Goal: Task Accomplishment & Management: Use online tool/utility

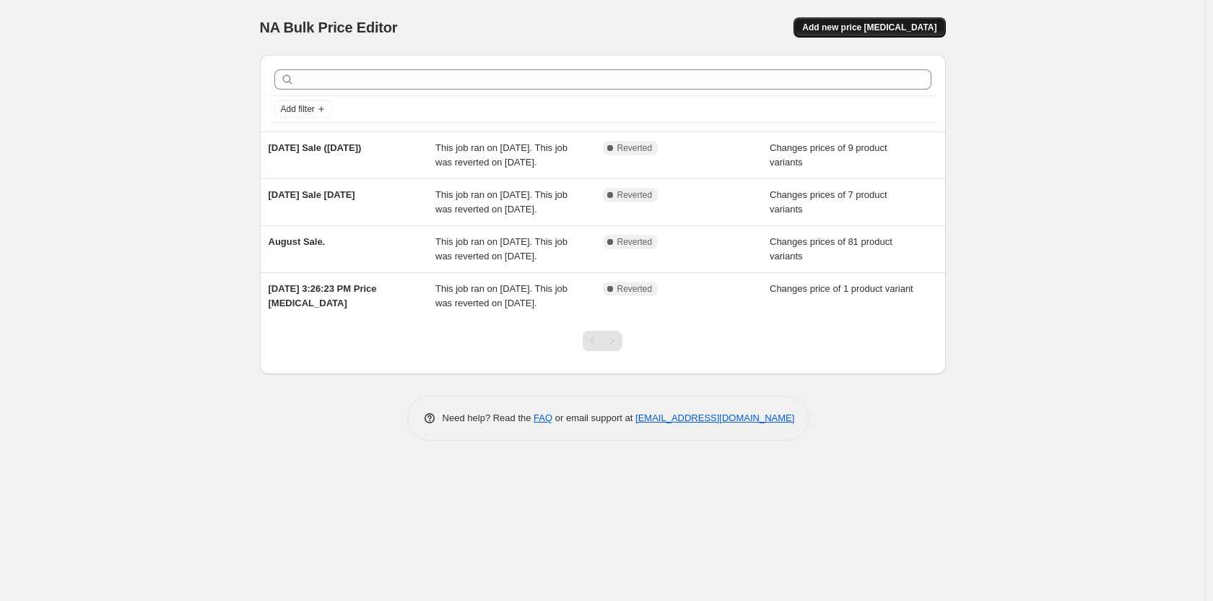
click at [871, 28] on span "Add new price [MEDICAL_DATA]" at bounding box center [869, 28] width 134 height 12
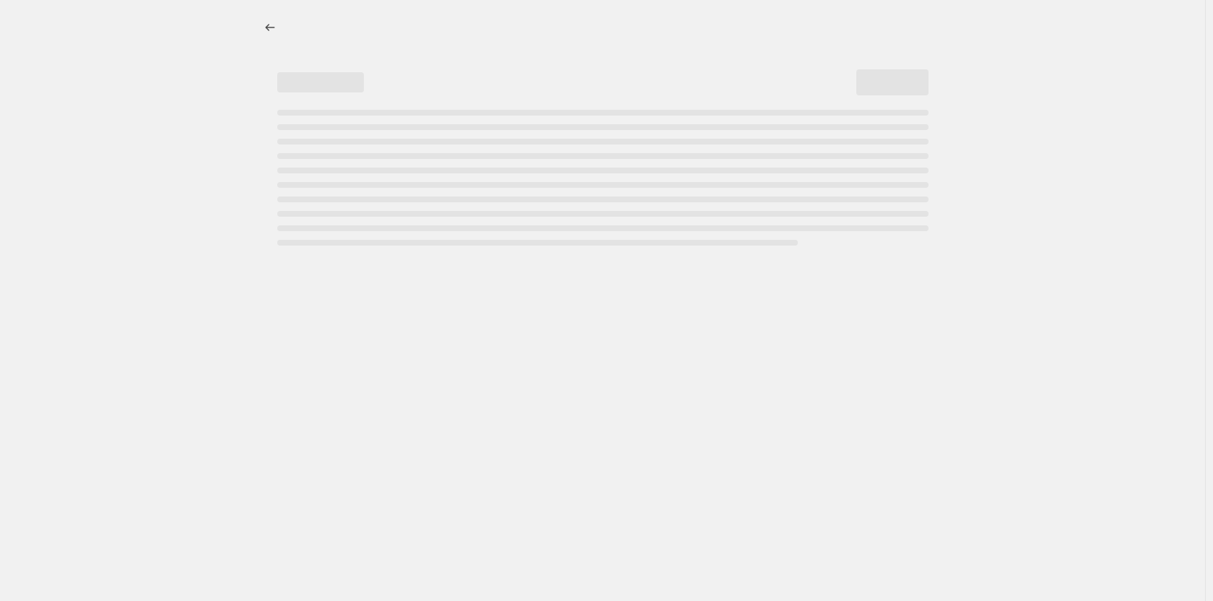
select select "percentage"
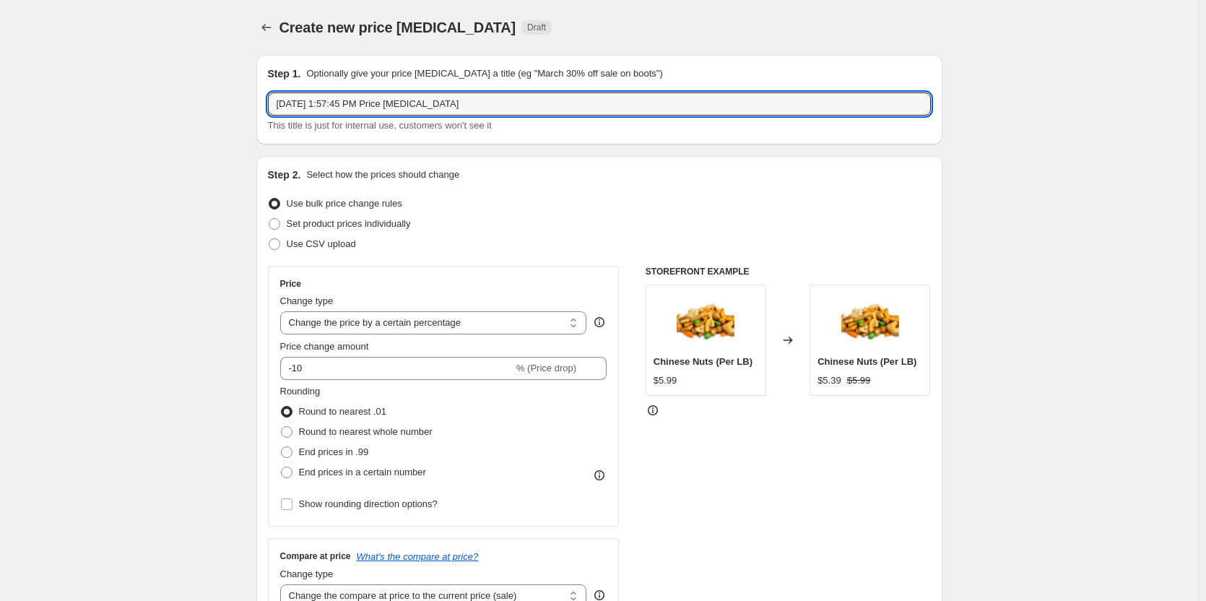
drag, startPoint x: 493, startPoint y: 108, endPoint x: 265, endPoint y: 108, distance: 228.1
click at [265, 108] on div "Step 1. Optionally give your price change job a title (eg "March 30% off sale o…" at bounding box center [599, 100] width 686 height 90
type input "Fall Sale 2025"
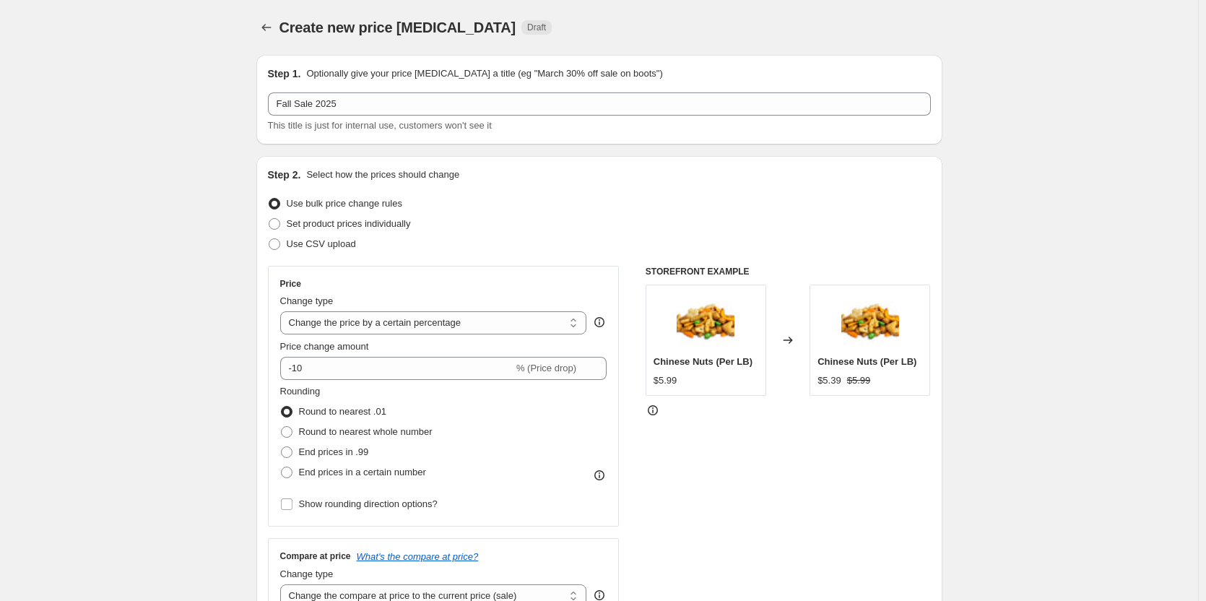
click at [401, 215] on label "Set product prices individually" at bounding box center [339, 224] width 143 height 20
click at [269, 218] on input "Set product prices individually" at bounding box center [269, 218] width 1 height 1
radio input "true"
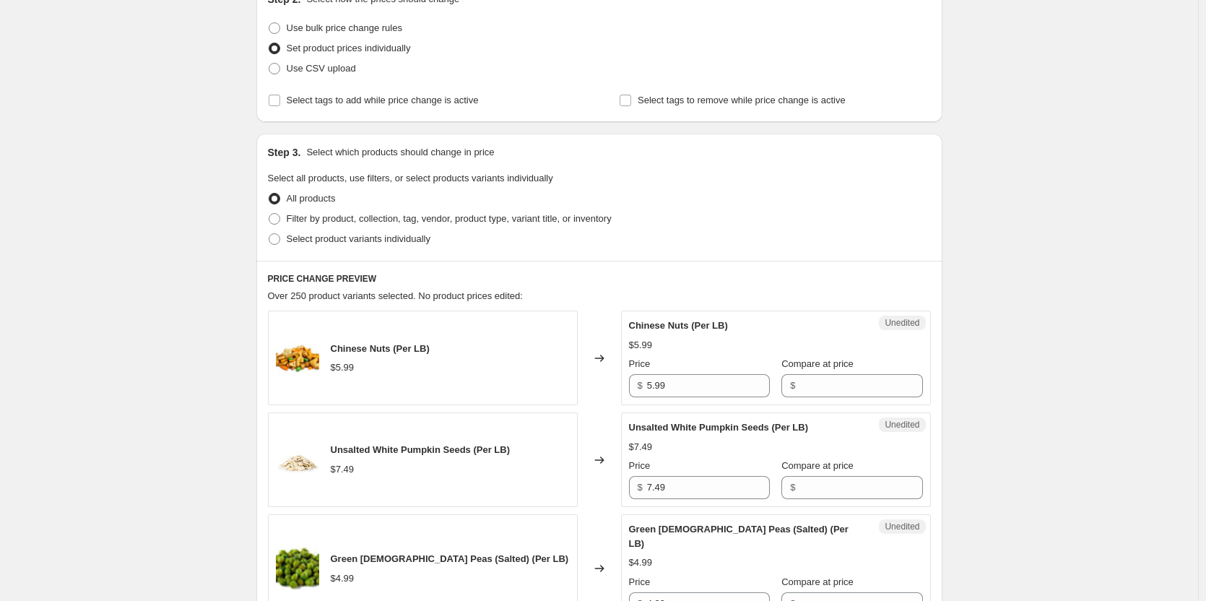
scroll to position [217, 0]
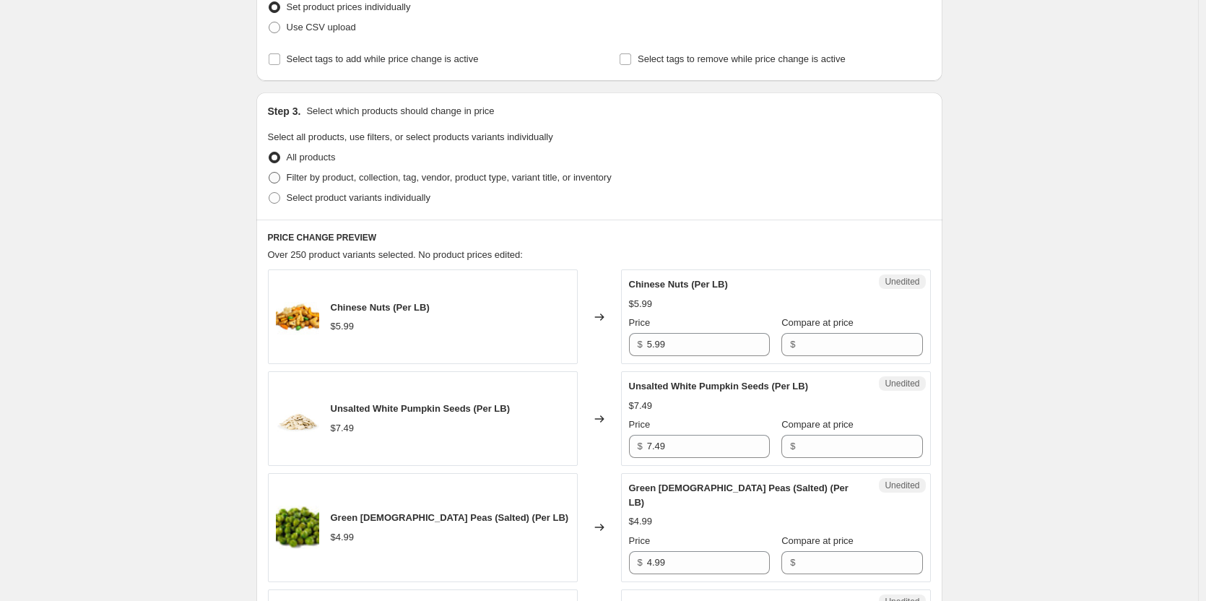
click at [349, 178] on span "Filter by product, collection, tag, vendor, product type, variant title, or inv…" at bounding box center [449, 177] width 325 height 11
click at [269, 173] on input "Filter by product, collection, tag, vendor, product type, variant title, or inv…" at bounding box center [269, 172] width 1 height 1
radio input "true"
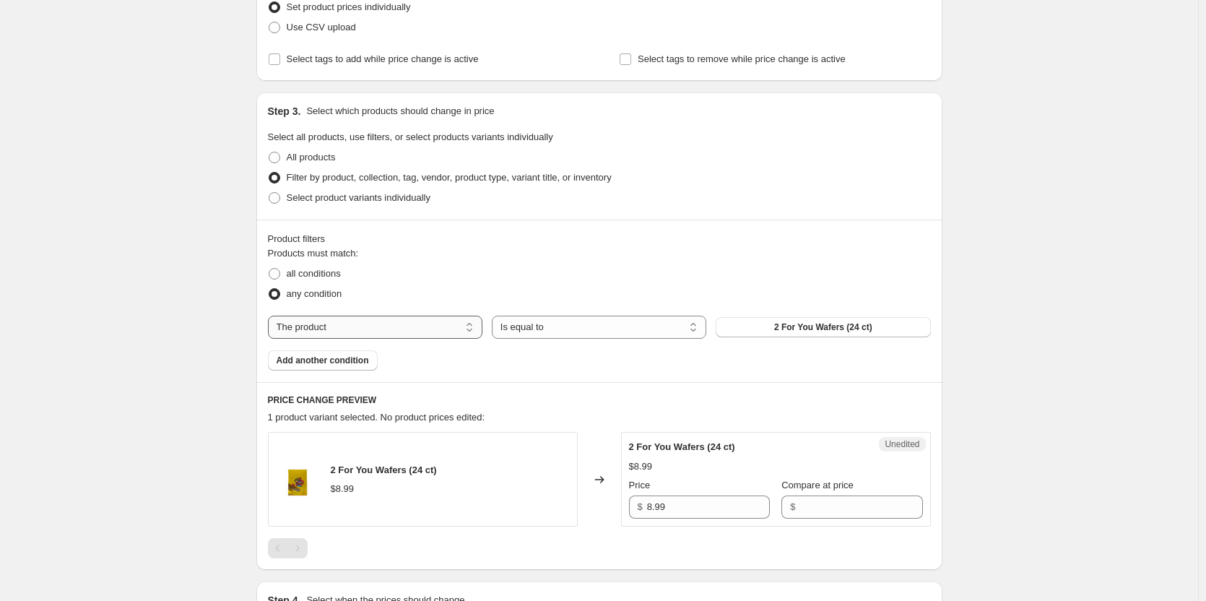
click at [467, 327] on select "The product The product's collection The product's tag The product's vendor The…" at bounding box center [375, 326] width 214 height 23
select select "collection"
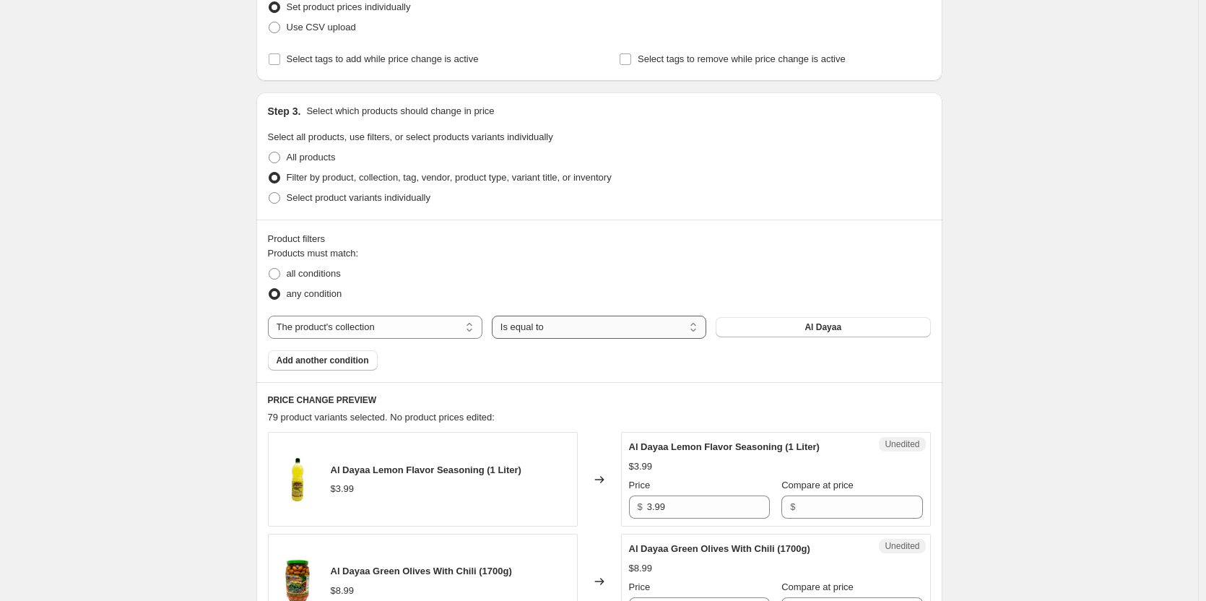
click at [696, 325] on select "Is equal to Is not equal to" at bounding box center [599, 326] width 214 height 23
click at [762, 323] on button "Al Dayaa" at bounding box center [822, 327] width 214 height 20
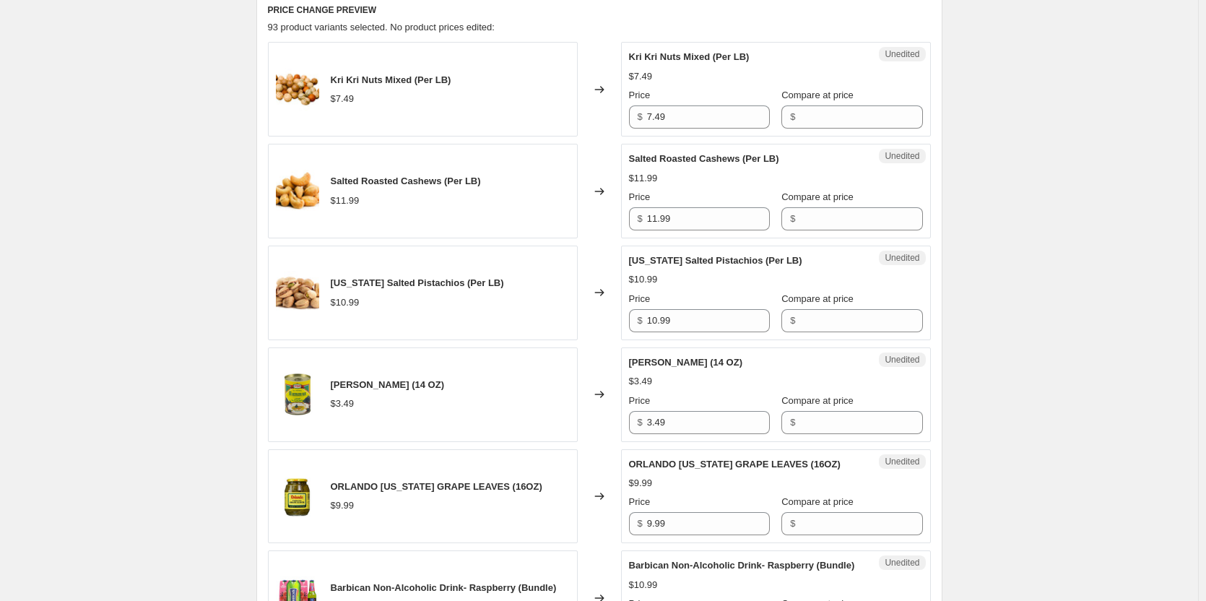
scroll to position [608, 0]
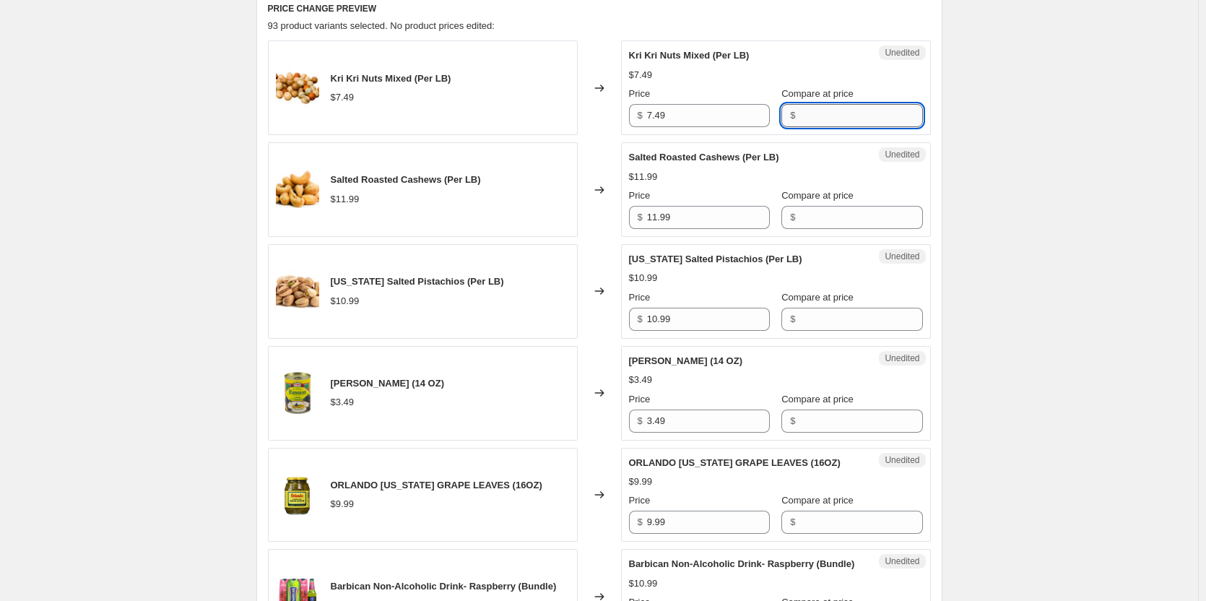
click at [820, 113] on input "Compare at price" at bounding box center [860, 115] width 123 height 23
type input "7.49"
click at [692, 118] on input "7.49" at bounding box center [708, 115] width 123 height 23
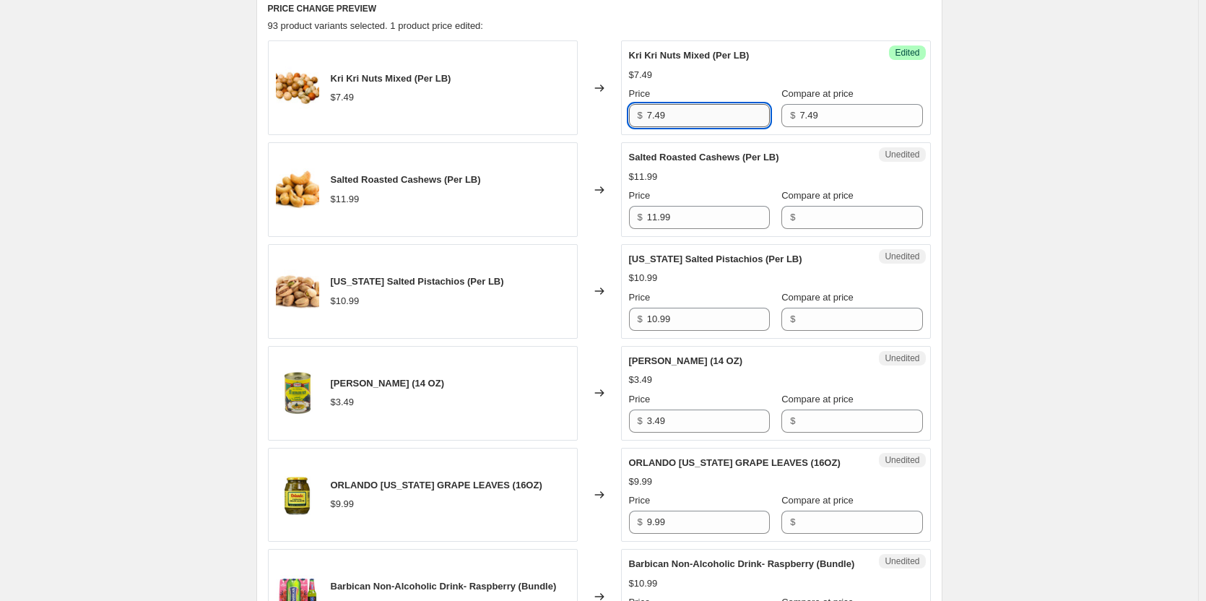
click at [692, 118] on input "7.49" at bounding box center [708, 115] width 123 height 23
type input "3.49"
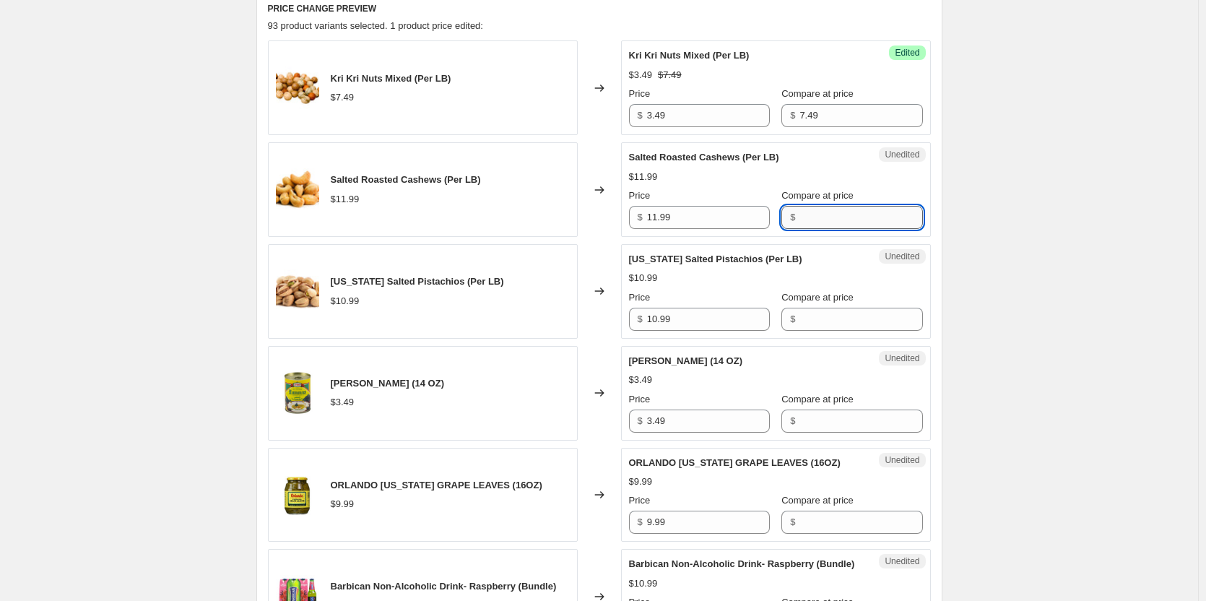
click at [803, 216] on input "Compare at price" at bounding box center [860, 217] width 123 height 23
type input "11.99"
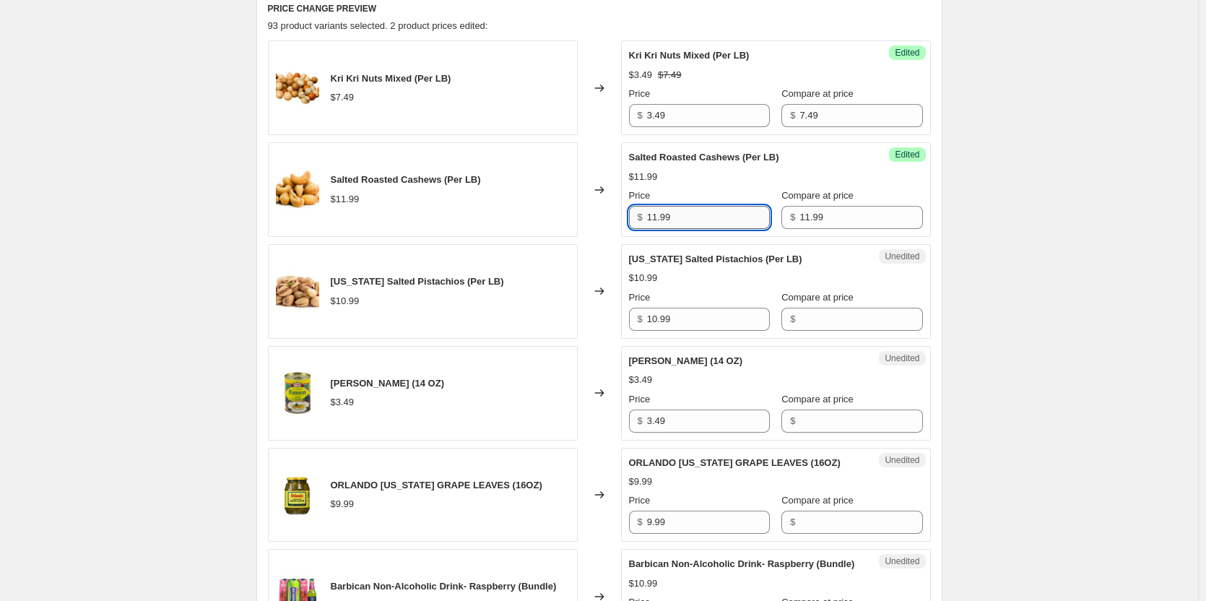
click at [698, 217] on input "11.99" at bounding box center [708, 217] width 123 height 23
type input "4.99"
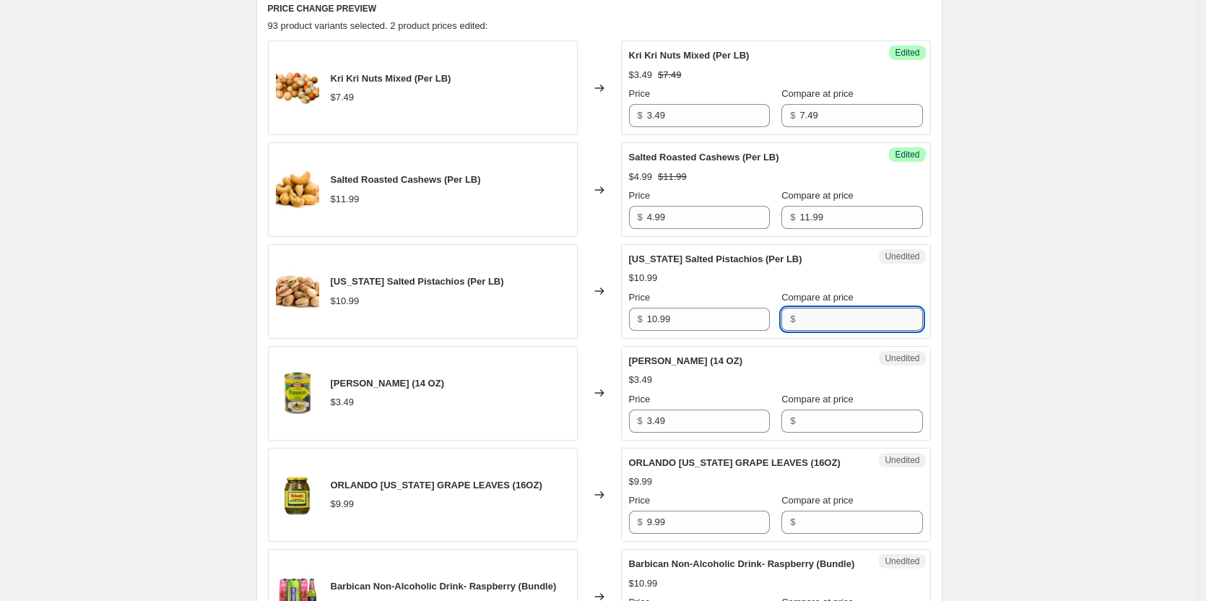
click at [809, 316] on input "Compare at price" at bounding box center [860, 319] width 123 height 23
type input "10.99"
click at [687, 313] on input "10.99" at bounding box center [708, 319] width 123 height 23
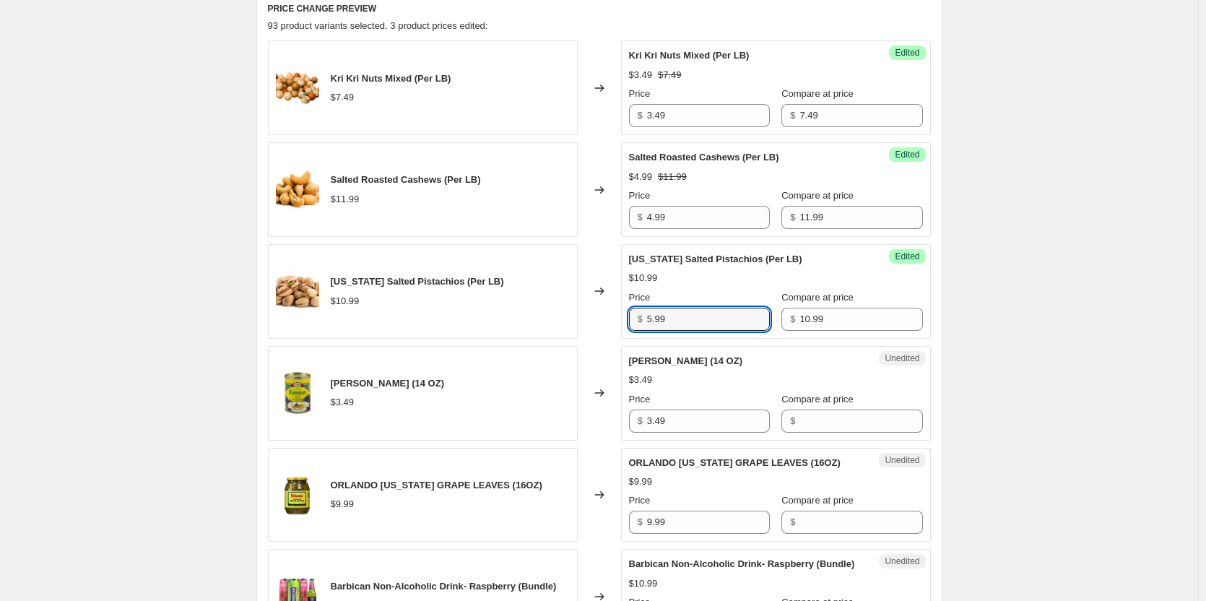
type input "5.99"
drag, startPoint x: 983, startPoint y: 301, endPoint x: 971, endPoint y: 300, distance: 12.4
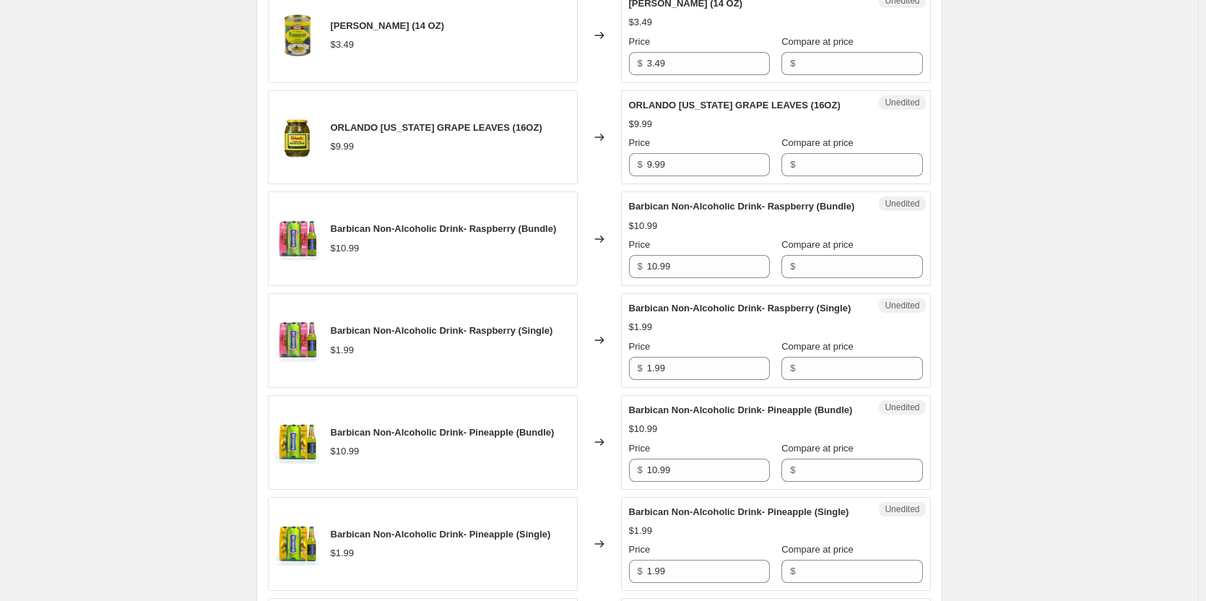
scroll to position [969, 0]
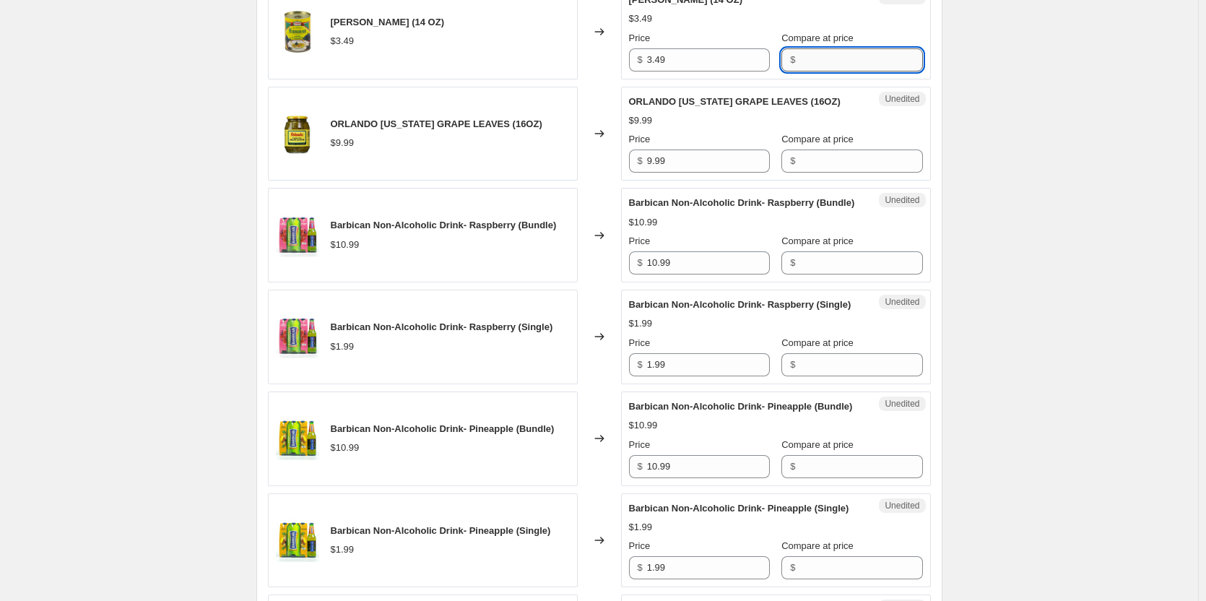
click at [799, 61] on input "Compare at price" at bounding box center [860, 59] width 123 height 23
type input "3.49"
click at [715, 63] on input "3.49" at bounding box center [708, 59] width 123 height 23
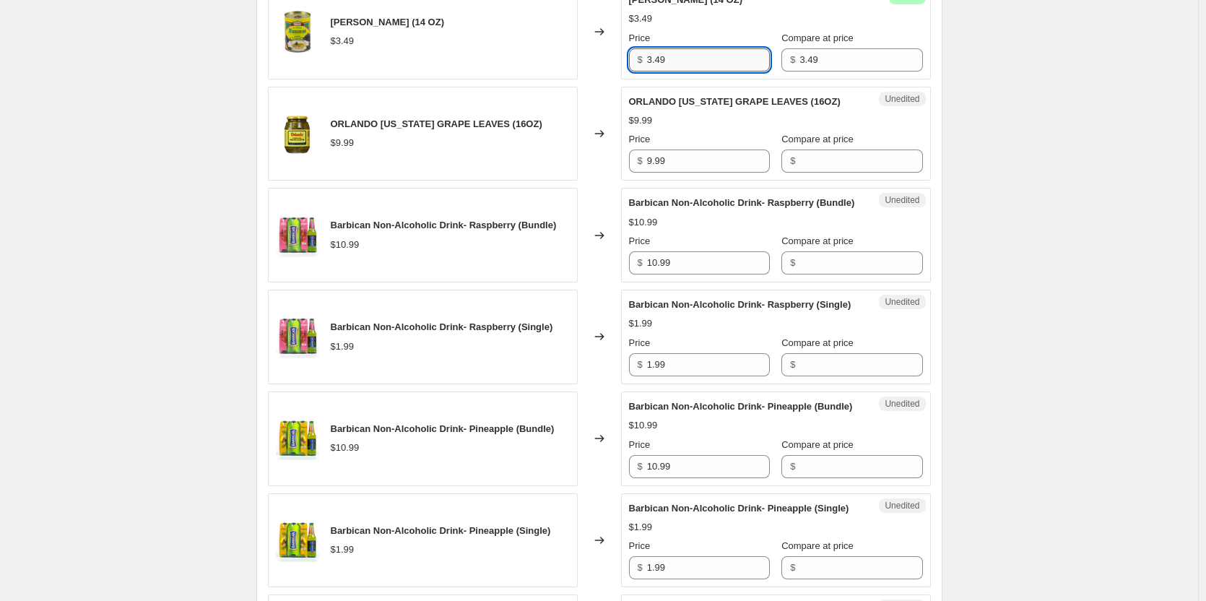
click at [712, 63] on input "3.49" at bounding box center [708, 59] width 123 height 23
type input "3"
type input "1.66"
click at [1020, 131] on div "Create new price change job. This page is ready Create new price change job Dra…" at bounding box center [599, 508] width 1198 height 2955
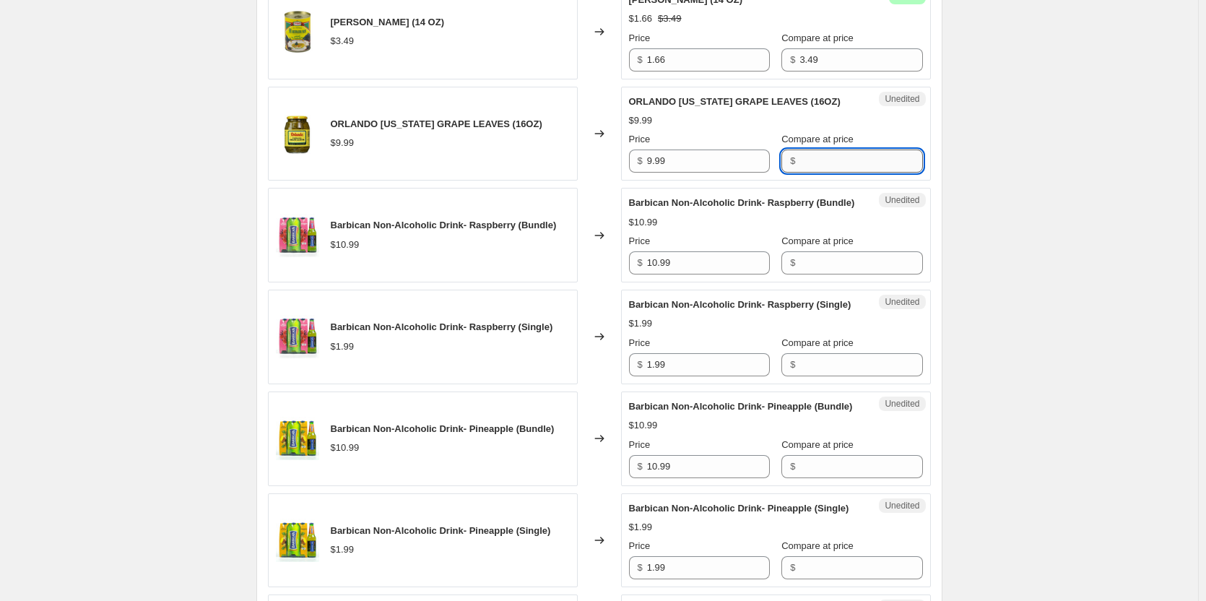
click at [817, 161] on input "Compare at price" at bounding box center [860, 160] width 123 height 23
type input "9.99"
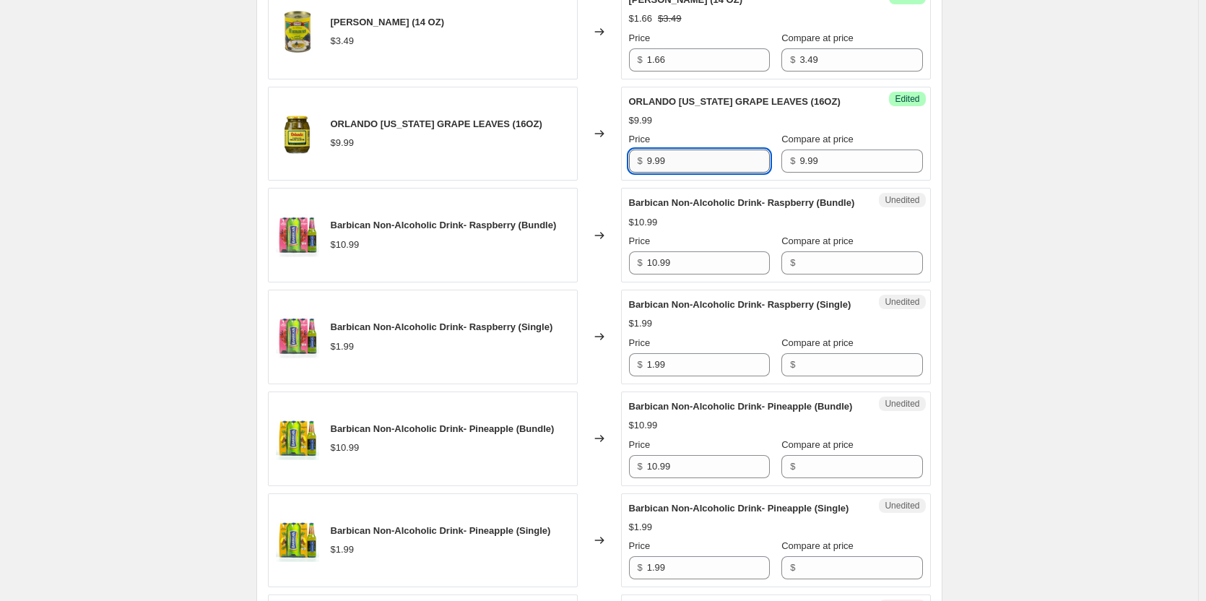
click at [707, 160] on input "9.99" at bounding box center [708, 160] width 123 height 23
type input "5.99"
click at [1012, 197] on div "Create new price change job. This page is ready Create new price change job Dra…" at bounding box center [599, 508] width 1198 height 2955
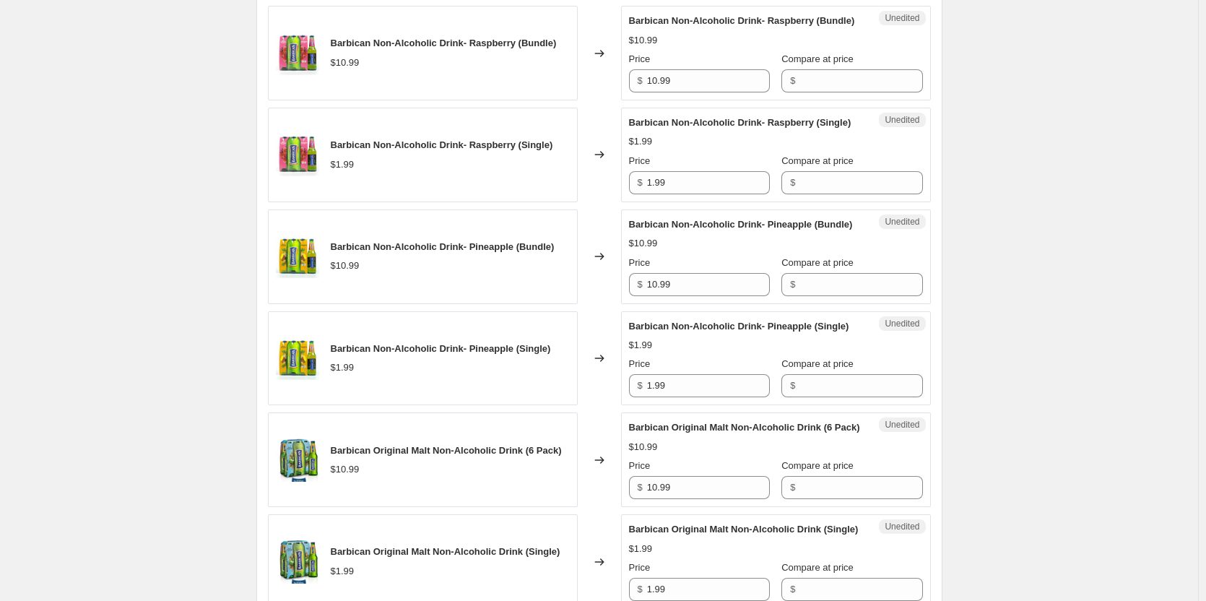
scroll to position [1155, 0]
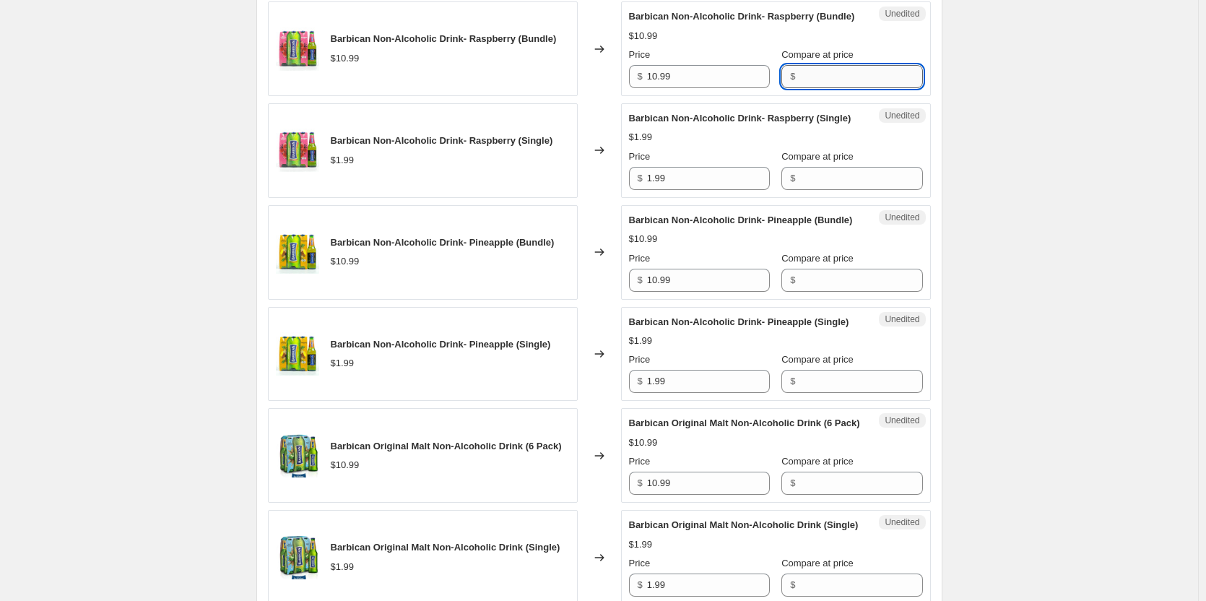
click at [799, 88] on input "Compare at price" at bounding box center [860, 76] width 123 height 23
type input "10.99"
click at [715, 88] on input "10.99" at bounding box center [708, 76] width 123 height 23
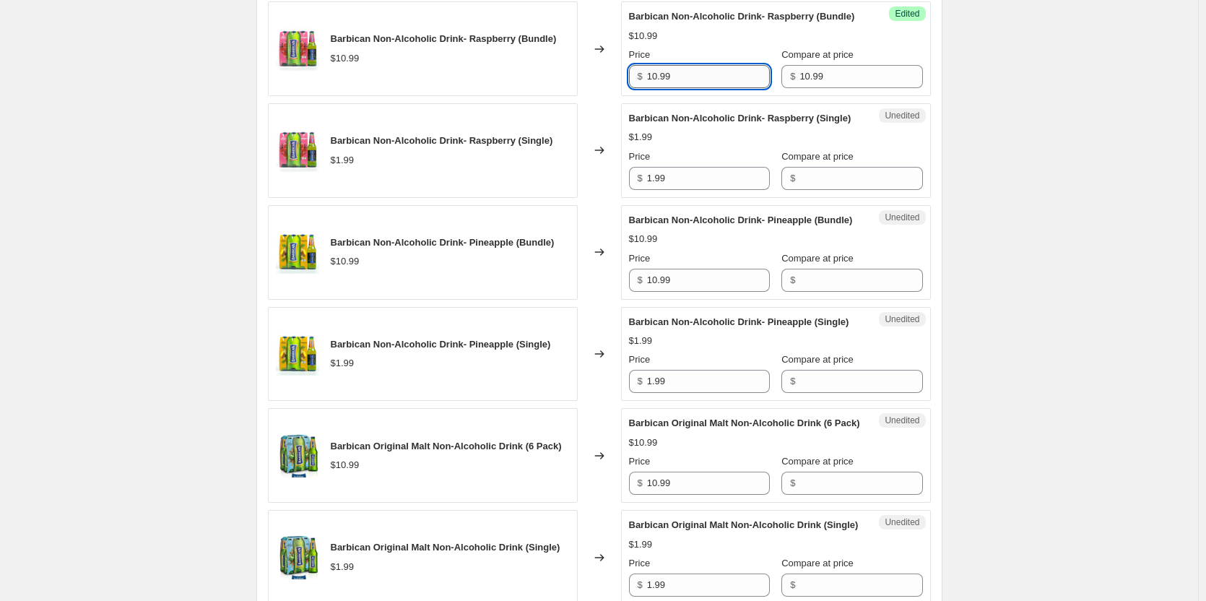
click at [715, 88] on input "10.99" at bounding box center [708, 76] width 123 height 23
type input "5.99"
click at [687, 292] on input "10.99" at bounding box center [708, 280] width 123 height 23
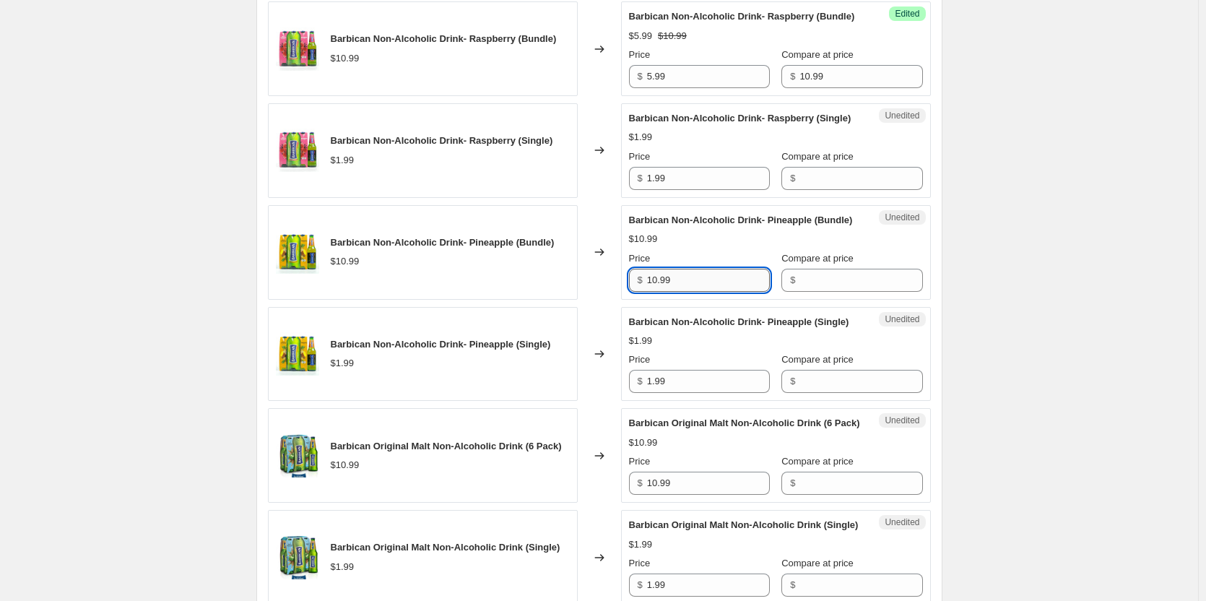
click at [687, 292] on input "10.99" at bounding box center [708, 280] width 123 height 23
type input "5.99"
click at [804, 292] on input "Compare at price" at bounding box center [860, 280] width 123 height 23
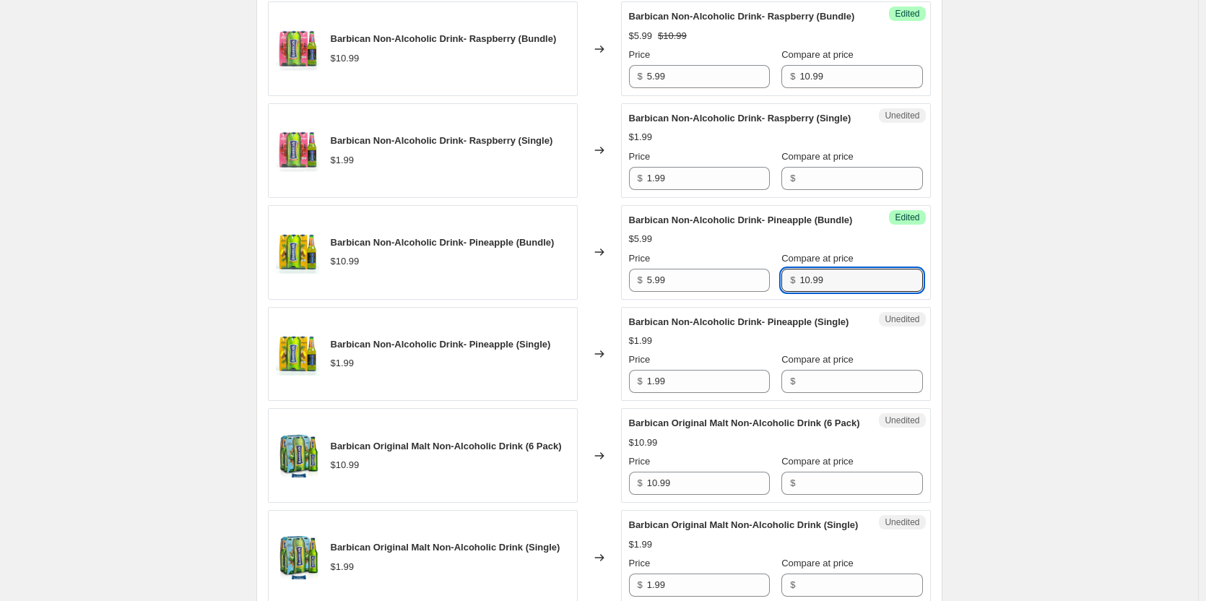
type input "10.99"
click at [998, 313] on div "Create new price change job. This page is ready Create new price change job Dra…" at bounding box center [599, 322] width 1198 height 2955
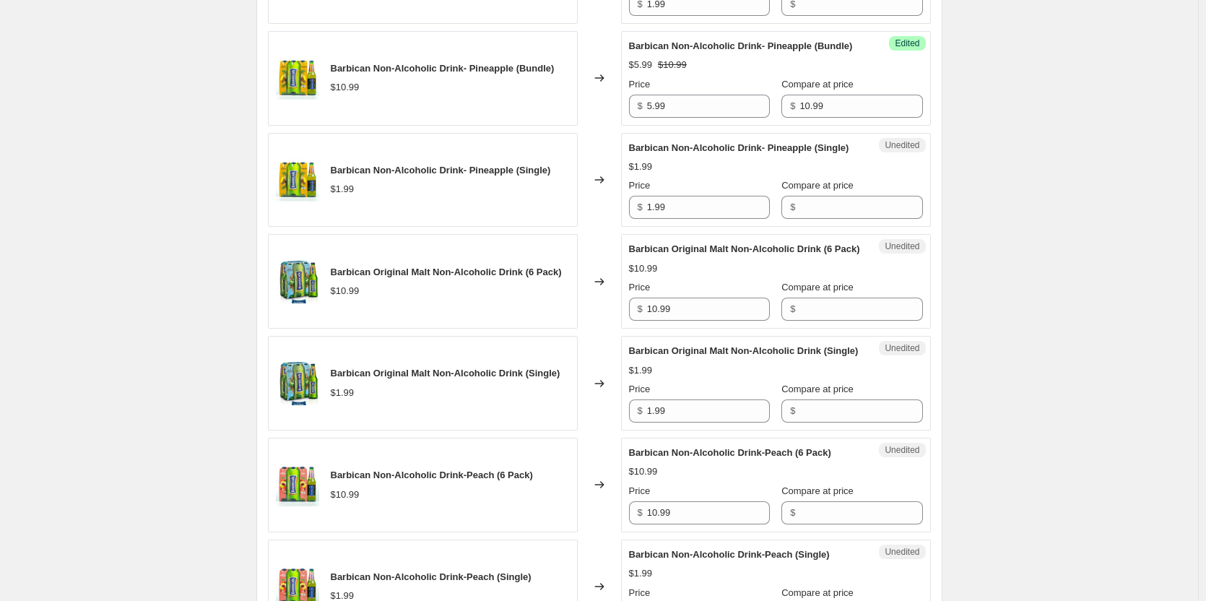
scroll to position [1372, 0]
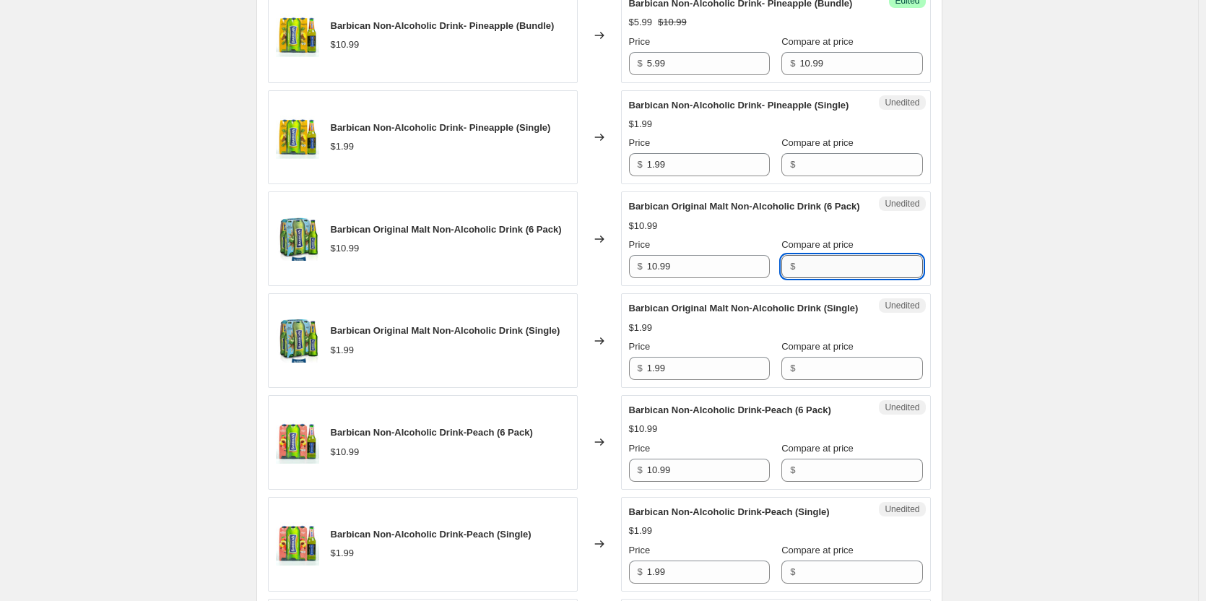
click at [801, 278] on input "Compare at price" at bounding box center [860, 266] width 123 height 23
type input "10.99"
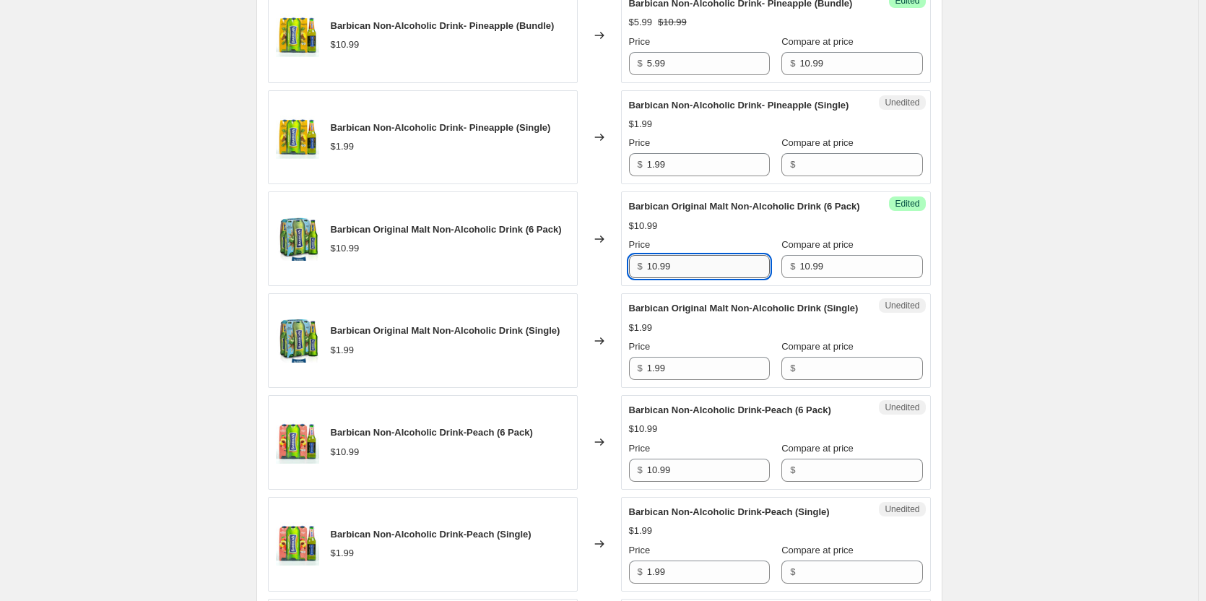
click at [708, 278] on input "10.99" at bounding box center [708, 266] width 123 height 23
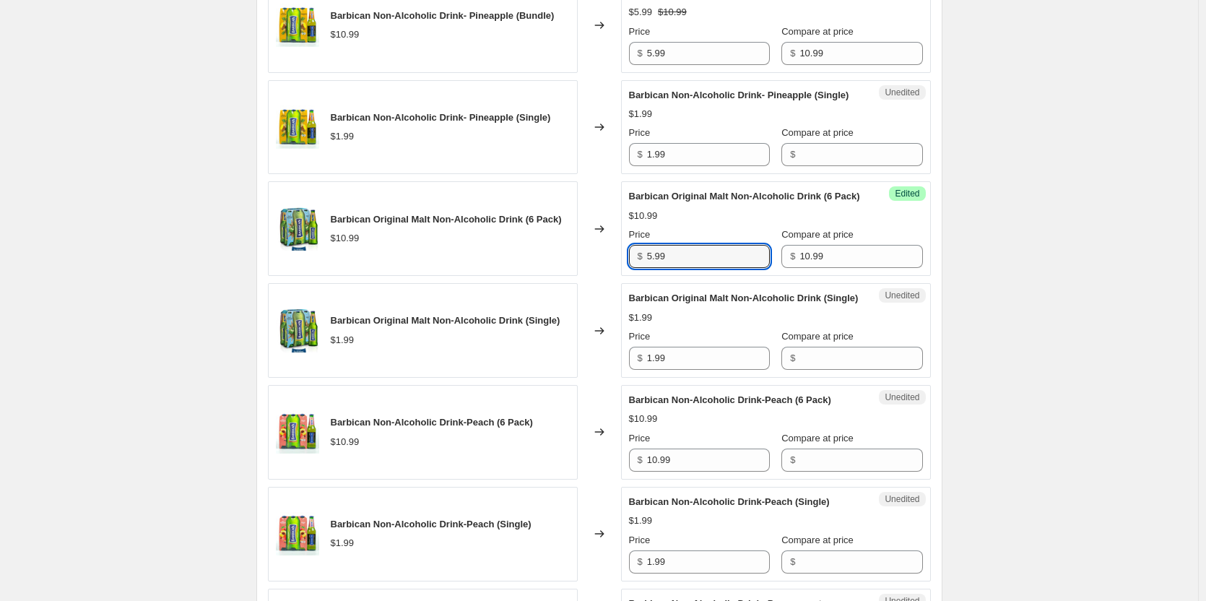
scroll to position [1516, 0]
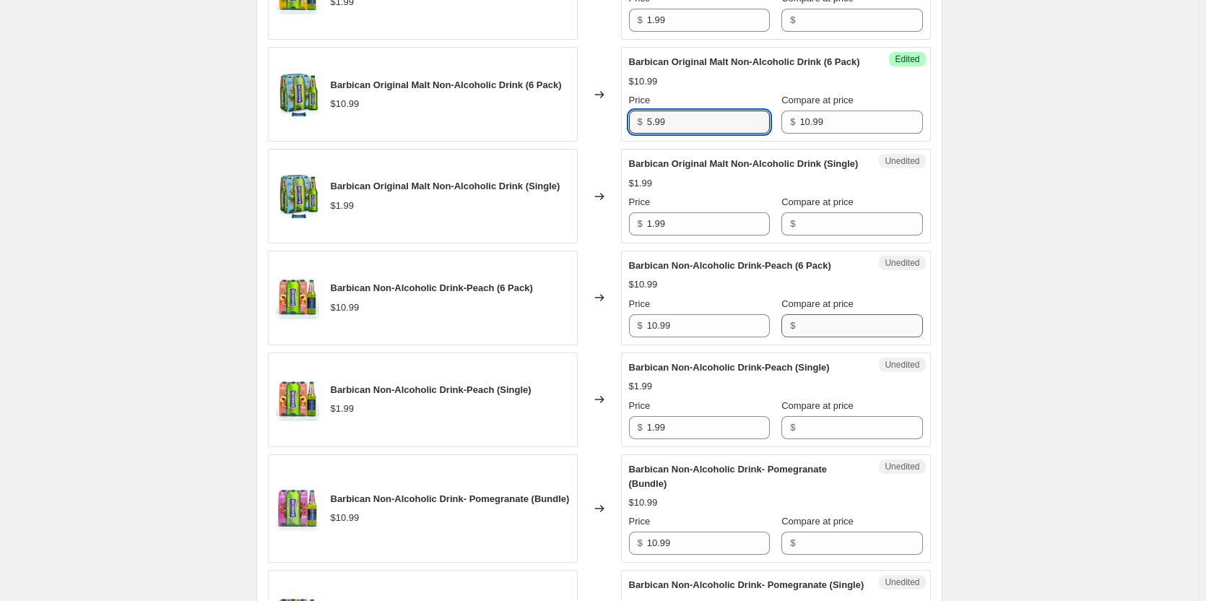
type input "5.99"
click at [799, 337] on input "Compare at price" at bounding box center [860, 325] width 123 height 23
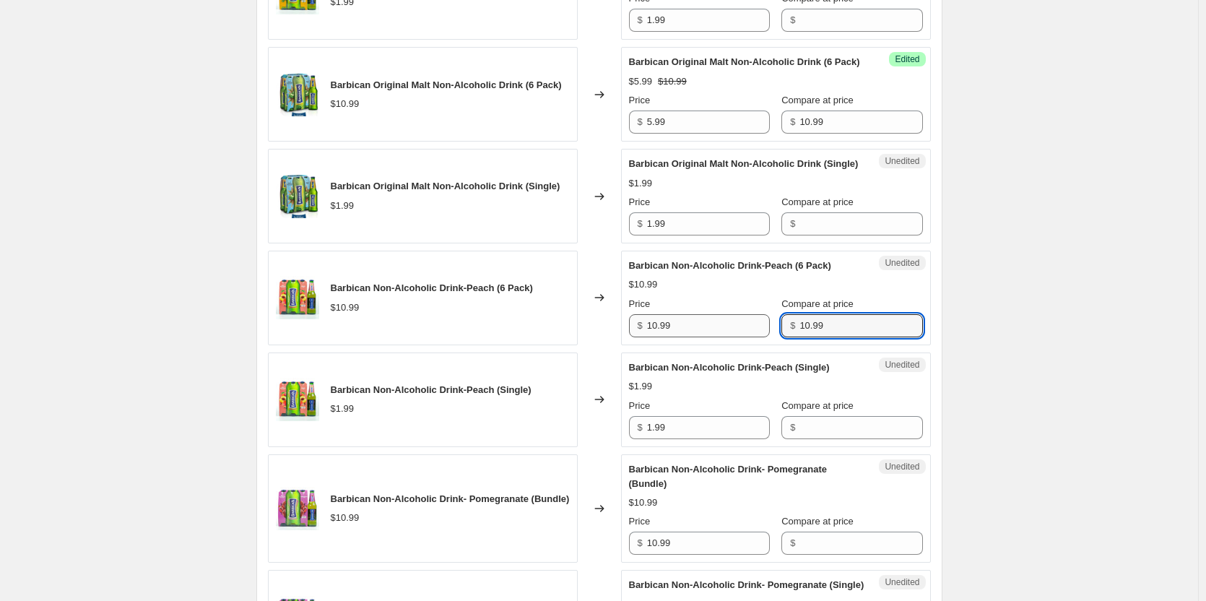
type input "10.99"
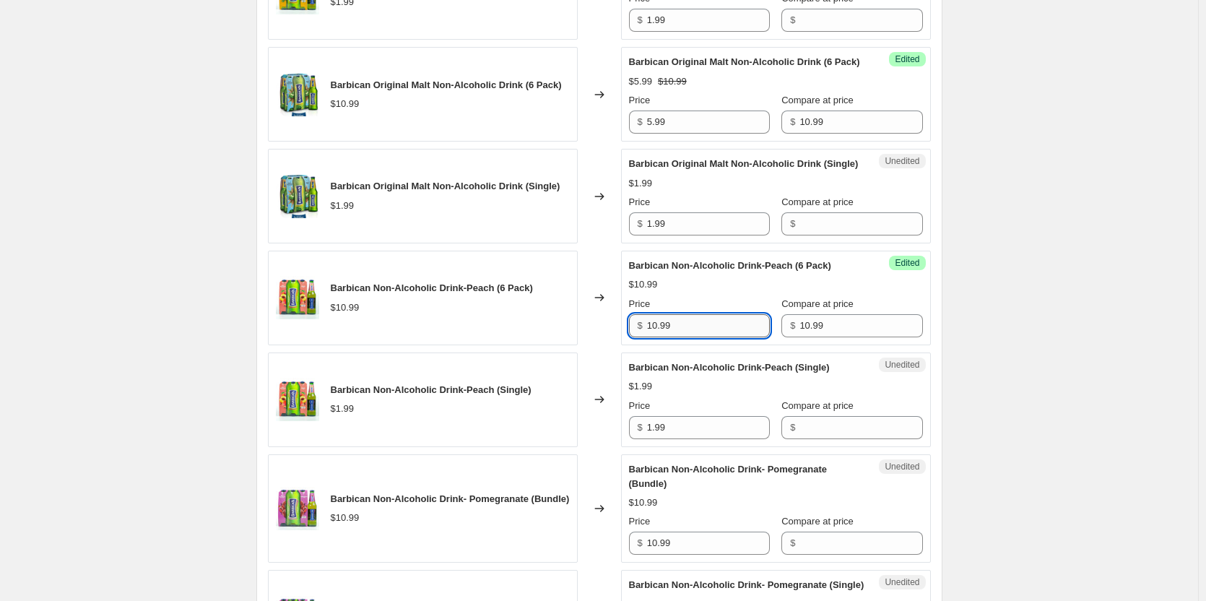
click at [675, 337] on input "10.99" at bounding box center [708, 325] width 123 height 23
click at [672, 337] on input "10.99" at bounding box center [708, 325] width 123 height 23
type input "5.99"
click at [914, 345] on div "Success Edited Barbican Non-Alcoholic Drink-Peach (6 Pack) $5.99 $10.99 Price $…" at bounding box center [776, 297] width 310 height 95
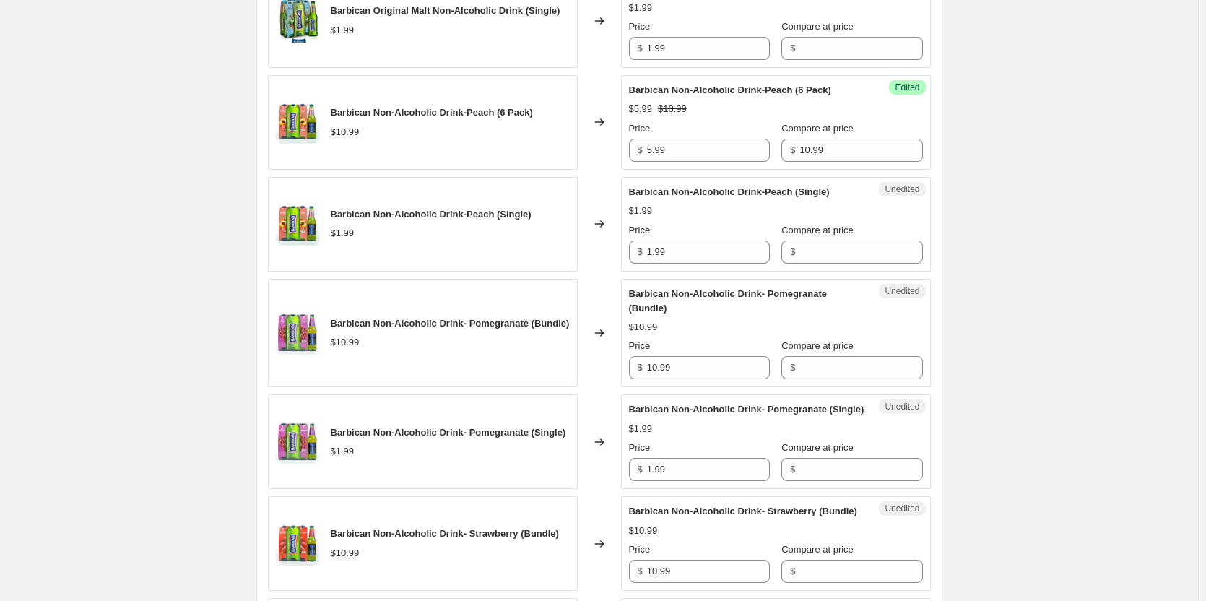
scroll to position [1805, 0]
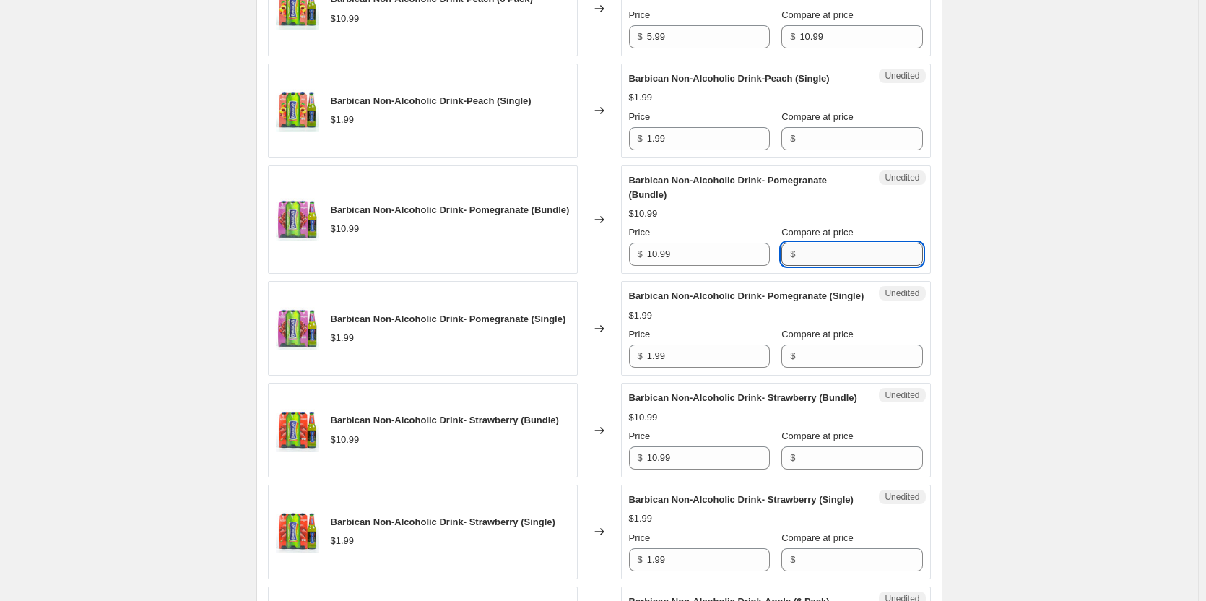
click at [837, 266] on input "Compare at price" at bounding box center [860, 254] width 123 height 23
type input "10.99"
click at [699, 266] on input "10.99" at bounding box center [708, 254] width 123 height 23
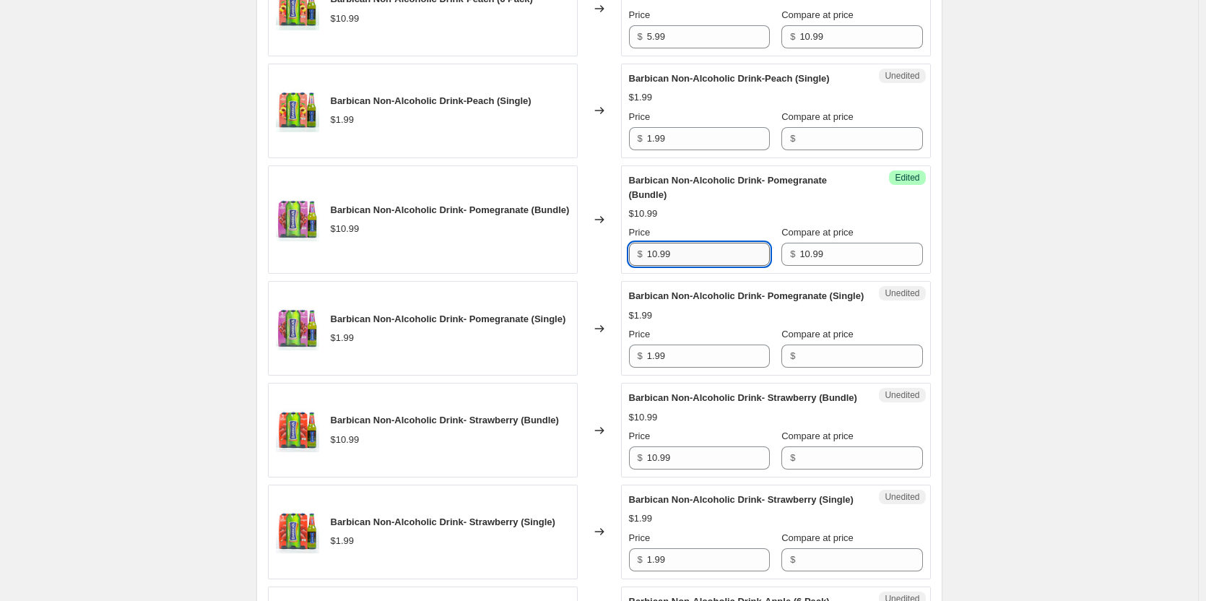
click at [699, 266] on input "10.99" at bounding box center [708, 254] width 123 height 23
type input "5.99"
click at [895, 221] on div "$5.99 $10.99" at bounding box center [776, 213] width 294 height 14
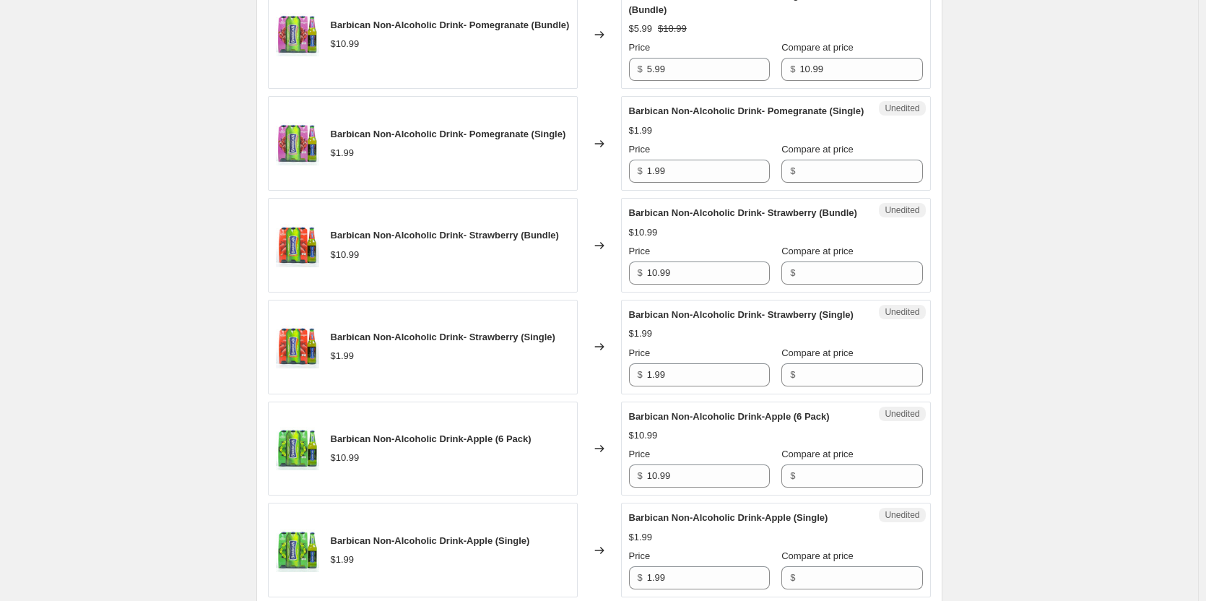
scroll to position [2021, 0]
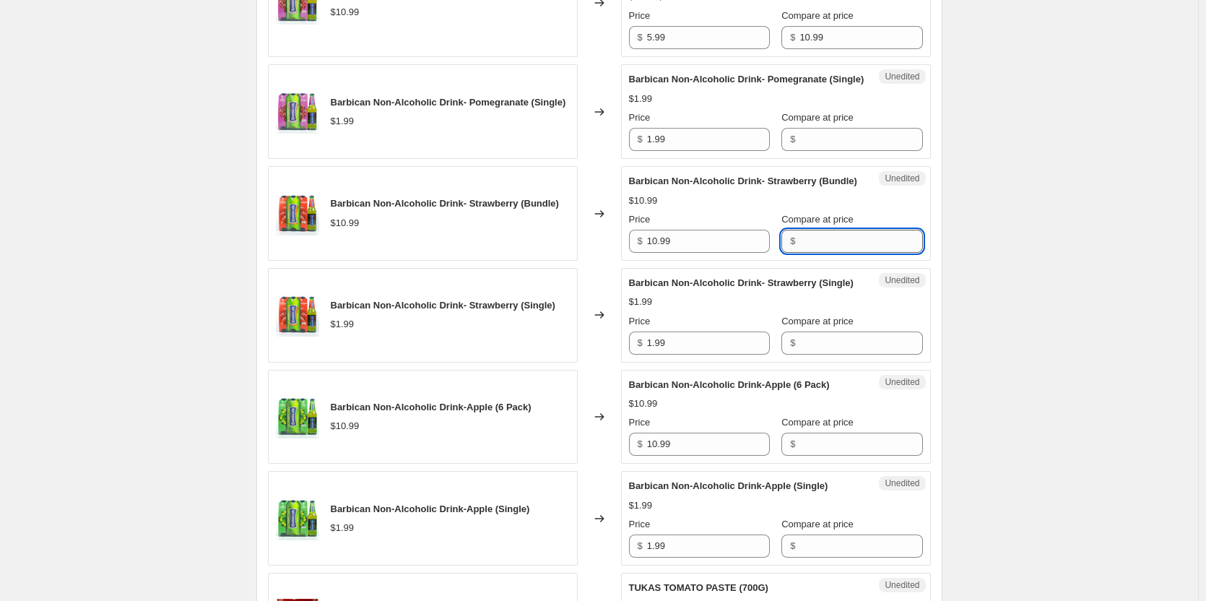
click at [833, 253] on input "Compare at price" at bounding box center [860, 241] width 123 height 23
type input "10.99"
click at [687, 253] on input "10.99" at bounding box center [708, 241] width 123 height 23
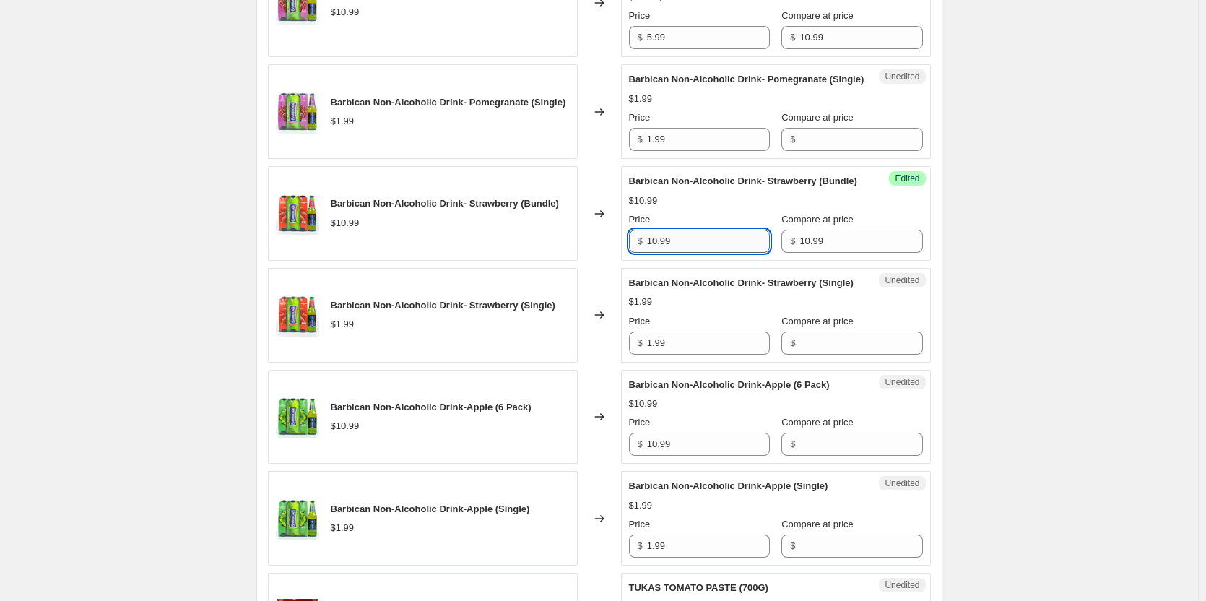
click at [687, 253] on input "10.99" at bounding box center [708, 241] width 123 height 23
type input "5.99"
click at [905, 261] on div "Success Edited Barbican Non-Alcoholic Drink- Strawberry (Bundle) $5.99 $10.99 P…" at bounding box center [776, 213] width 310 height 95
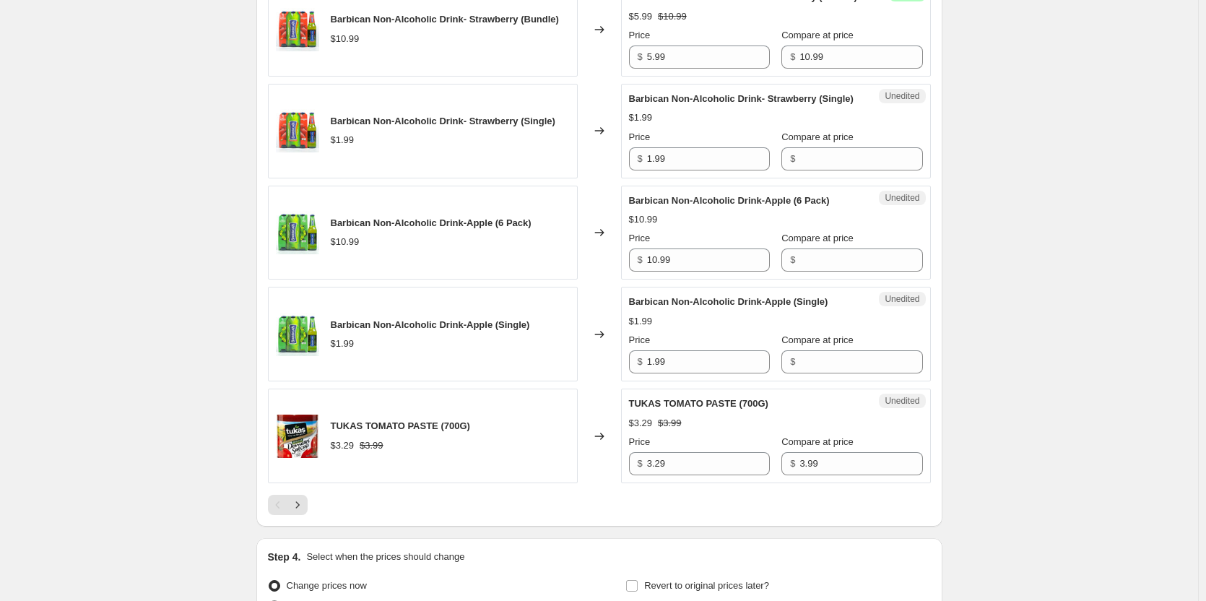
scroll to position [2238, 0]
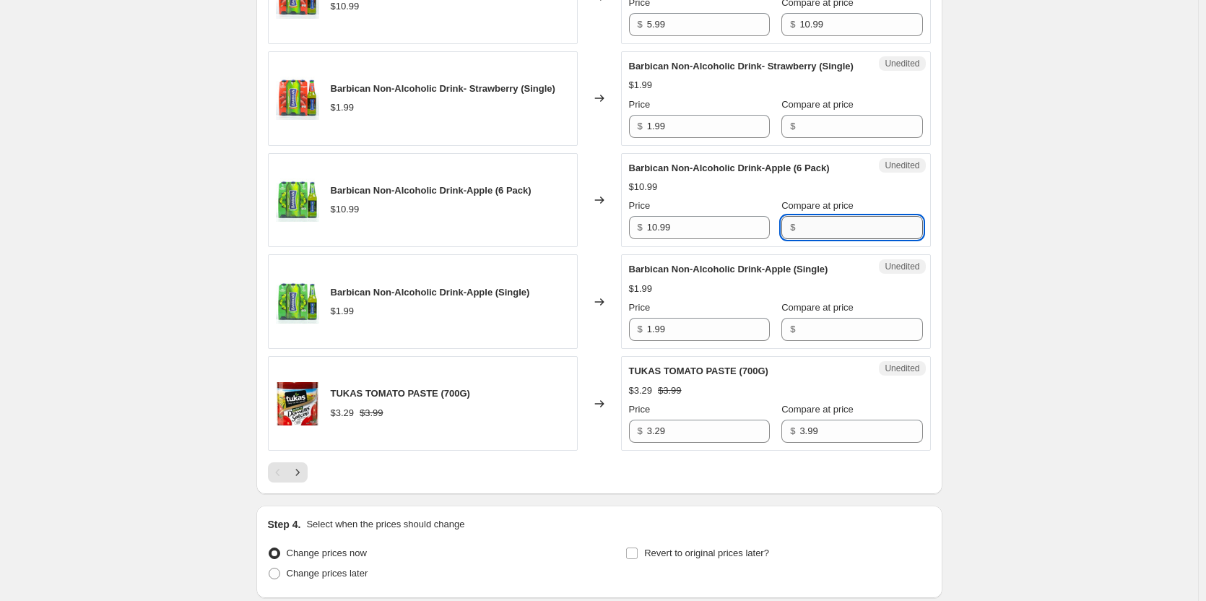
click at [799, 239] on input "Compare at price" at bounding box center [860, 227] width 123 height 23
type input "10.99"
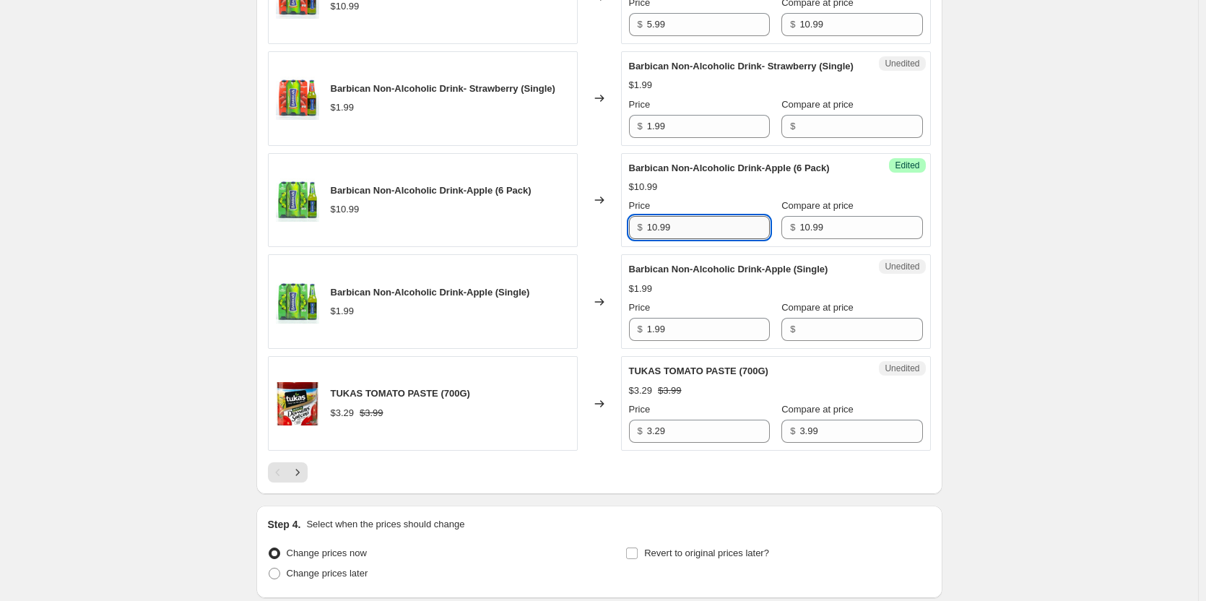
click at [698, 239] on input "10.99" at bounding box center [708, 227] width 123 height 23
type input "5.99"
click at [910, 248] on div "Success Edited Barbican Non-Alcoholic Drink-Apple (6 Pack) $5.99 $10.99 Price $…" at bounding box center [776, 200] width 310 height 95
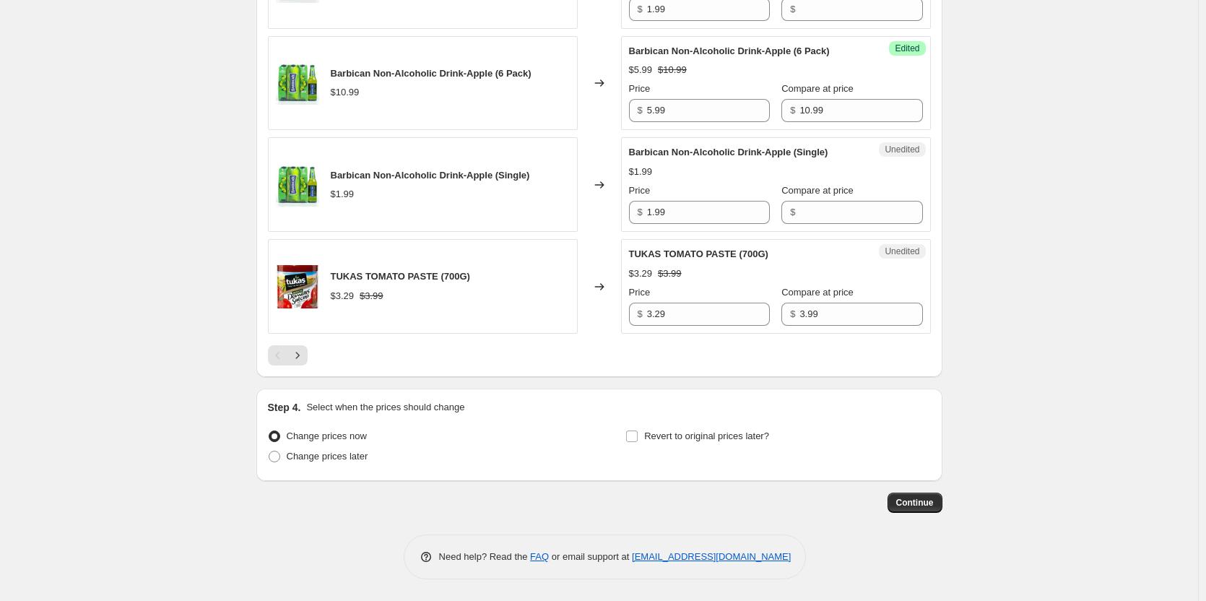
scroll to position [2382, 0]
click at [817, 326] on input "3.99" at bounding box center [860, 313] width 123 height 23
type input "3.29"
click at [714, 326] on input "3.29" at bounding box center [708, 313] width 123 height 23
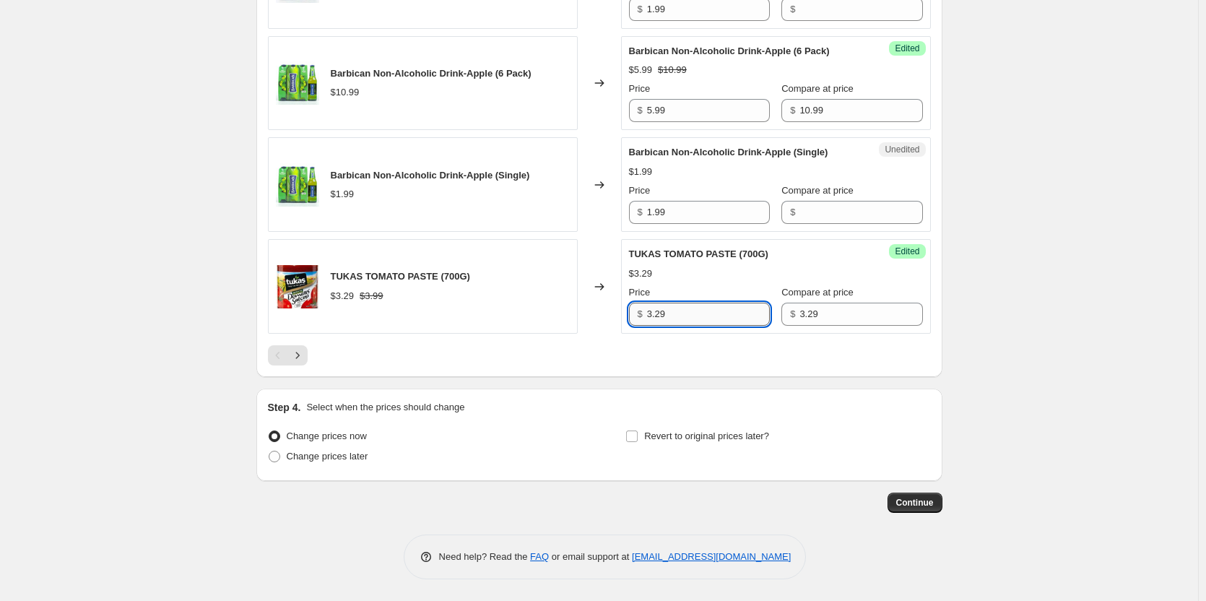
click at [714, 326] on input "3.29" at bounding box center [708, 313] width 123 height 23
type input "1.49"
click at [303, 362] on icon "Next" at bounding box center [297, 355] width 14 height 14
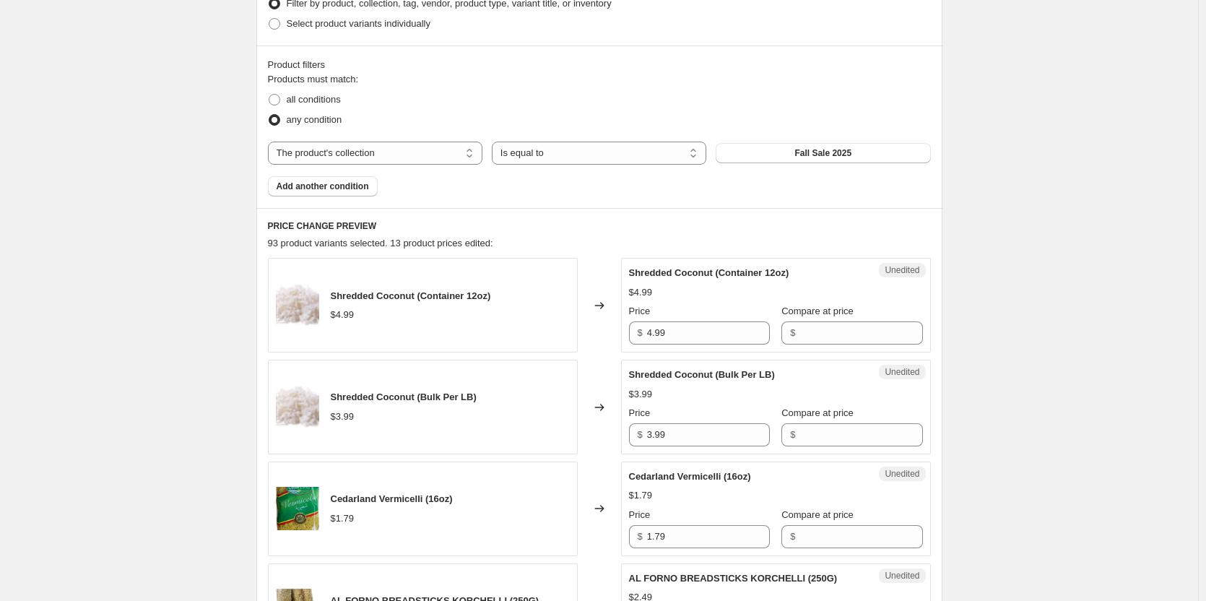
scroll to position [463, 0]
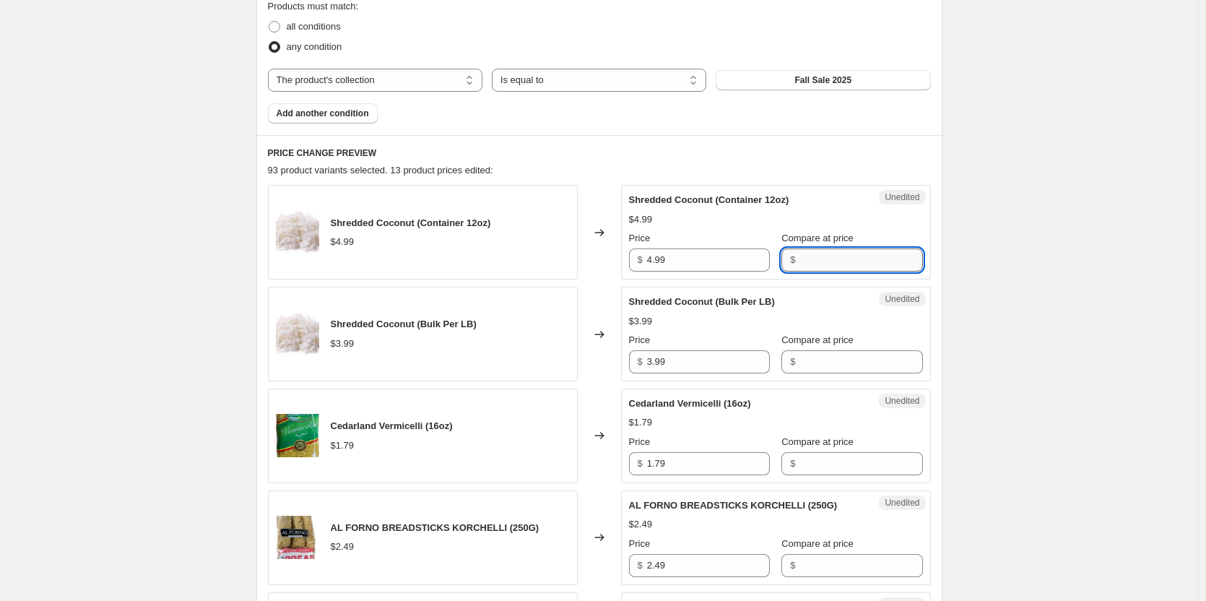
click at [827, 254] on input "Compare at price" at bounding box center [860, 259] width 123 height 23
type input "4.99"
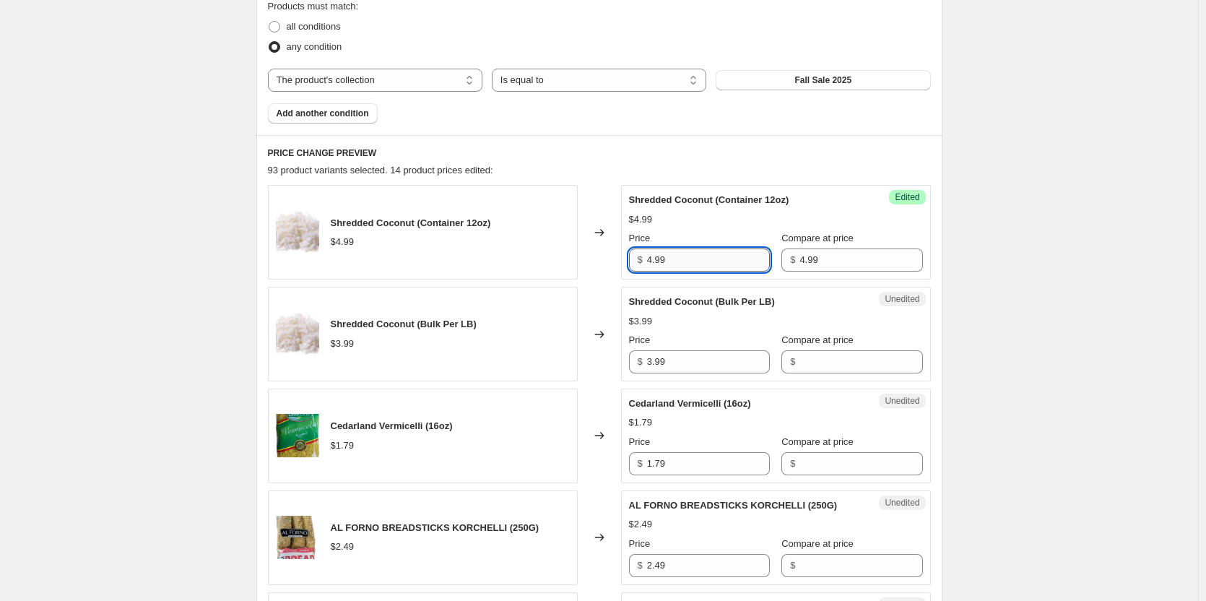
click at [699, 266] on input "4.99" at bounding box center [708, 259] width 123 height 23
type input "2.49"
click at [611, 77] on select "Is equal to Is not equal to" at bounding box center [599, 80] width 214 height 23
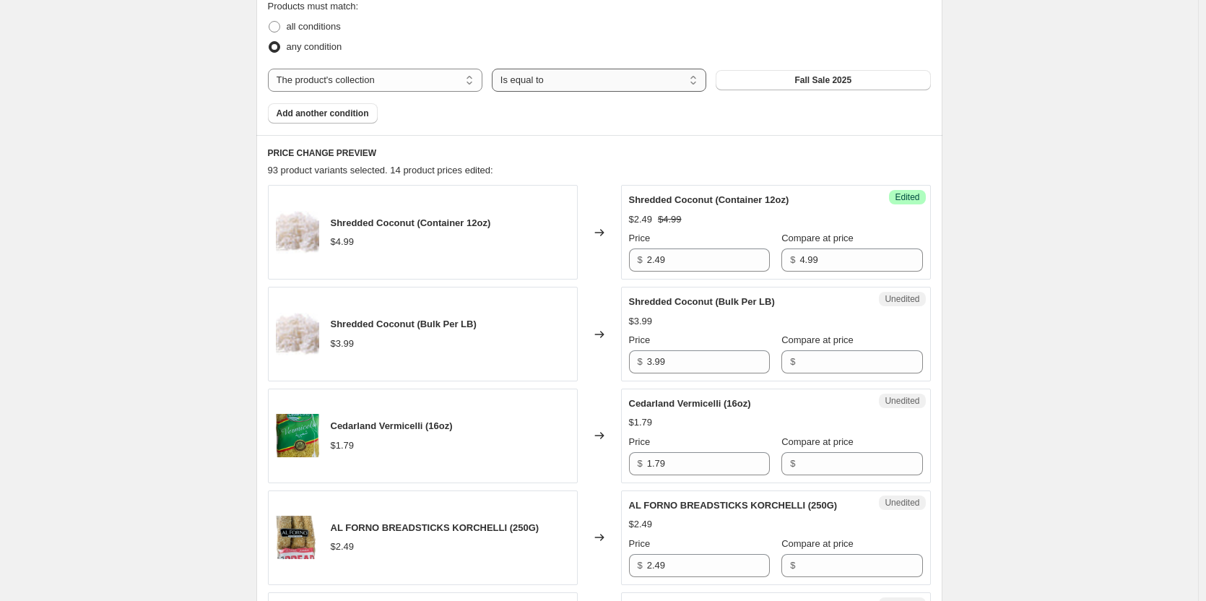
click at [611, 77] on select "Is equal to Is not equal to" at bounding box center [599, 80] width 214 height 23
click at [336, 25] on span "all conditions" at bounding box center [314, 26] width 54 height 11
click at [269, 22] on input "all conditions" at bounding box center [269, 21] width 1 height 1
radio input "true"
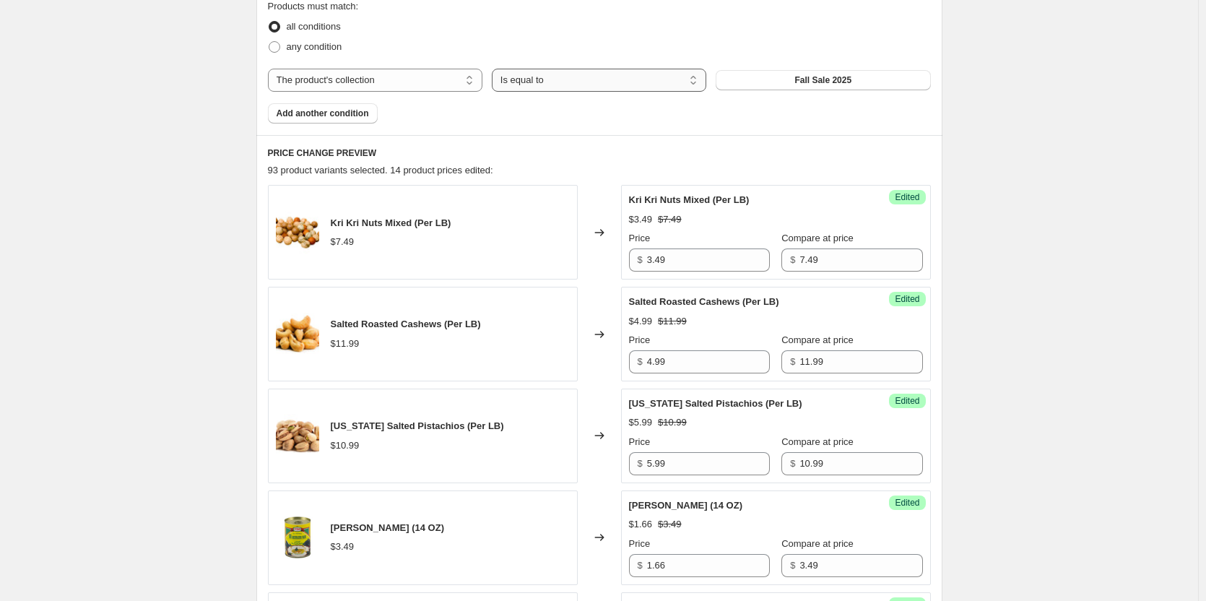
click at [696, 80] on select "Is equal to Is not equal to" at bounding box center [599, 80] width 214 height 23
select select "not_equal"
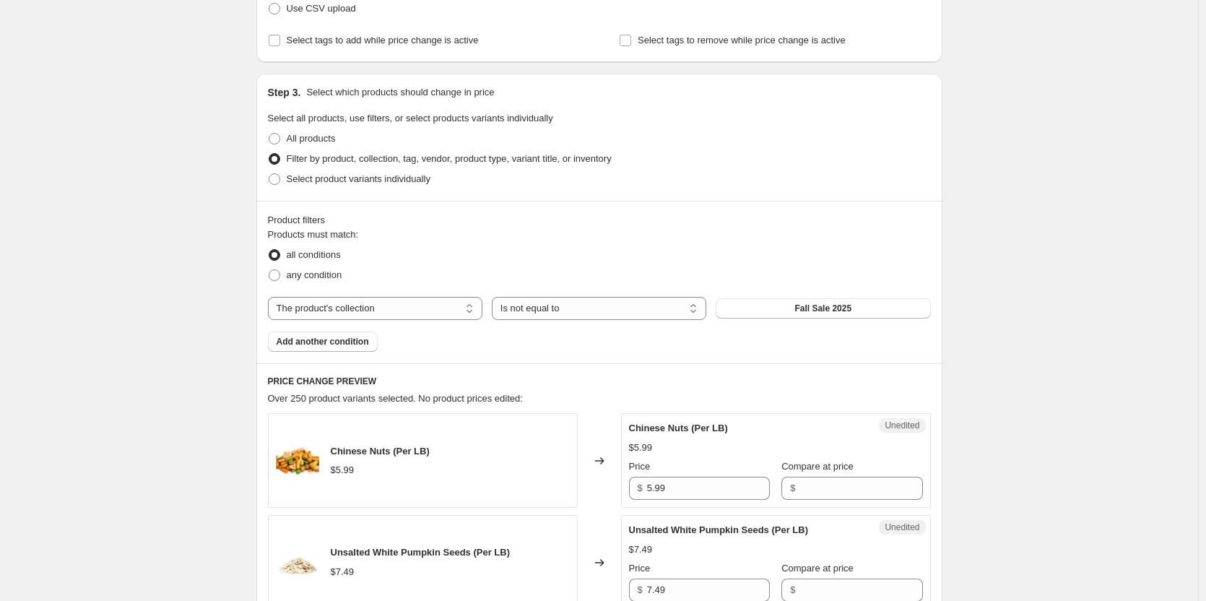
scroll to position [247, 0]
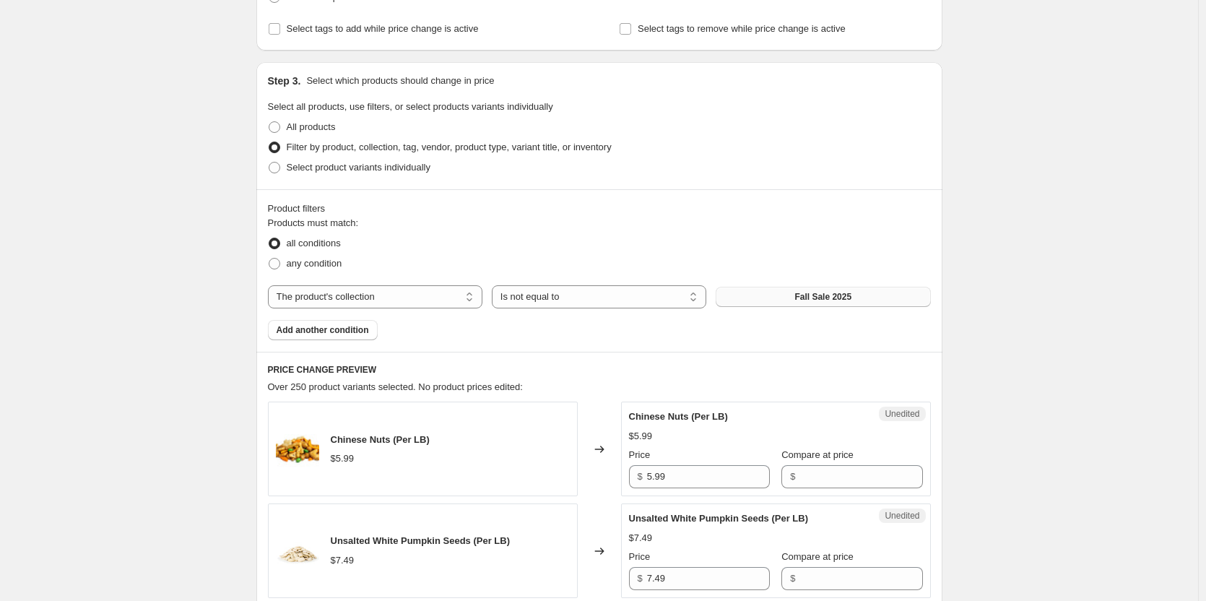
click at [744, 290] on button "Fall Sale 2025" at bounding box center [822, 297] width 214 height 20
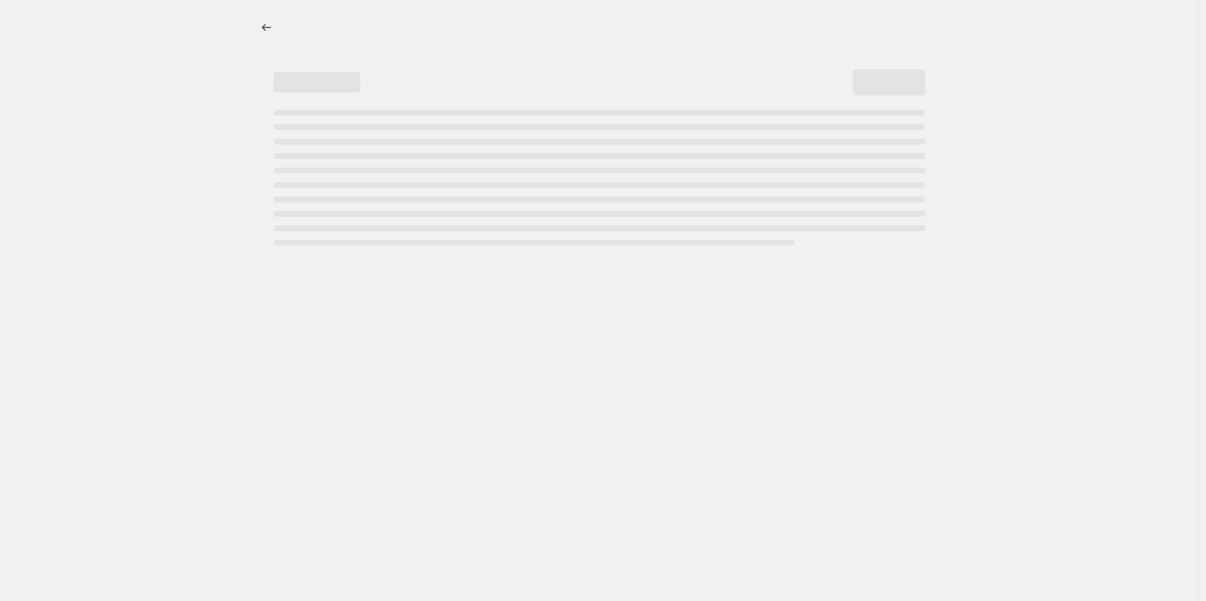
select select "percentage"
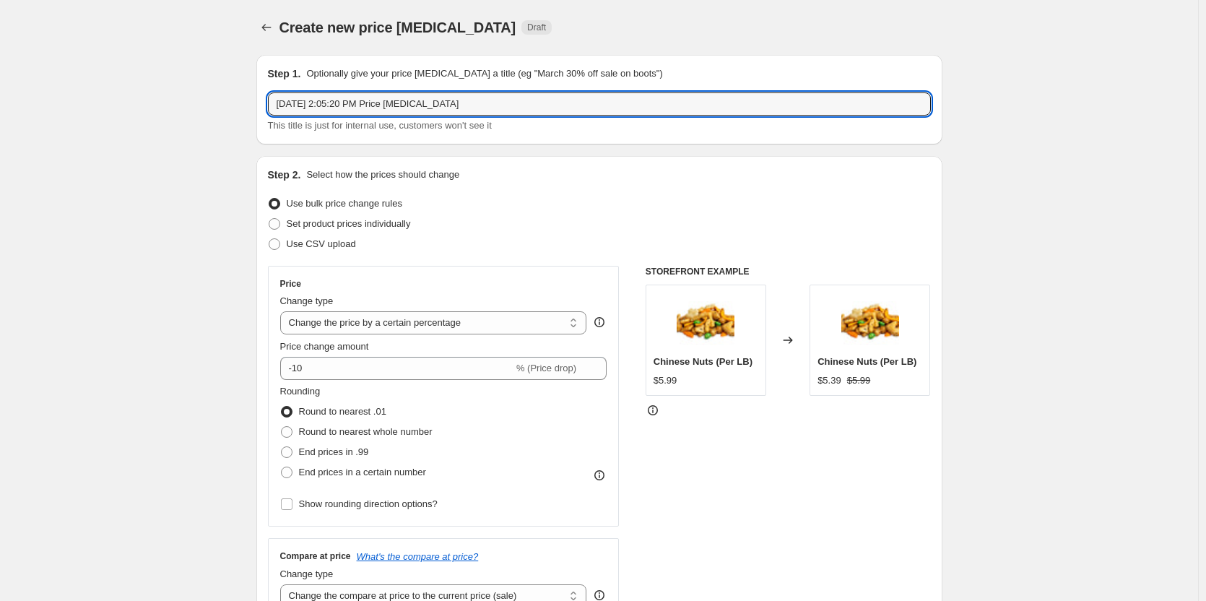
drag, startPoint x: 478, startPoint y: 105, endPoint x: 256, endPoint y: 104, distance: 222.3
type input "Fall 2025"
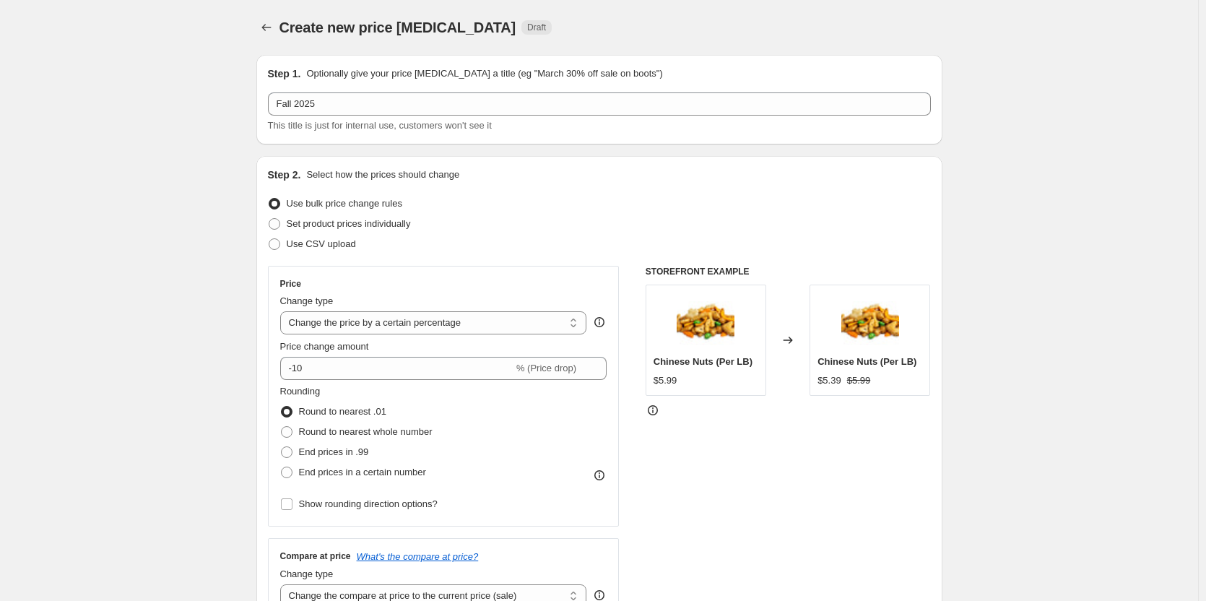
click at [573, 320] on select "Change the price to a certain amount Change the price by a certain amount Chang…" at bounding box center [433, 322] width 307 height 23
click at [543, 253] on div "Use CSV upload" at bounding box center [599, 244] width 663 height 20
click at [385, 223] on span "Set product prices individually" at bounding box center [349, 223] width 124 height 11
click at [269, 219] on input "Set product prices individually" at bounding box center [269, 218] width 1 height 1
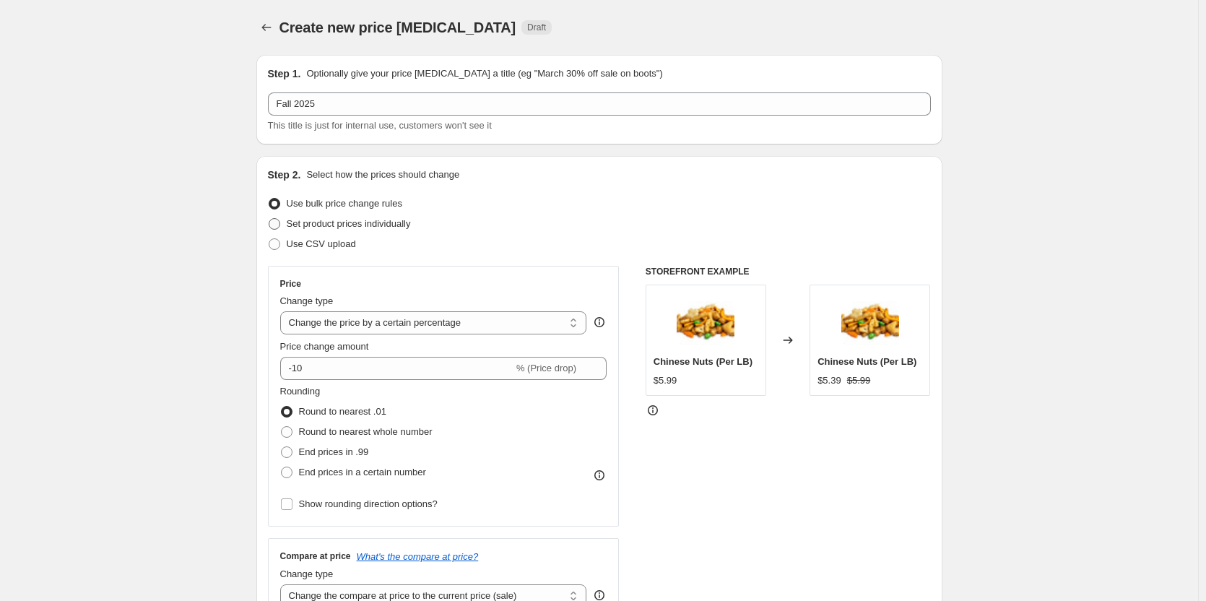
radio input "true"
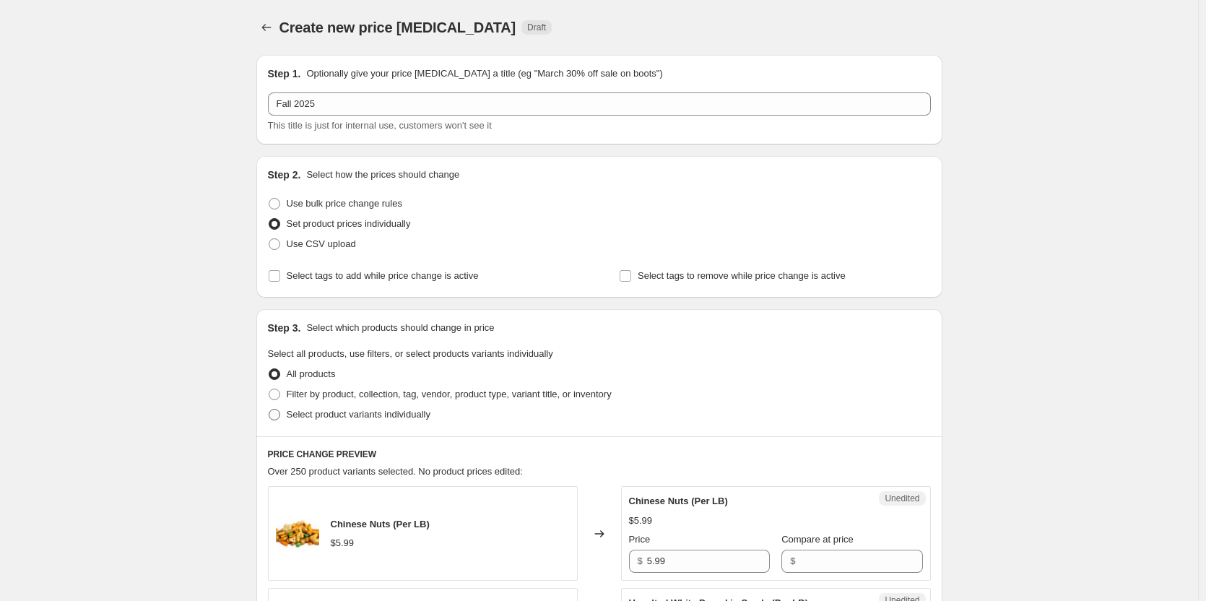
click at [415, 416] on span "Select product variants individually" at bounding box center [359, 414] width 144 height 11
click at [269, 409] on input "Select product variants individually" at bounding box center [269, 409] width 1 height 1
radio input "true"
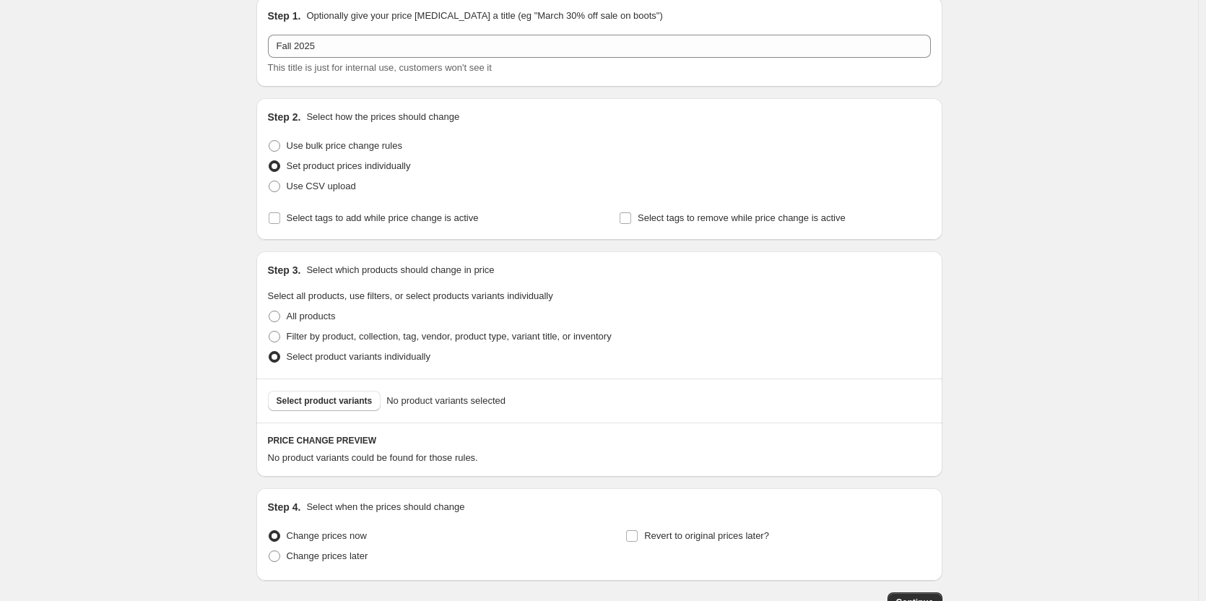
scroll to position [157, 0]
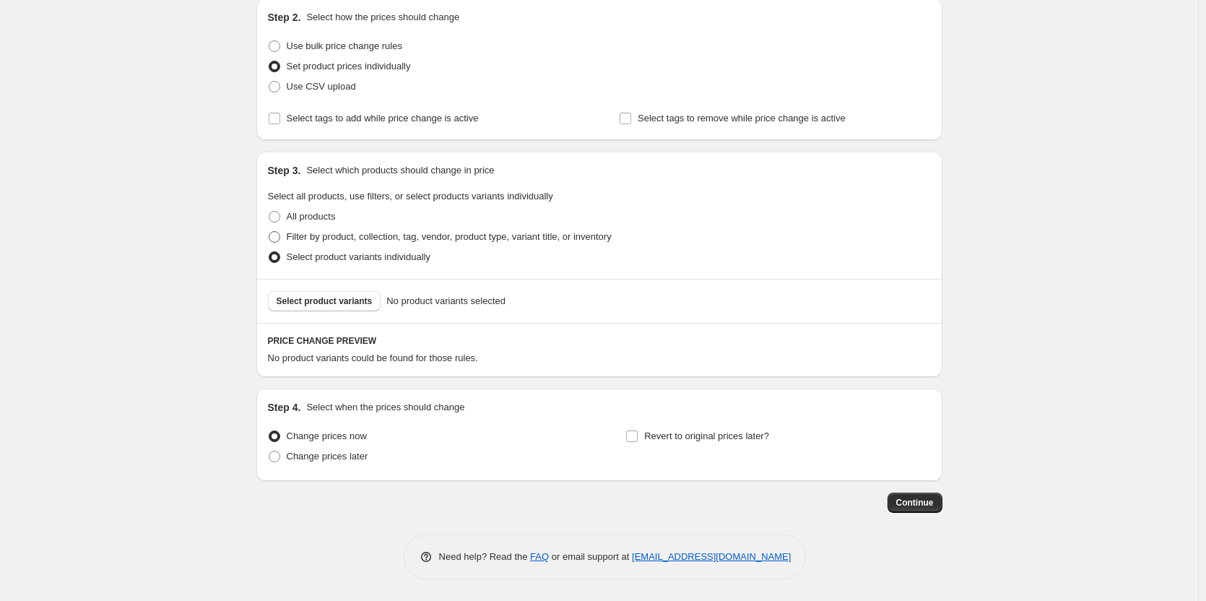
click at [429, 233] on span "Filter by product, collection, tag, vendor, product type, variant title, or inv…" at bounding box center [449, 236] width 325 height 11
click at [269, 232] on input "Filter by product, collection, tag, vendor, product type, variant title, or inv…" at bounding box center [269, 231] width 1 height 1
radio input "true"
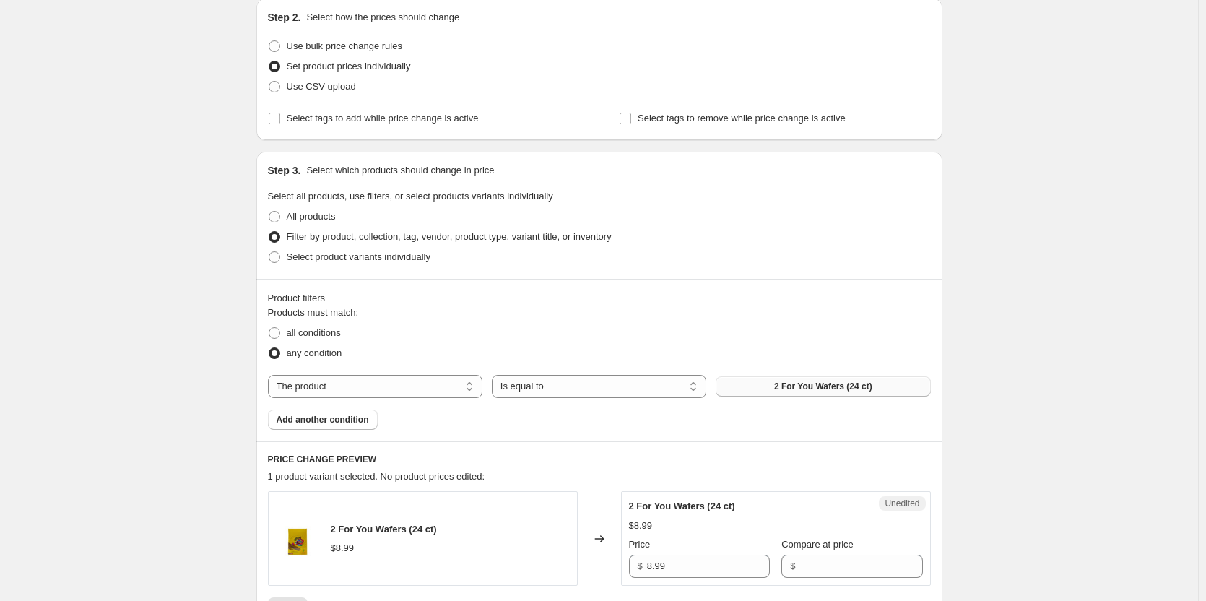
click at [772, 383] on button "2 For You Wafers (24 ct)" at bounding box center [822, 386] width 214 height 20
click at [469, 385] on select "The product The product's collection The product's tag The product's vendor The…" at bounding box center [375, 386] width 214 height 23
select select "collection"
click at [746, 389] on button "Al Dayaa" at bounding box center [822, 386] width 214 height 20
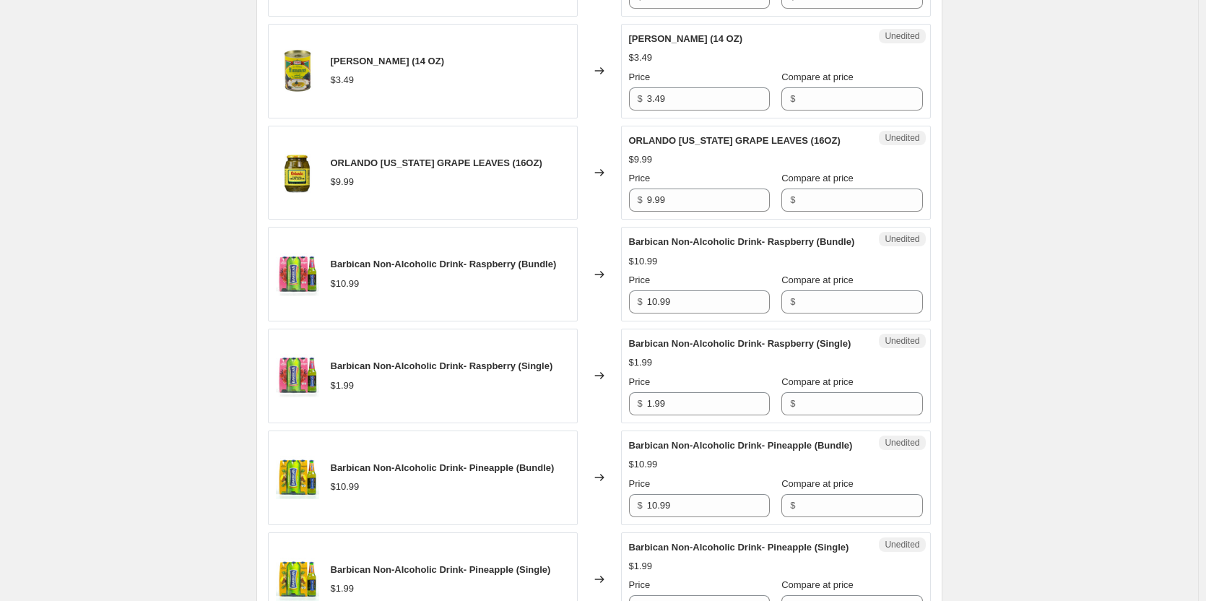
scroll to position [1096, 0]
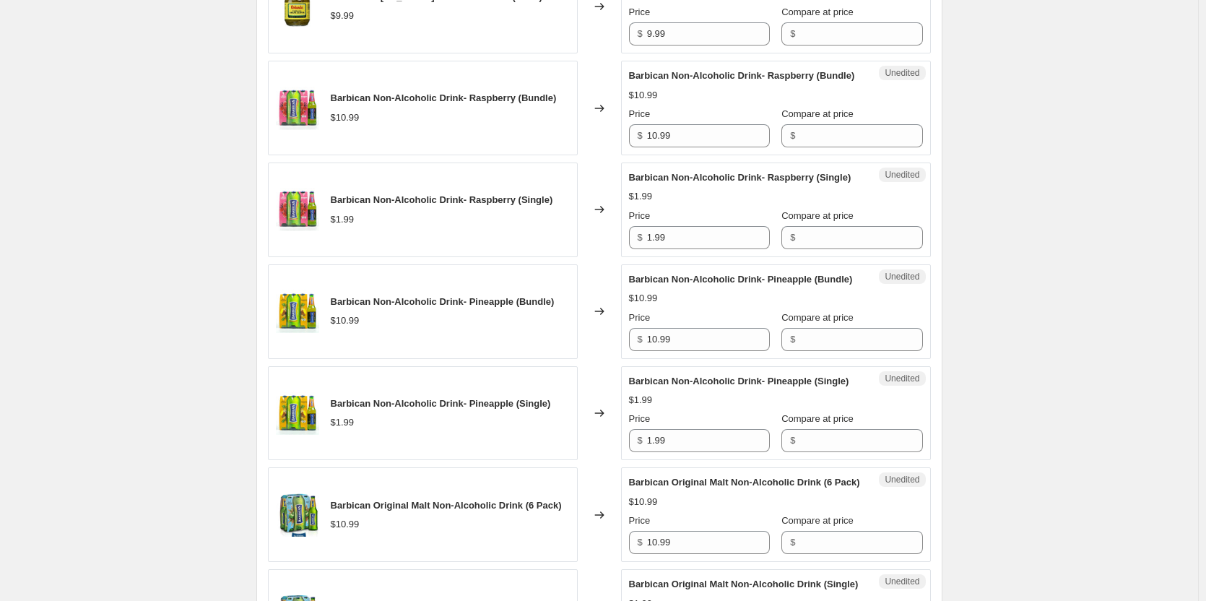
click at [390, 307] on span "Barbican Non-Alcoholic Drink- Pineapple (Bundle)" at bounding box center [443, 301] width 224 height 11
click at [395, 307] on span "Barbican Non-Alcoholic Drink- Pineapple (Bundle)" at bounding box center [443, 301] width 224 height 11
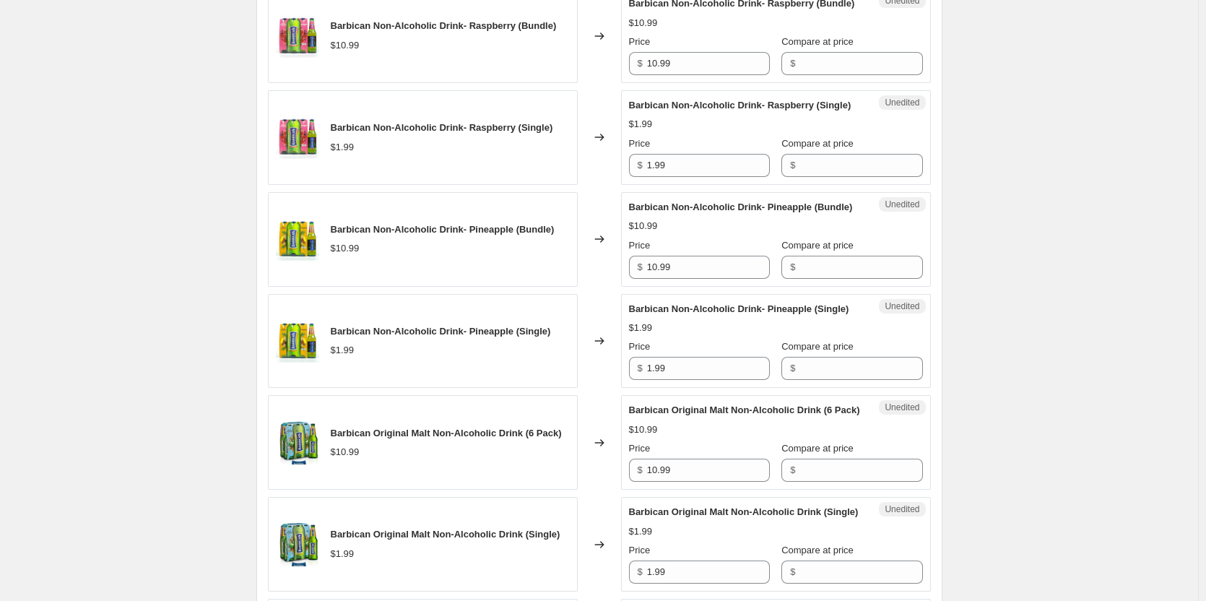
click at [499, 287] on div "Barbican Non-Alcoholic Drink- Pineapple (Bundle) $10.99" at bounding box center [423, 239] width 310 height 95
click at [598, 348] on icon at bounding box center [599, 341] width 14 height 14
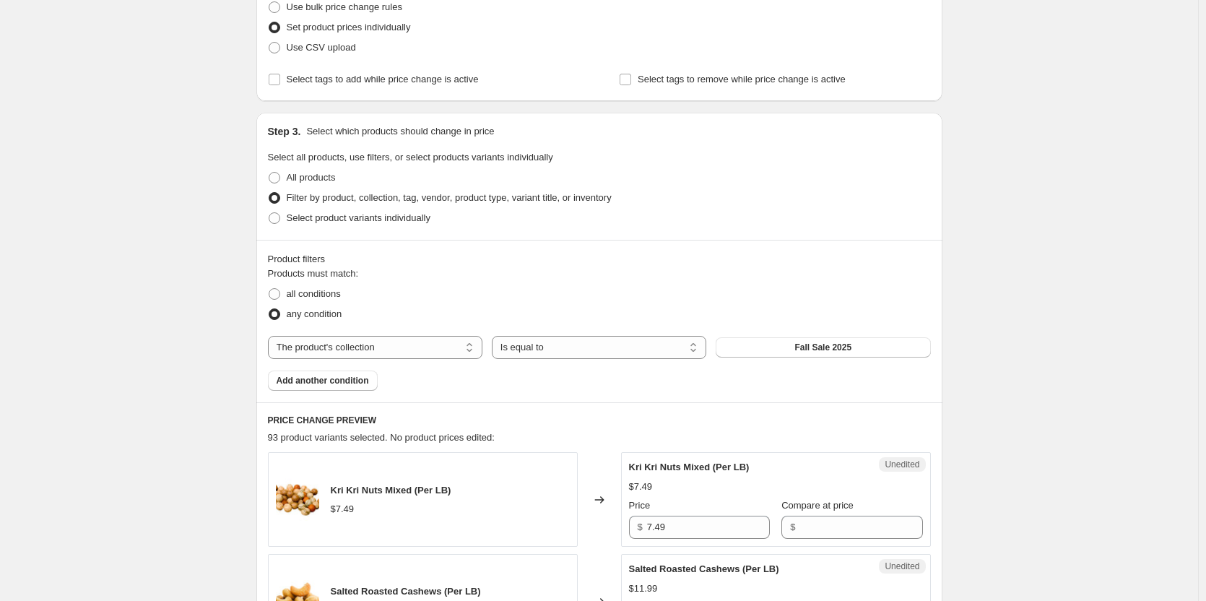
scroll to position [0, 0]
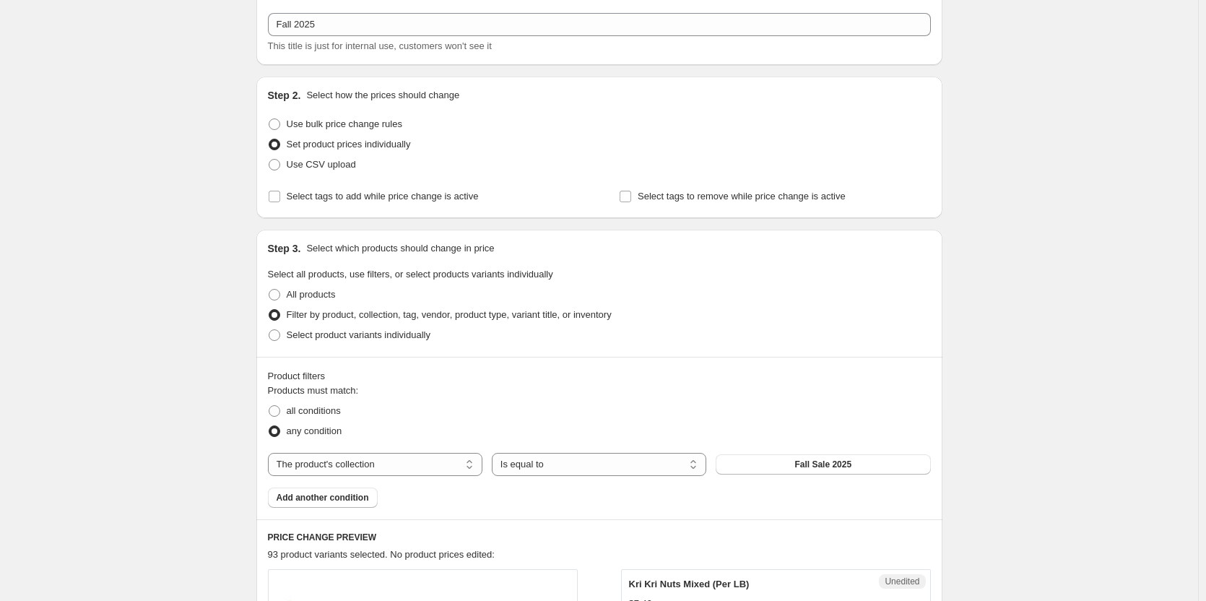
scroll to position [361, 0]
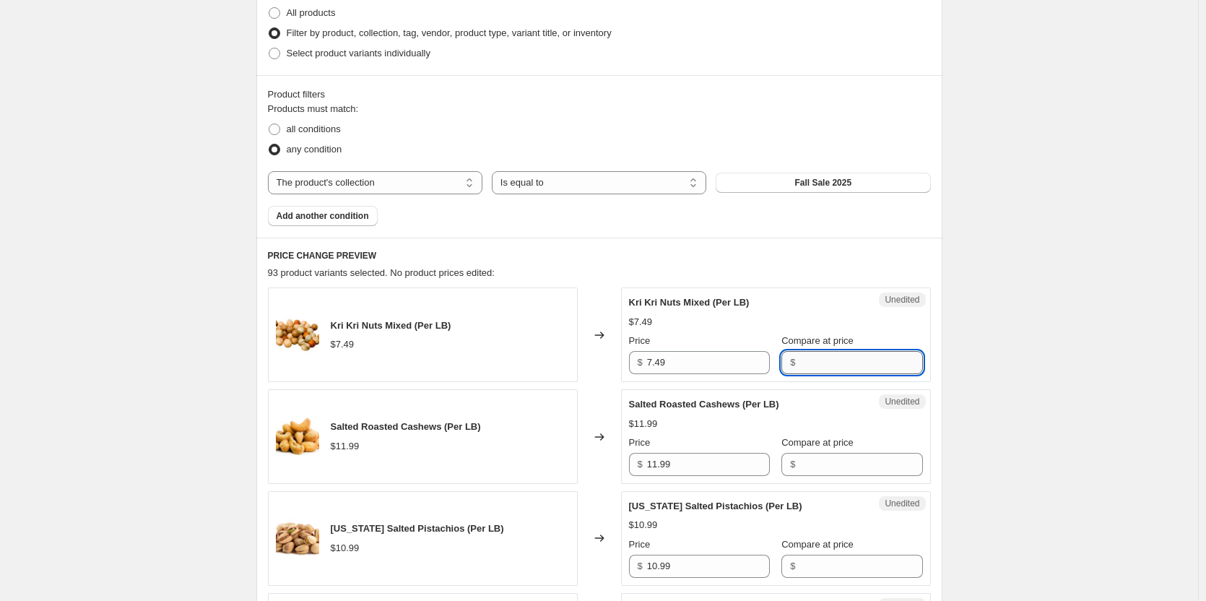
click at [800, 360] on input "Compare at price" at bounding box center [860, 362] width 123 height 23
type input "7.49"
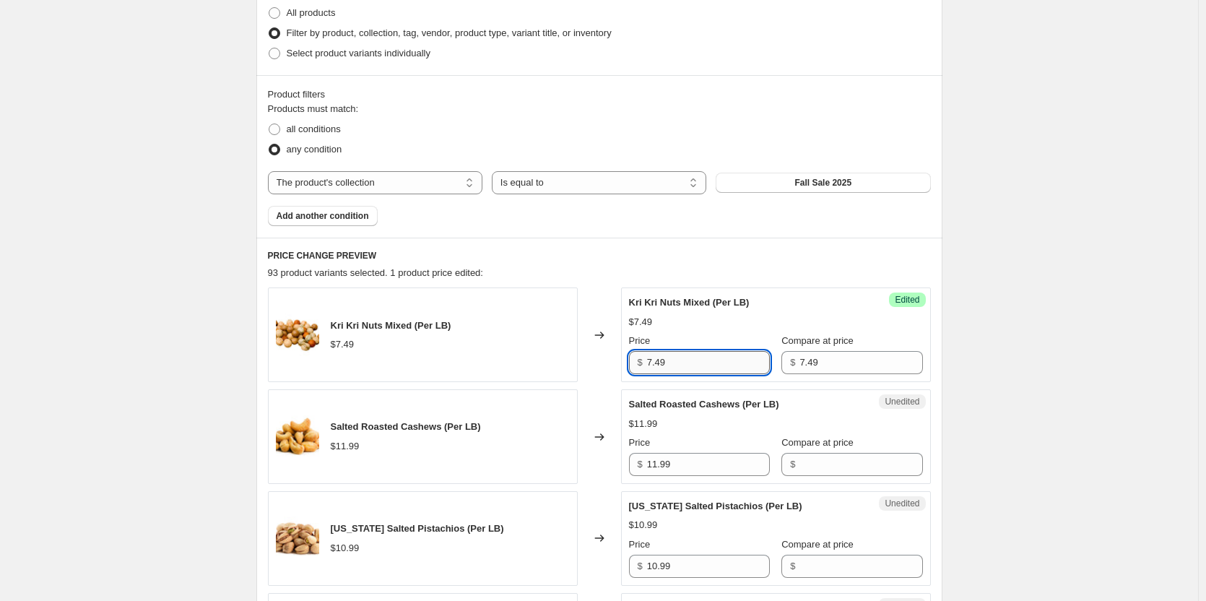
click at [729, 361] on input "7.49" at bounding box center [708, 362] width 123 height 23
type input "3.49"
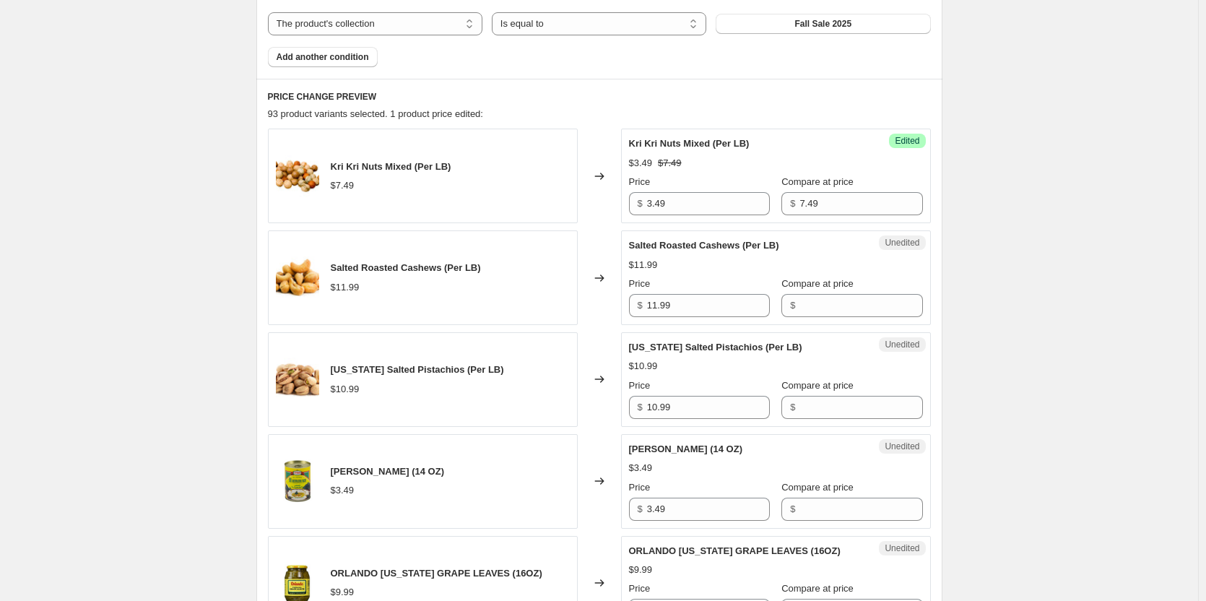
scroll to position [577, 0]
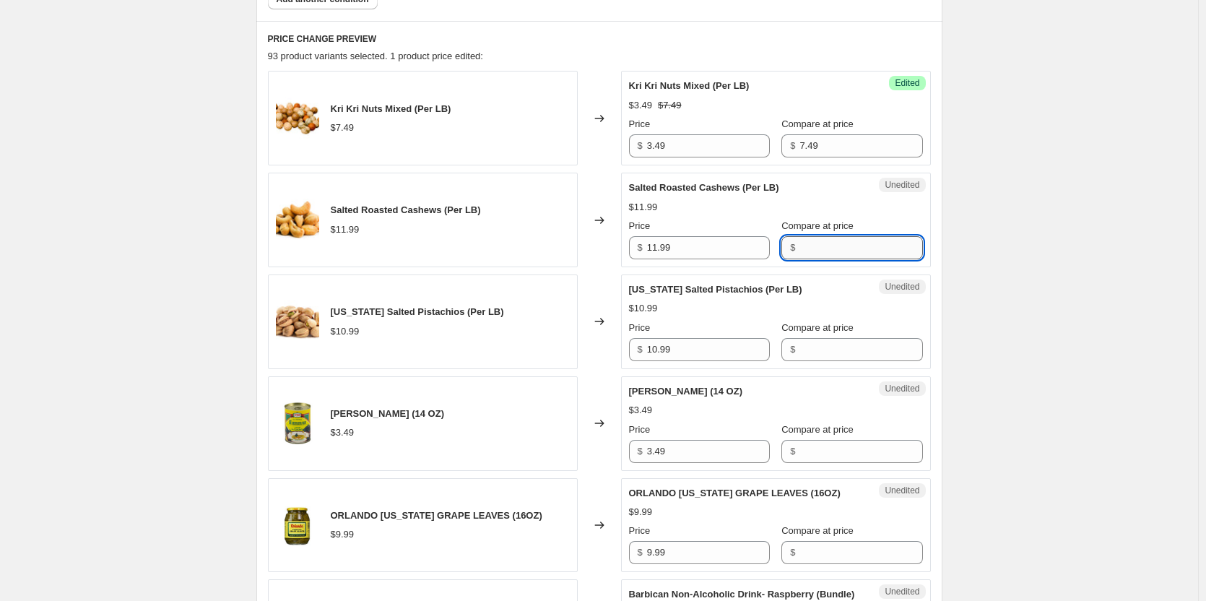
click at [799, 245] on input "Compare at price" at bounding box center [860, 247] width 123 height 23
type input "11.99"
click at [715, 249] on input "11.99" at bounding box center [708, 247] width 123 height 23
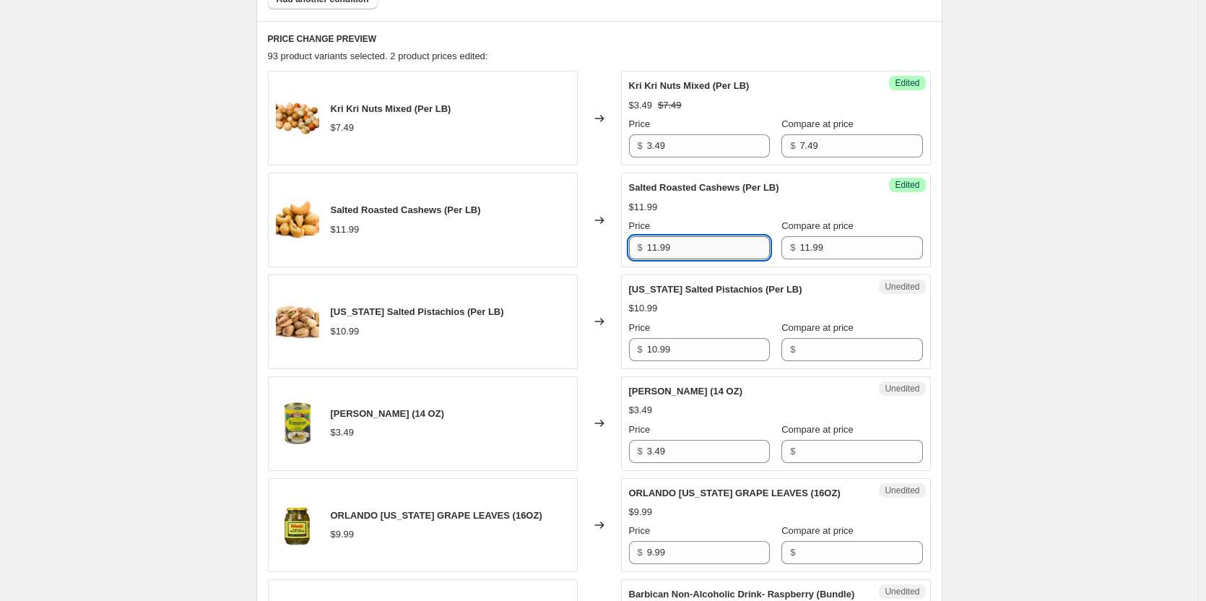
click at [715, 249] on input "11.99" at bounding box center [708, 247] width 123 height 23
type input "4.99"
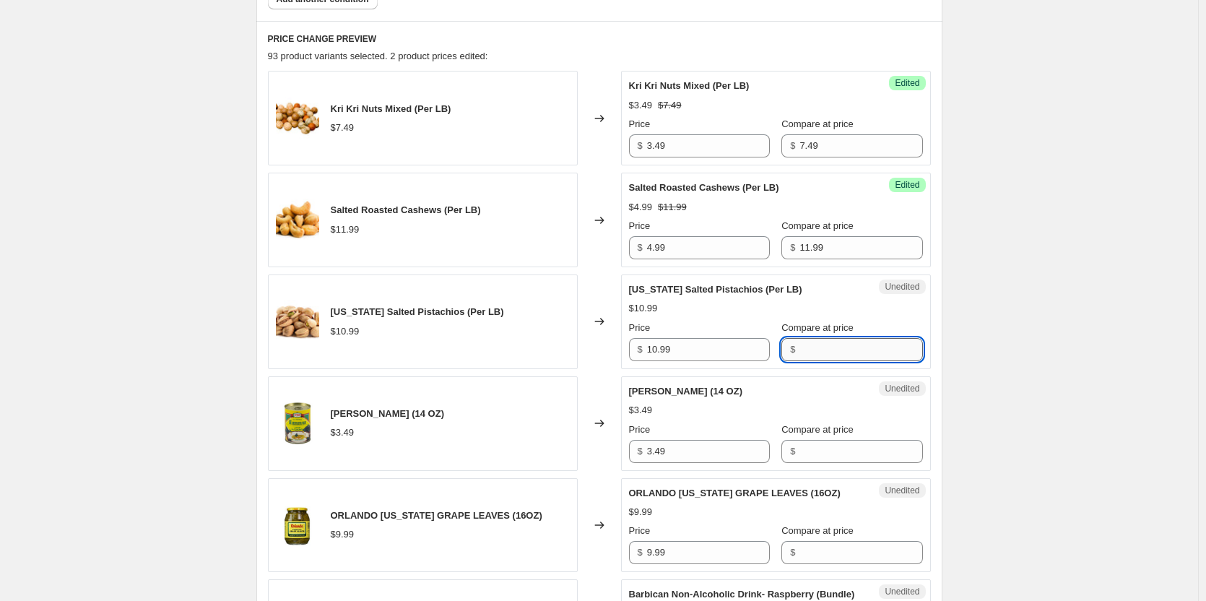
click at [801, 348] on input "Compare at price" at bounding box center [860, 349] width 123 height 23
type input "10.99"
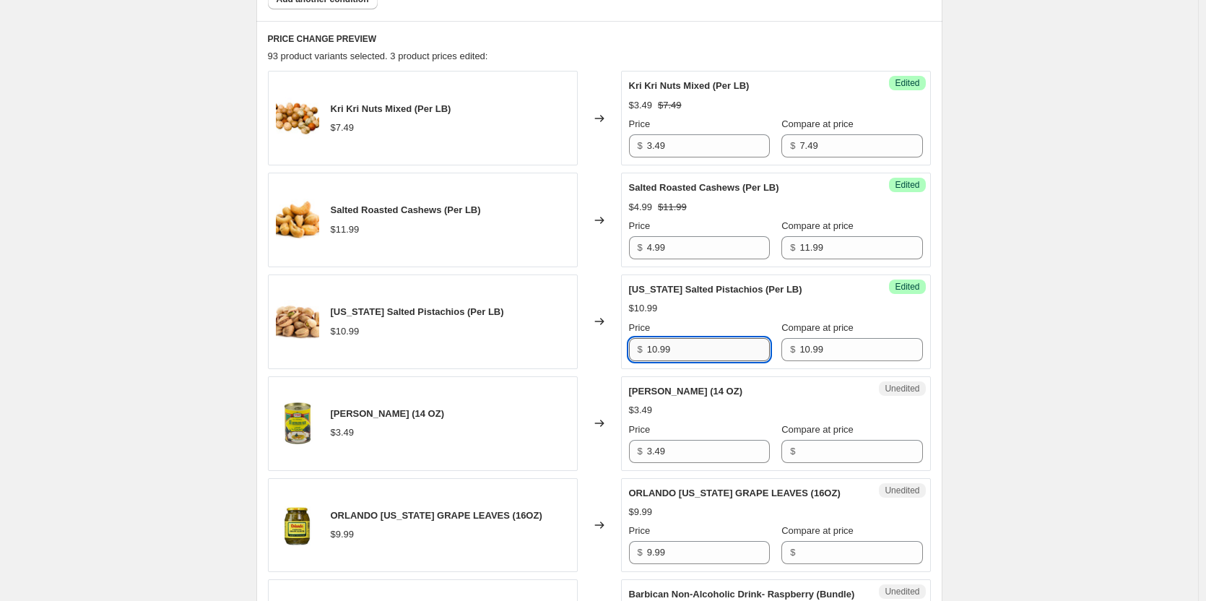
click at [711, 349] on input "10.99" at bounding box center [708, 349] width 123 height 23
type input "5.99"
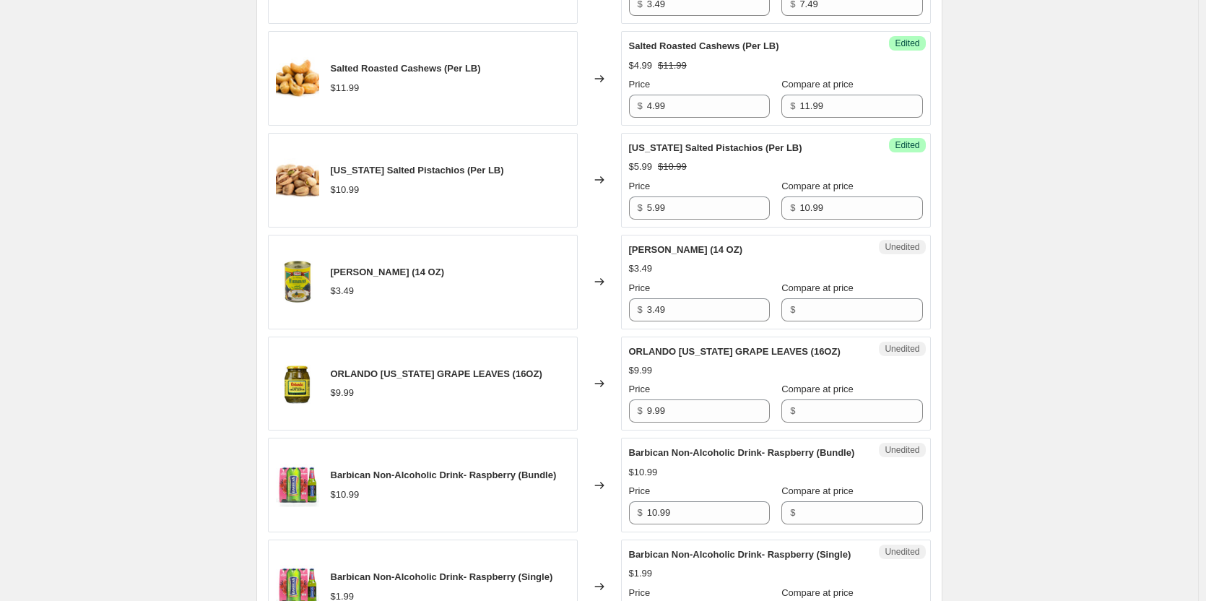
scroll to position [722, 0]
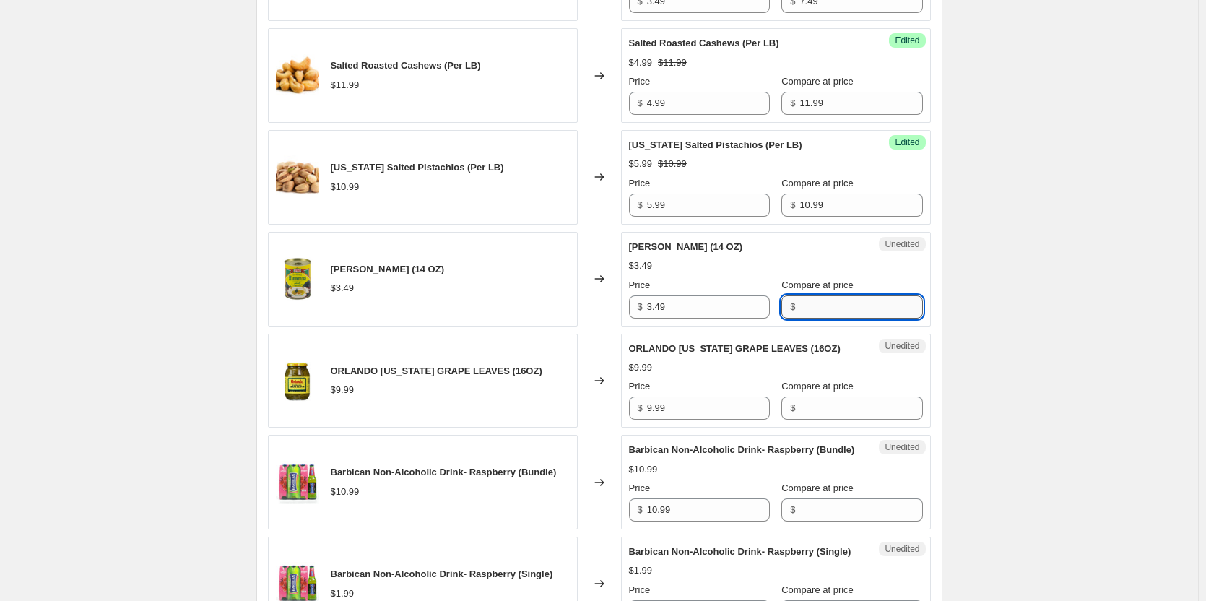
click at [843, 308] on input "Compare at price" at bounding box center [860, 306] width 123 height 23
type input "3.49"
click at [689, 310] on input "3.49" at bounding box center [708, 306] width 123 height 23
click at [690, 310] on input "3.49" at bounding box center [708, 306] width 123 height 23
type input "1.66"
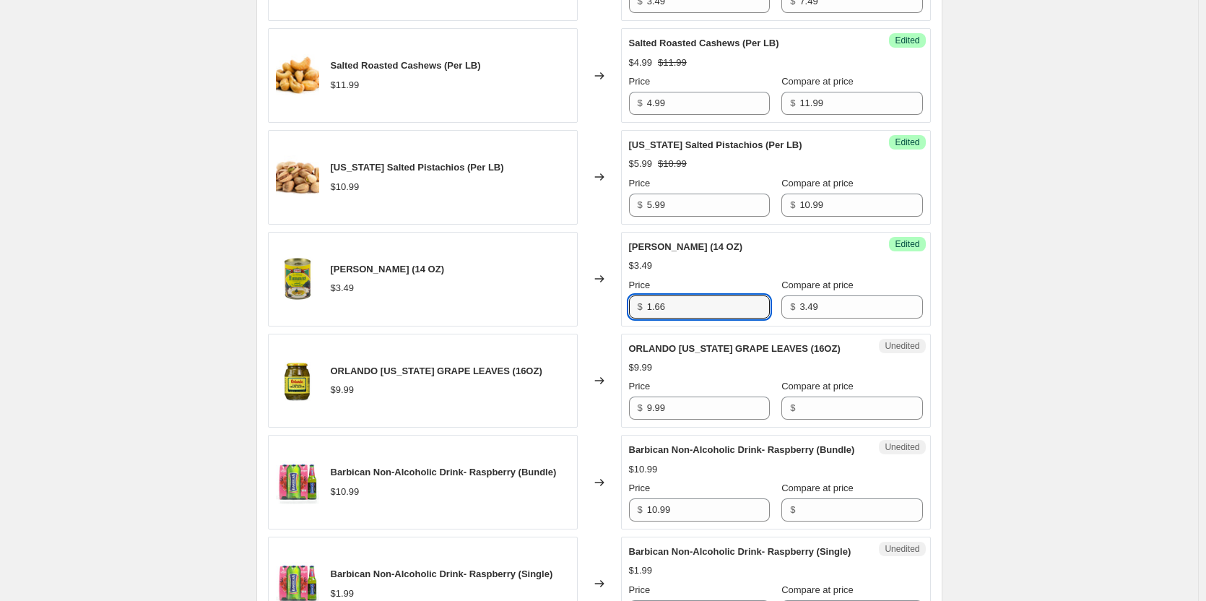
drag, startPoint x: 1158, startPoint y: 380, endPoint x: 1146, endPoint y: 378, distance: 11.8
click at [804, 400] on input "Compare at price" at bounding box center [860, 407] width 123 height 23
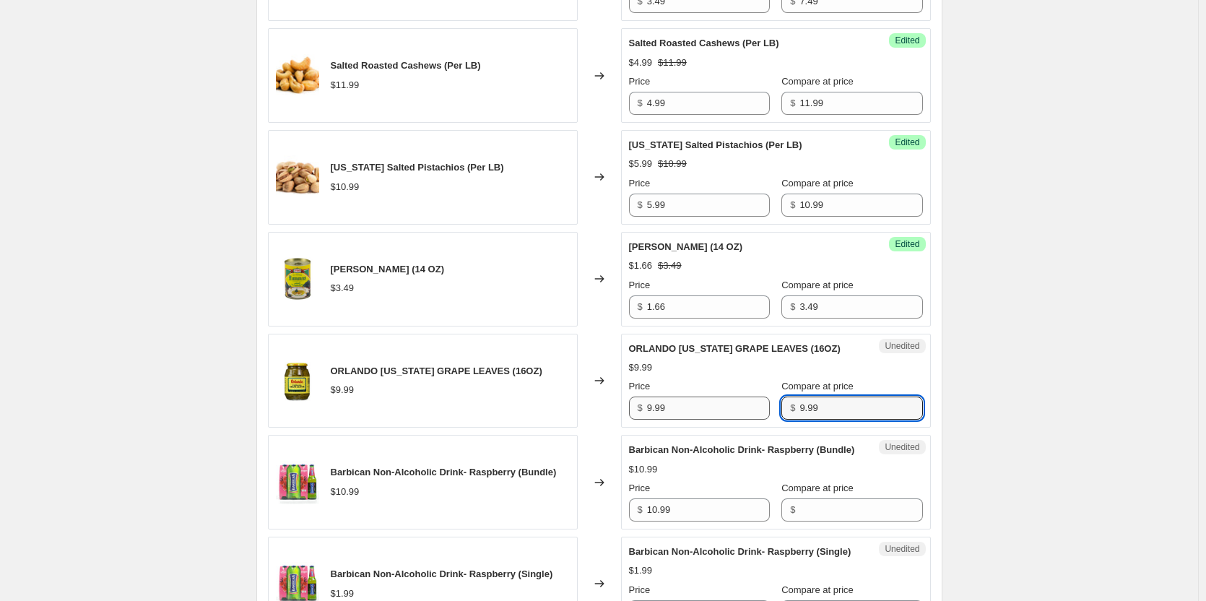
type input "9.99"
click at [653, 411] on input "9.99" at bounding box center [708, 407] width 123 height 23
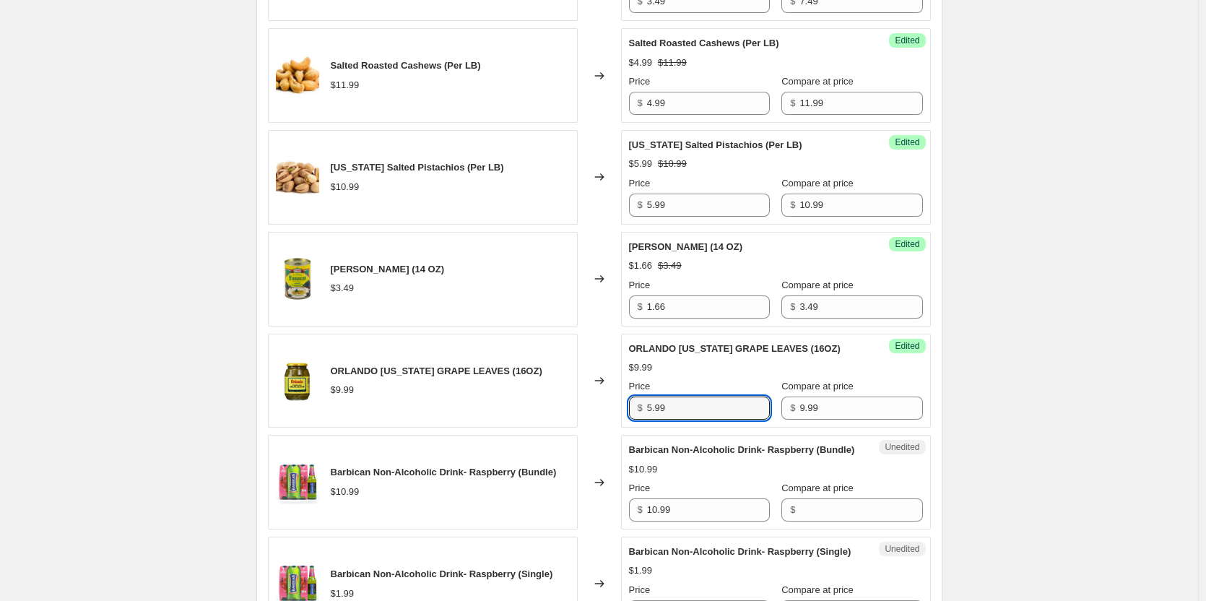
type input "5.99"
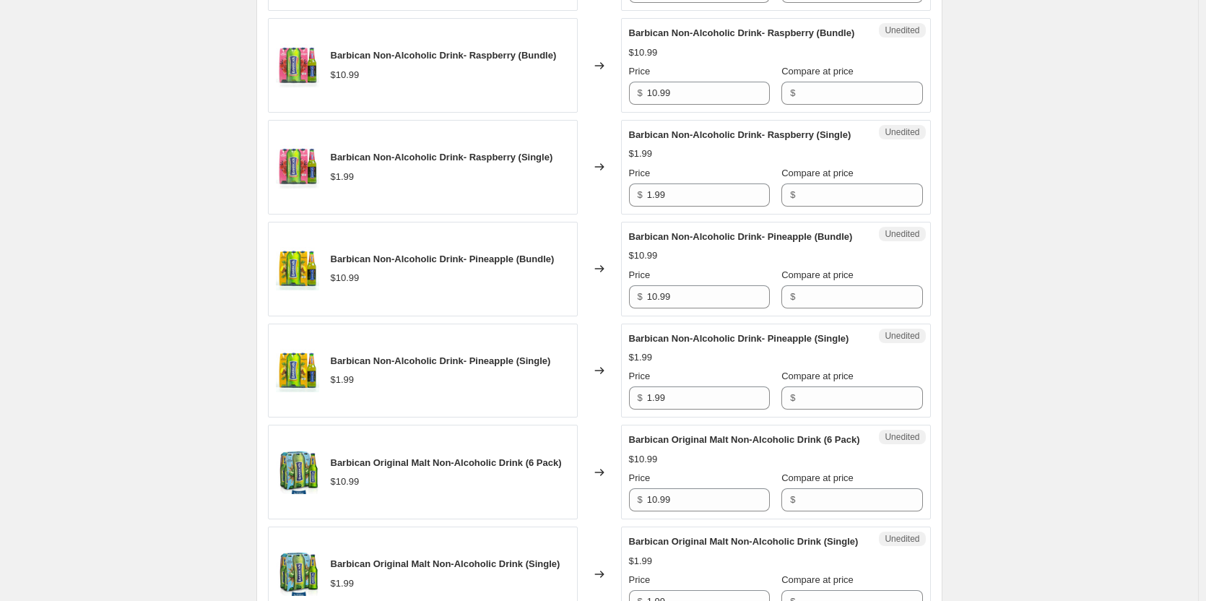
scroll to position [1155, 0]
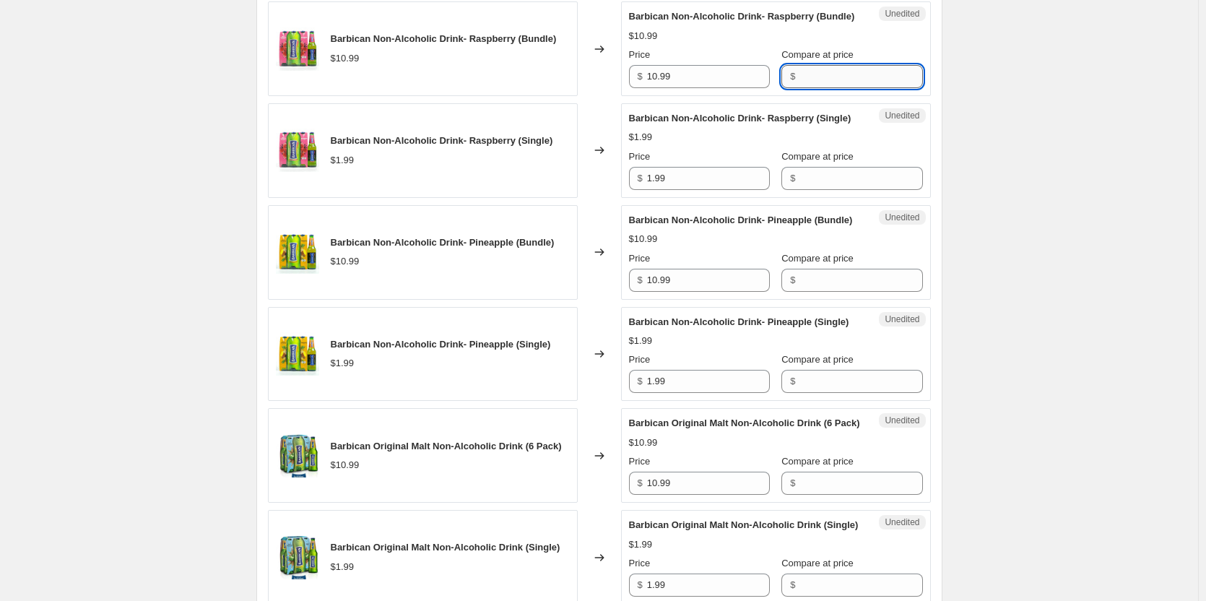
click at [817, 88] on input "Compare at price" at bounding box center [860, 76] width 123 height 23
type input "10.99"
click at [658, 88] on input "10.99" at bounding box center [708, 76] width 123 height 23
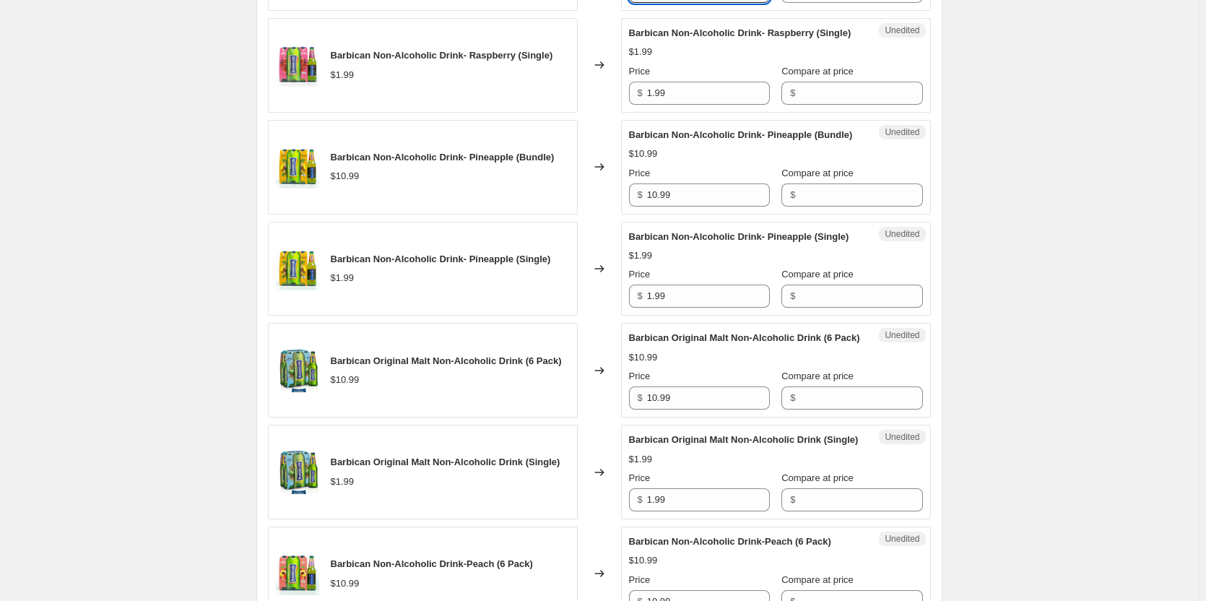
scroll to position [1299, 0]
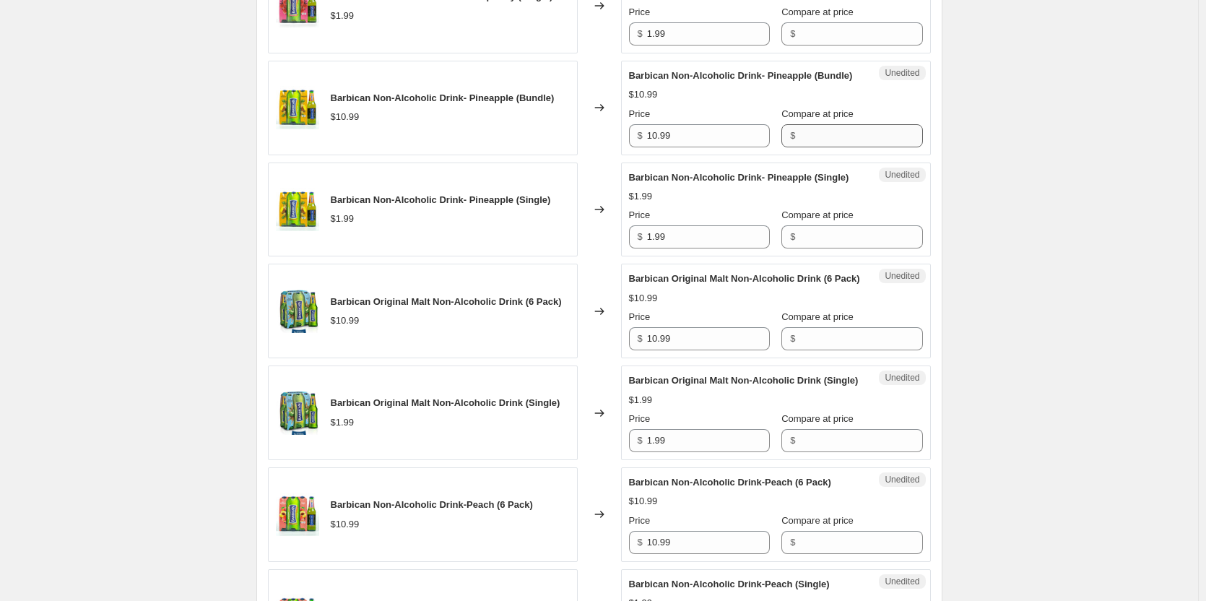
type input "5.99"
click at [842, 147] on input "Compare at price" at bounding box center [860, 135] width 123 height 23
type input "10.99"
click at [662, 147] on input "10.99" at bounding box center [708, 135] width 123 height 23
type input "5.99"
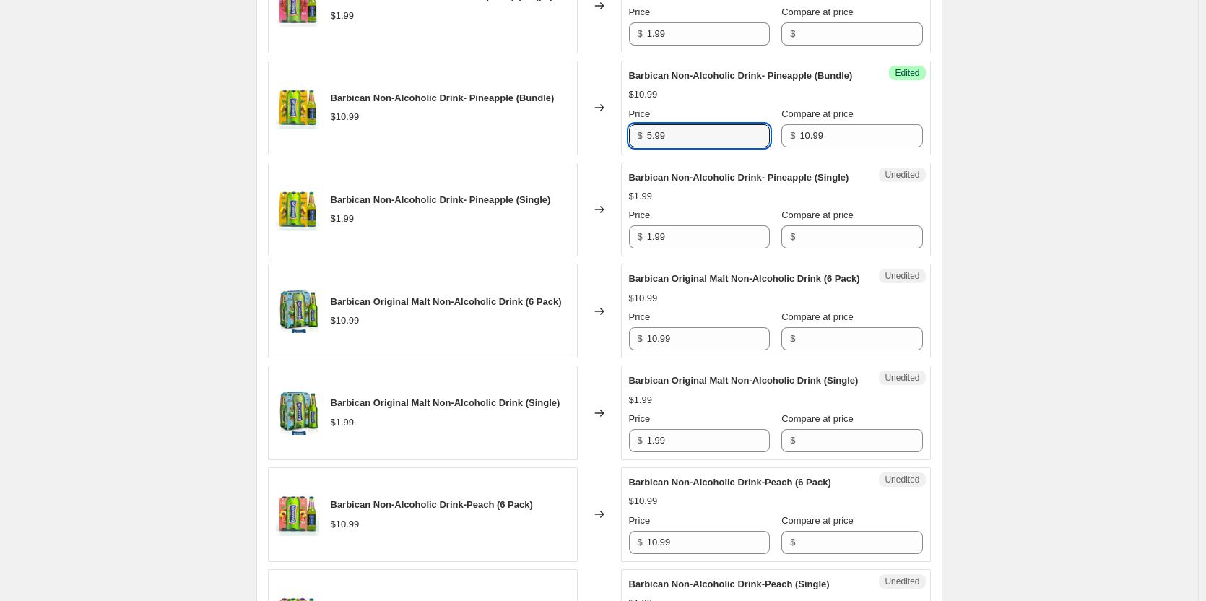
click at [1060, 235] on div "Create new price [MEDICAL_DATA]. This page is ready Create new price [MEDICAL_D…" at bounding box center [599, 178] width 1198 height 2955
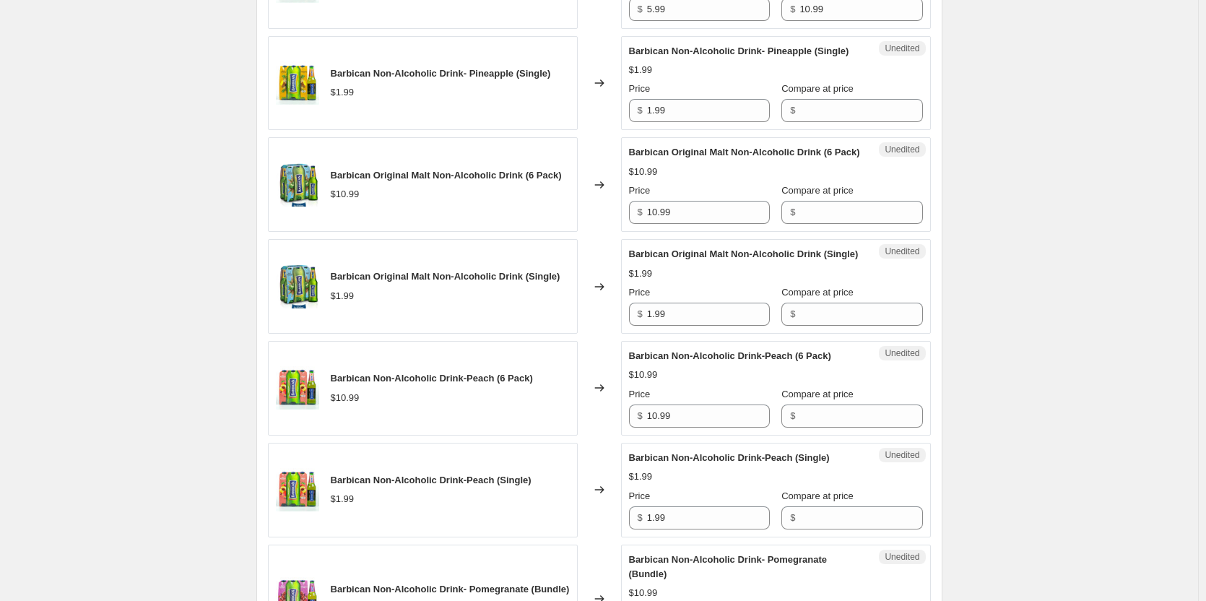
scroll to position [1444, 0]
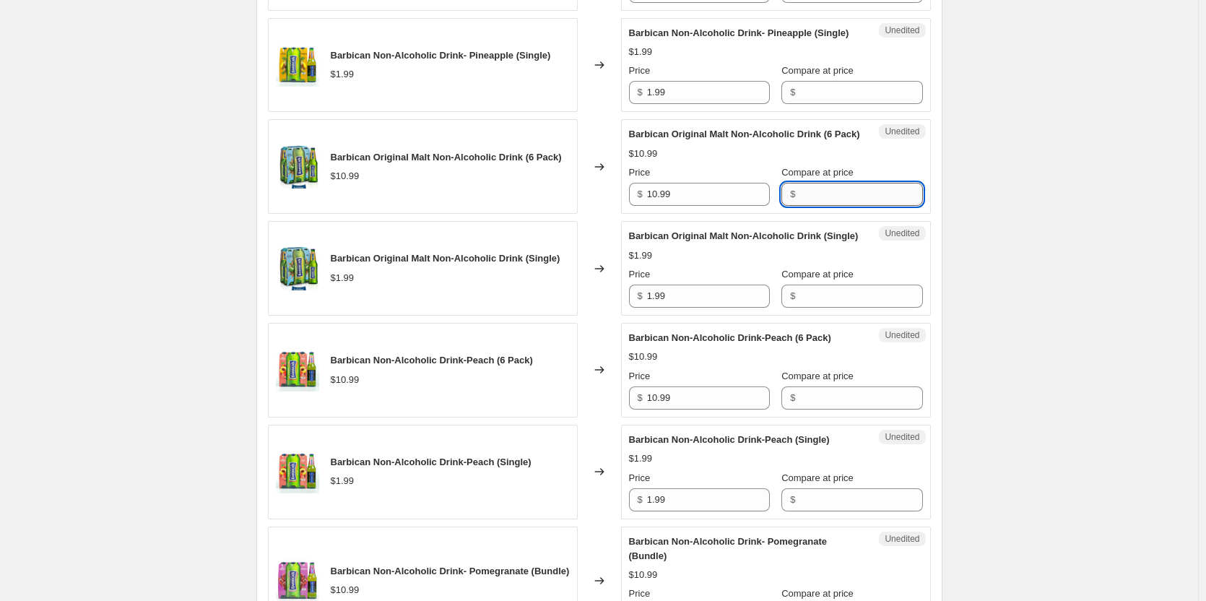
click at [810, 206] on input "Compare at price" at bounding box center [860, 194] width 123 height 23
type input "10.99"
click at [727, 206] on input "10.99" at bounding box center [708, 194] width 123 height 23
click at [726, 206] on input "10.99" at bounding box center [708, 194] width 123 height 23
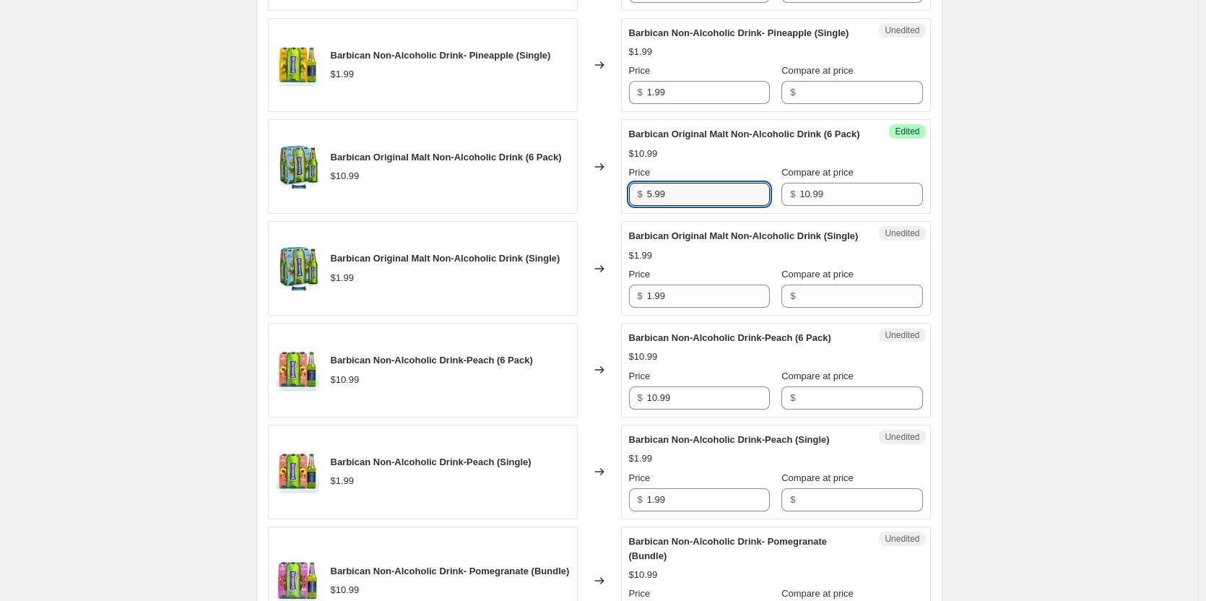
type input "5.99"
click at [1045, 284] on div "Create new price [MEDICAL_DATA]. This page is ready Create new price [MEDICAL_D…" at bounding box center [599, 33] width 1198 height 2955
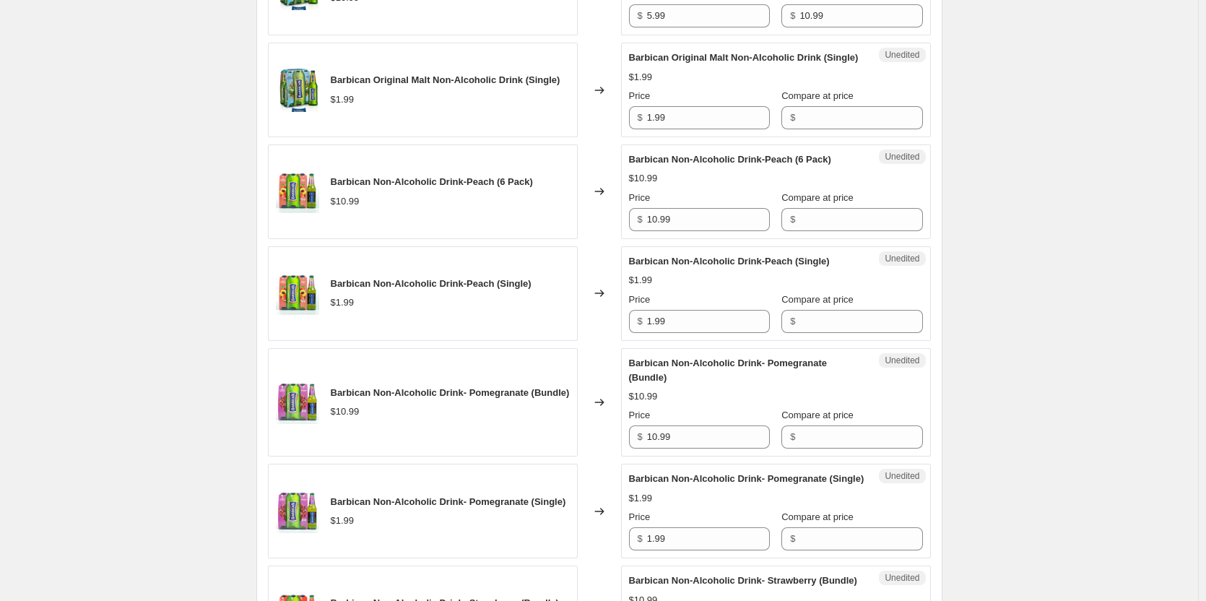
scroll to position [1660, 0]
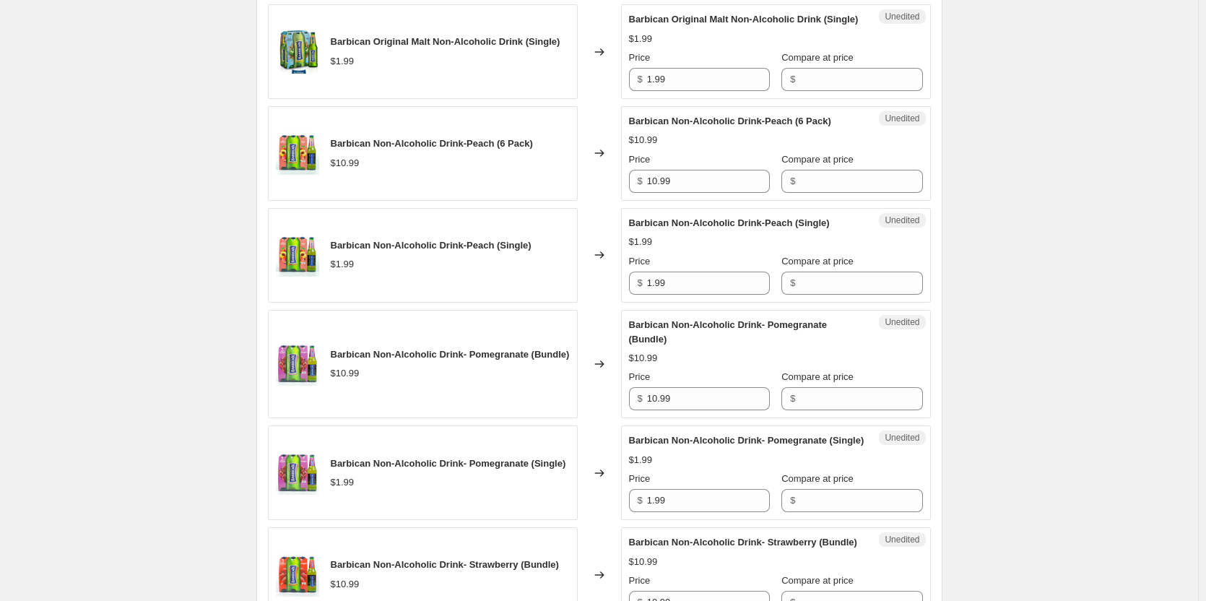
click at [808, 193] on div "Compare at price $" at bounding box center [851, 172] width 141 height 40
click at [802, 193] on input "Compare at price" at bounding box center [860, 181] width 123 height 23
type input "10.99"
click at [723, 193] on input "10.99" at bounding box center [708, 181] width 123 height 23
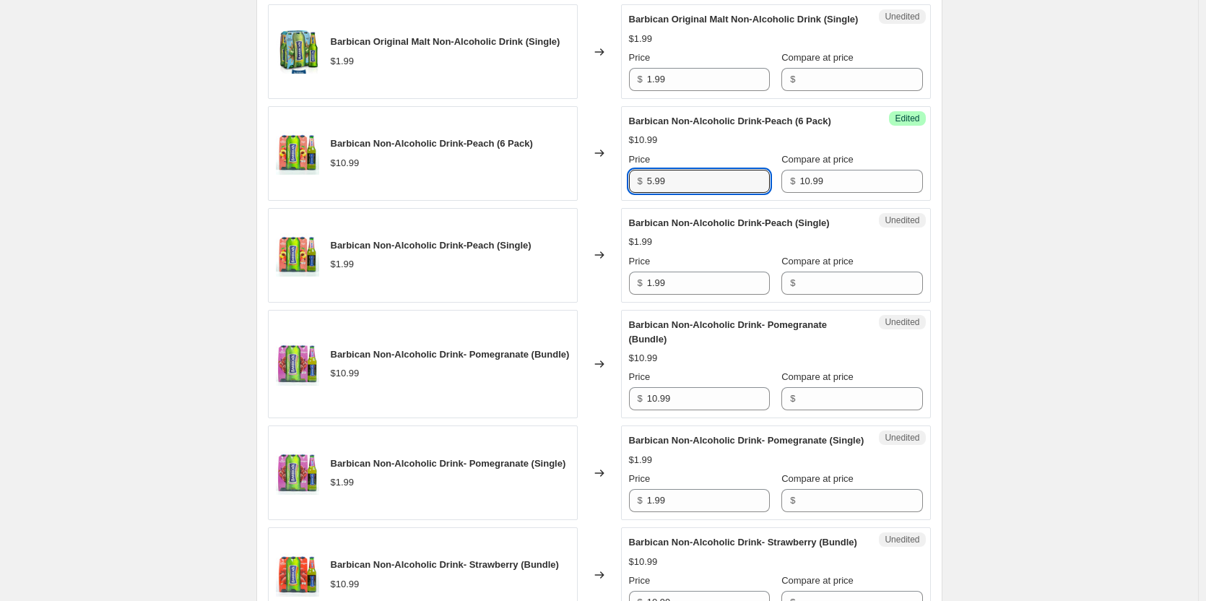
type input "5.99"
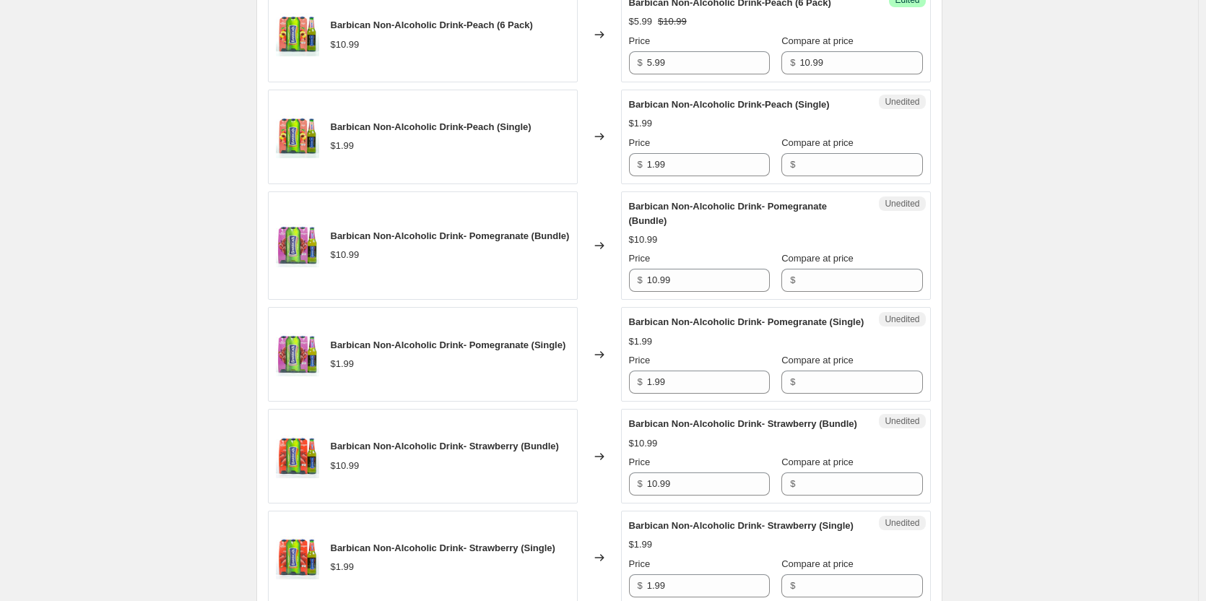
scroll to position [1805, 0]
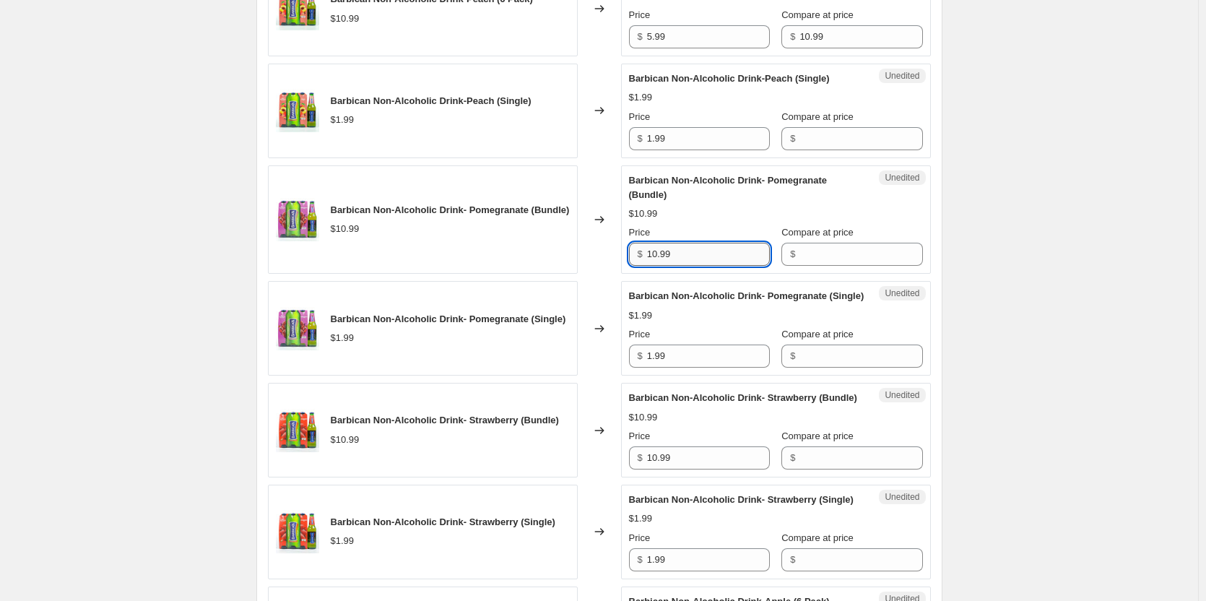
click at [696, 266] on input "10.99" at bounding box center [708, 254] width 123 height 23
type input "1"
type input "5.99"
click at [902, 274] on div "Unedited Barbican Non-Alcoholic Drink- Pomegranate (Bundle) $10.99 Price $ 5.99…" at bounding box center [776, 219] width 310 height 109
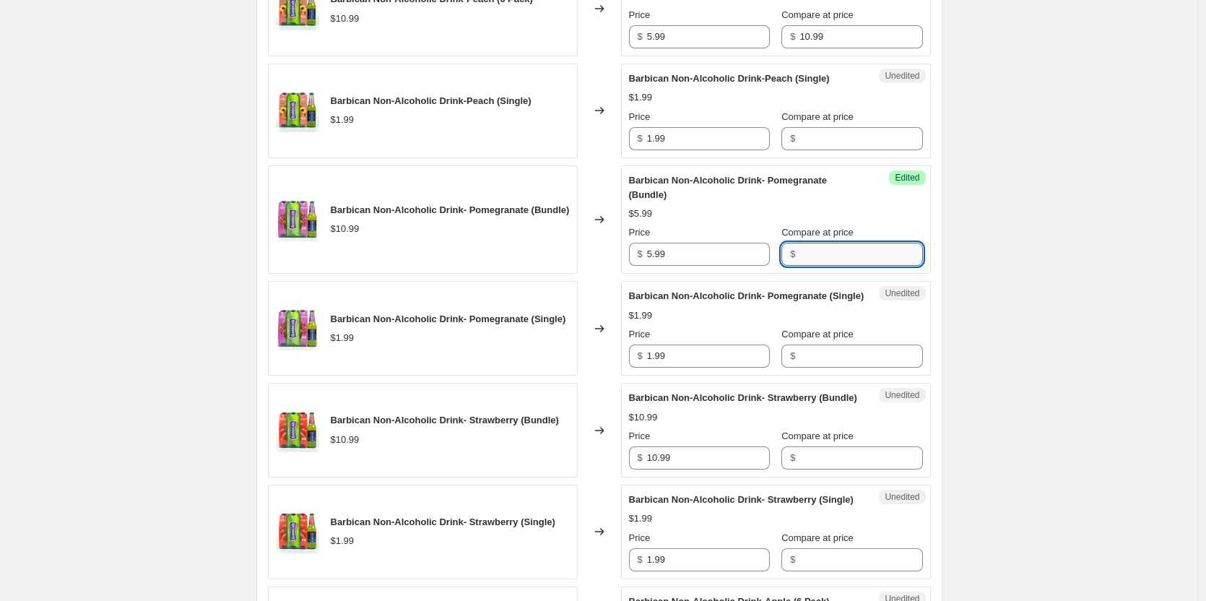
click at [848, 266] on input "Compare at price" at bounding box center [860, 254] width 123 height 23
type input "10.99"
click at [912, 274] on div "Success Edited [PERSON_NAME] Non-Alcoholic Drink- Pomegranate (Bundle) $5.99 Pr…" at bounding box center [776, 219] width 310 height 109
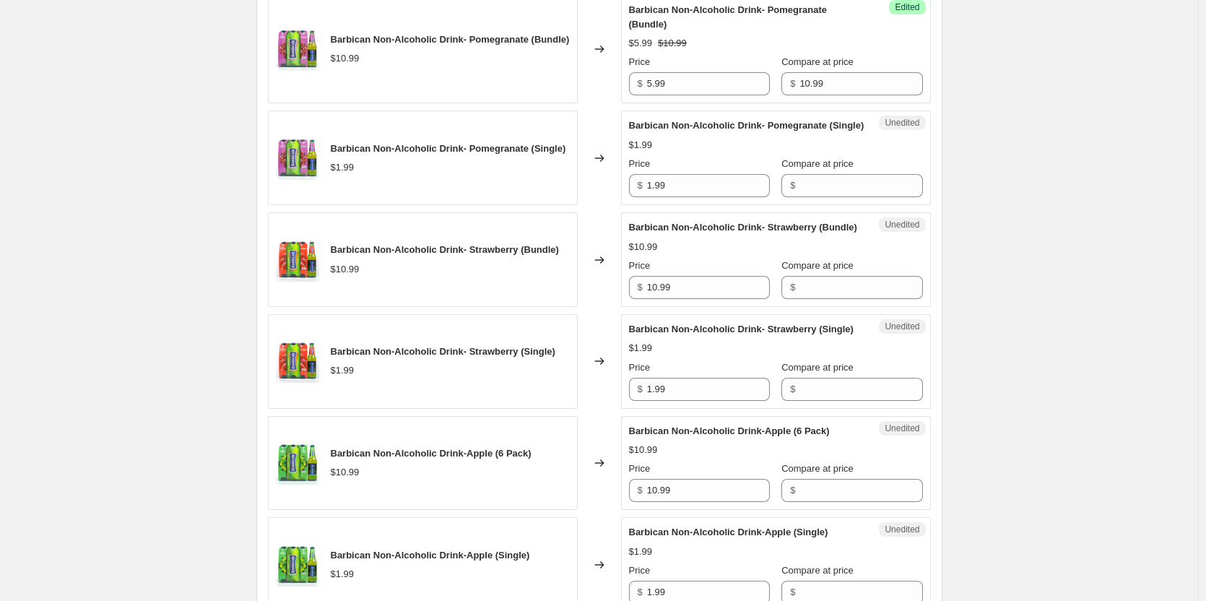
scroll to position [2021, 0]
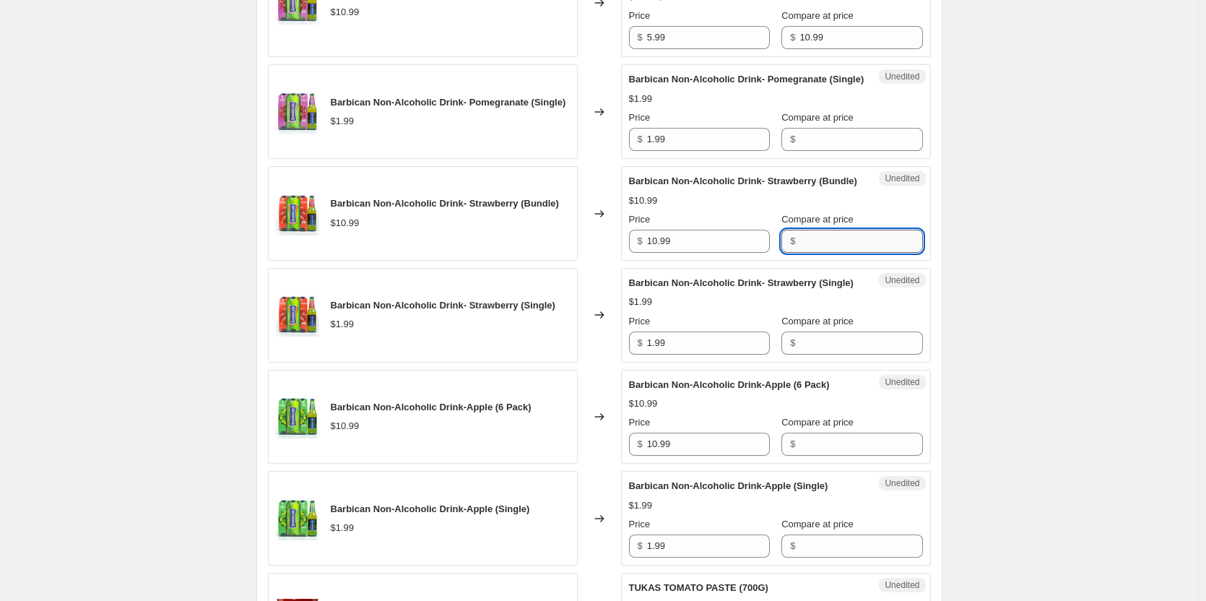
click at [799, 253] on input "Compare at price" at bounding box center [860, 241] width 123 height 23
type input "10.99"
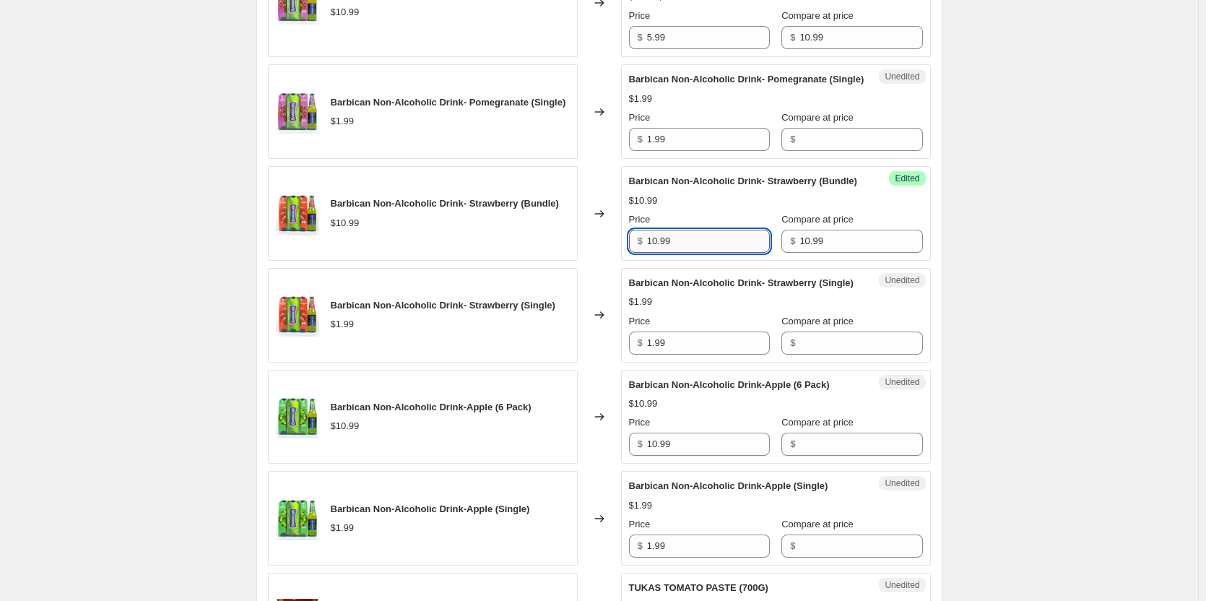
click at [723, 253] on input "10.99" at bounding box center [708, 241] width 123 height 23
type input "5.99"
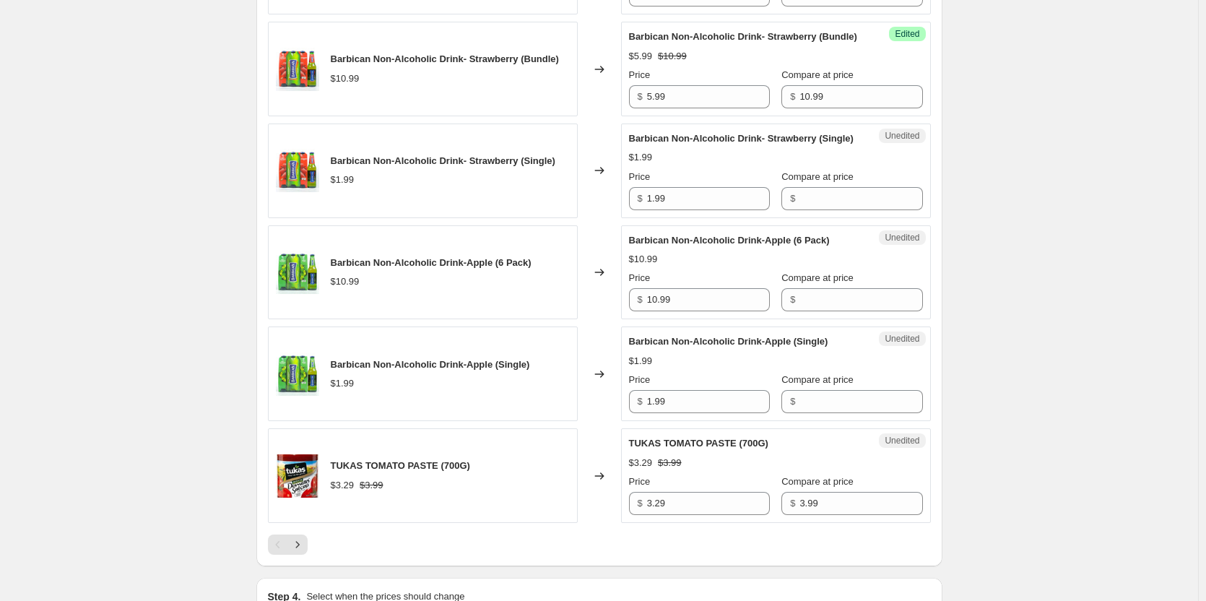
scroll to position [2238, 0]
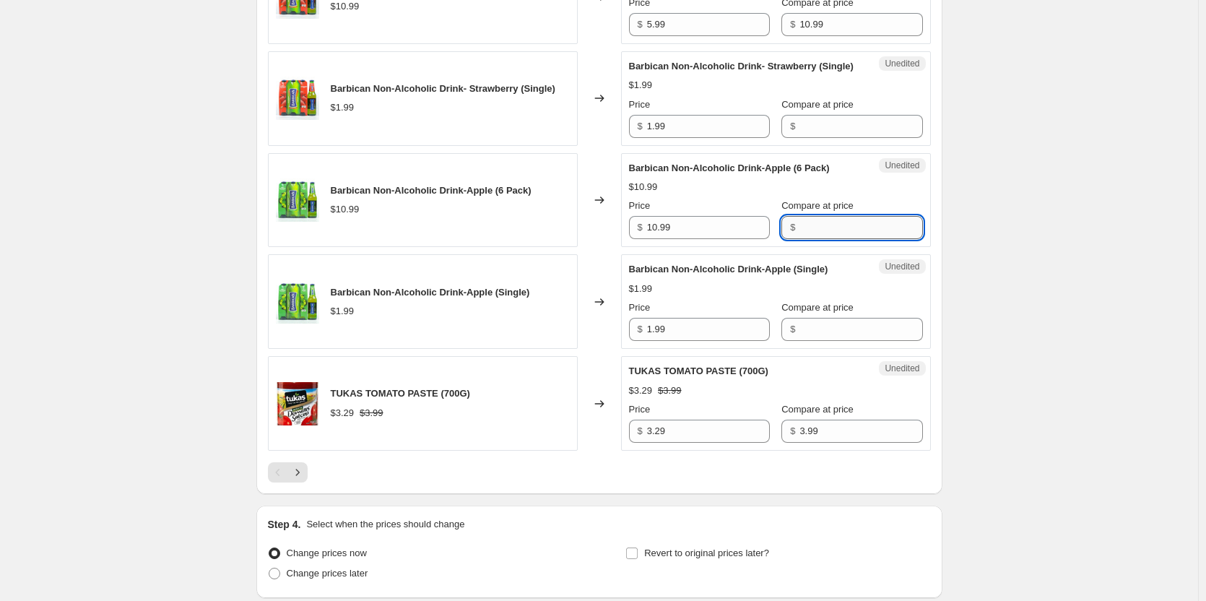
click at [806, 239] on input "Compare at price" at bounding box center [860, 227] width 123 height 23
type input "10.99"
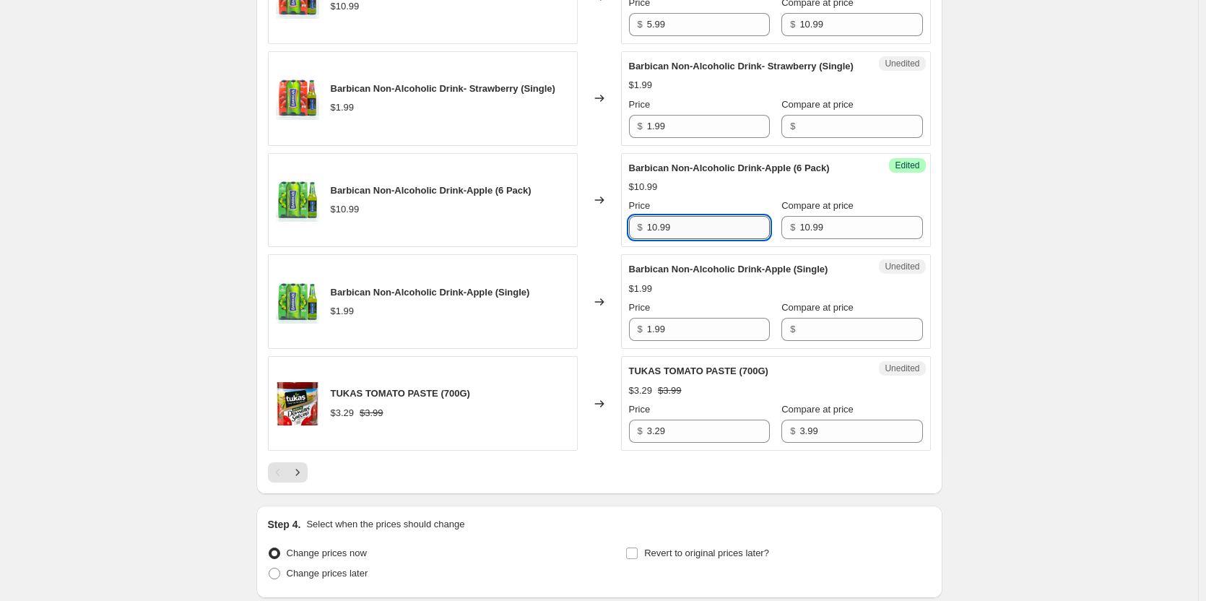
click at [728, 239] on input "10.99" at bounding box center [708, 227] width 123 height 23
type input "5.99"
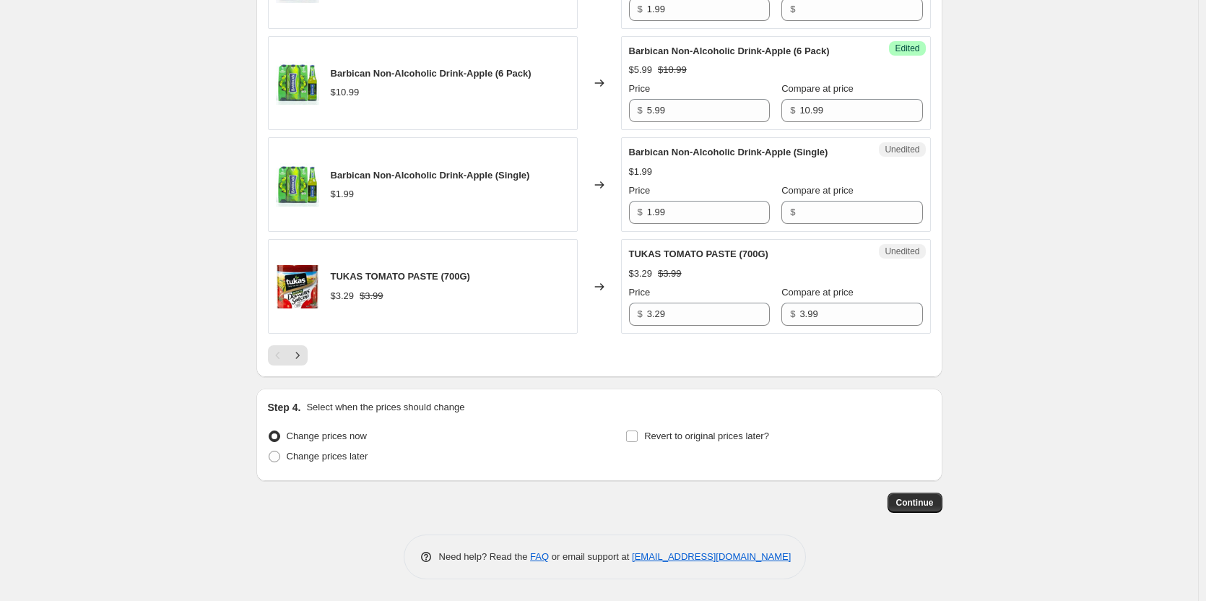
scroll to position [2454, 0]
click at [850, 326] on input "3.99" at bounding box center [860, 313] width 123 height 23
type input "3.29"
click at [710, 326] on input "3.29" at bounding box center [708, 313] width 123 height 23
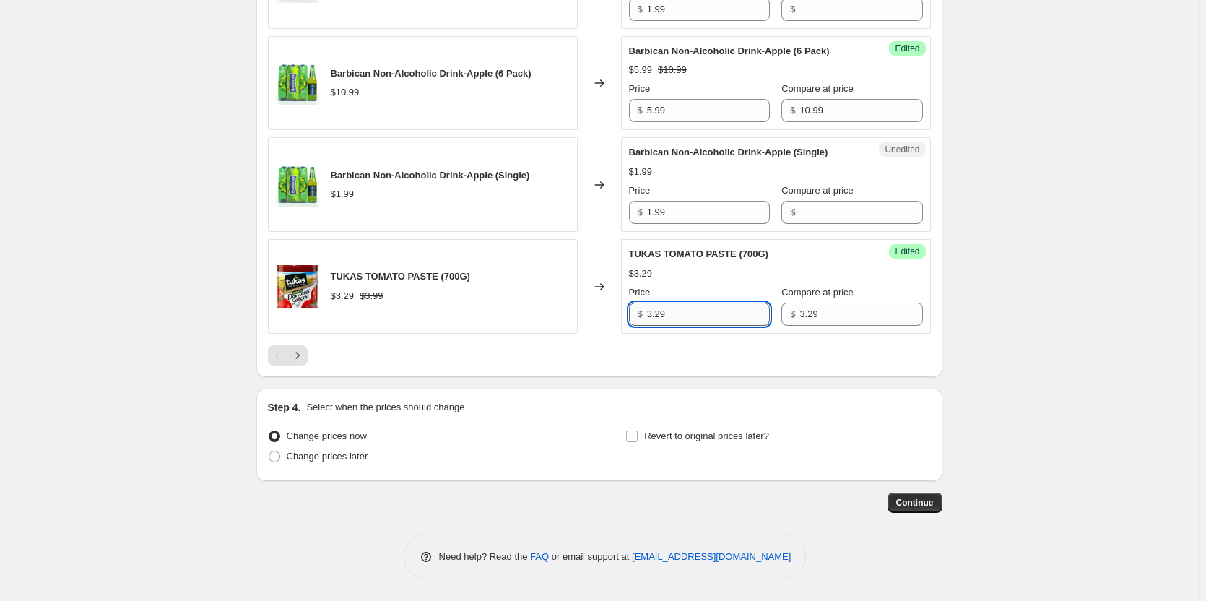
click at [710, 326] on input "3.29" at bounding box center [708, 313] width 123 height 23
type input "1.49"
click at [925, 316] on div "Success Edited [PERSON_NAME] PASTE (700G) $1.49 $3.29 Price $ 1.49 Compare at p…" at bounding box center [776, 286] width 310 height 95
click at [304, 362] on icon "Next" at bounding box center [297, 355] width 14 height 14
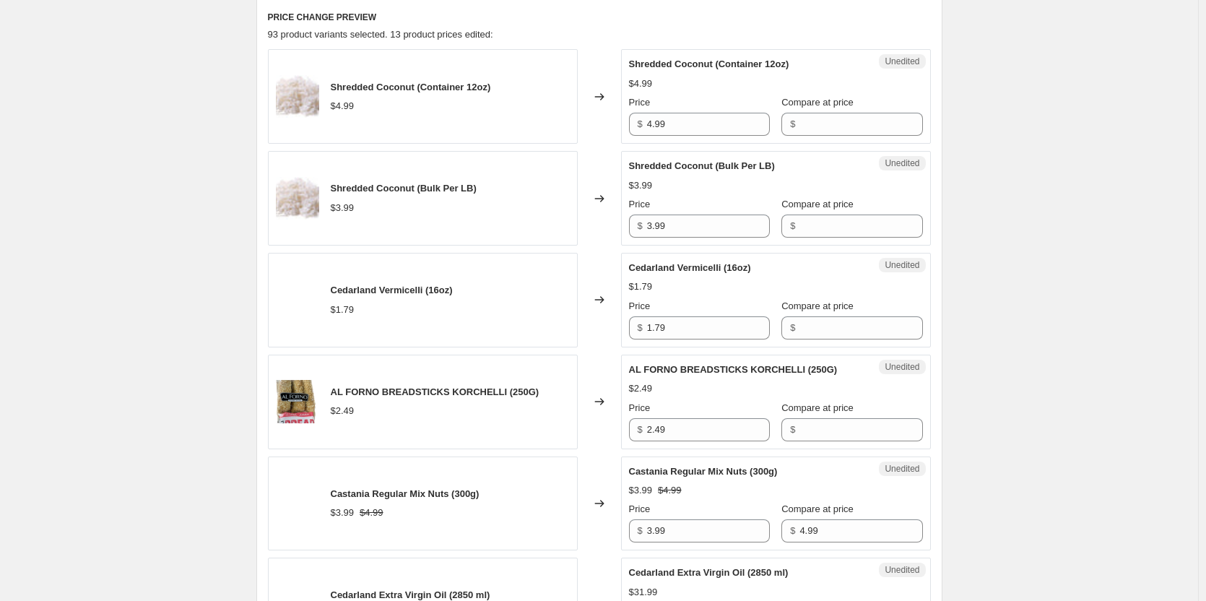
scroll to position [608, 0]
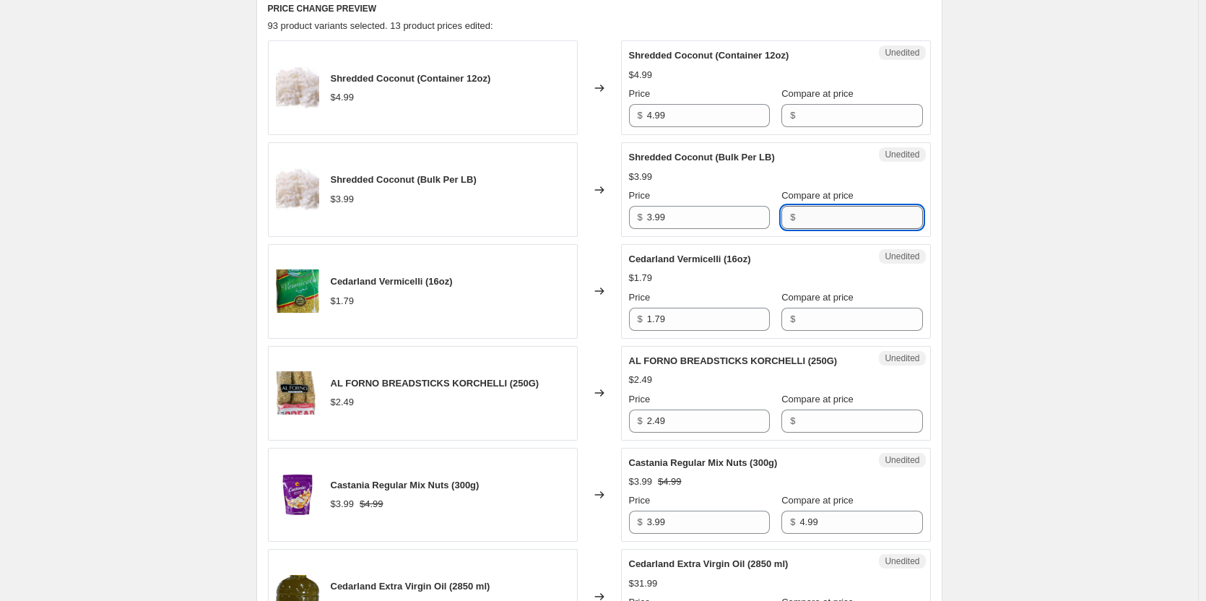
click at [800, 210] on input "Compare at price" at bounding box center [860, 217] width 123 height 23
type input "3.99"
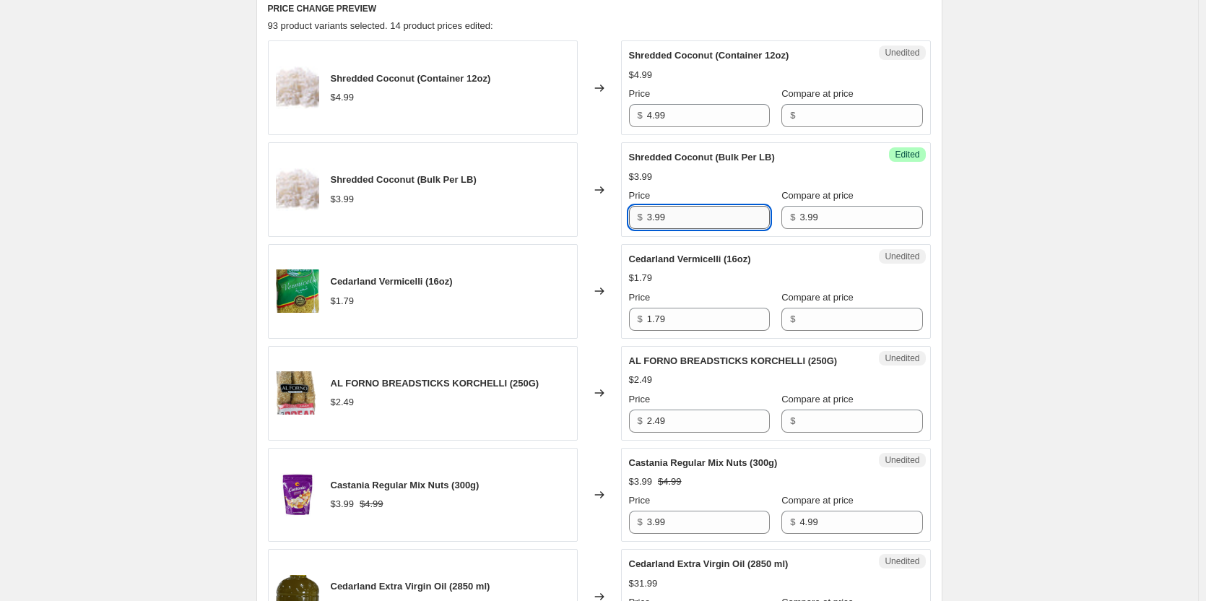
click at [708, 209] on input "3.99" at bounding box center [708, 217] width 123 height 23
type input "2.49"
click at [928, 200] on div "Success Edited Shredded Coconut (Bulk Per LB) $2.49 $3.99 Price $ 2.49 Compare …" at bounding box center [776, 189] width 310 height 95
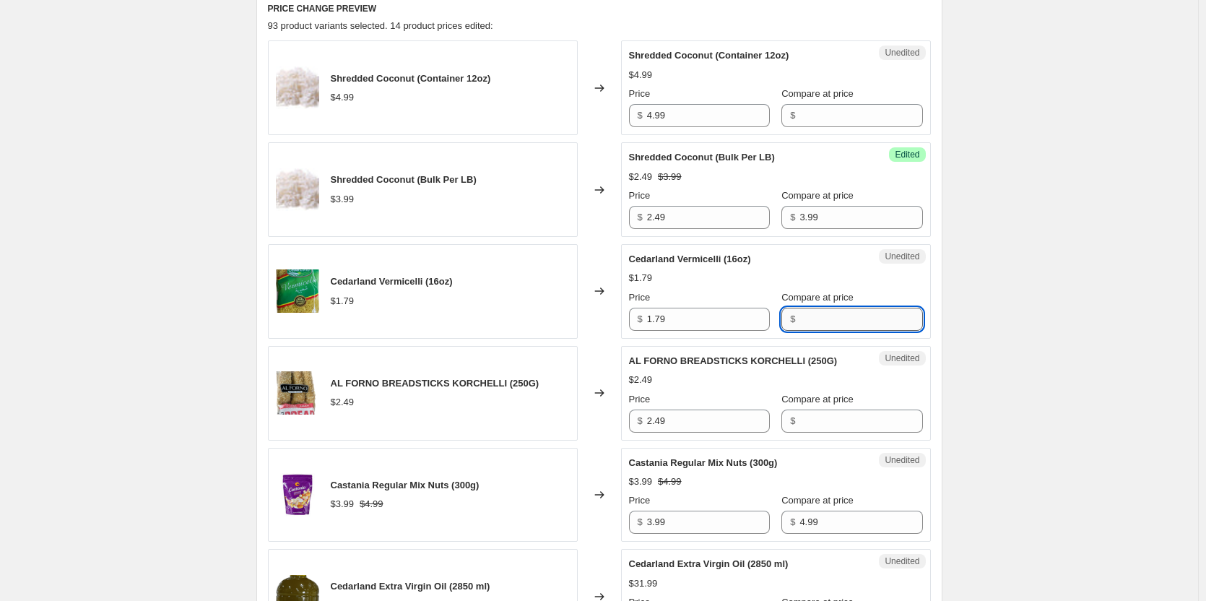
click at [843, 311] on input "Compare at price" at bounding box center [860, 319] width 123 height 23
type input "1.79"
click at [713, 321] on input "1.79" at bounding box center [708, 319] width 123 height 23
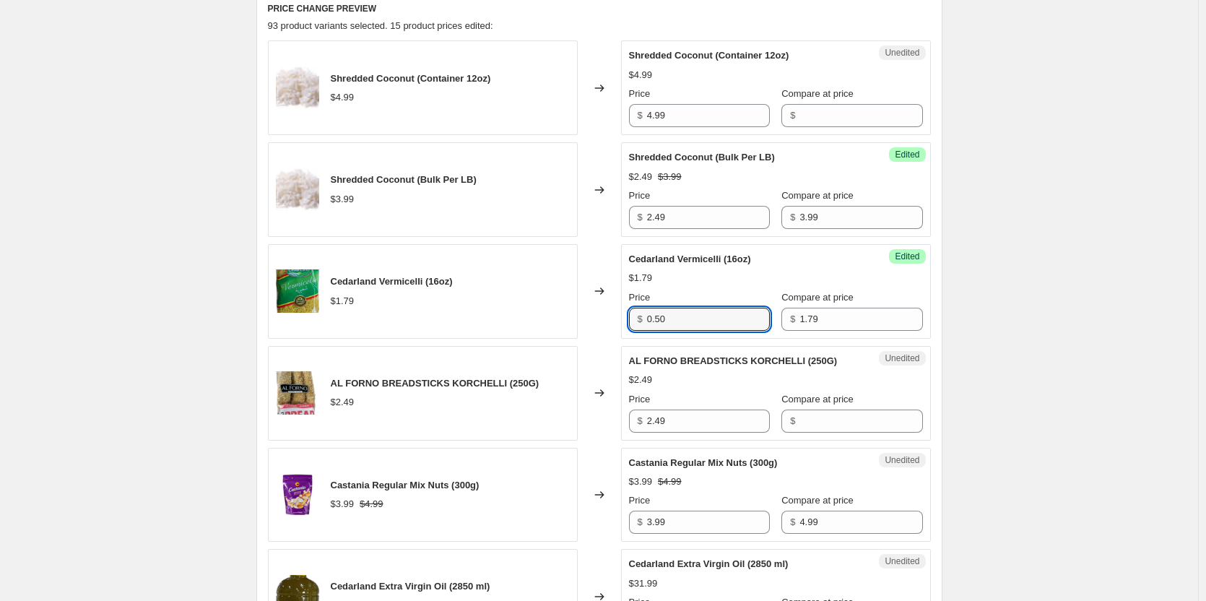
type input "0.50"
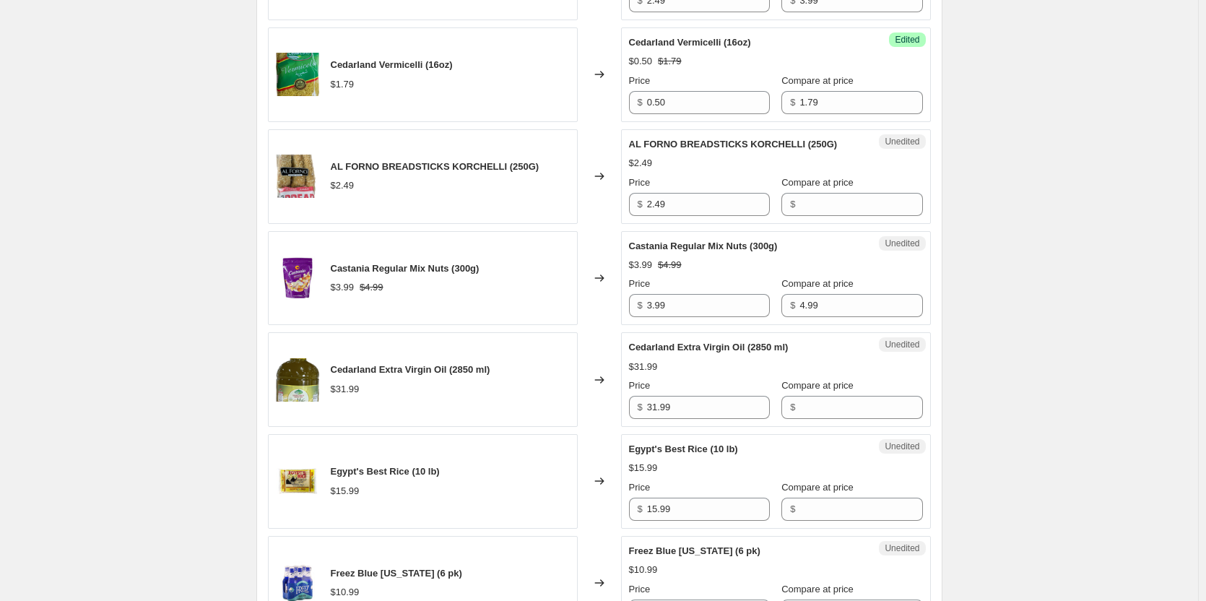
scroll to position [897, 0]
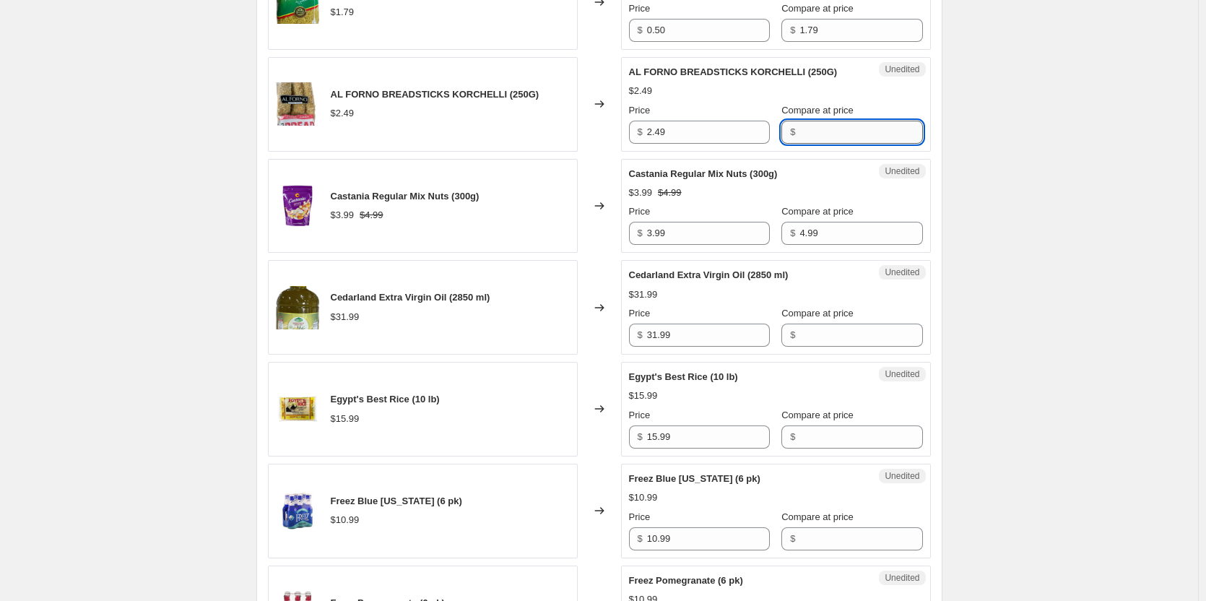
click at [855, 137] on input "Compare at price" at bounding box center [860, 132] width 123 height 23
type input "2.49"
click at [655, 135] on input "2.49" at bounding box center [708, 132] width 123 height 23
type input "1.49"
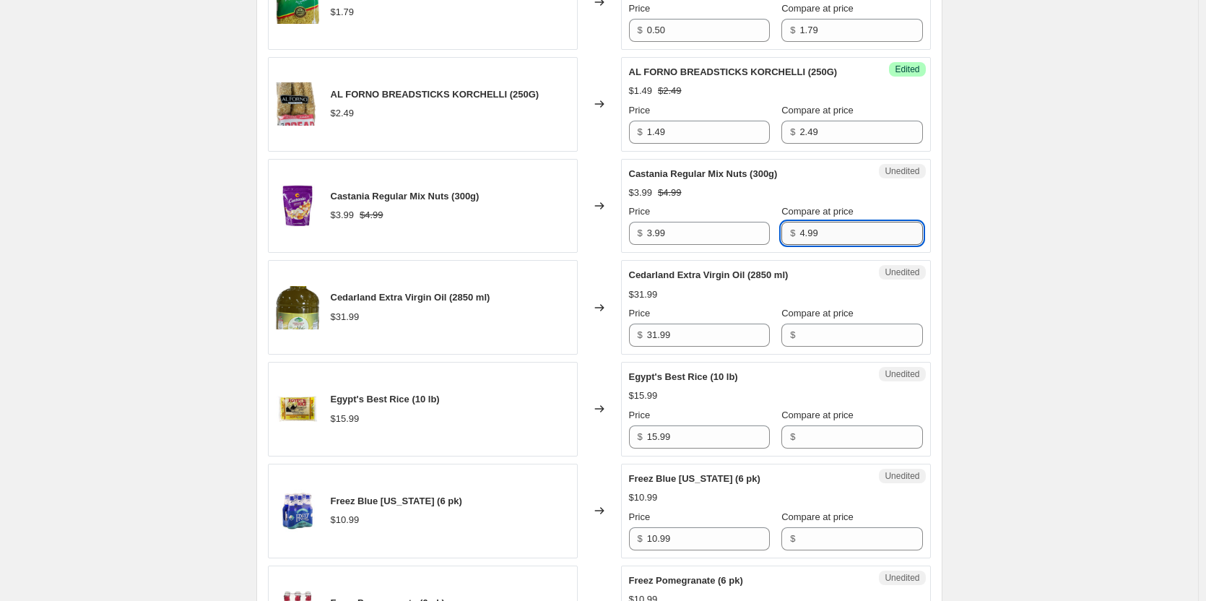
click at [824, 232] on input "4.99" at bounding box center [860, 233] width 123 height 23
type input "3.99"
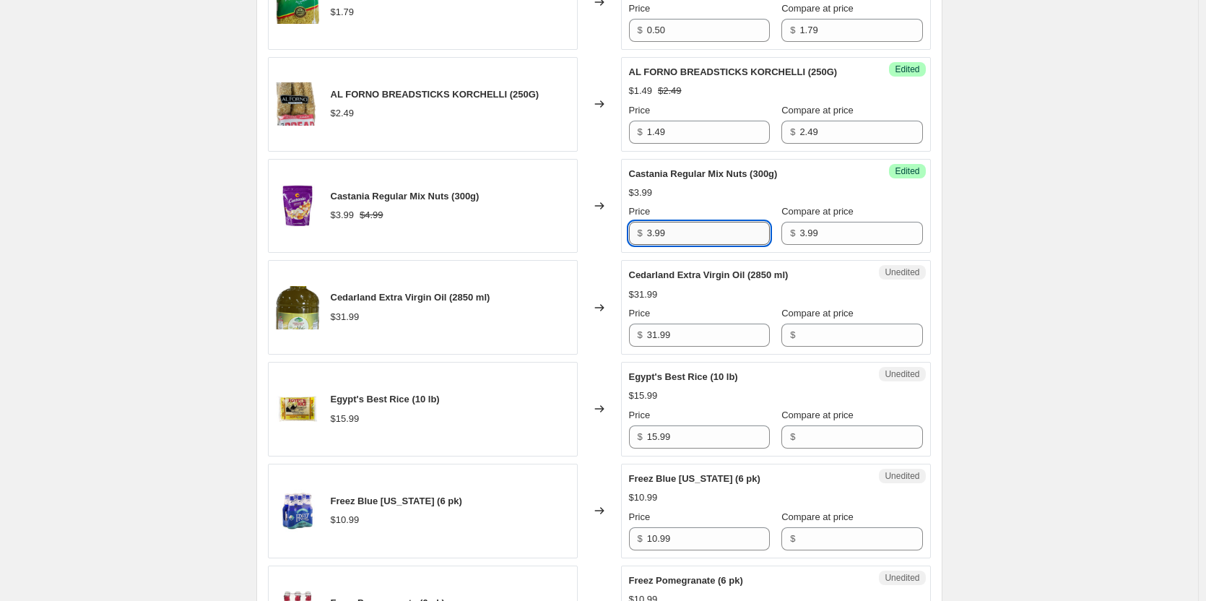
click at [706, 235] on input "3.99" at bounding box center [708, 233] width 123 height 23
type input "2.50"
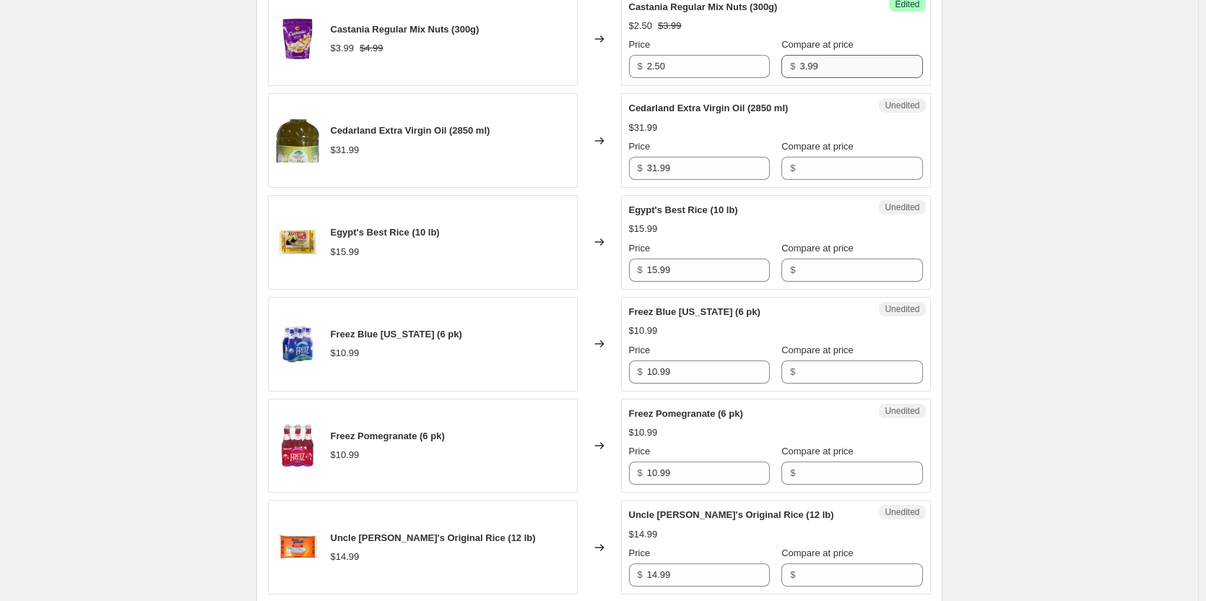
scroll to position [1113, 0]
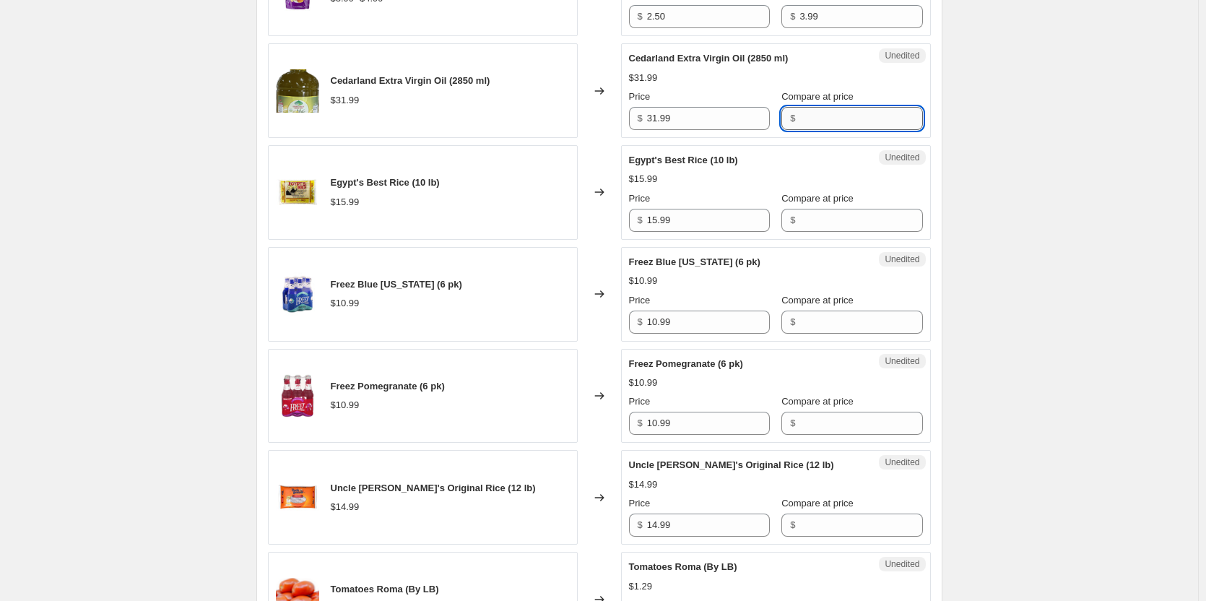
click at [847, 118] on input "Compare at price" at bounding box center [860, 118] width 123 height 23
type input "31.99"
click at [659, 124] on input "31.99" at bounding box center [708, 118] width 123 height 23
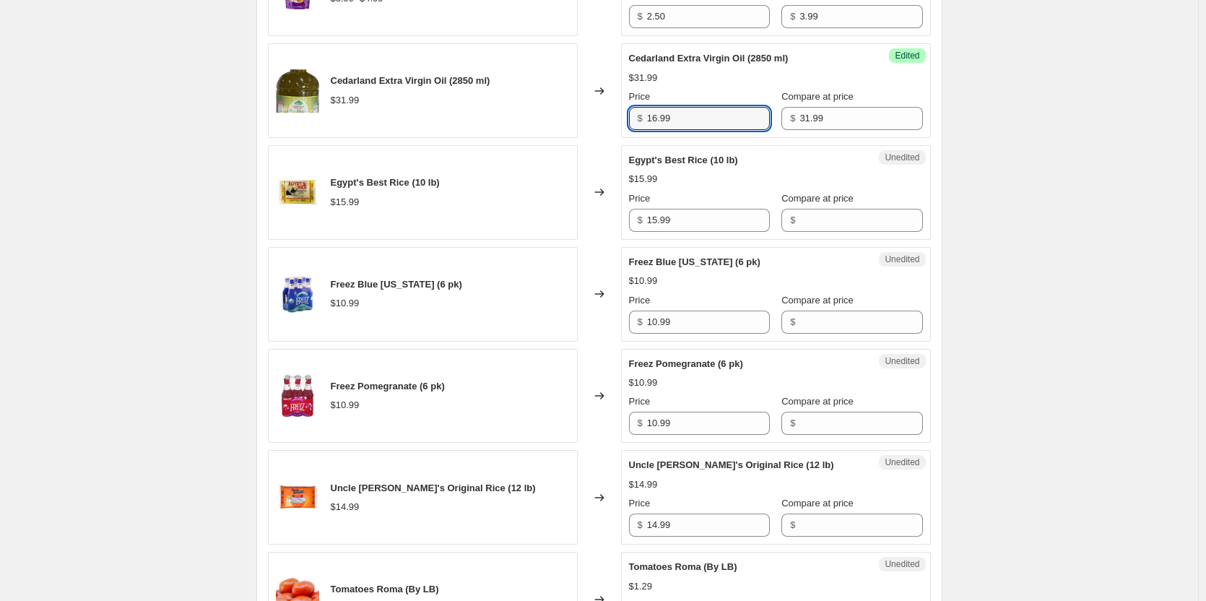
type input "16.99"
click at [928, 114] on div "Success Edited Cedarland Extra Virgin Oil (2850 ml) $16.99 $31.99 Price $ 16.99…" at bounding box center [776, 90] width 310 height 95
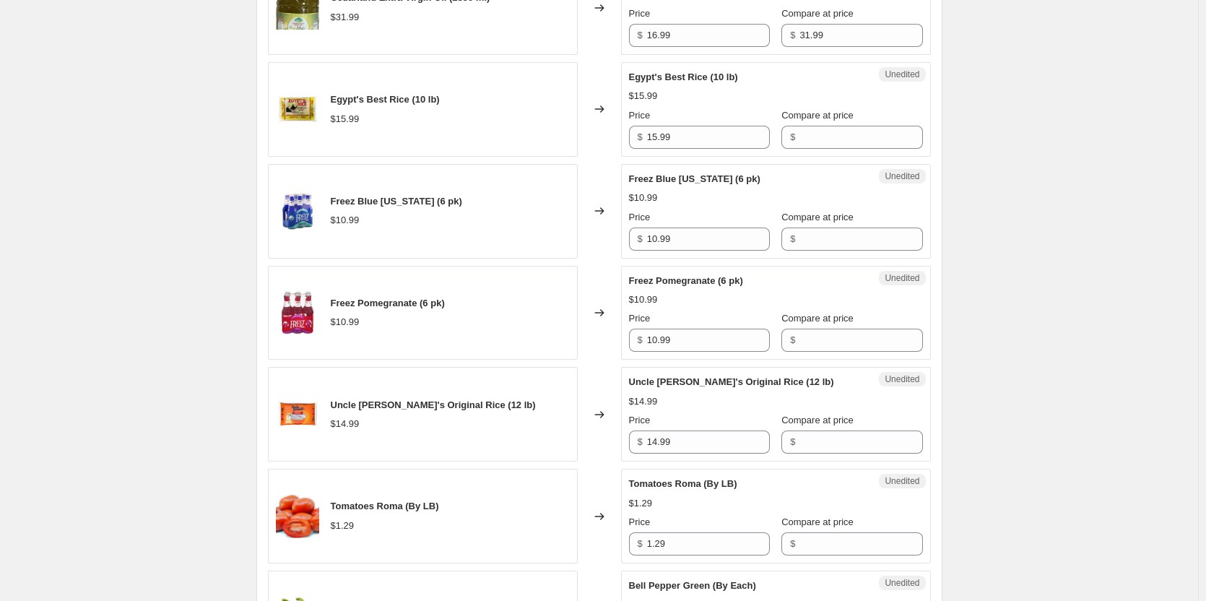
scroll to position [1258, 0]
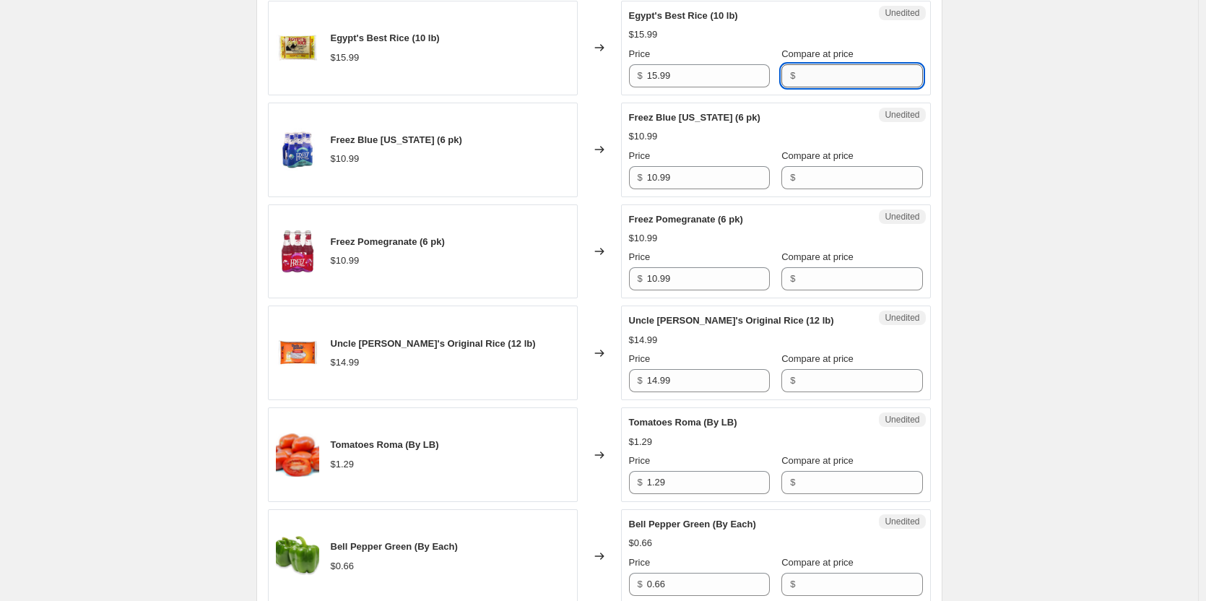
click at [816, 76] on input "Compare at price" at bounding box center [860, 75] width 123 height 23
type input "15.99"
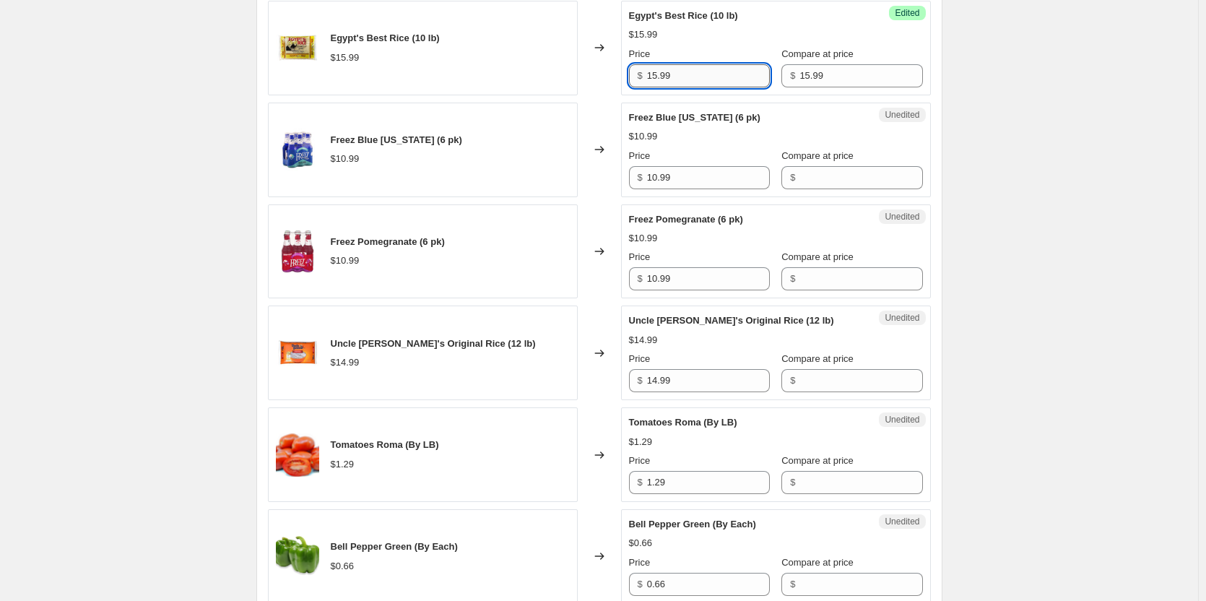
click at [658, 79] on input "15.99" at bounding box center [708, 75] width 123 height 23
type input "7.99"
click at [930, 76] on div "Success Edited Egypt's Best Rice (10 lb) $15.99 Price $ 7.99 Compare at price $…" at bounding box center [776, 48] width 310 height 95
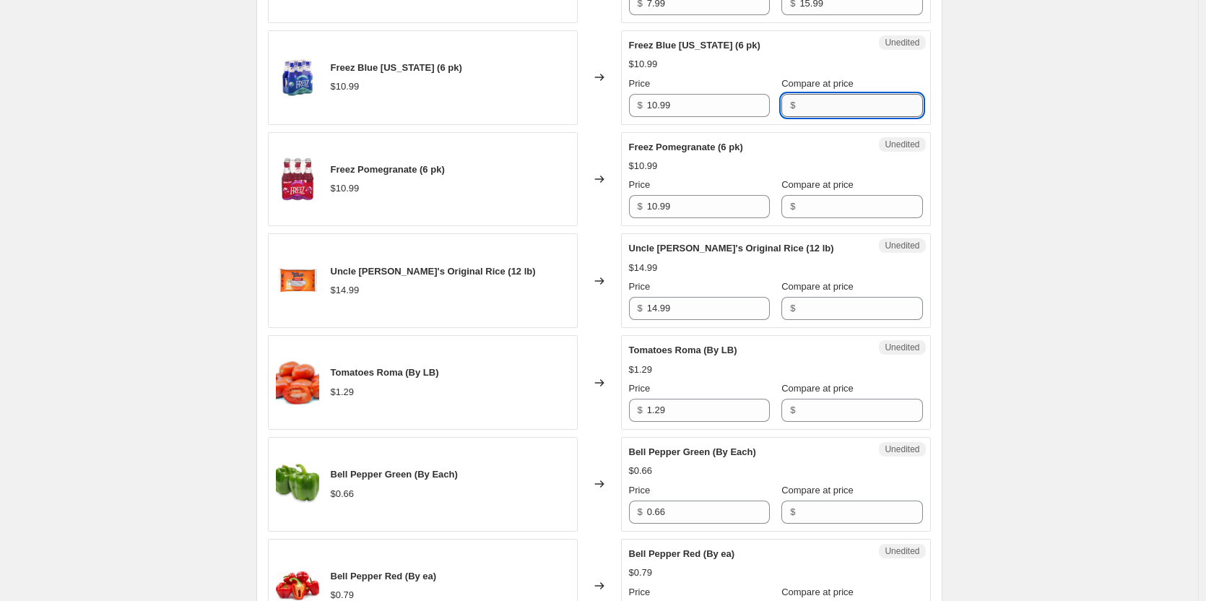
click at [810, 105] on input "Compare at price" at bounding box center [860, 105] width 123 height 23
type input "10.99"
click at [658, 105] on input "10.99" at bounding box center [708, 105] width 123 height 23
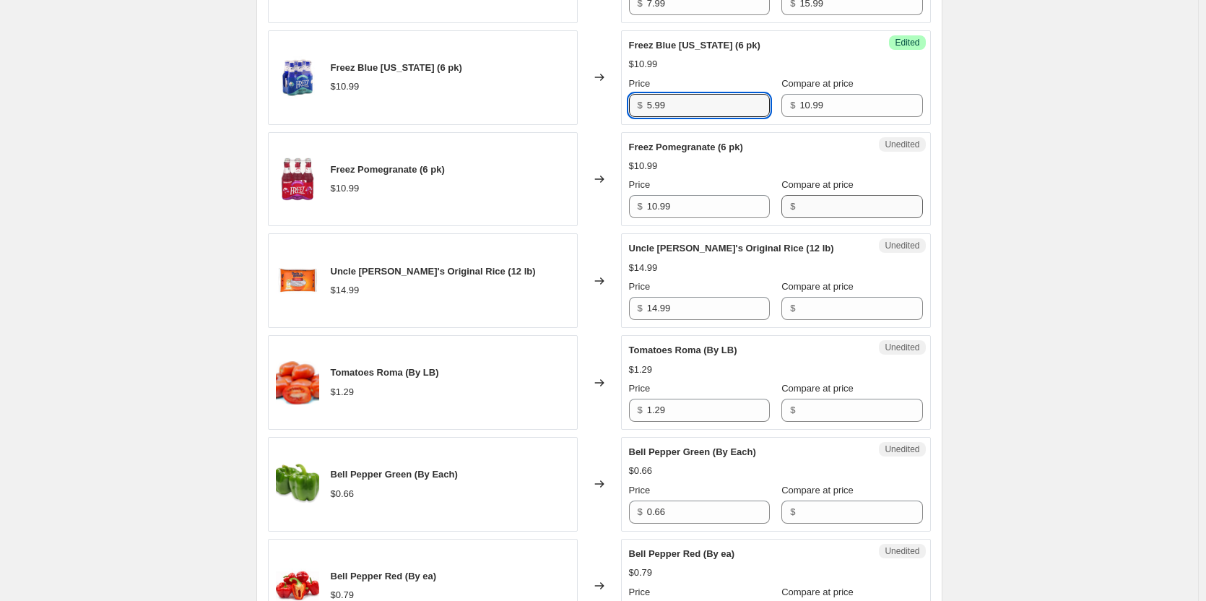
type input "5.99"
click at [807, 210] on input "Compare at price" at bounding box center [860, 206] width 123 height 23
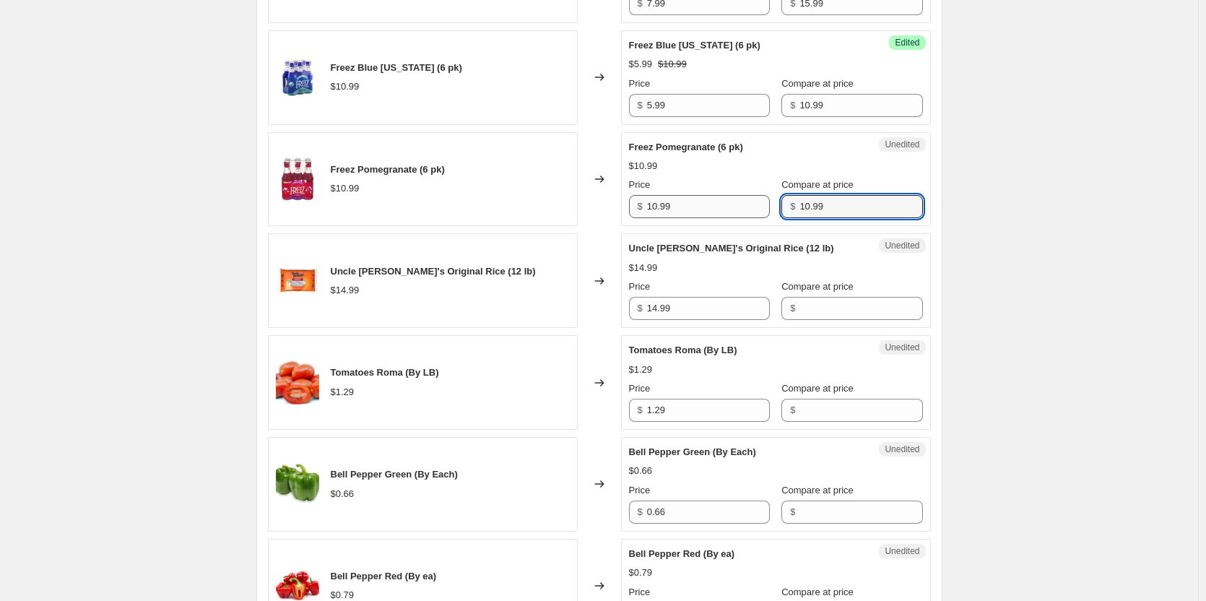
type input "10.99"
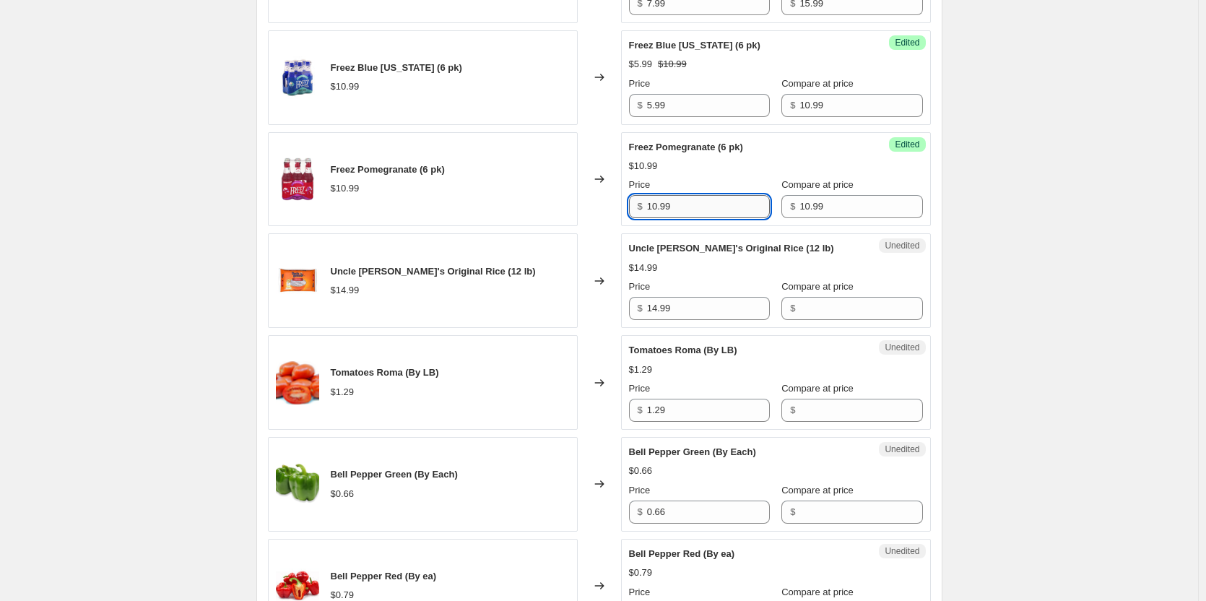
click at [695, 206] on input "10.99" at bounding box center [708, 206] width 123 height 23
click at [692, 206] on input "10.99" at bounding box center [708, 206] width 123 height 23
type input "5.99"
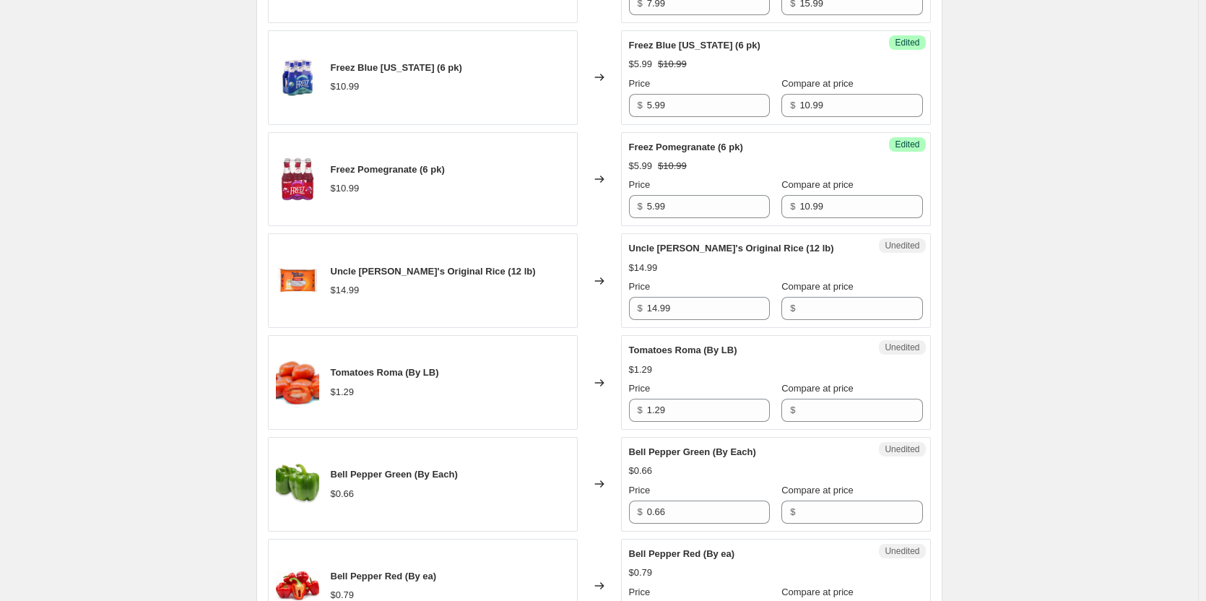
click at [936, 193] on div "PRICE CHANGE PREVIEW 93 product variants selected. 21 product prices edited: Sh…" at bounding box center [599, 328] width 686 height 2119
click at [799, 305] on input "Compare at price" at bounding box center [860, 308] width 123 height 23
type input "14.99"
click at [658, 310] on input "14.99" at bounding box center [708, 308] width 123 height 23
type input "8.99"
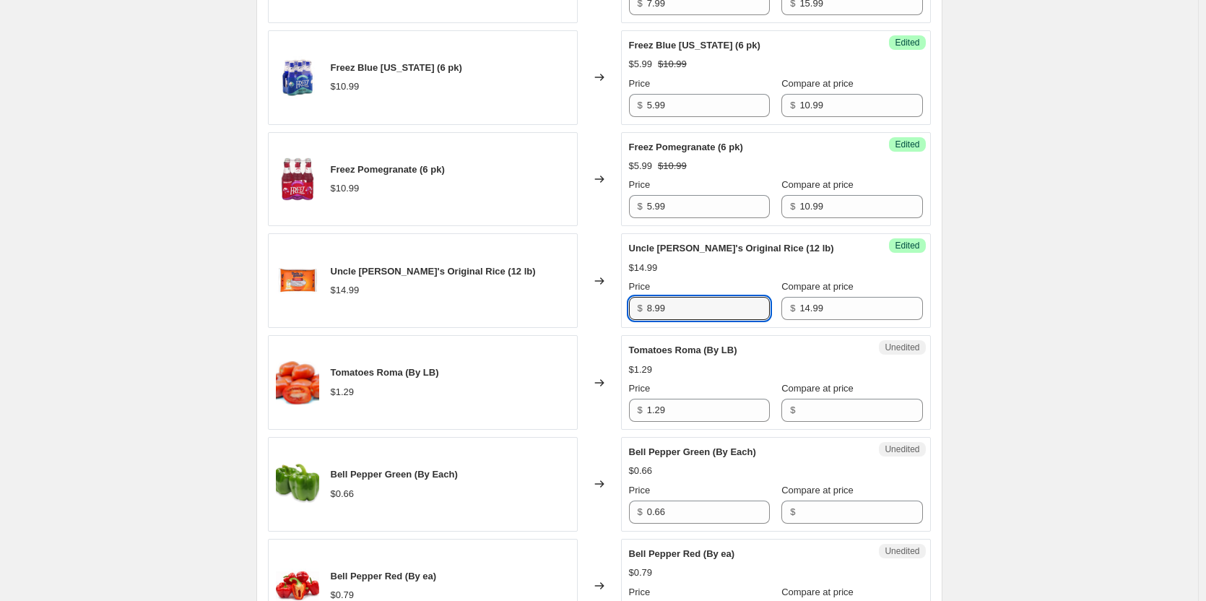
click at [930, 302] on div "Success Edited Uncle [PERSON_NAME]'s Original Rice (12 lb) $14.99 Price $ 8.99 …" at bounding box center [776, 280] width 310 height 95
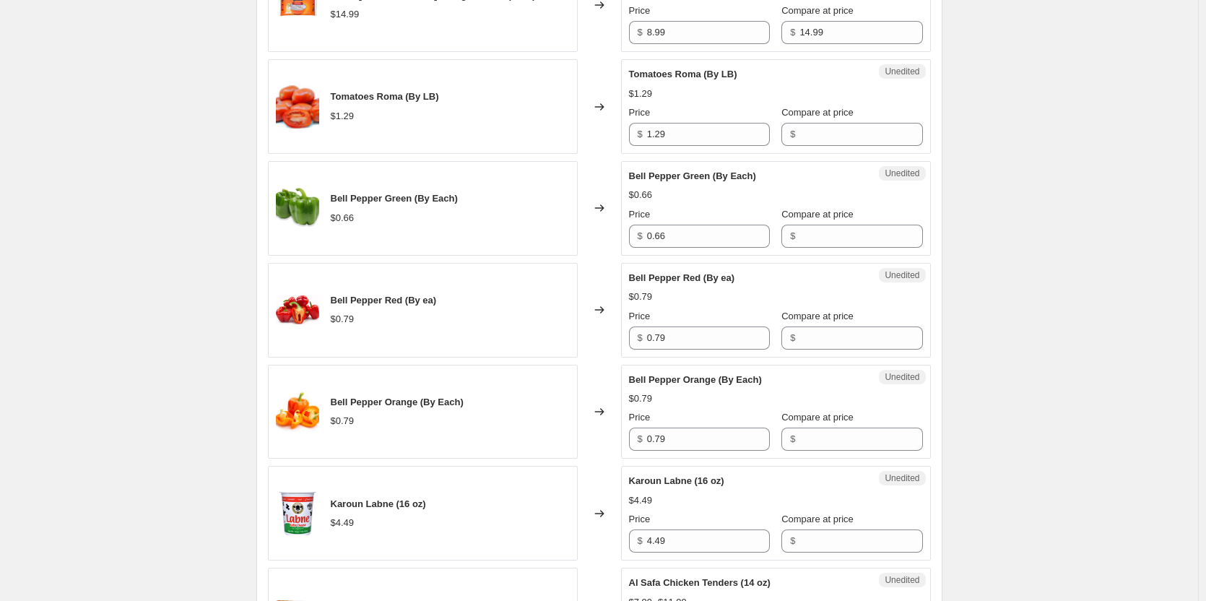
scroll to position [1618, 0]
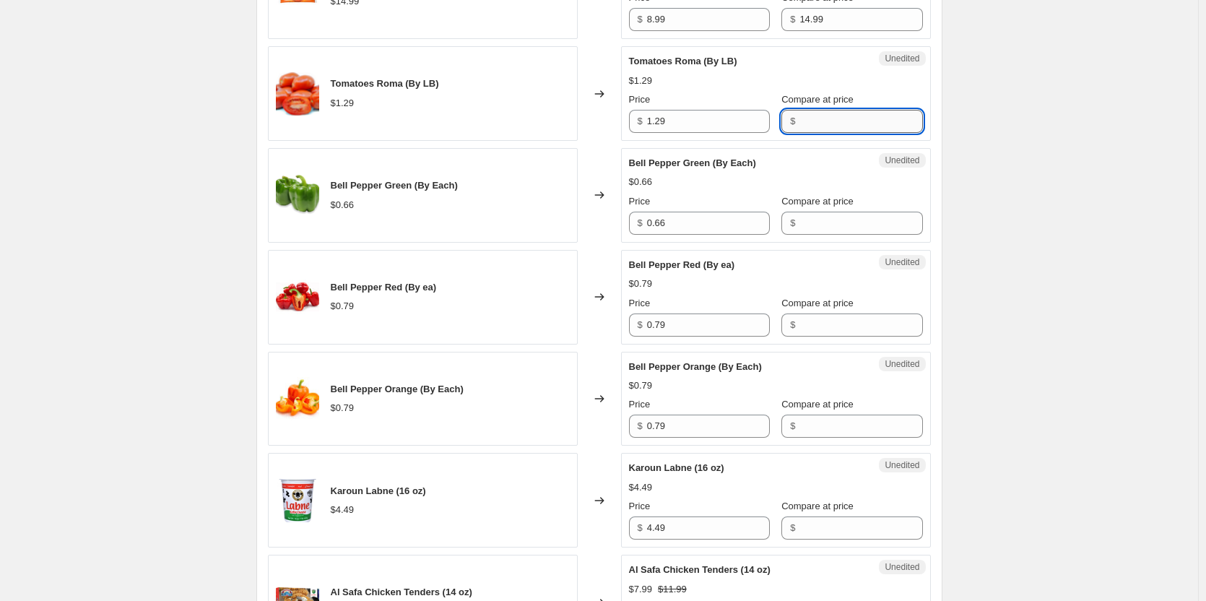
click at [816, 124] on input "Compare at price" at bounding box center [860, 121] width 123 height 23
type input "1.29"
click at [679, 121] on input "1.29" at bounding box center [708, 121] width 123 height 23
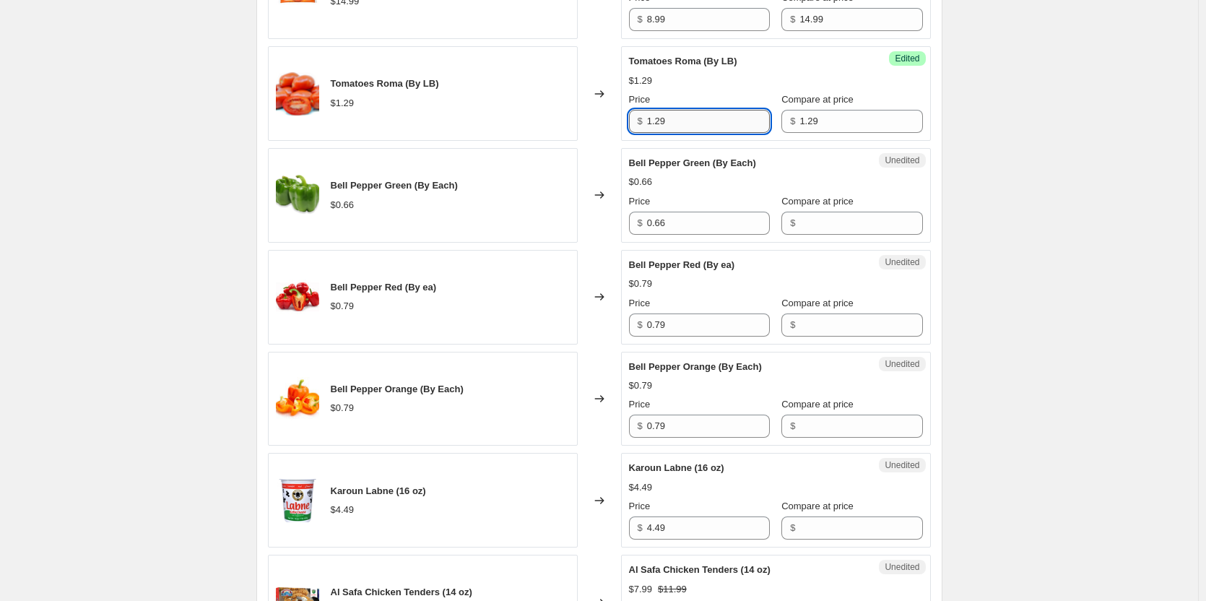
click at [679, 121] on input "1.29" at bounding box center [708, 121] width 123 height 23
type input "0.69"
click at [938, 126] on div "PRICE CHANGE PREVIEW 93 product variants selected. 23 product prices edited: Sh…" at bounding box center [599, 39] width 686 height 2119
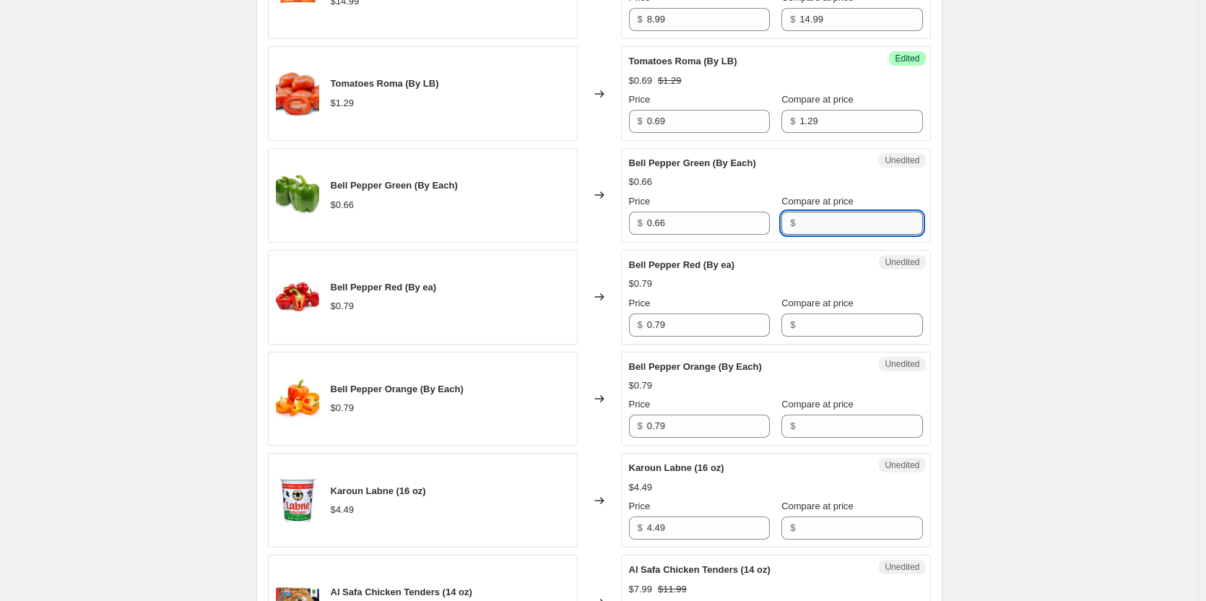
click at [827, 227] on input "Compare at price" at bounding box center [860, 223] width 123 height 23
type input "0.66"
click at [715, 222] on input "0.66" at bounding box center [708, 223] width 123 height 23
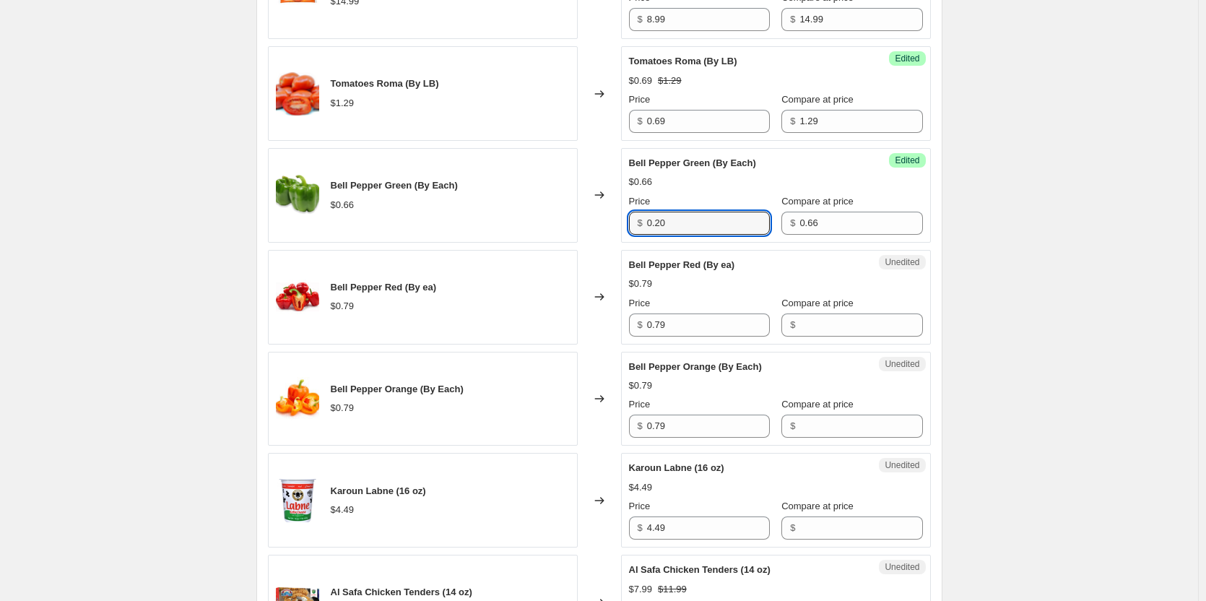
type input "0.20"
click at [930, 219] on div "Success Edited Bell Pepper Green (By Each) $0.66 Price $ 0.20 Compare at price …" at bounding box center [776, 195] width 310 height 95
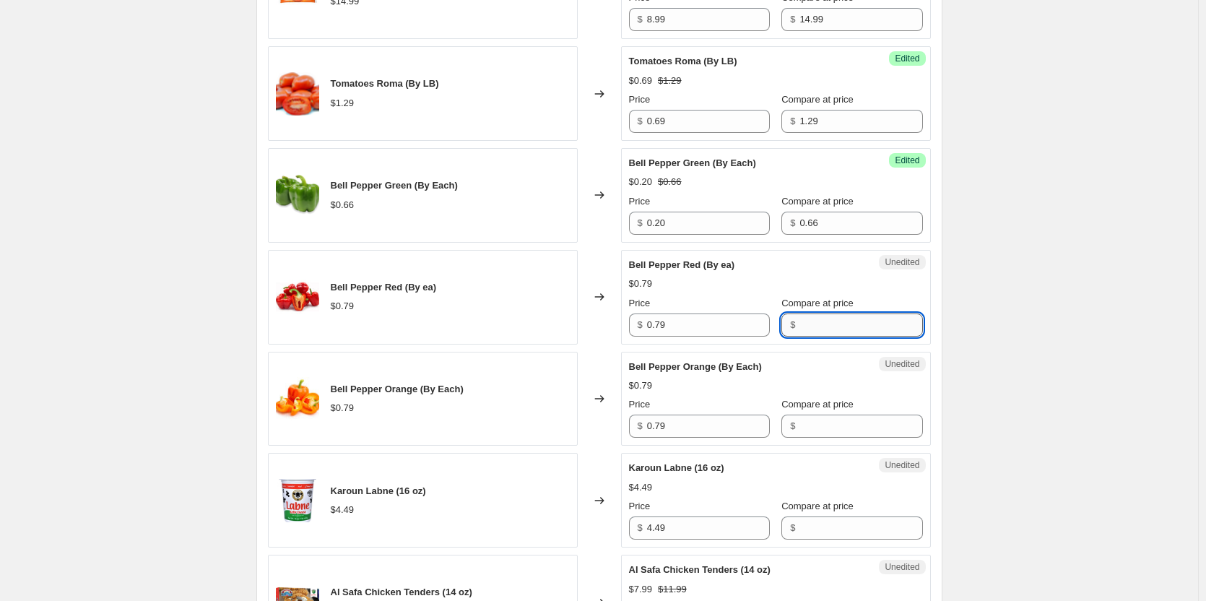
click at [818, 319] on input "Compare at price" at bounding box center [860, 324] width 123 height 23
type input "0.79"
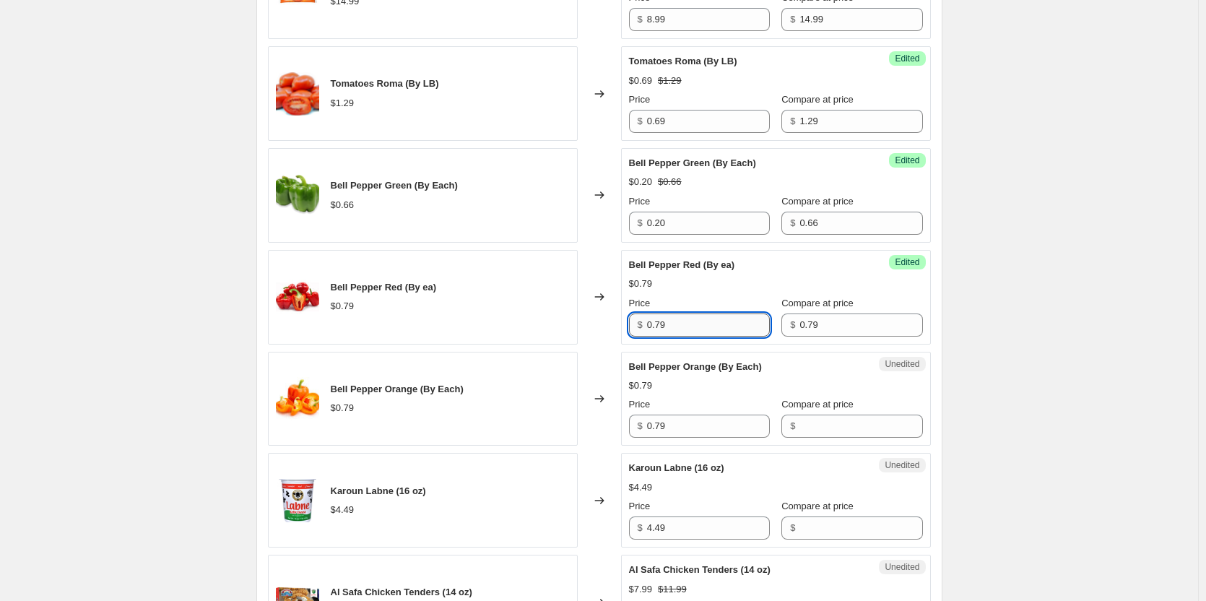
click at [715, 323] on input "0.79" at bounding box center [708, 324] width 123 height 23
type input "0.20"
click at [938, 300] on div "PRICE CHANGE PREVIEW 93 product variants selected. 25 product prices edited: Sh…" at bounding box center [599, 39] width 686 height 2119
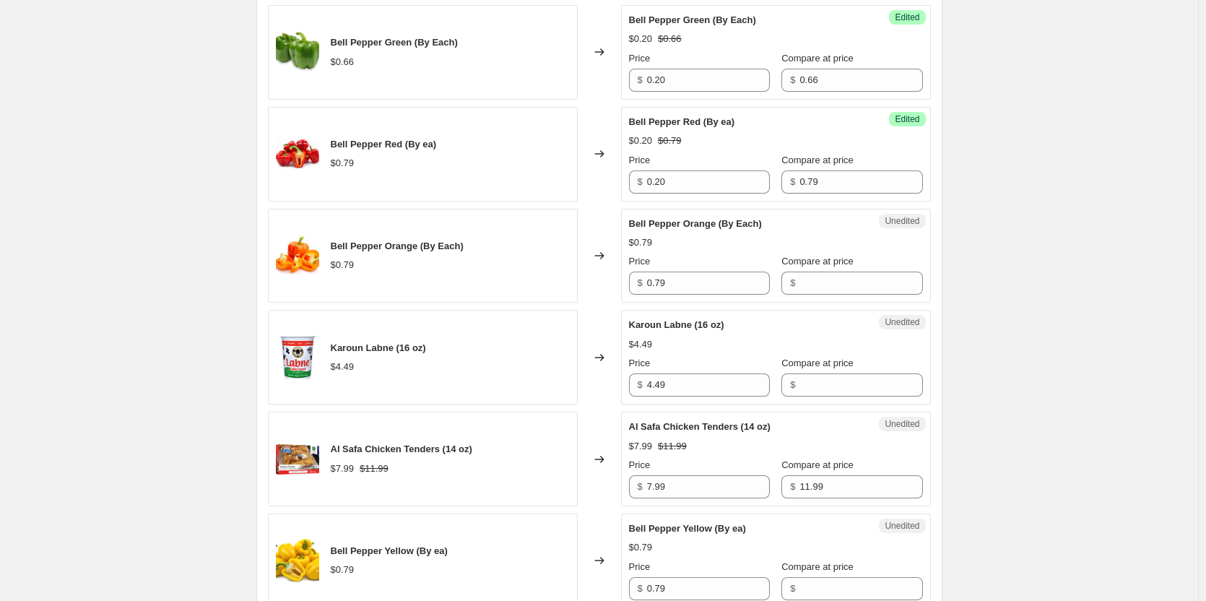
scroll to position [1763, 0]
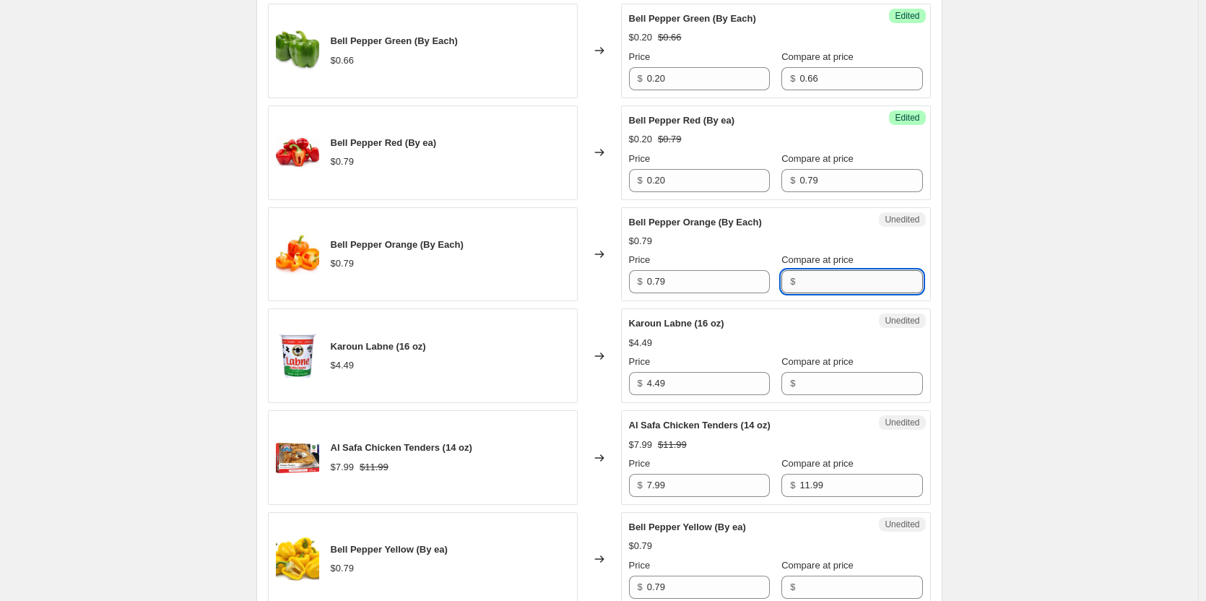
click at [852, 284] on input "Compare at price" at bounding box center [860, 281] width 123 height 23
type input "0.79"
click at [735, 284] on input "0.79" at bounding box center [708, 281] width 123 height 23
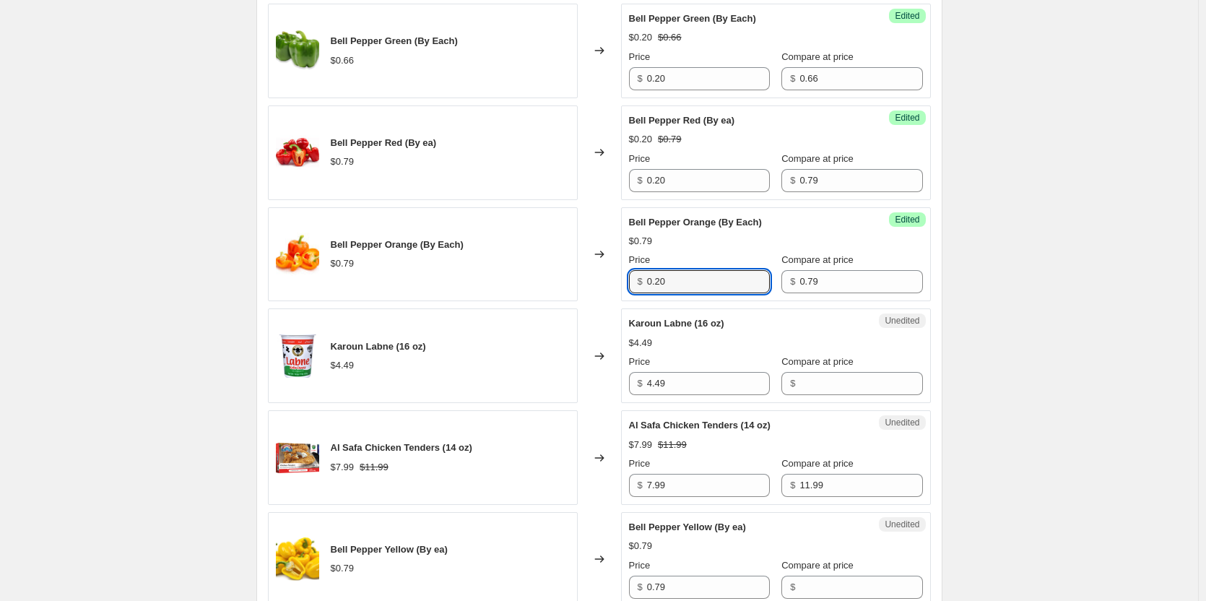
type input "0.20"
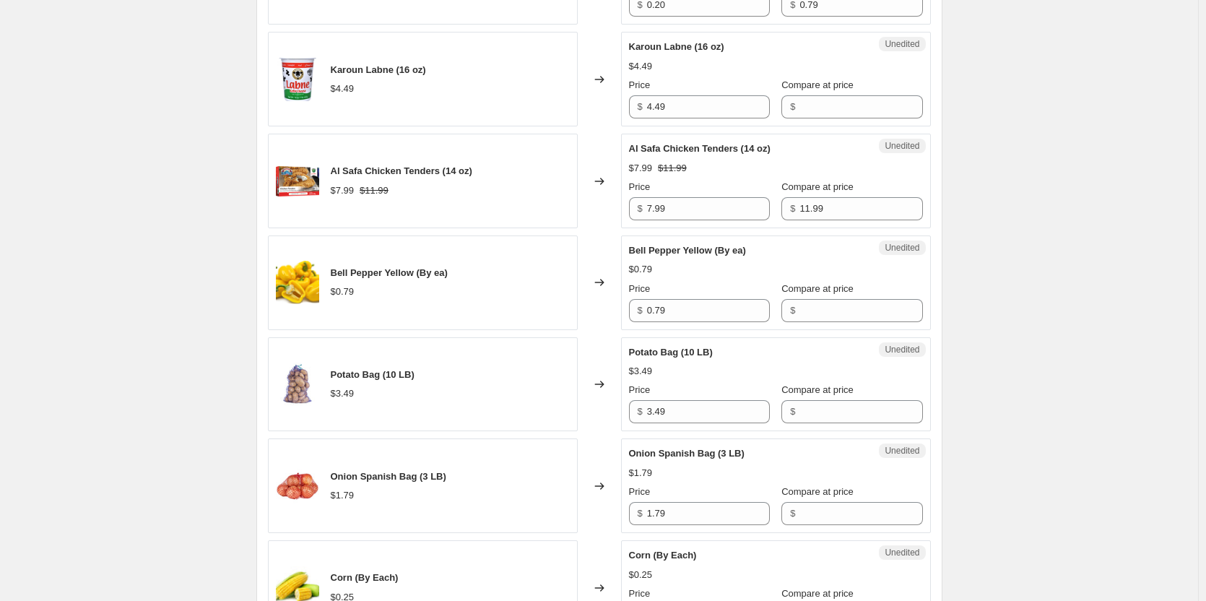
scroll to position [2052, 0]
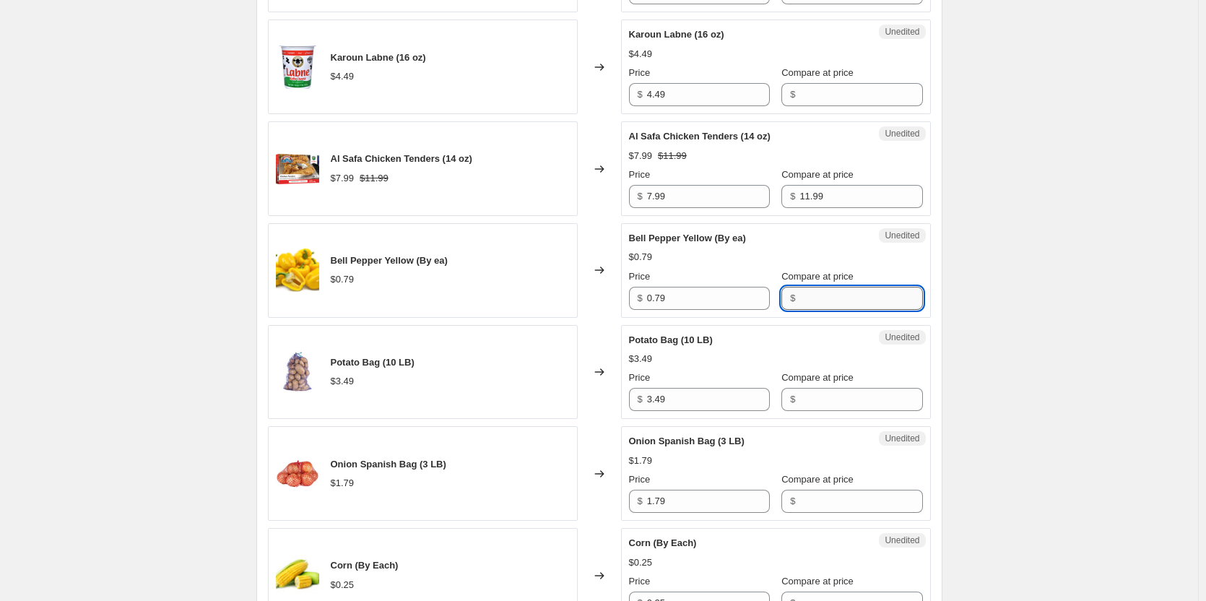
click at [812, 298] on input "Compare at price" at bounding box center [860, 298] width 123 height 23
type input "0.79"
click at [728, 295] on input "0.79" at bounding box center [708, 298] width 123 height 23
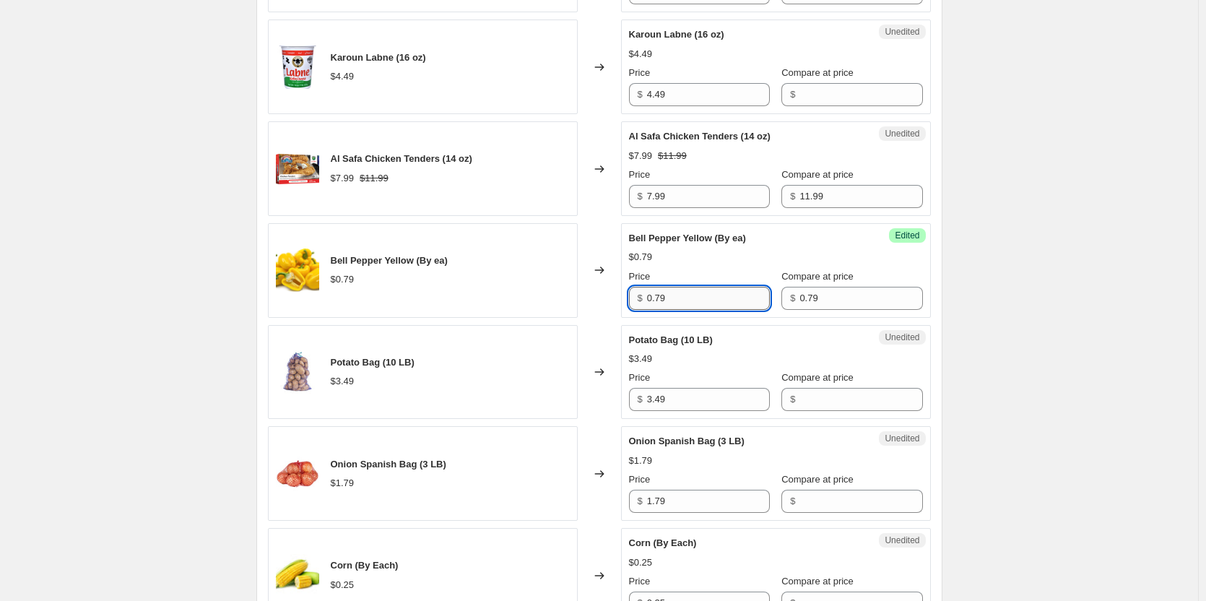
click at [728, 295] on input "0.79" at bounding box center [708, 298] width 123 height 23
type input "0.20"
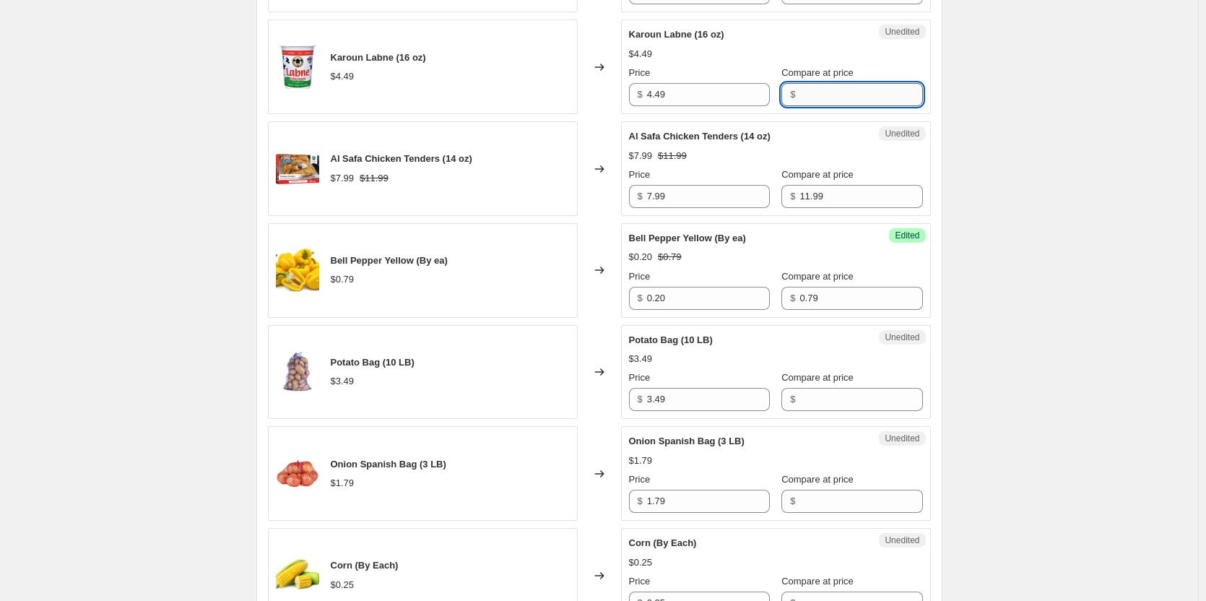
click at [813, 94] on input "Compare at price" at bounding box center [860, 94] width 123 height 23
type input "4.49"
click at [694, 97] on input "4.49" at bounding box center [708, 94] width 123 height 23
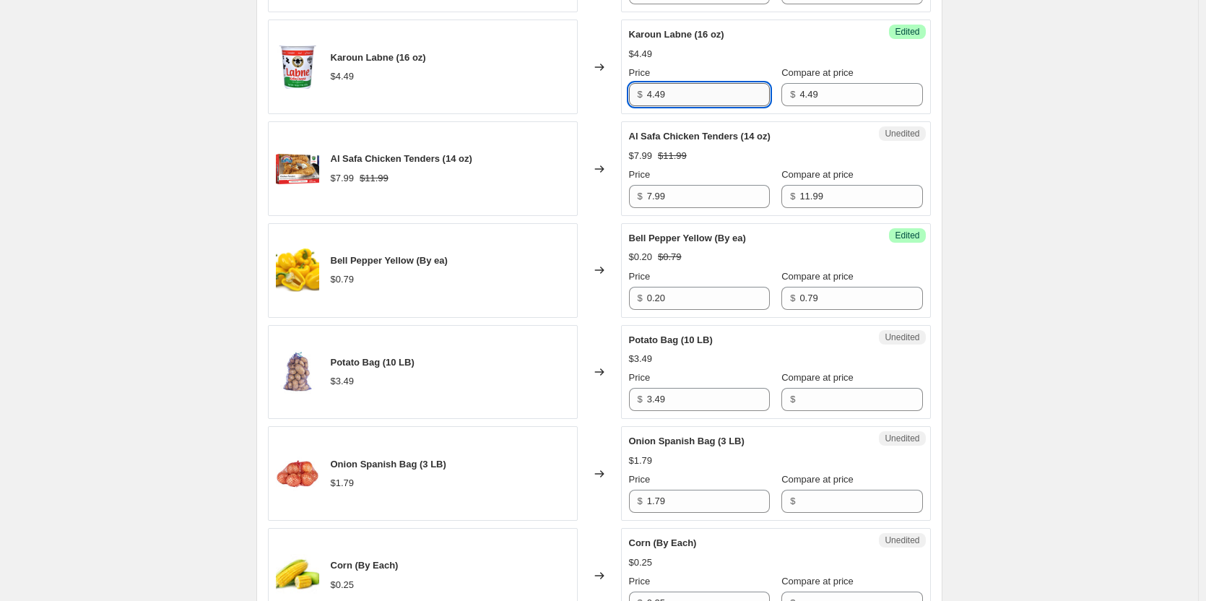
click at [694, 97] on input "4.49" at bounding box center [708, 94] width 123 height 23
type input "1.66"
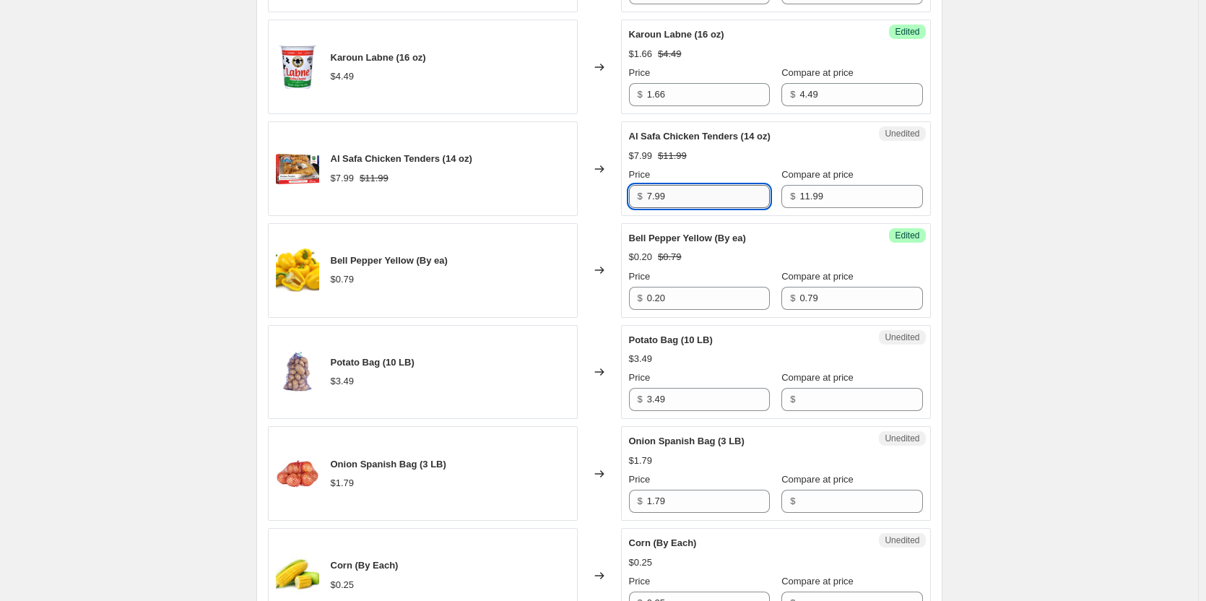
click at [663, 197] on input "7.99" at bounding box center [708, 196] width 123 height 23
click at [672, 202] on input "7.99" at bounding box center [708, 196] width 123 height 23
type input "7"
type input "7.99"
click at [919, 194] on div "Unedited Al Safa Chicken Tenders (14 oz) $7.99 $11.99 Price $ 7.99 Compare at p…" at bounding box center [776, 168] width 310 height 95
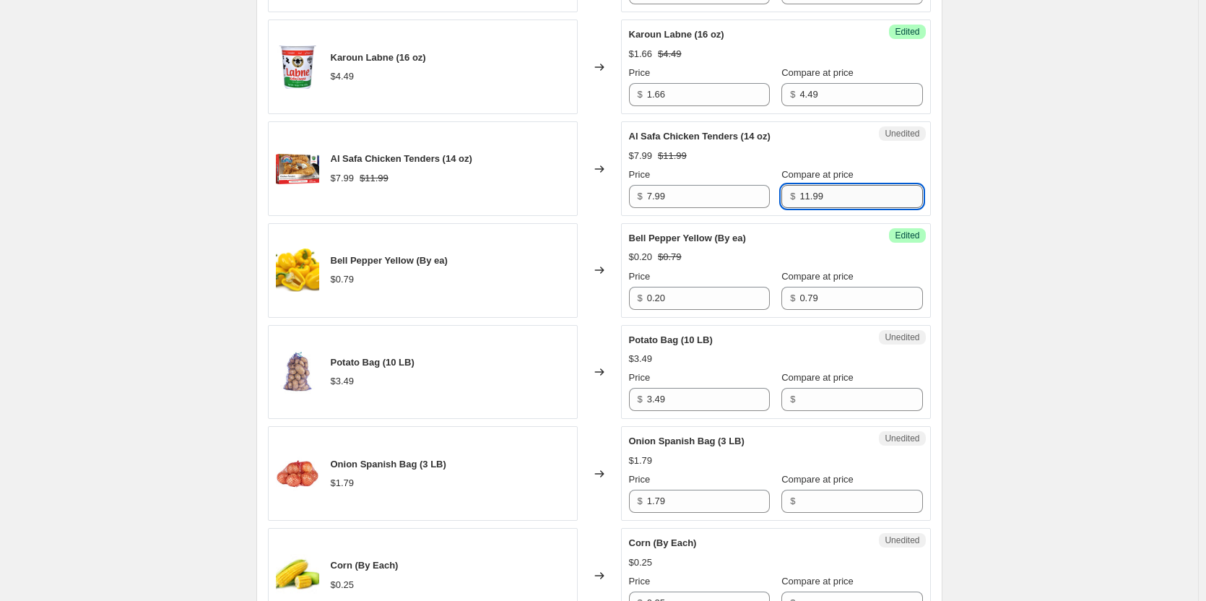
click at [821, 197] on input "11.99" at bounding box center [860, 196] width 123 height 23
type input "1"
click at [799, 197] on input "11.99" at bounding box center [860, 196] width 123 height 23
type input "12.99"
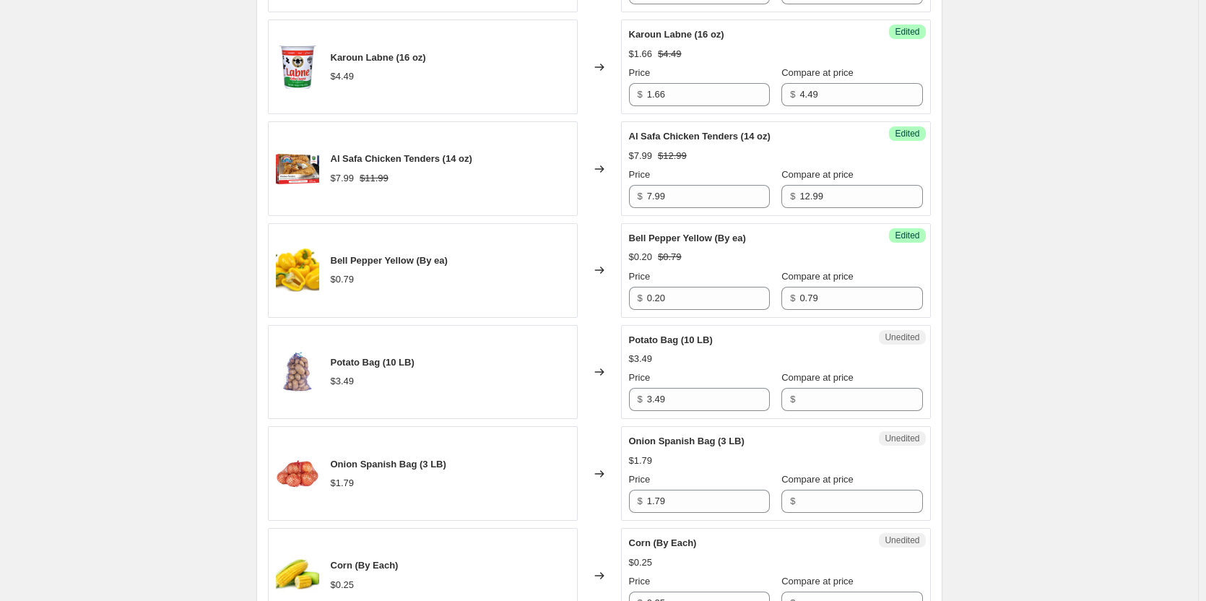
click at [930, 194] on div "Success Edited Al Safa Chicken Tenders (14 oz) $7.99 $12.99 Price $ 7.99 Compar…" at bounding box center [776, 168] width 310 height 95
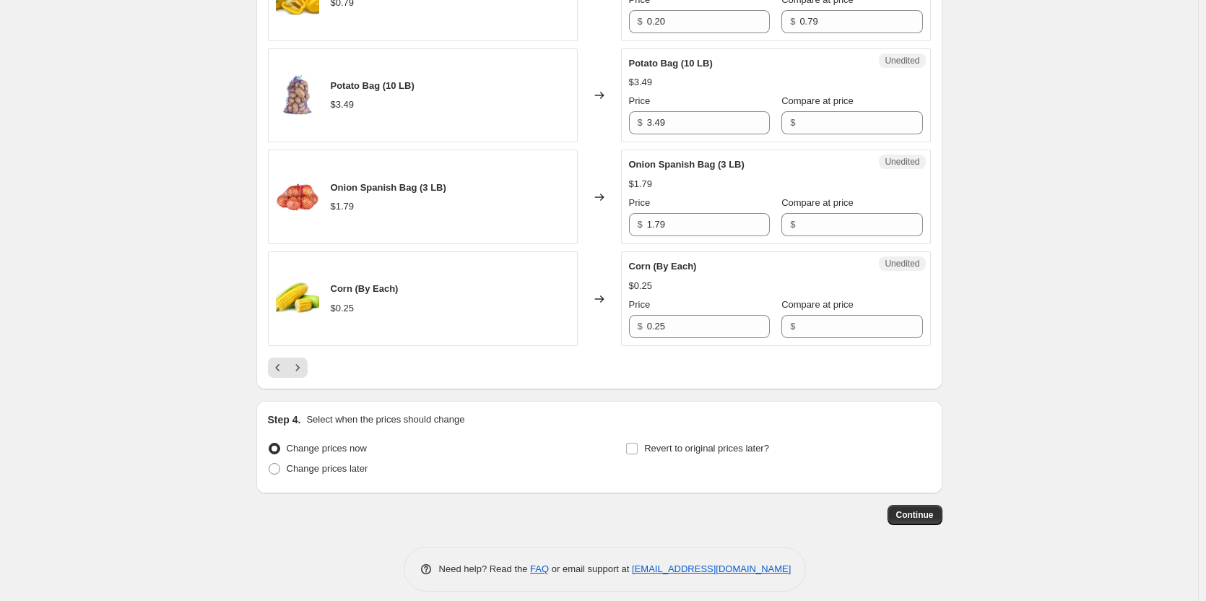
scroll to position [2340, 0]
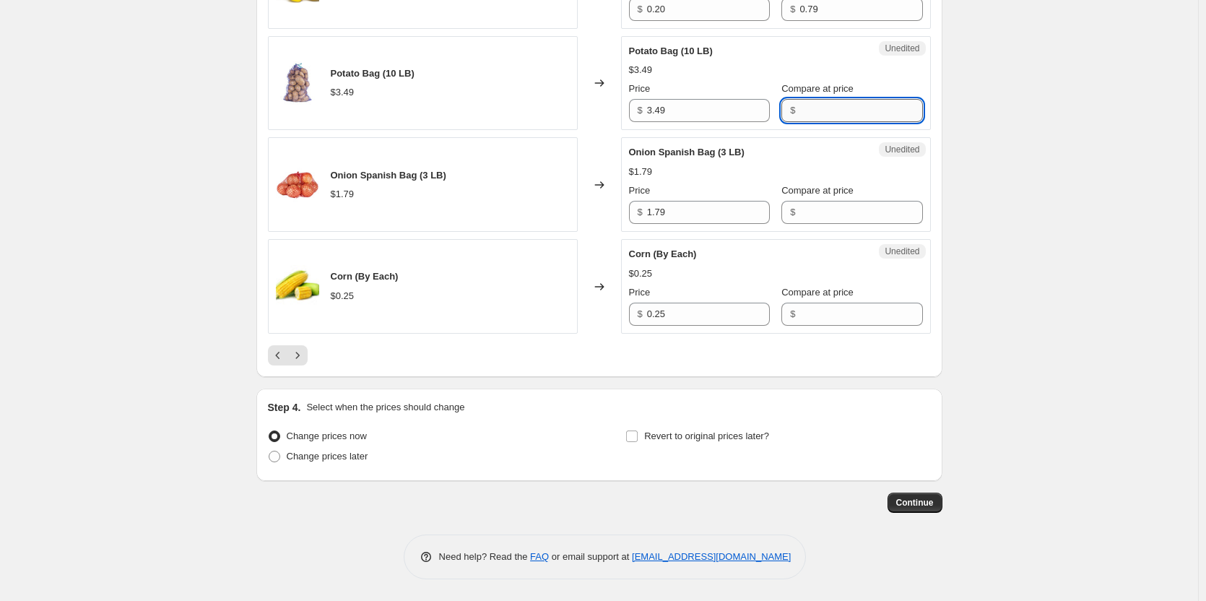
click at [857, 101] on input "Compare at price" at bounding box center [860, 110] width 123 height 23
type input "3.49"
click at [685, 107] on input "3.49" at bounding box center [708, 110] width 123 height 23
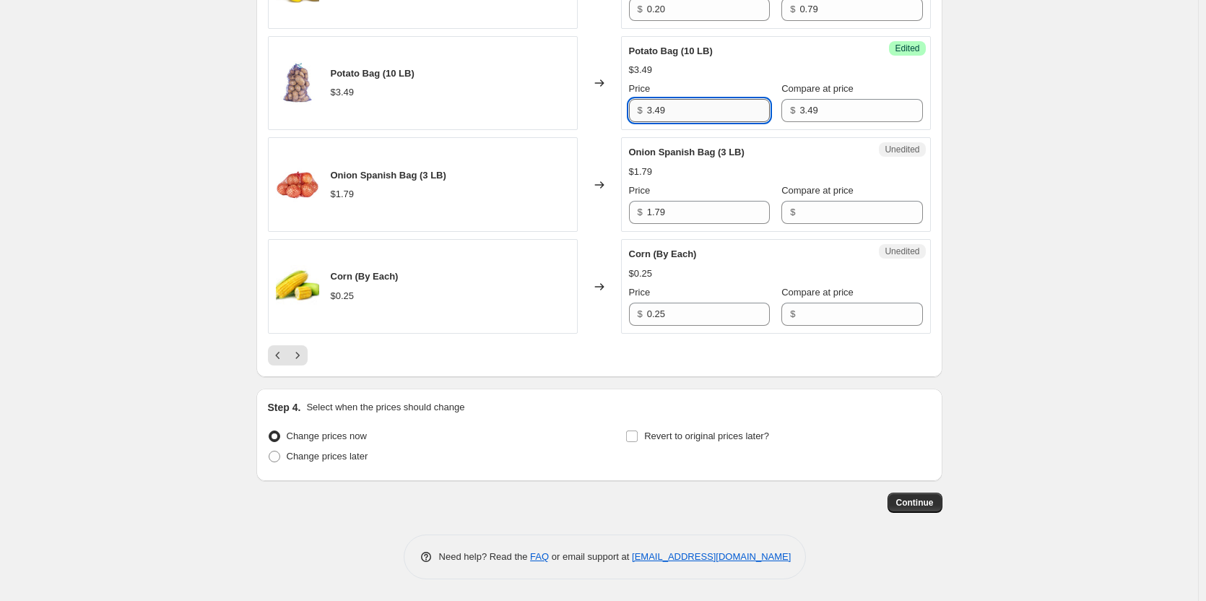
click at [685, 107] on input "3.49" at bounding box center [708, 110] width 123 height 23
type input "2.50"
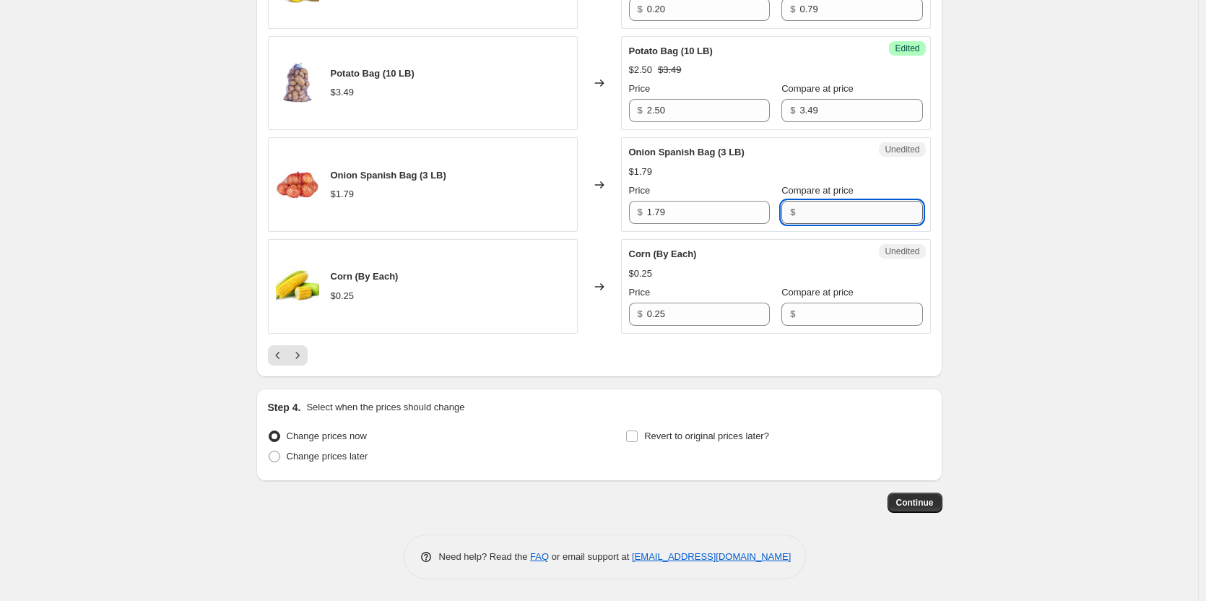
click at [807, 214] on input "Compare at price" at bounding box center [860, 212] width 123 height 23
type input "1.79"
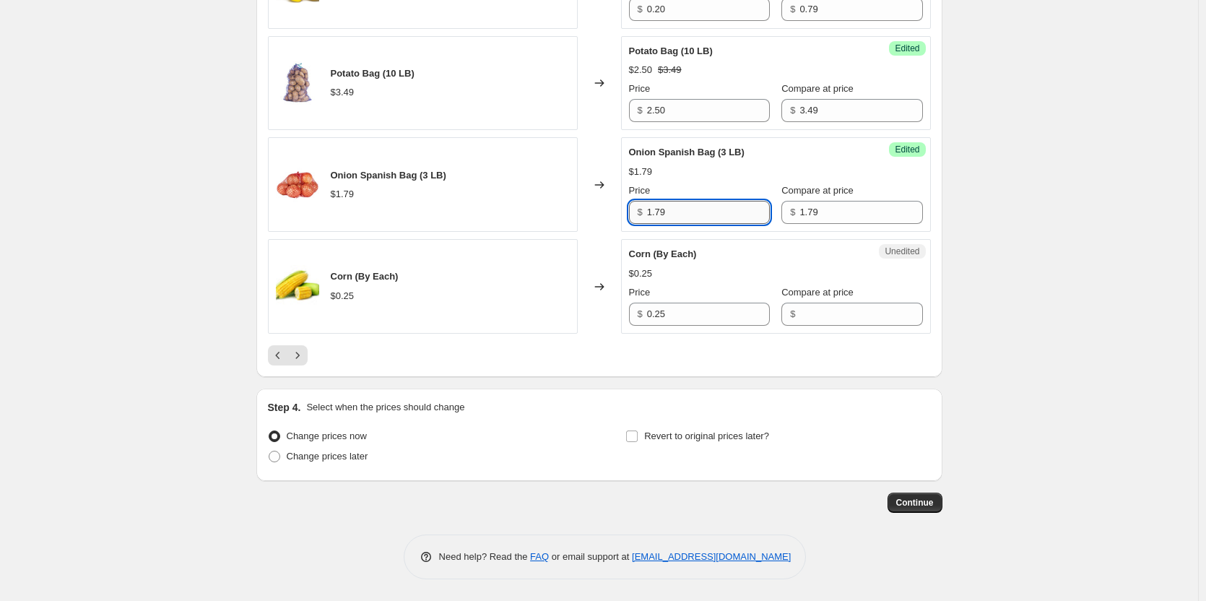
click at [696, 209] on input "1.79" at bounding box center [708, 212] width 123 height 23
type input "1.00"
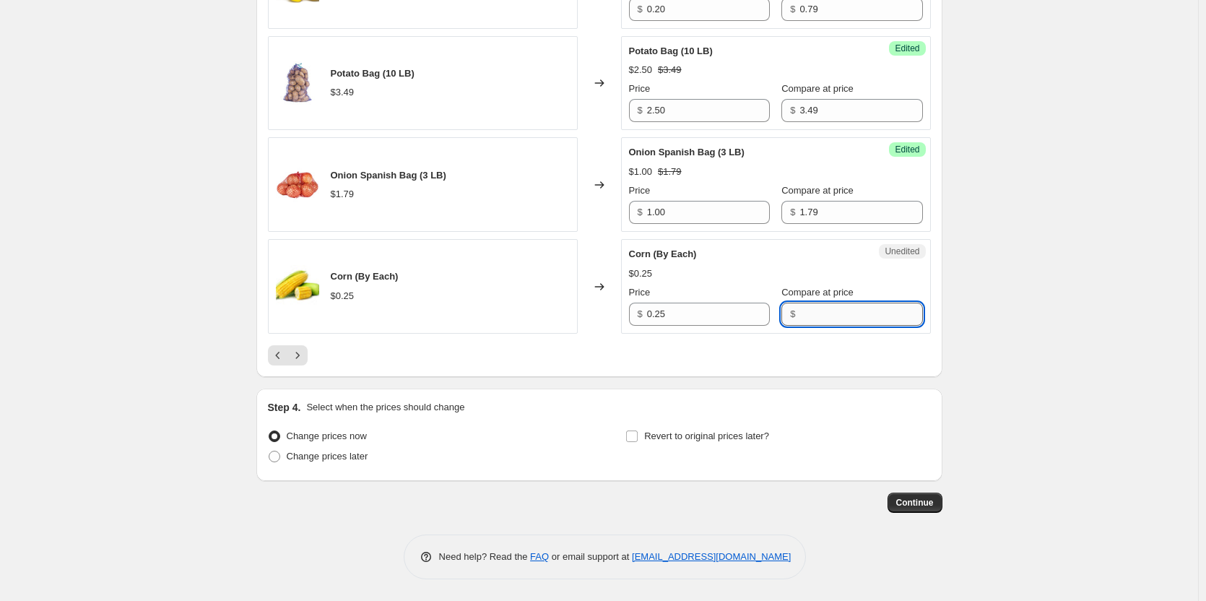
click at [801, 315] on input "Compare at price" at bounding box center [860, 313] width 123 height 23
type input "0.25"
click at [720, 317] on input "0.25" at bounding box center [708, 313] width 123 height 23
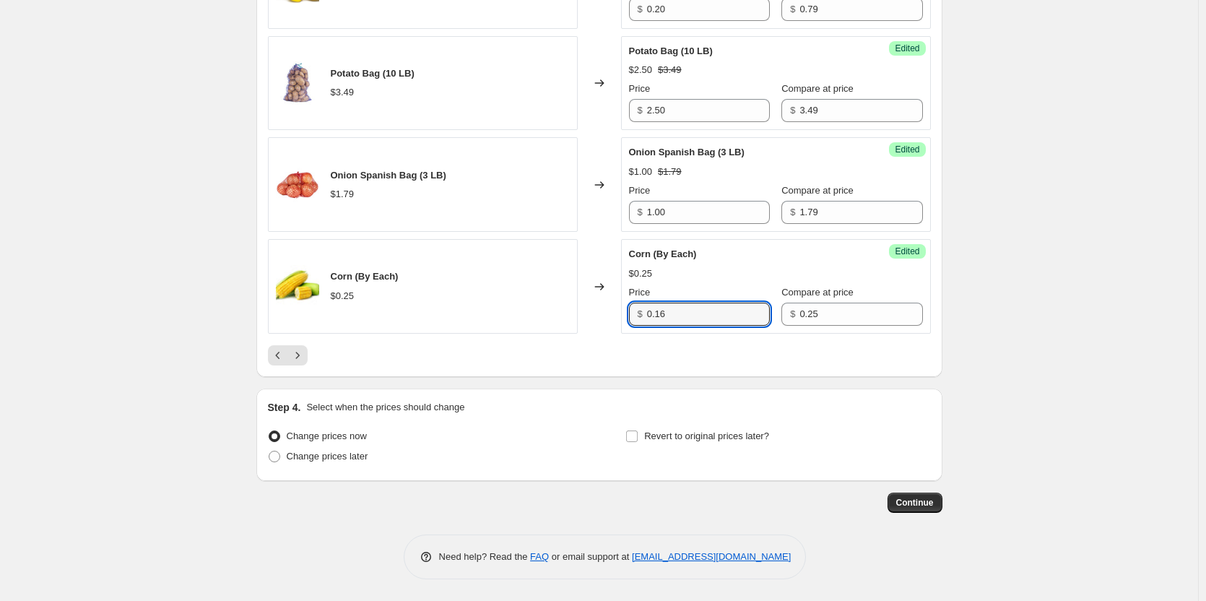
type input "0.16"
click at [300, 352] on icon "Next" at bounding box center [297, 355] width 14 height 14
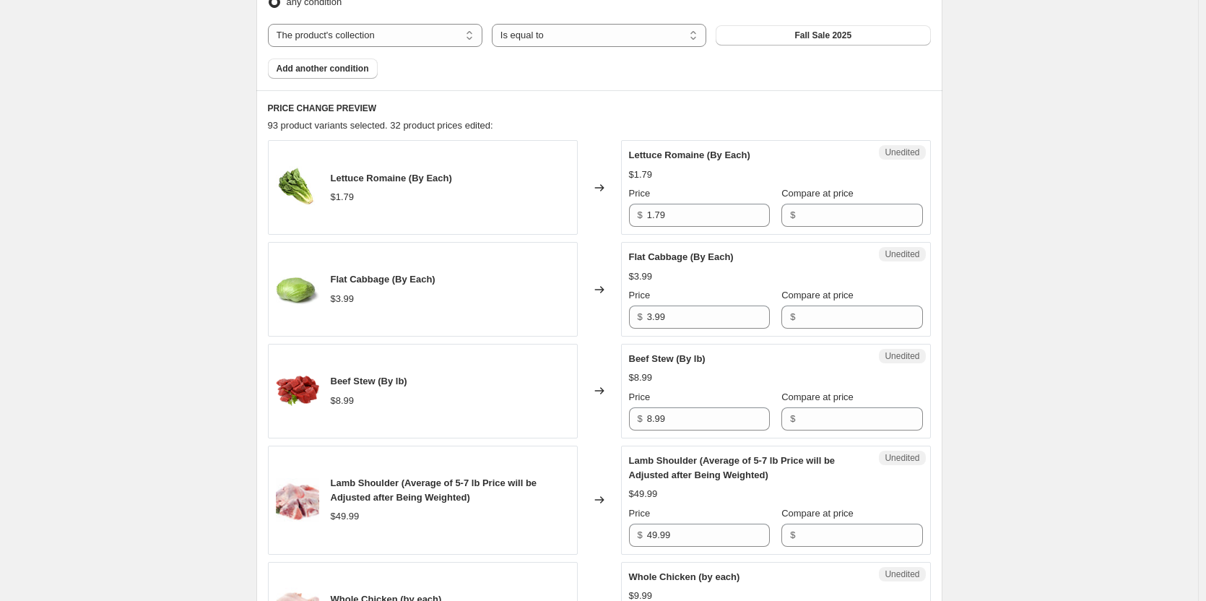
scroll to position [536, 0]
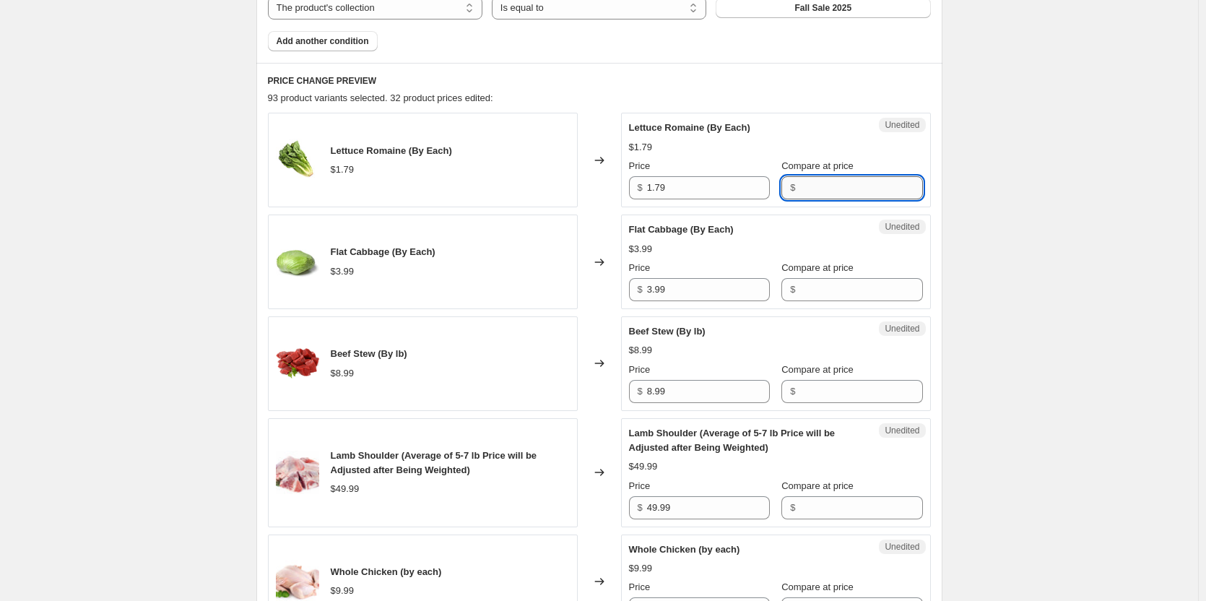
click at [855, 187] on input "Compare at price" at bounding box center [860, 187] width 123 height 23
type input "1.79"
click at [702, 193] on input "1.79" at bounding box center [708, 187] width 123 height 23
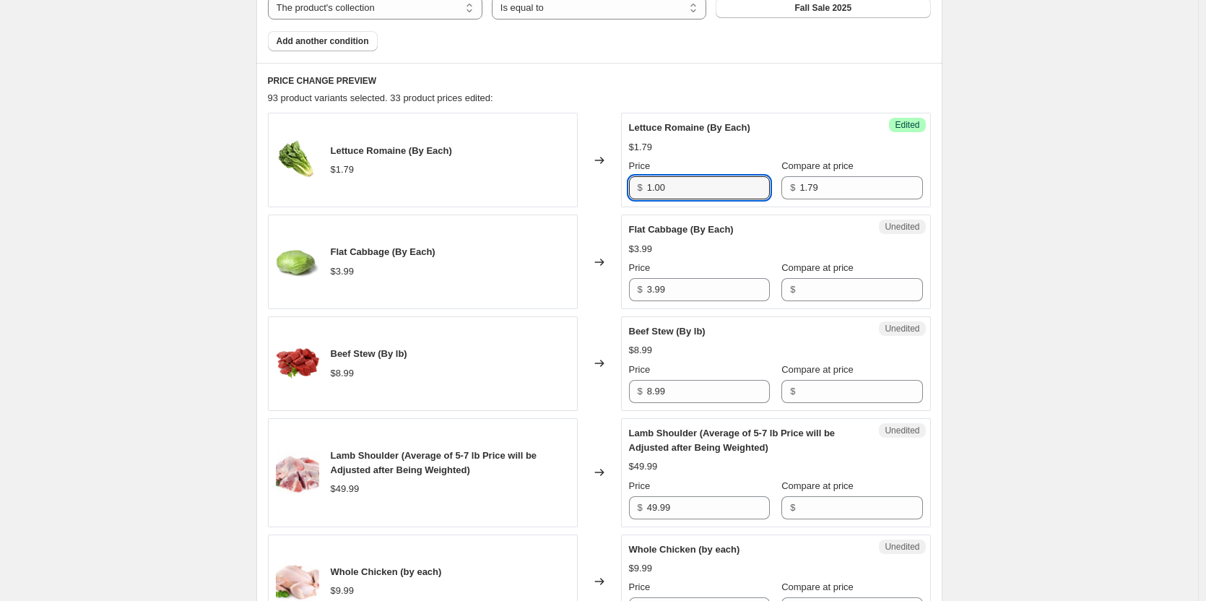
type input "1.00"
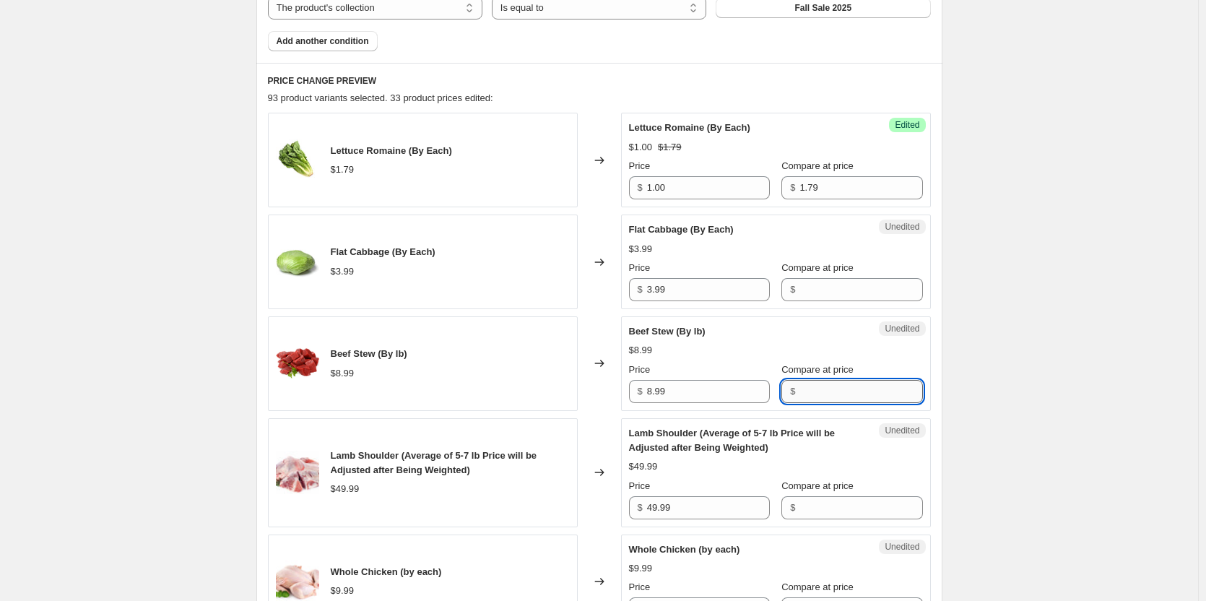
click at [865, 391] on input "Compare at price" at bounding box center [860, 391] width 123 height 23
type input "8.99"
click at [654, 396] on input "8.99" at bounding box center [708, 391] width 123 height 23
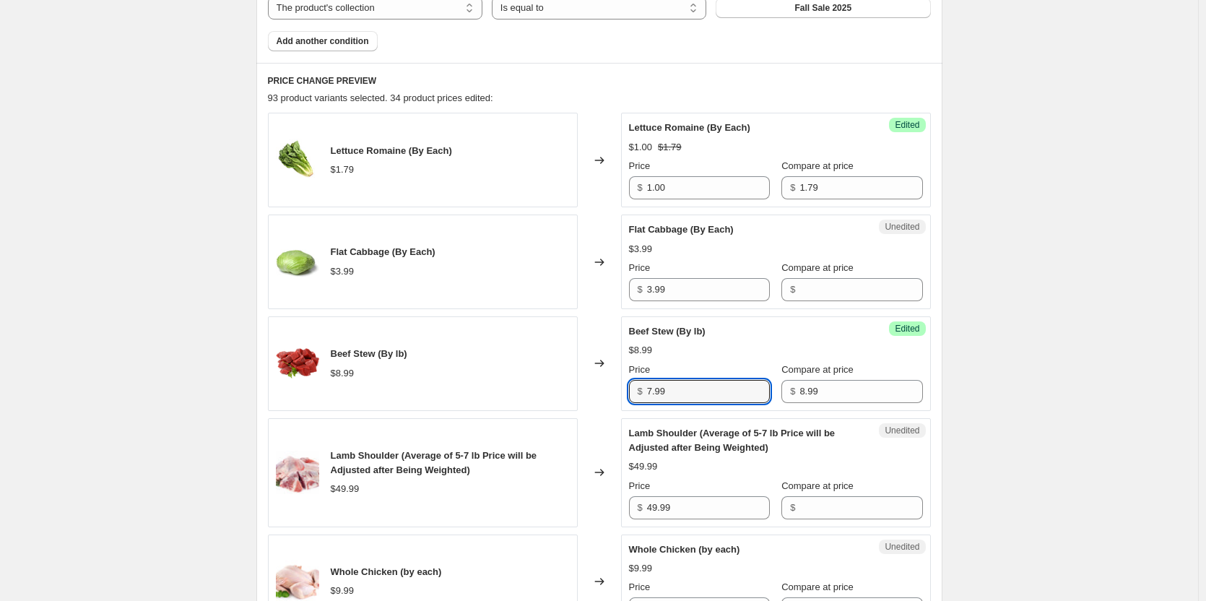
type input "7.99"
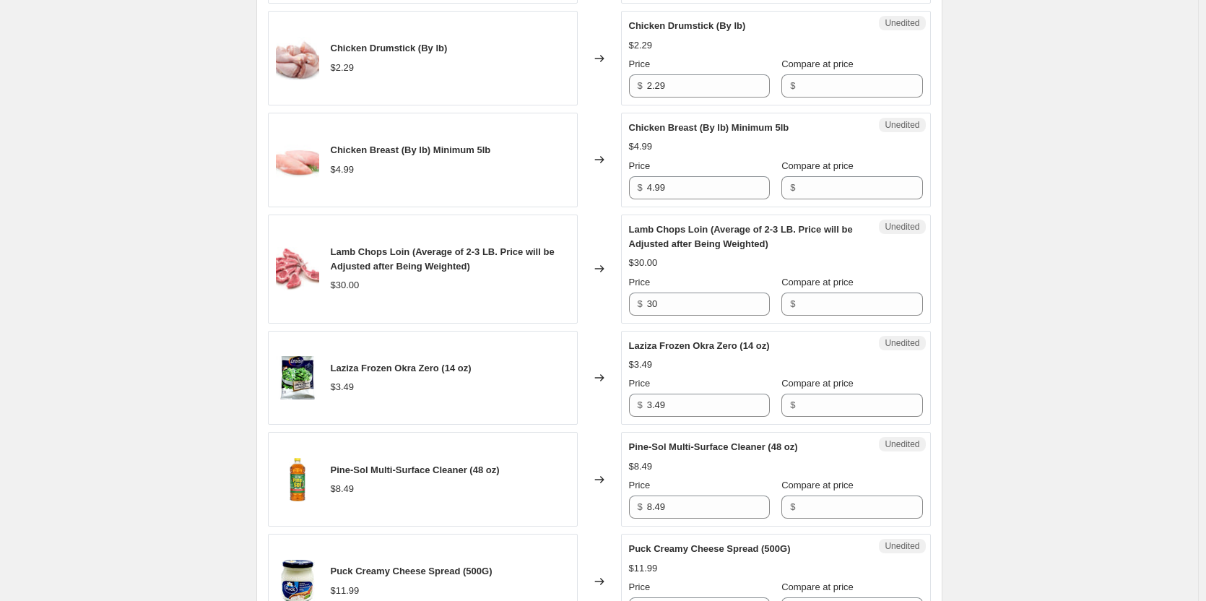
scroll to position [1185, 0]
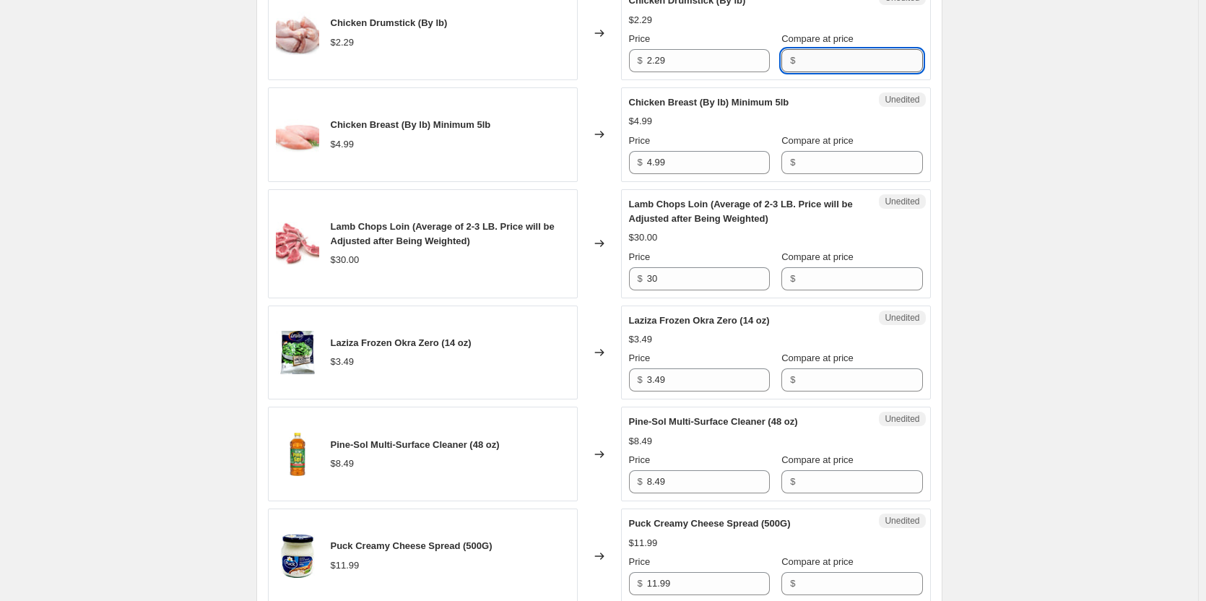
click at [827, 61] on input "Compare at price" at bounding box center [860, 60] width 123 height 23
type input "2.29"
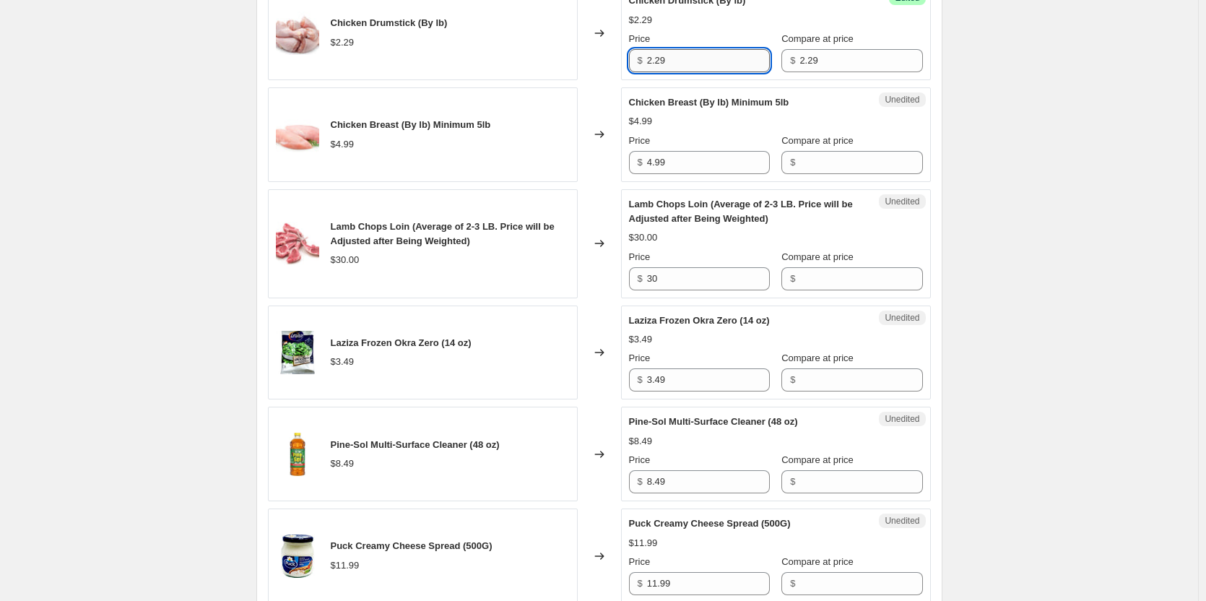
click at [679, 59] on input "2.29" at bounding box center [708, 60] width 123 height 23
type input "1.49"
drag, startPoint x: 1016, startPoint y: 88, endPoint x: 998, endPoint y: 84, distance: 17.7
click at [1015, 88] on div "Create new price [MEDICAL_DATA]. This page is ready Create new price [MEDICAL_D…" at bounding box center [599, 300] width 1198 height 2970
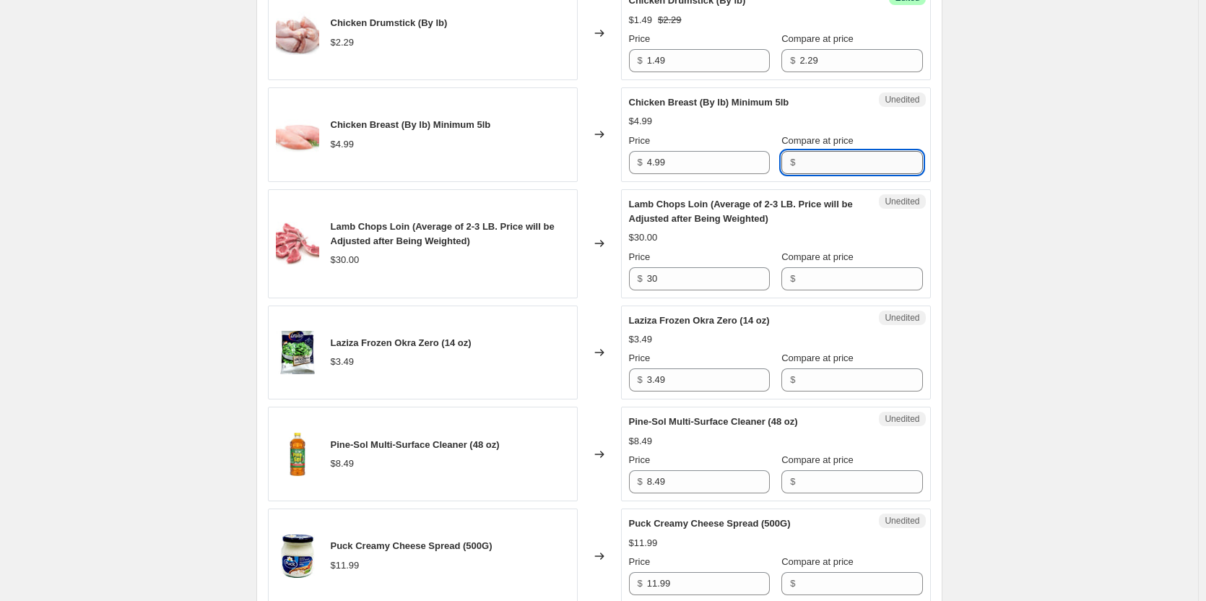
click at [803, 165] on input "Compare at price" at bounding box center [860, 162] width 123 height 23
type input "4.99"
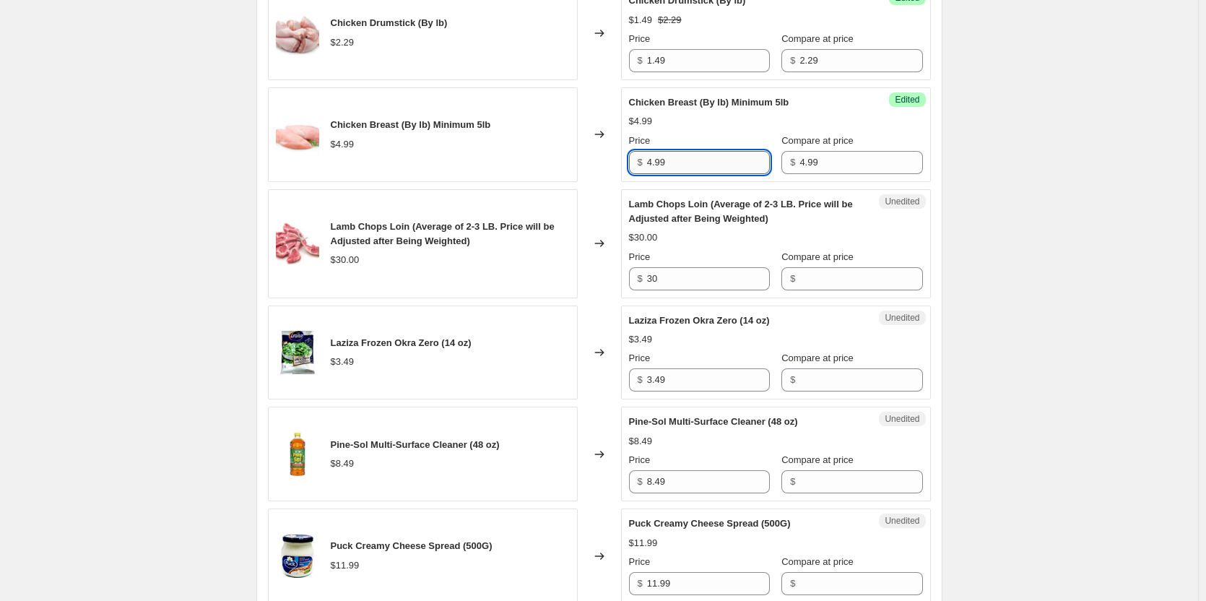
click at [720, 158] on input "4.99" at bounding box center [708, 162] width 123 height 23
type input "3.49"
click at [941, 164] on div "PRICE CHANGE PREVIEW 93 product variants selected. 36 product prices edited: Le…" at bounding box center [599, 487] width 686 height 2148
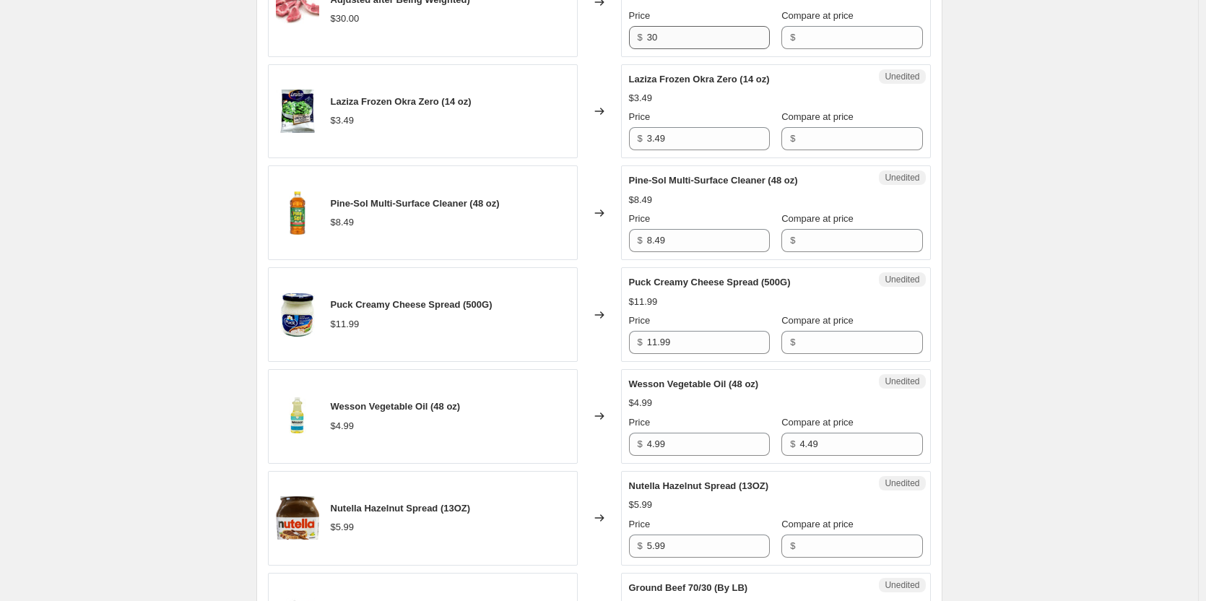
scroll to position [1402, 0]
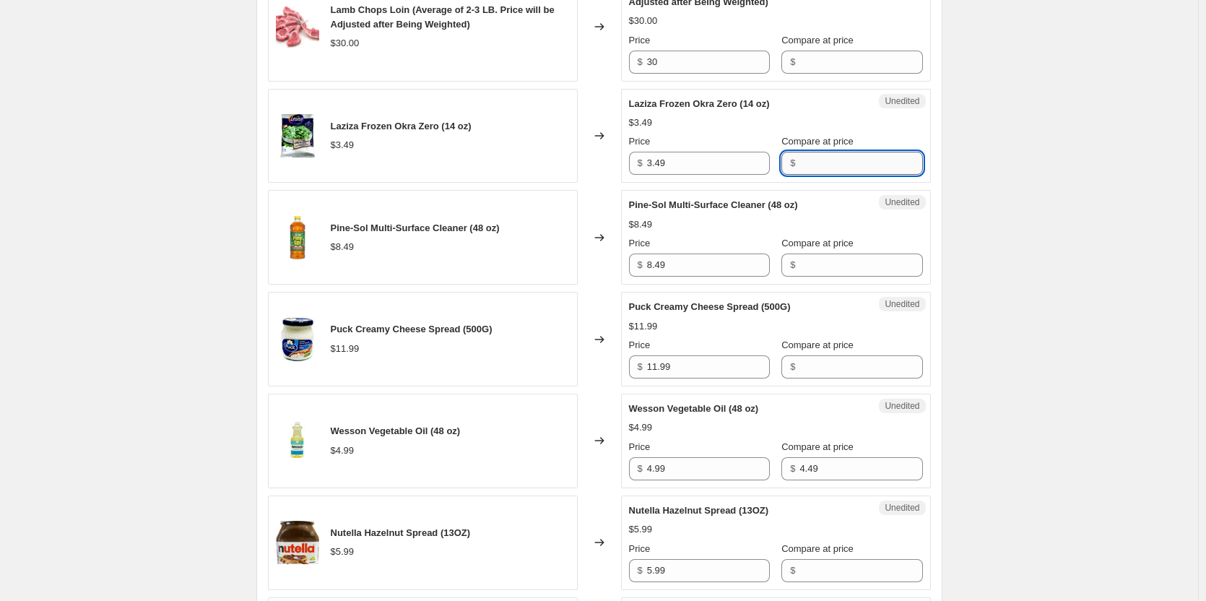
click at [813, 167] on input "Compare at price" at bounding box center [860, 163] width 123 height 23
type input "3.49"
click at [667, 162] on input "3.49" at bounding box center [708, 163] width 123 height 23
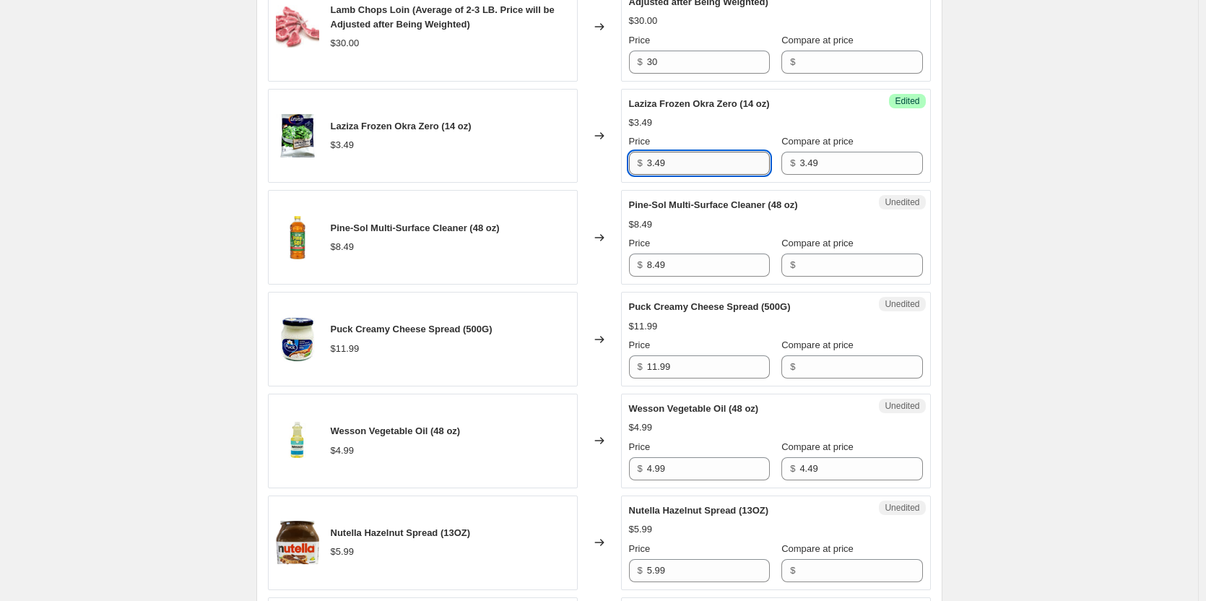
click at [667, 162] on input "3.49" at bounding box center [708, 163] width 123 height 23
type input "0.99"
click at [1048, 212] on div "Create new price [MEDICAL_DATA]. This page is ready Create new price [MEDICAL_D…" at bounding box center [599, 83] width 1198 height 2970
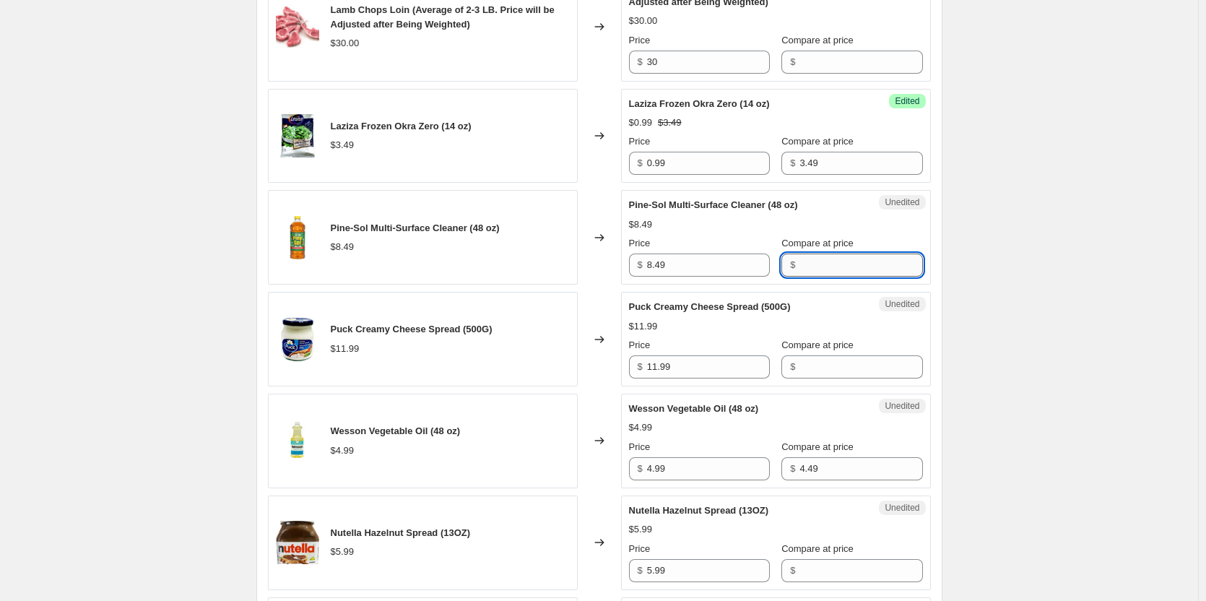
click at [816, 265] on input "Compare at price" at bounding box center [860, 264] width 123 height 23
type input "8.49"
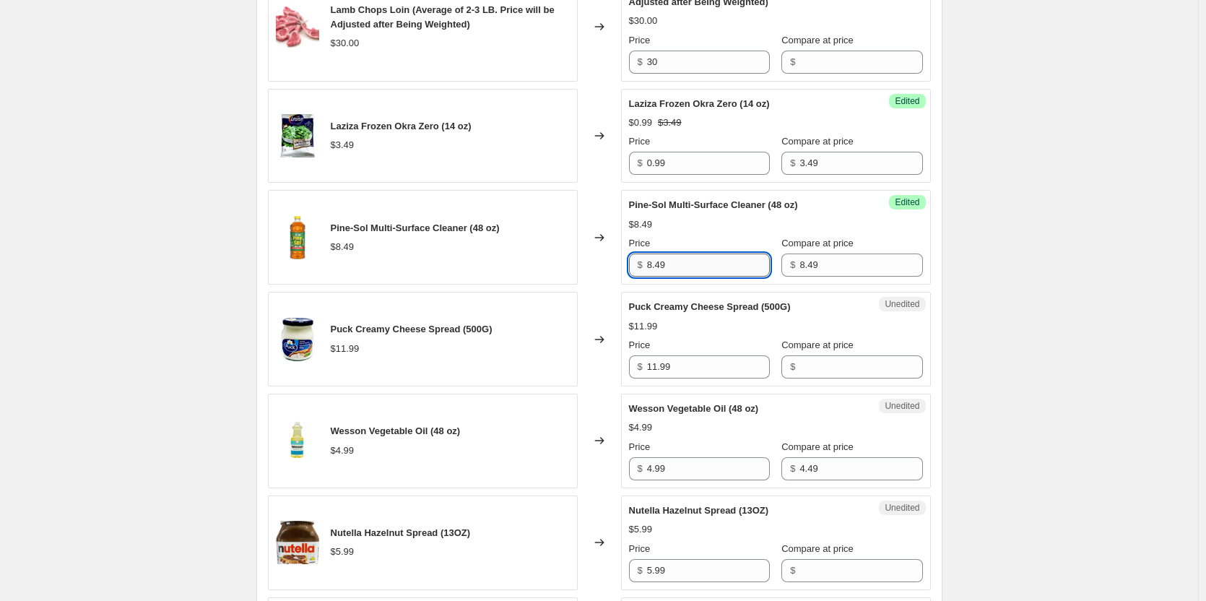
click at [676, 270] on input "8.49" at bounding box center [708, 264] width 123 height 23
type input "3.99"
click at [1052, 295] on div "Create new price [MEDICAL_DATA]. This page is ready Create new price [MEDICAL_D…" at bounding box center [599, 83] width 1198 height 2970
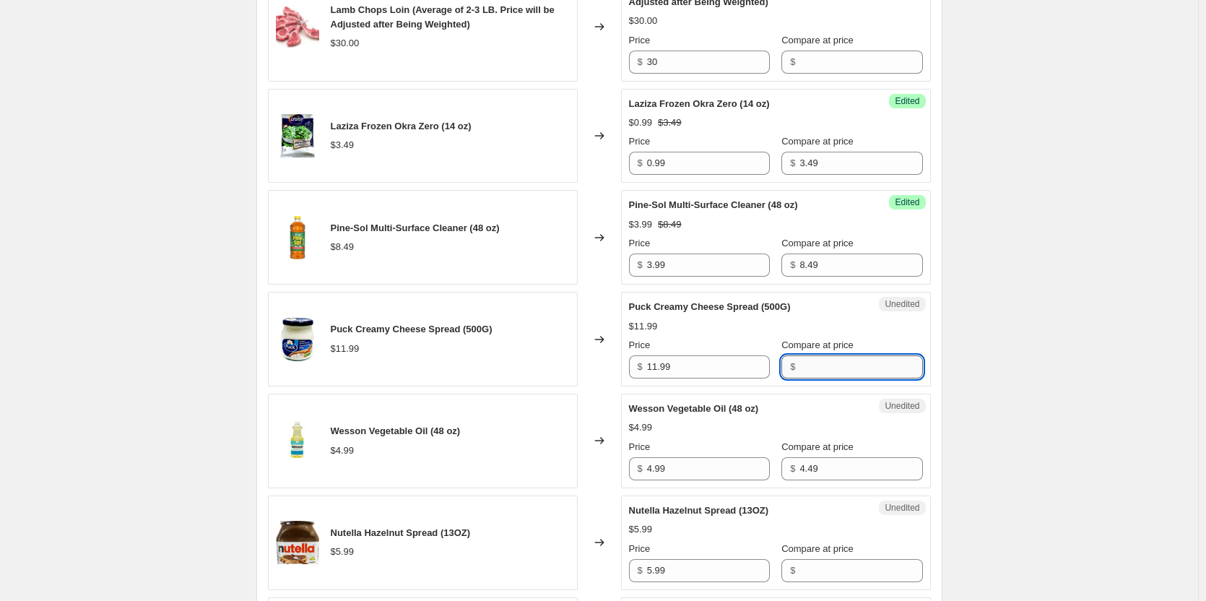
click at [813, 362] on input "Compare at price" at bounding box center [860, 366] width 123 height 23
type input "11.99"
click at [678, 366] on input "11.99" at bounding box center [708, 366] width 123 height 23
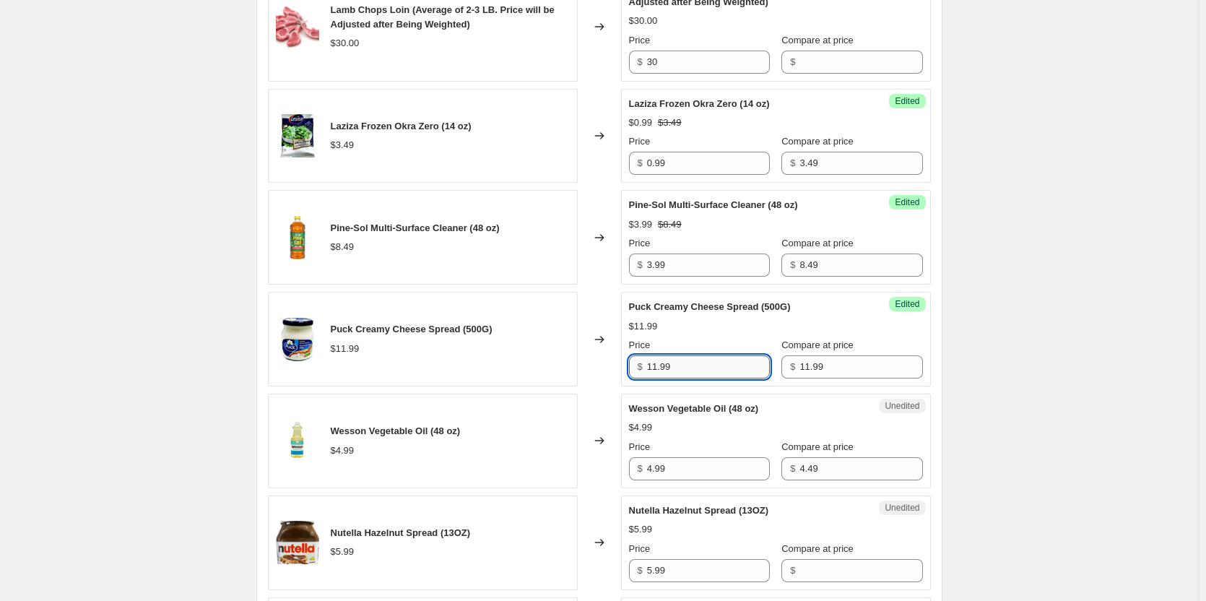
click at [679, 366] on input "11.99" at bounding box center [708, 366] width 123 height 23
type input "5.99"
click at [1018, 382] on div "Create new price [MEDICAL_DATA]. This page is ready Create new price [MEDICAL_D…" at bounding box center [599, 83] width 1198 height 2970
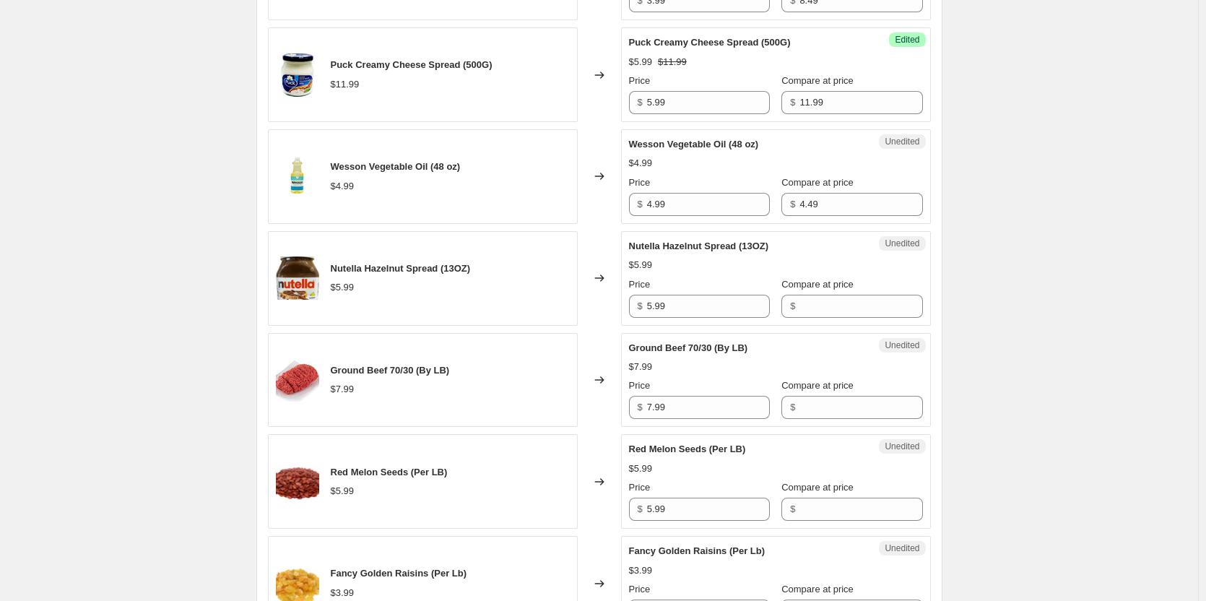
scroll to position [1691, 0]
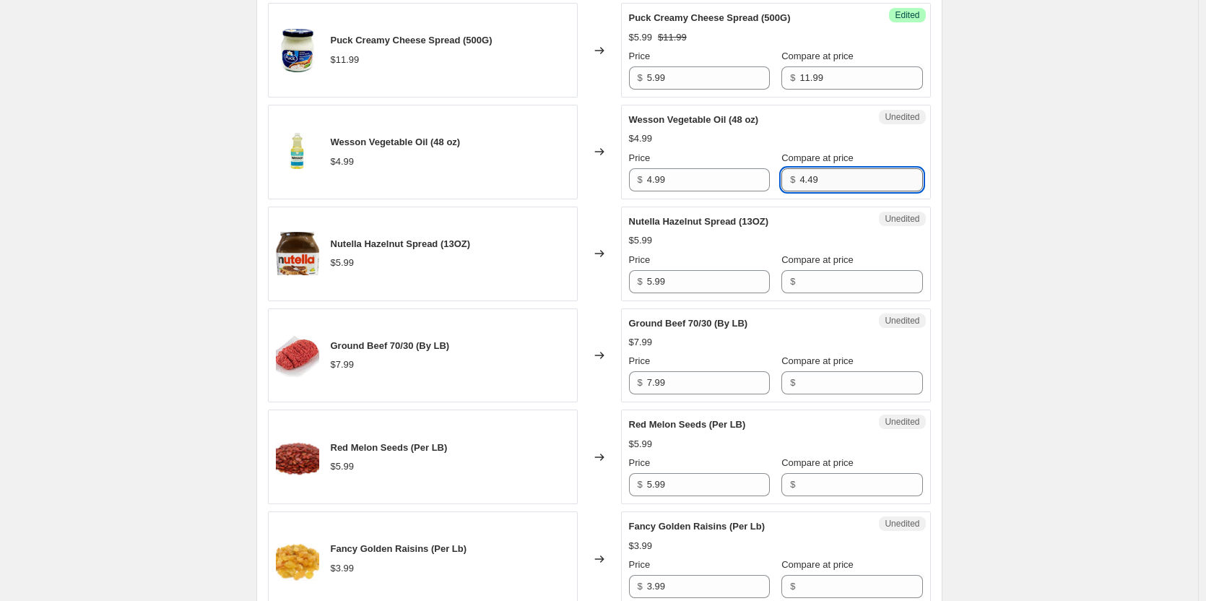
click at [812, 181] on input "4.49" at bounding box center [860, 179] width 123 height 23
type input "4.99"
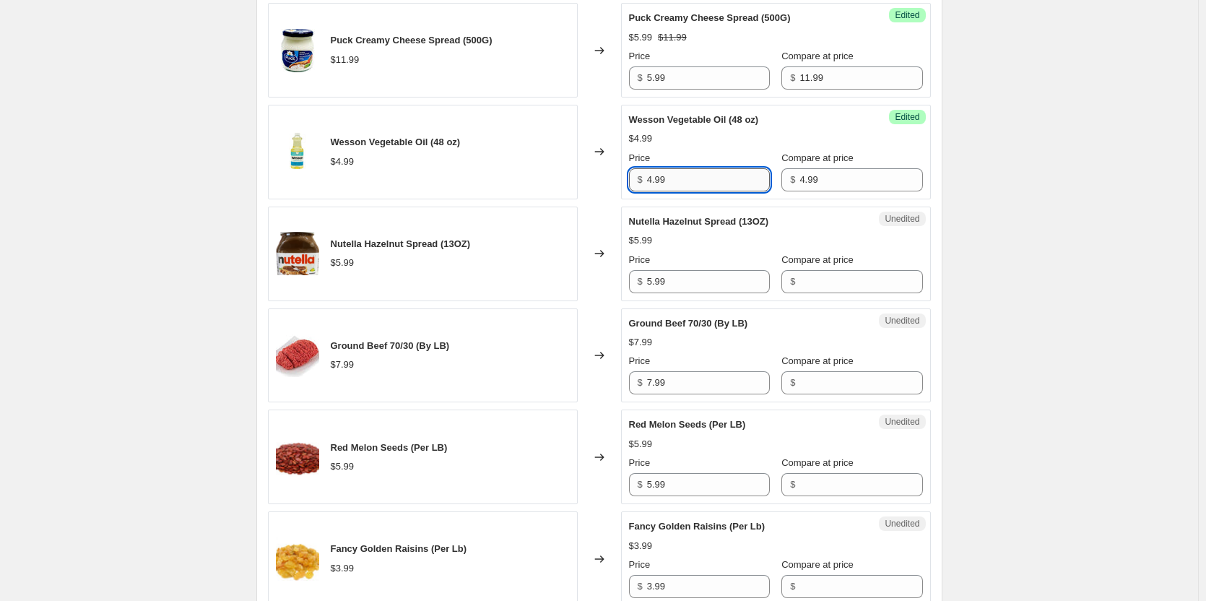
click at [707, 185] on input "4.99" at bounding box center [708, 179] width 123 height 23
type input "2.99"
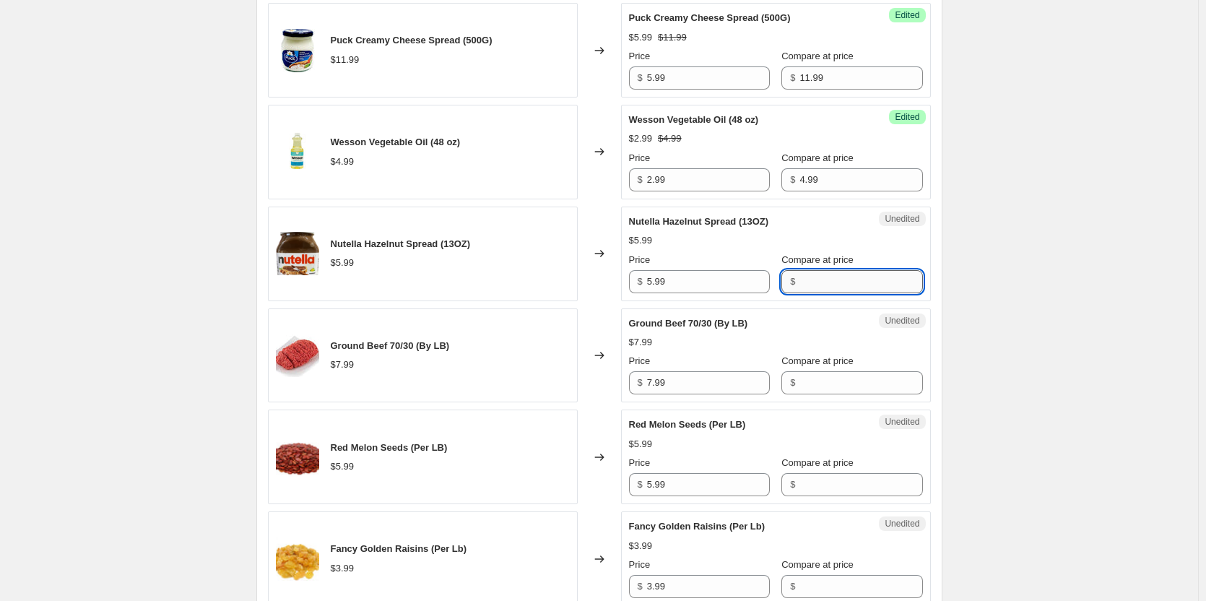
click at [849, 277] on input "Compare at price" at bounding box center [860, 281] width 123 height 23
type input "5.99"
click at [725, 287] on input "5.99" at bounding box center [708, 281] width 123 height 23
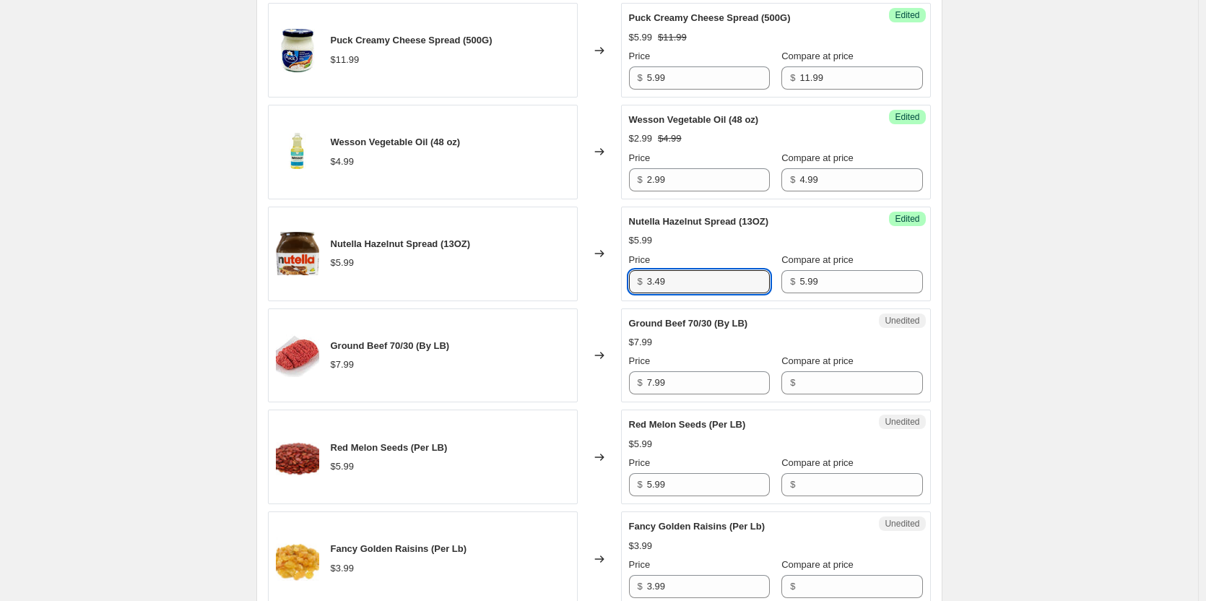
type input "3.49"
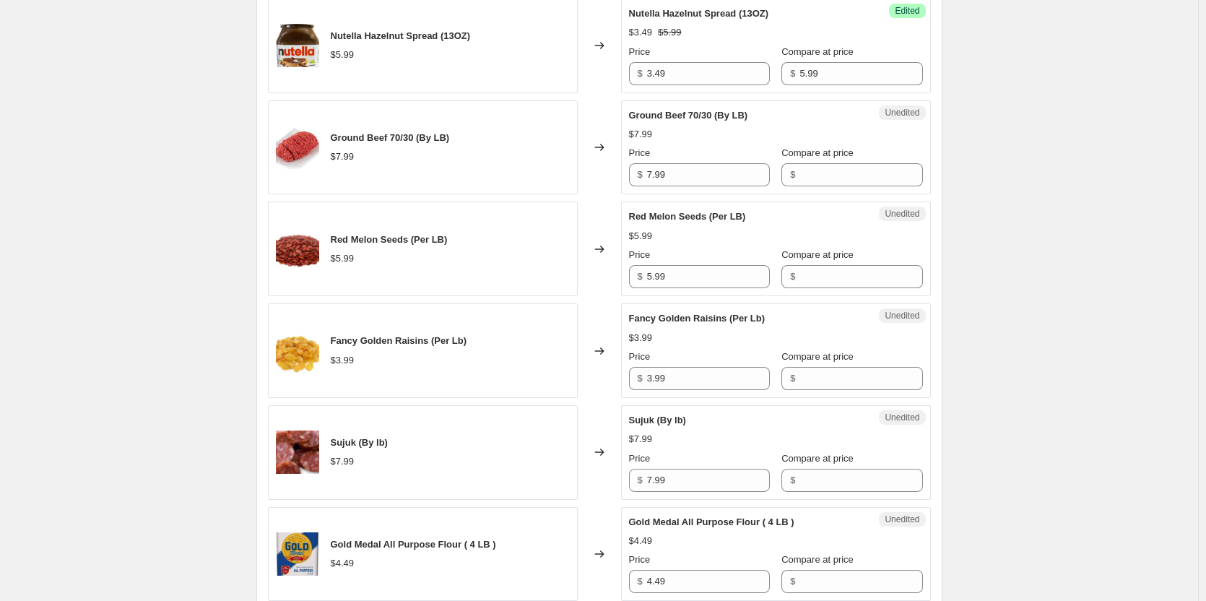
scroll to position [1979, 0]
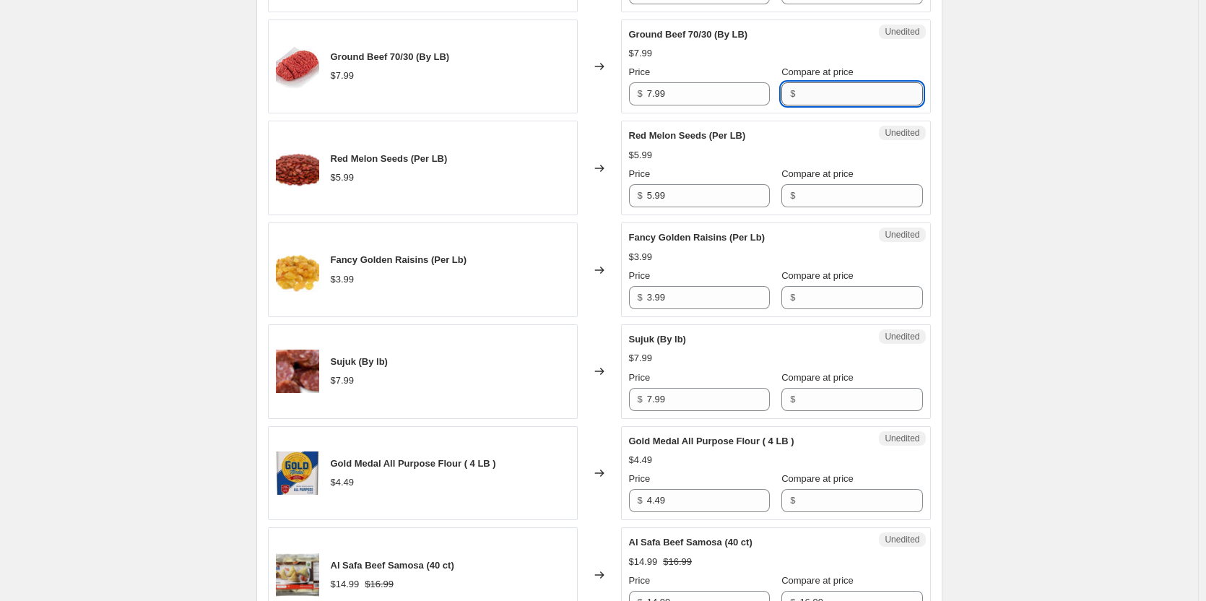
click at [834, 94] on input "Compare at price" at bounding box center [860, 93] width 123 height 23
type input "7.99"
click at [722, 95] on input "7.99" at bounding box center [708, 93] width 123 height 23
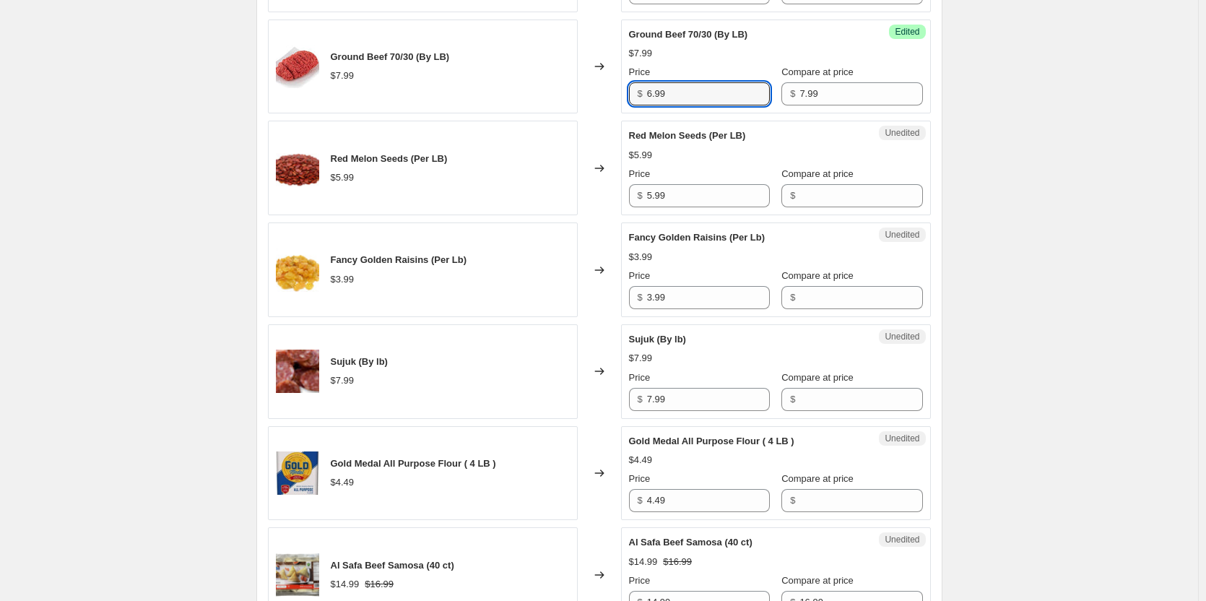
type input "6.99"
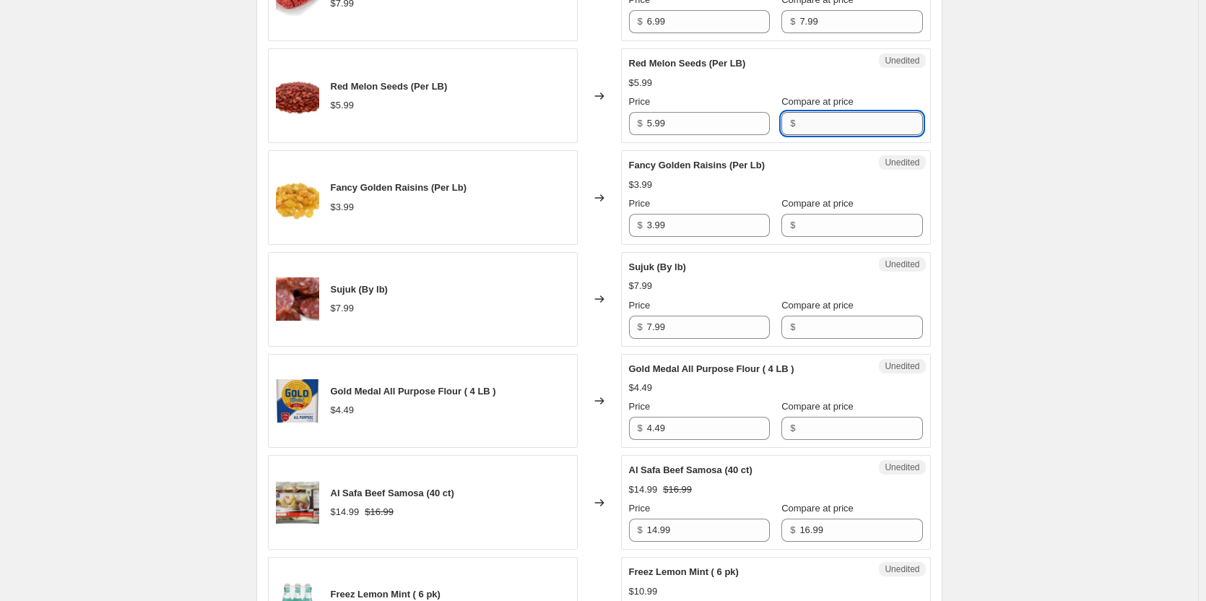
click at [832, 127] on input "Compare at price" at bounding box center [860, 123] width 123 height 23
type input "5.99"
click at [700, 115] on input "5.99" at bounding box center [708, 123] width 123 height 23
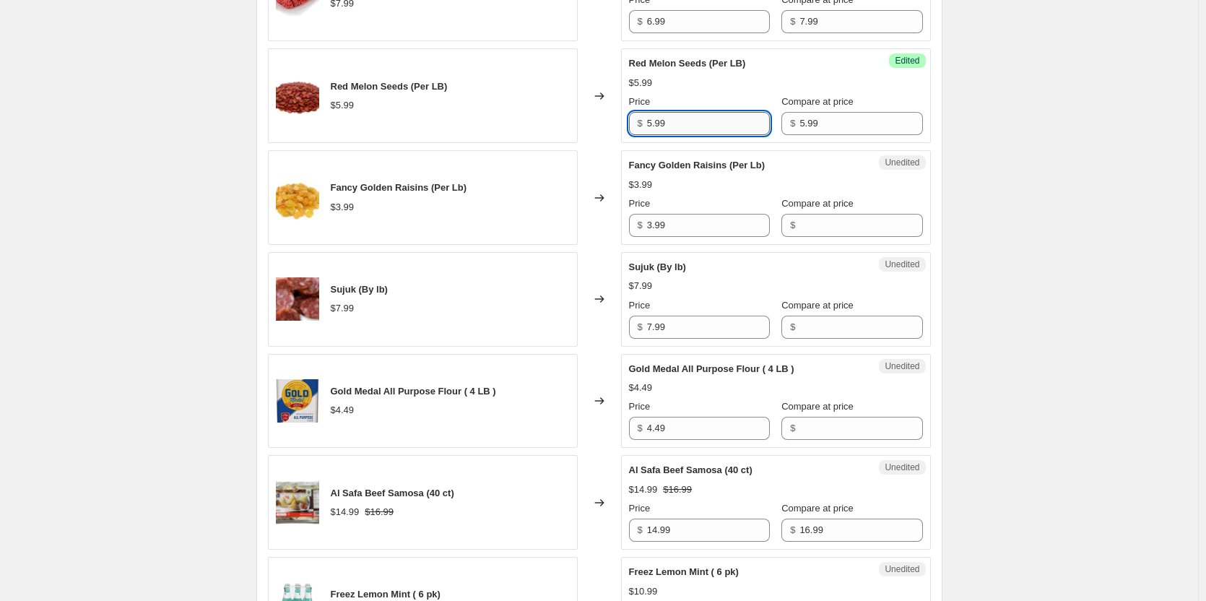
click at [700, 115] on input "5.99" at bounding box center [708, 123] width 123 height 23
type input "3.49"
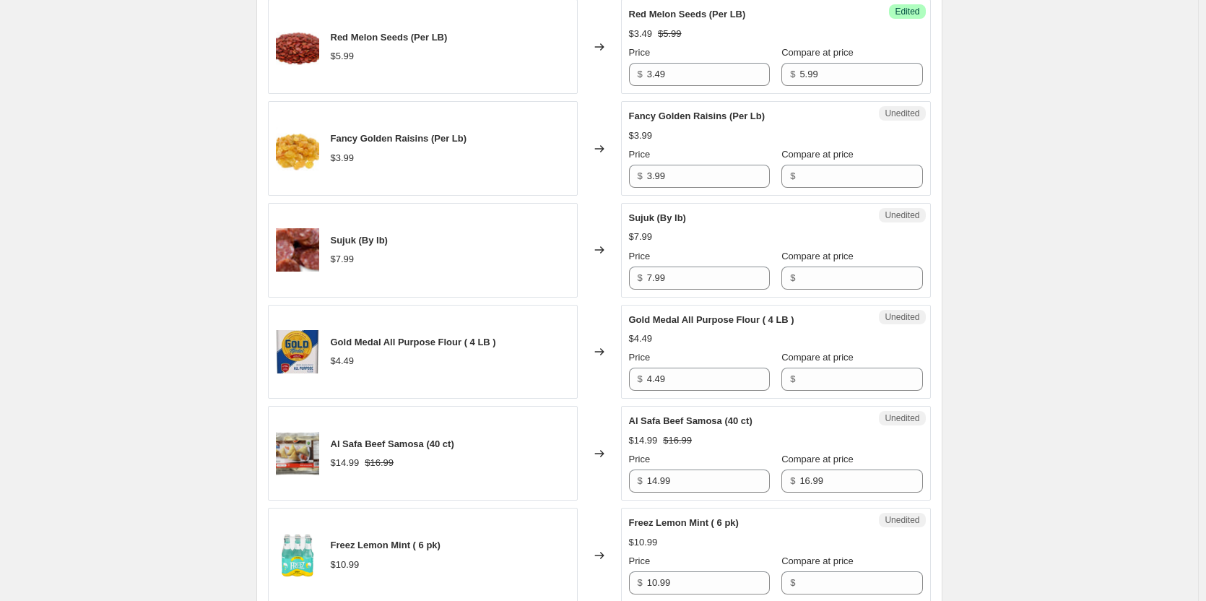
scroll to position [2124, 0]
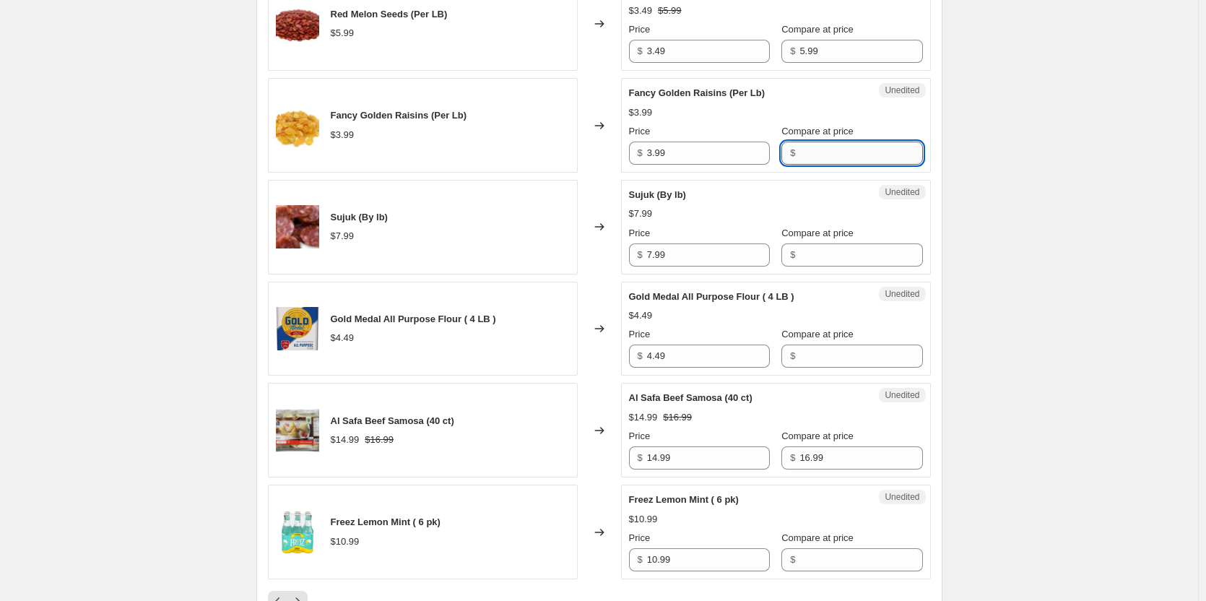
click at [806, 153] on input "Compare at price" at bounding box center [860, 152] width 123 height 23
type input "3.99"
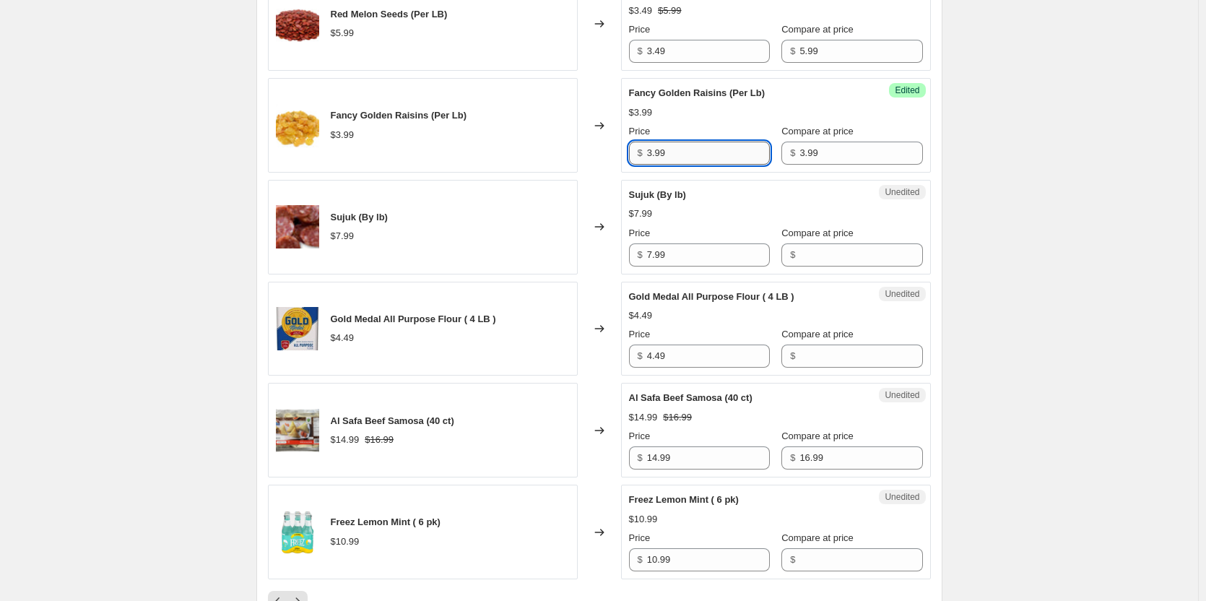
click at [717, 154] on input "3.99" at bounding box center [708, 152] width 123 height 23
type input "2.49"
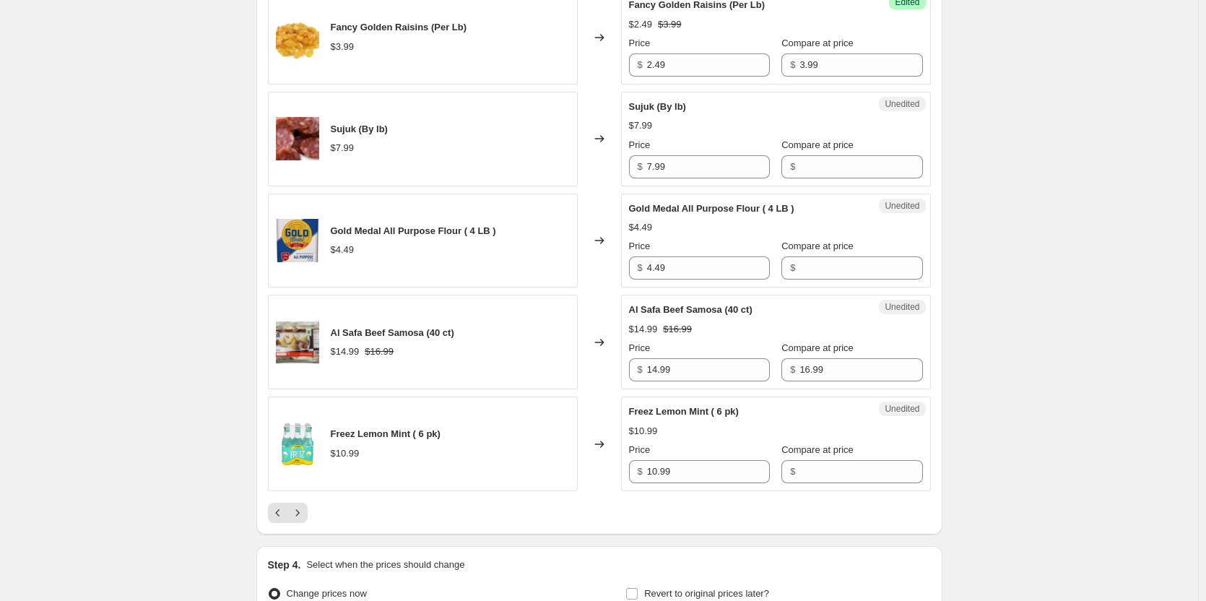
scroll to position [2268, 0]
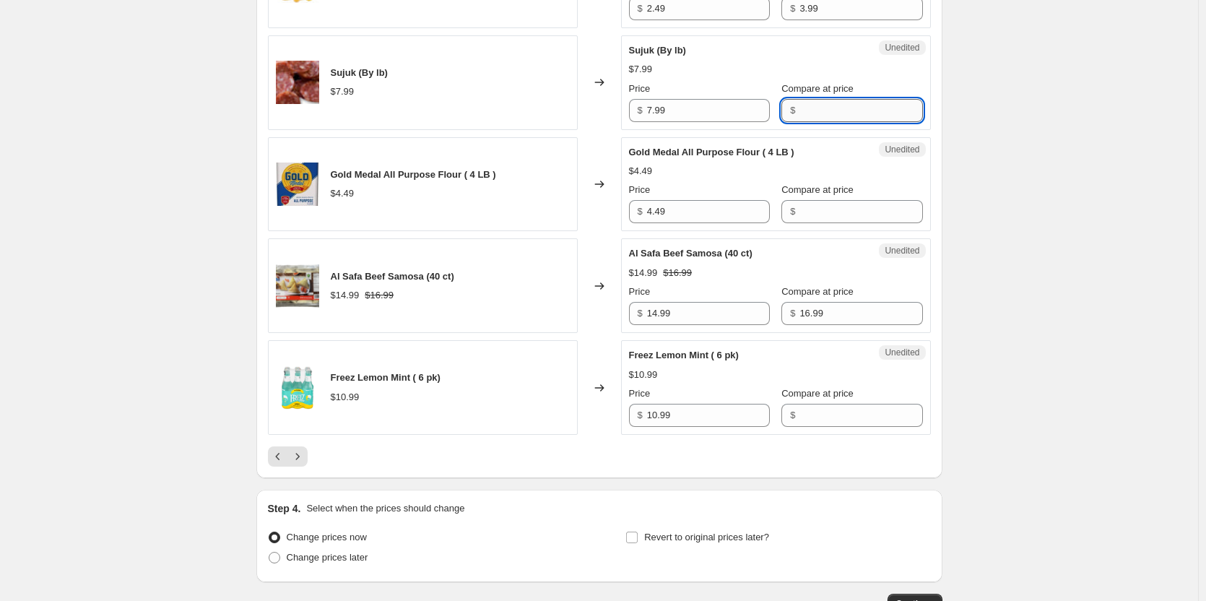
click at [834, 109] on input "Compare at price" at bounding box center [860, 110] width 123 height 23
type input "7.99"
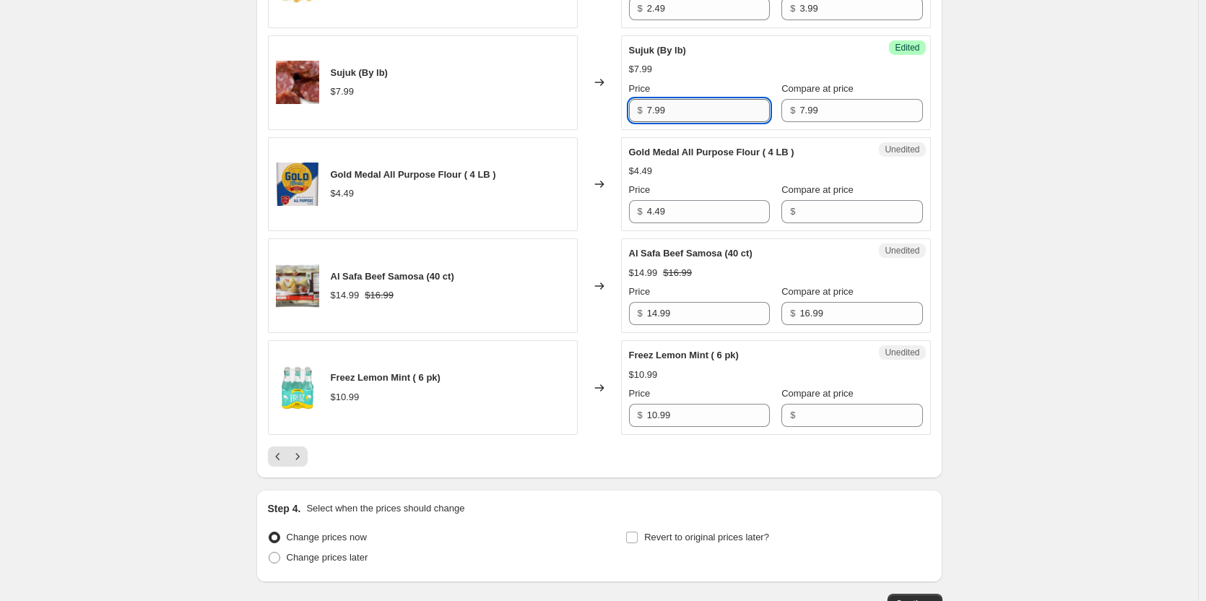
click at [680, 104] on input "7.99" at bounding box center [708, 110] width 123 height 23
type input "6.99"
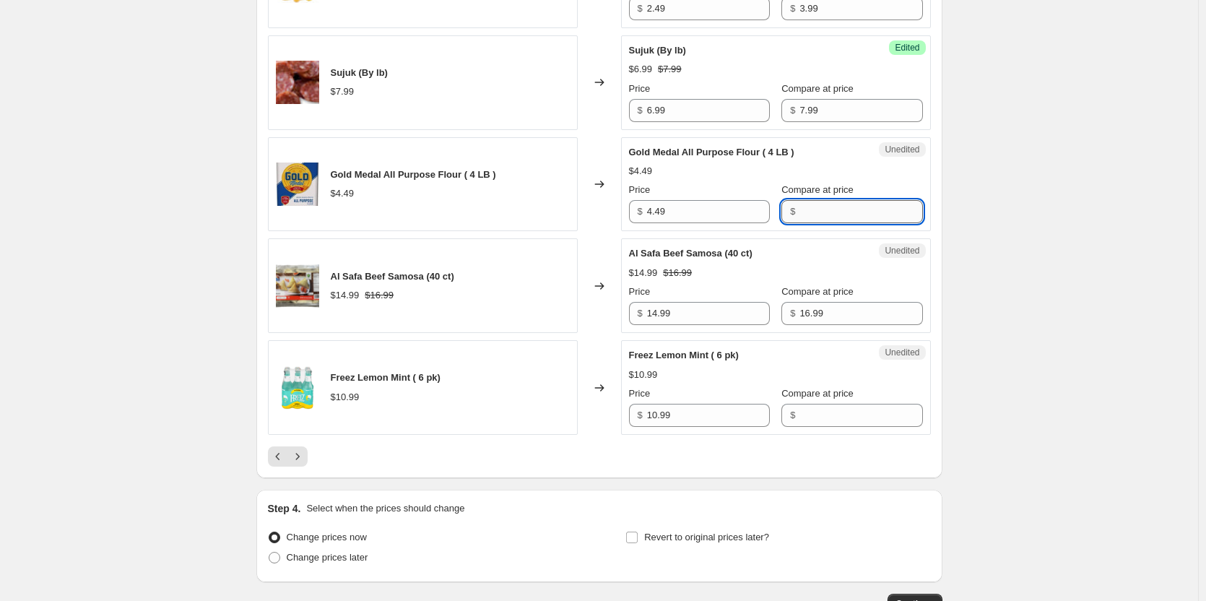
click at [832, 212] on input "Compare at price" at bounding box center [860, 211] width 123 height 23
type input "4.49"
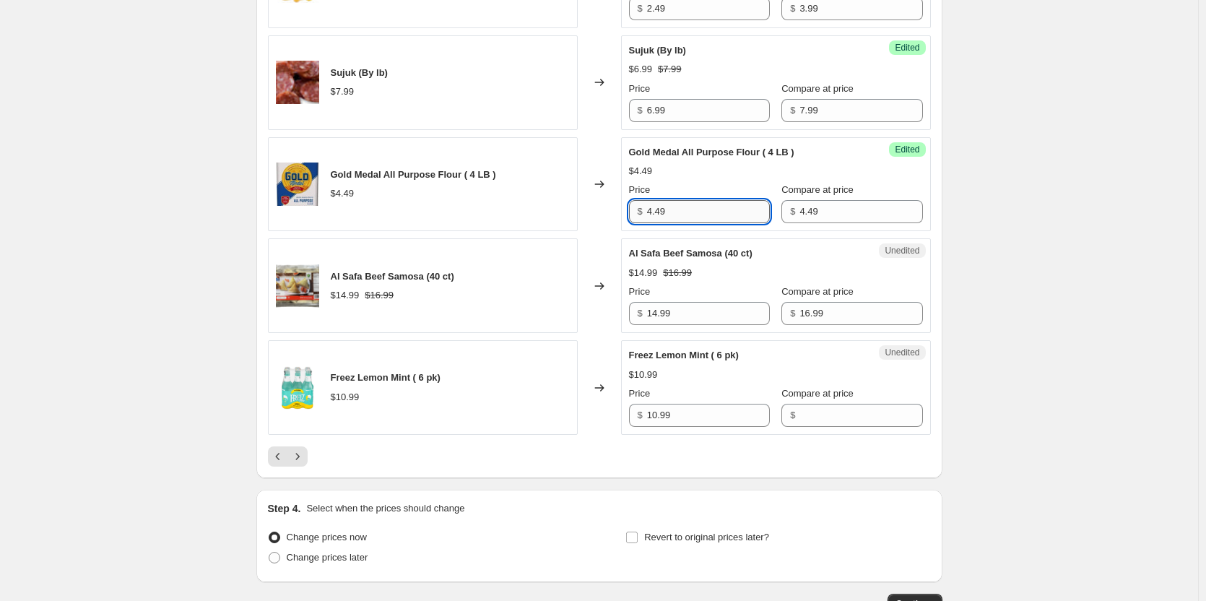
click at [679, 209] on input "4.49" at bounding box center [708, 211] width 123 height 23
type input "1.99"
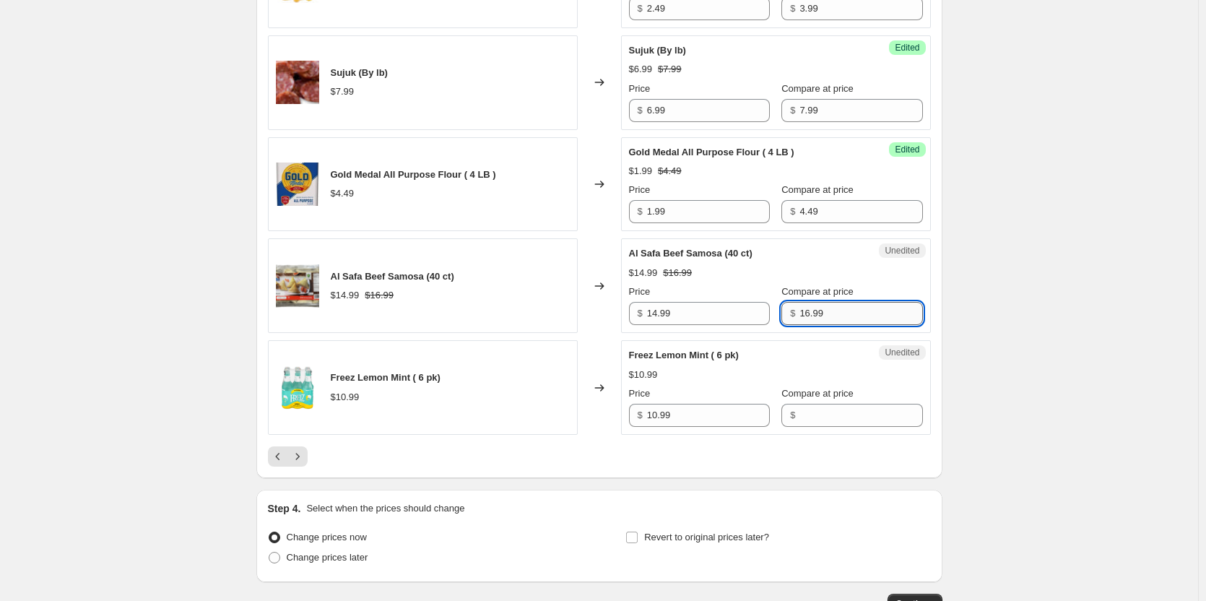
click at [839, 318] on input "16.99" at bounding box center [860, 313] width 123 height 23
type input "1"
click at [702, 310] on input "14.99" at bounding box center [708, 313] width 123 height 23
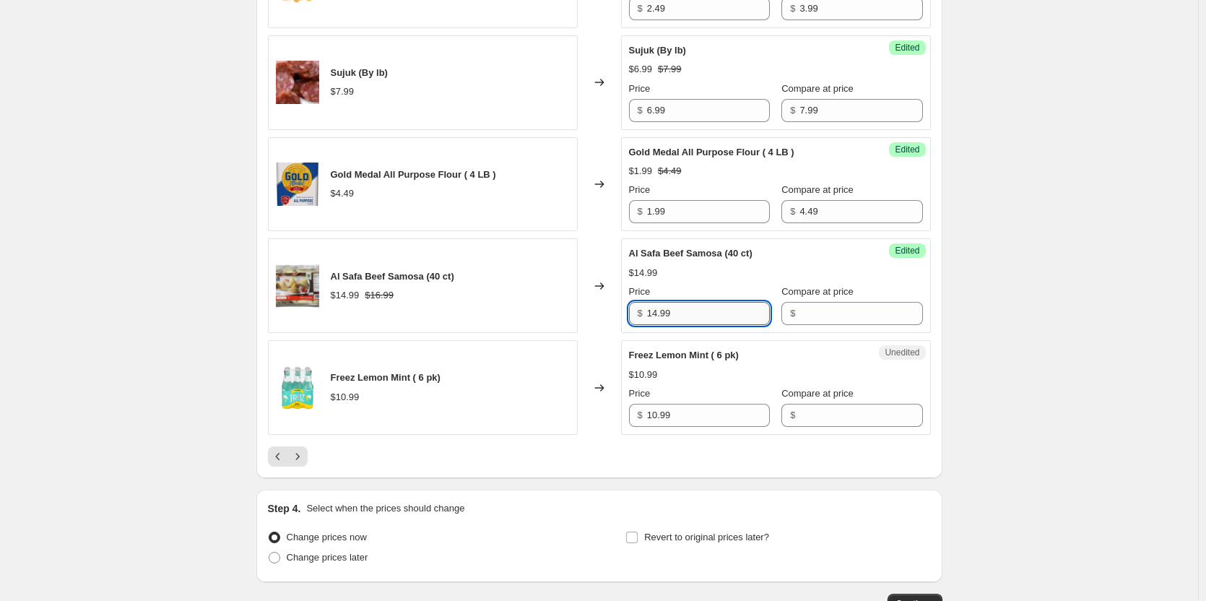
click at [702, 310] on input "14.99" at bounding box center [708, 313] width 123 height 23
type input "19.99"
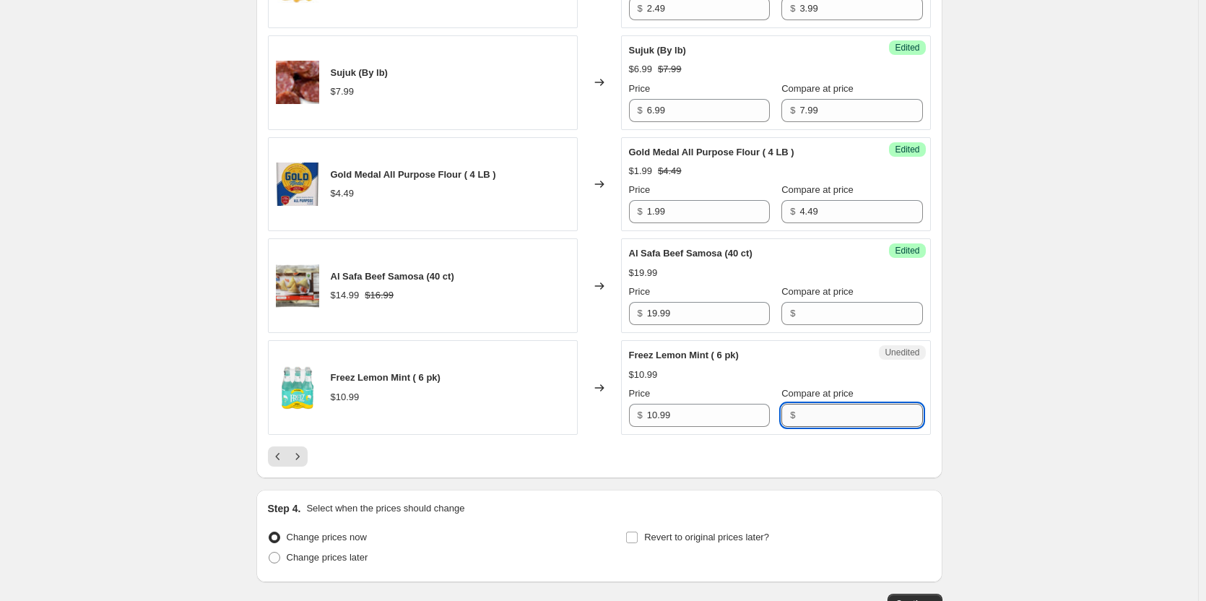
click at [799, 417] on input "Compare at price" at bounding box center [860, 415] width 123 height 23
type input "10.99"
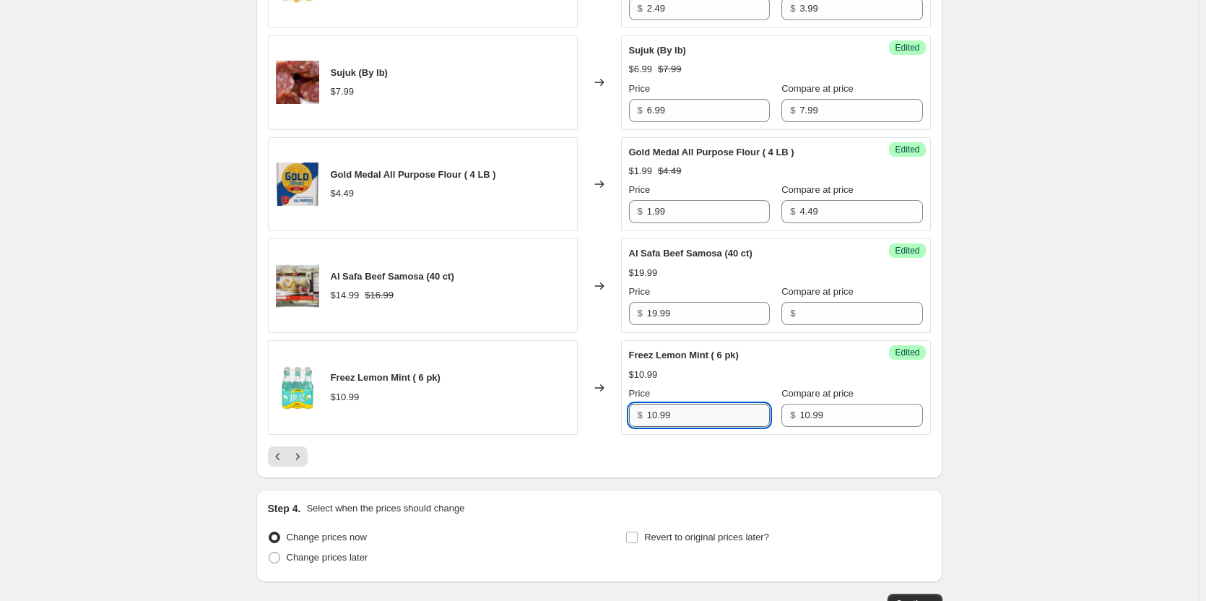
click at [733, 411] on input "10.99" at bounding box center [708, 415] width 123 height 23
type input "5.99"
click at [305, 455] on icon "Next" at bounding box center [297, 456] width 14 height 14
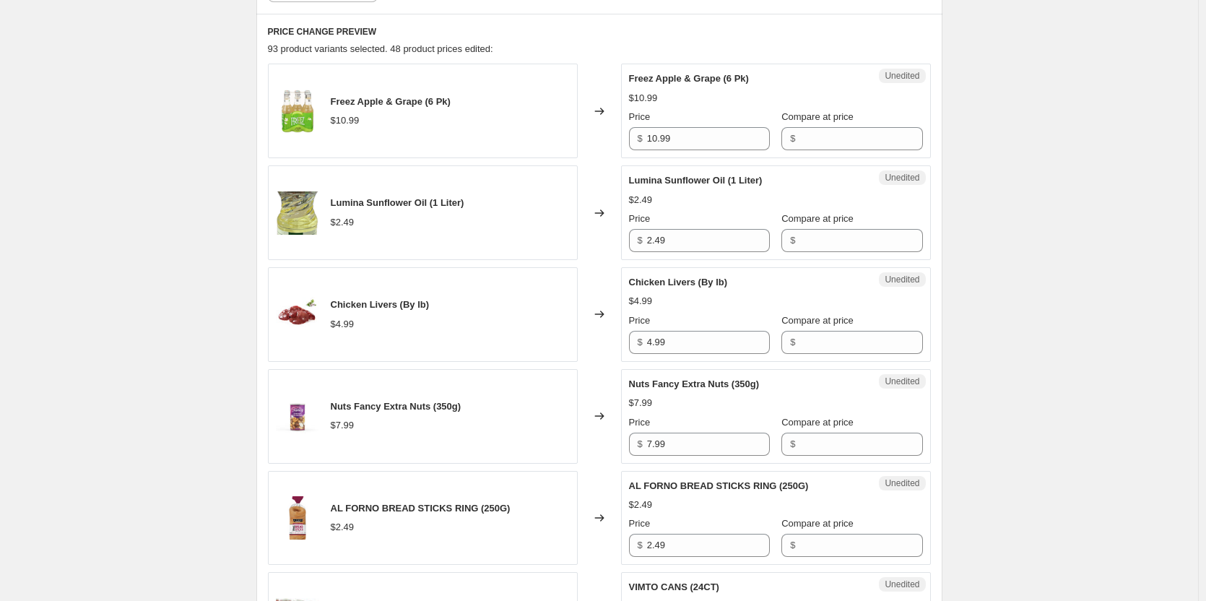
scroll to position [608, 0]
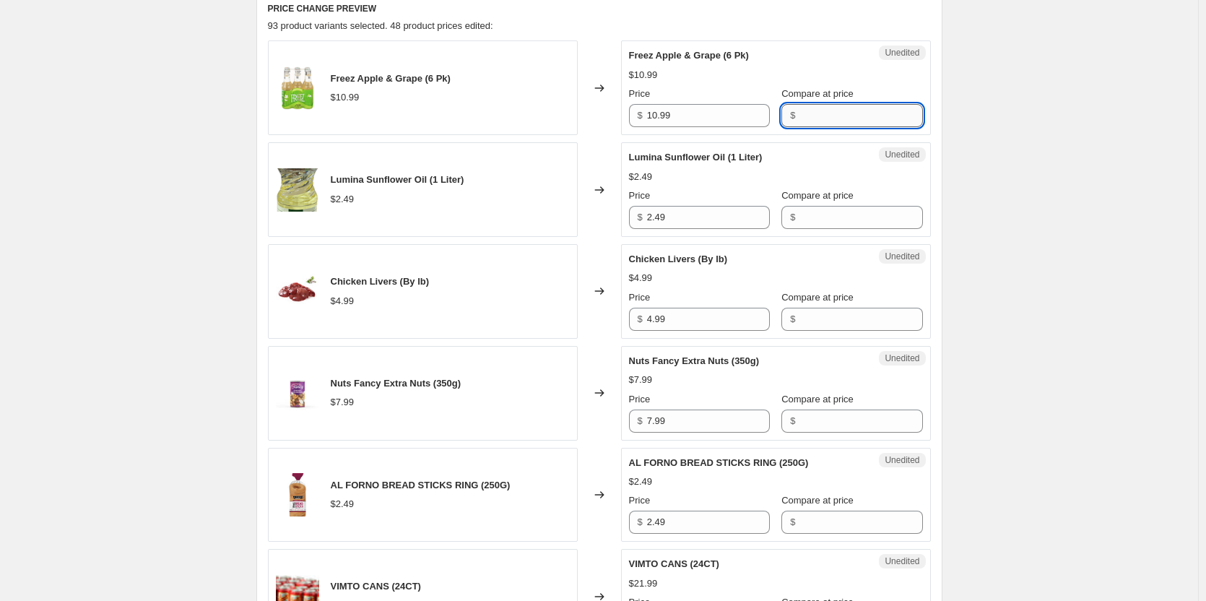
click at [805, 108] on input "Compare at price" at bounding box center [860, 115] width 123 height 23
type input "10.99"
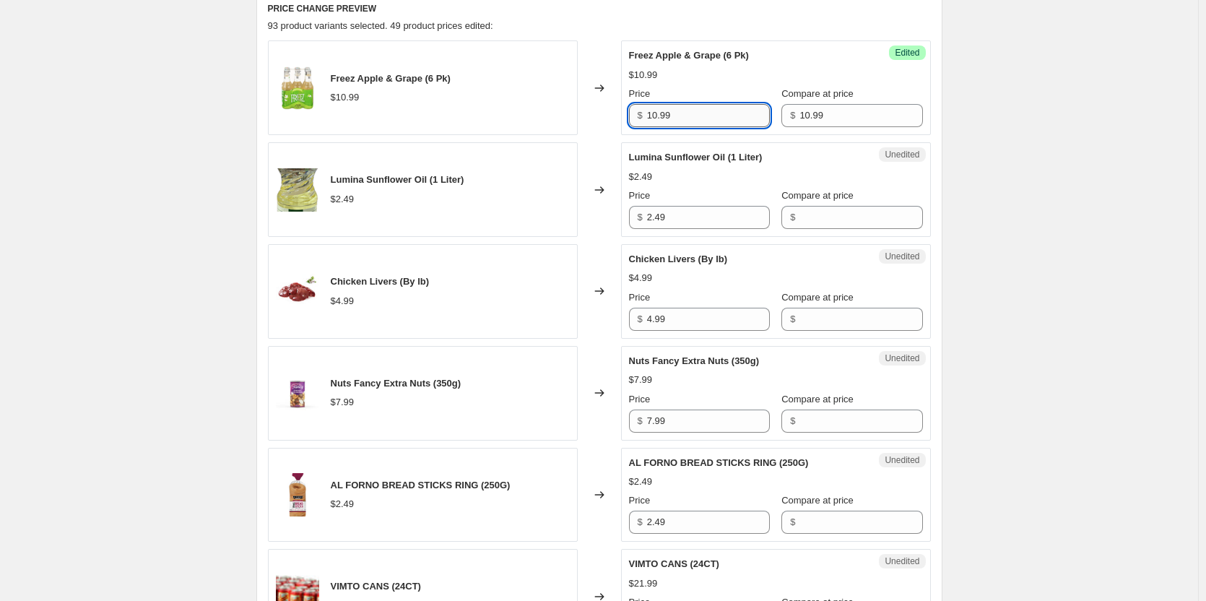
click at [703, 115] on input "10.99" at bounding box center [708, 115] width 123 height 23
type input "5.99"
click at [842, 219] on input "Compare at price" at bounding box center [860, 217] width 123 height 23
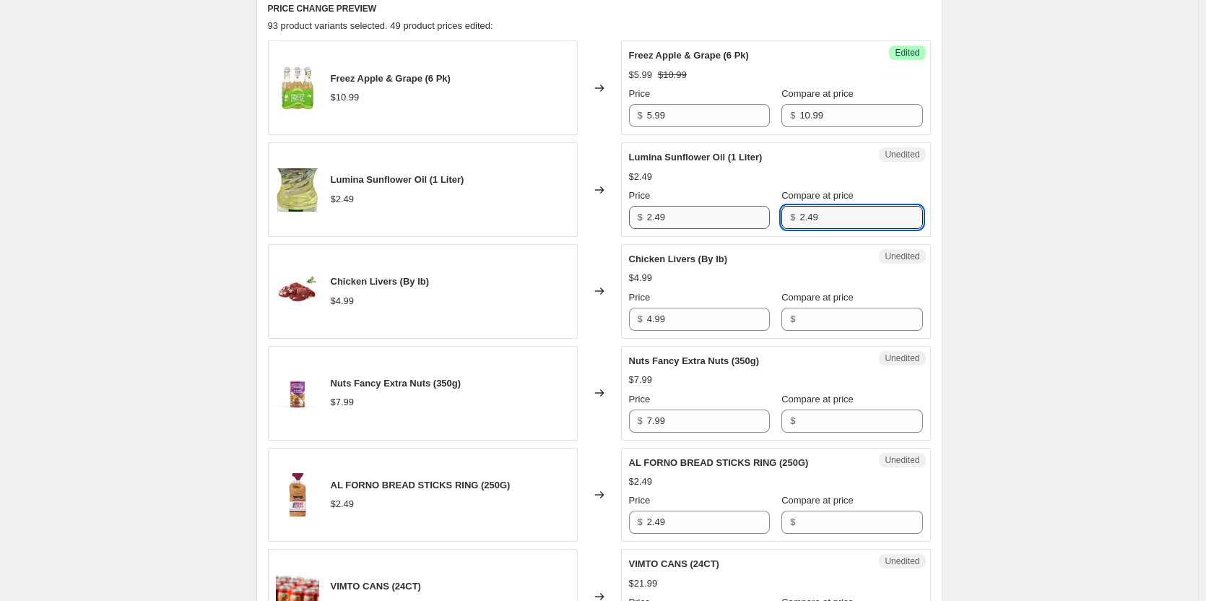
type input "2.49"
click at [715, 221] on input "2.49" at bounding box center [708, 217] width 123 height 23
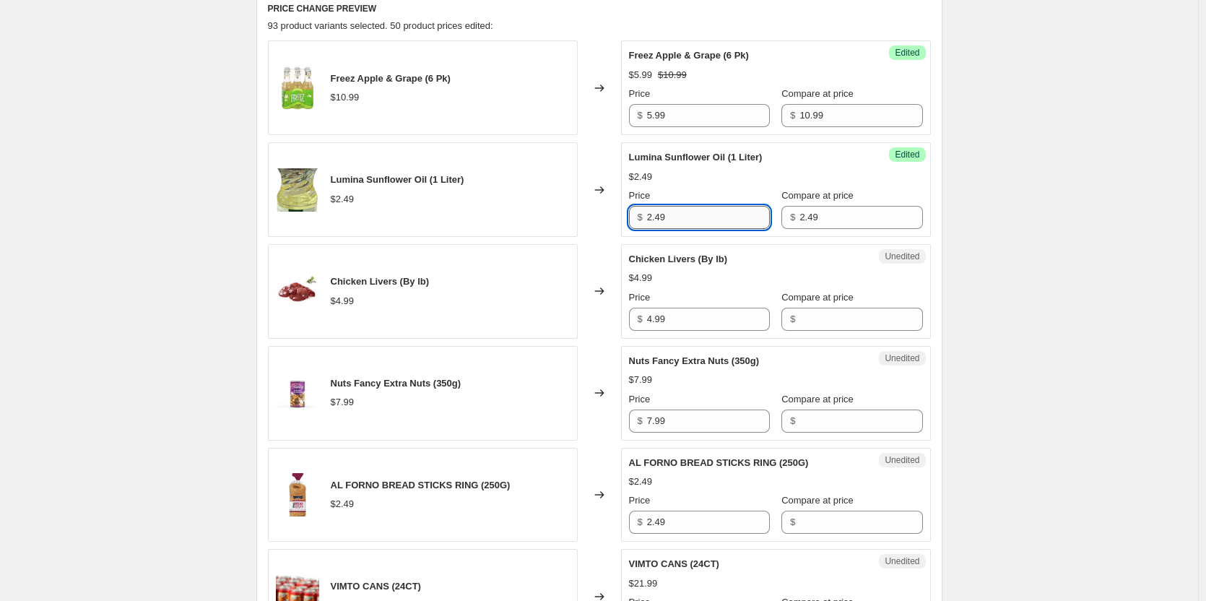
click at [715, 221] on input "2.49" at bounding box center [708, 217] width 123 height 23
type input "1.99"
drag, startPoint x: 1041, startPoint y: 230, endPoint x: 1028, endPoint y: 229, distance: 13.0
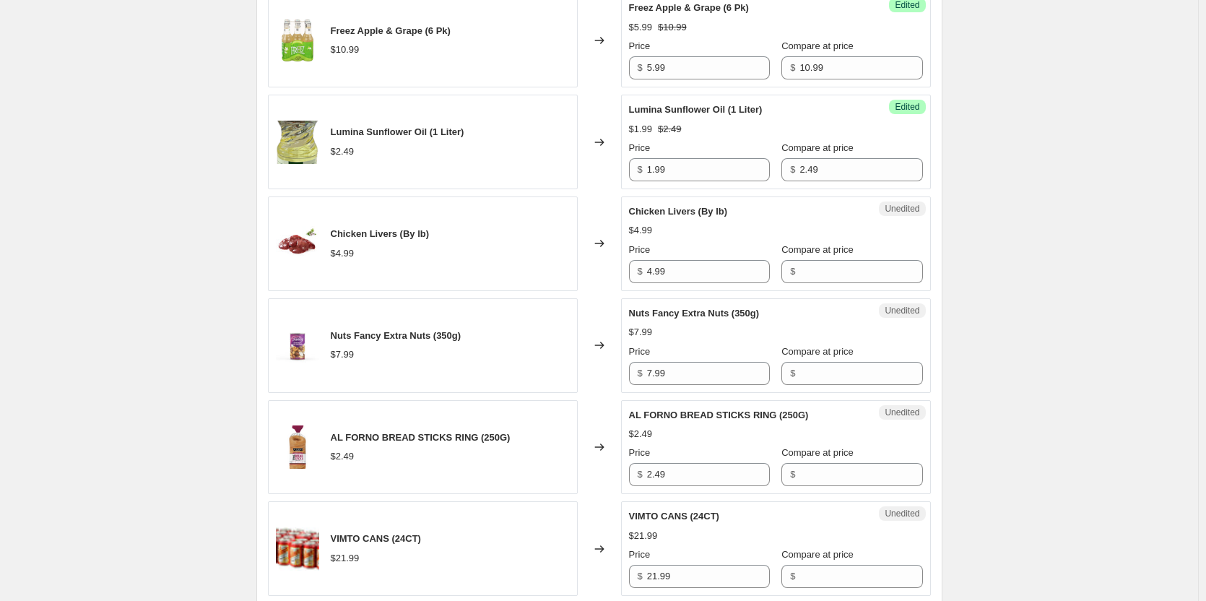
scroll to position [680, 0]
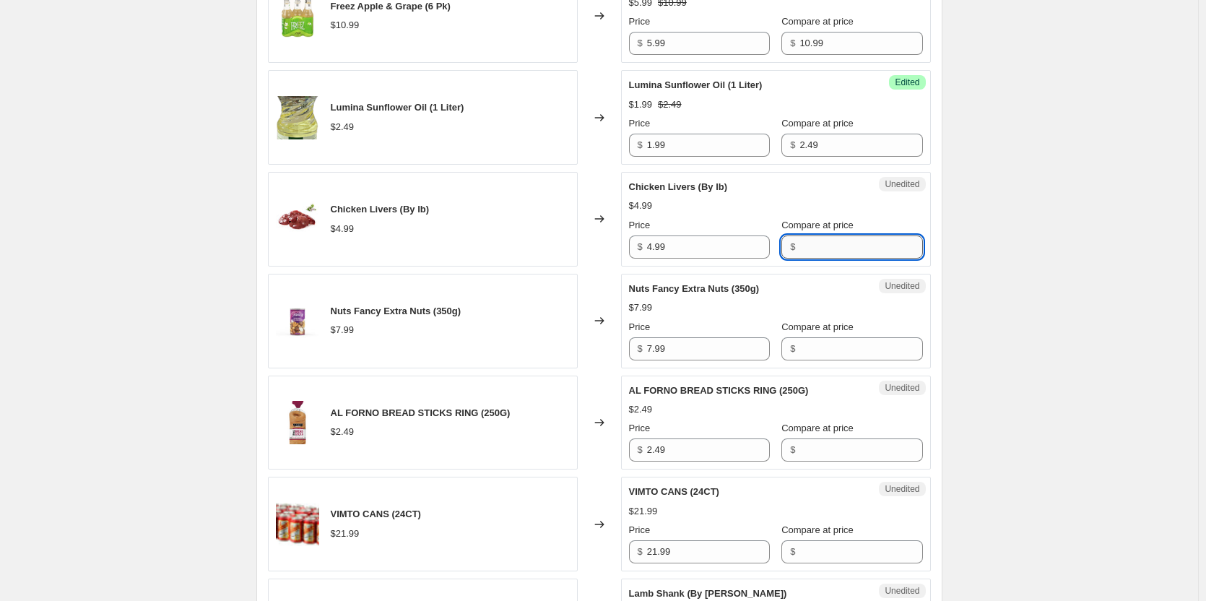
click at [853, 243] on input "Compare at price" at bounding box center [860, 246] width 123 height 23
type input "4.99"
click at [736, 248] on input "4.99" at bounding box center [708, 246] width 123 height 23
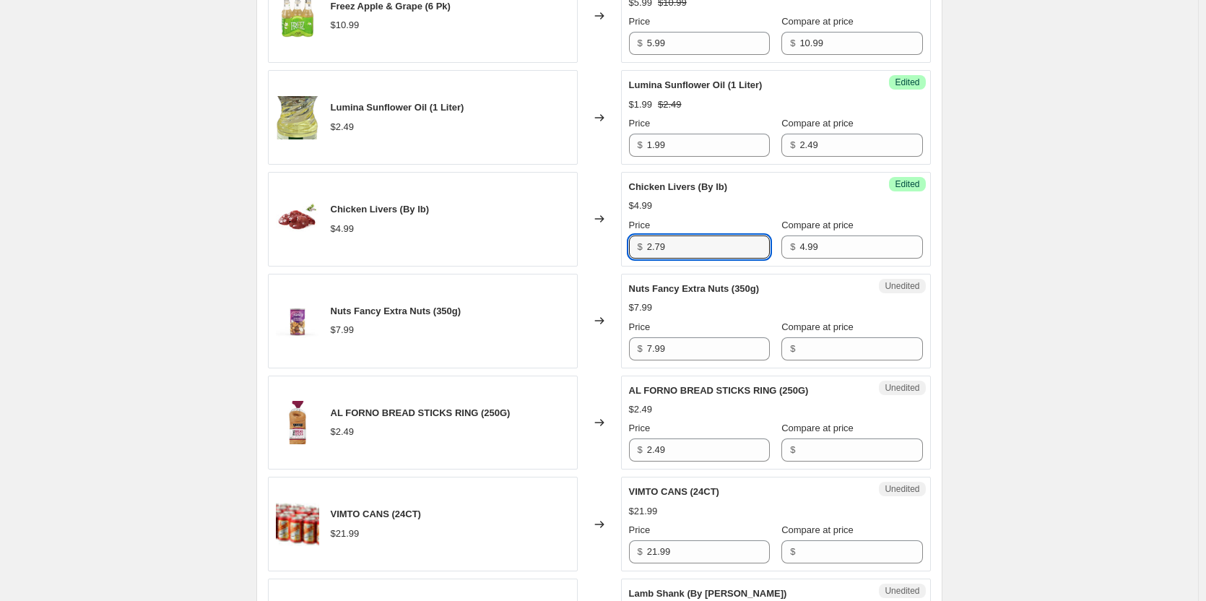
type input "2.79"
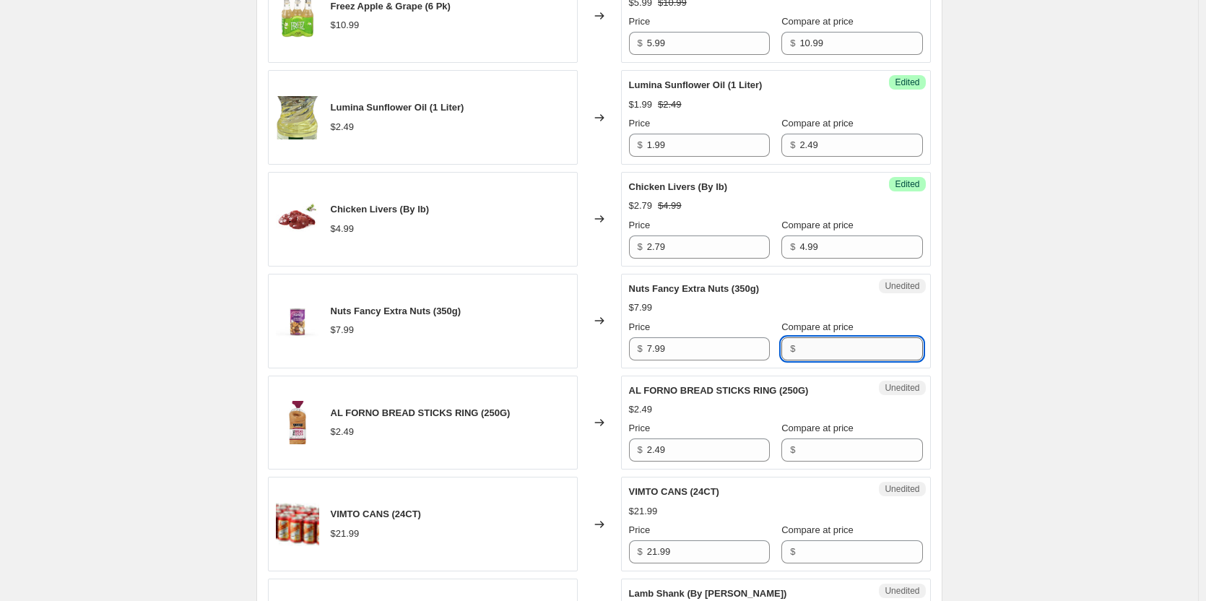
click at [835, 344] on input "Compare at price" at bounding box center [860, 348] width 123 height 23
type input "7.99"
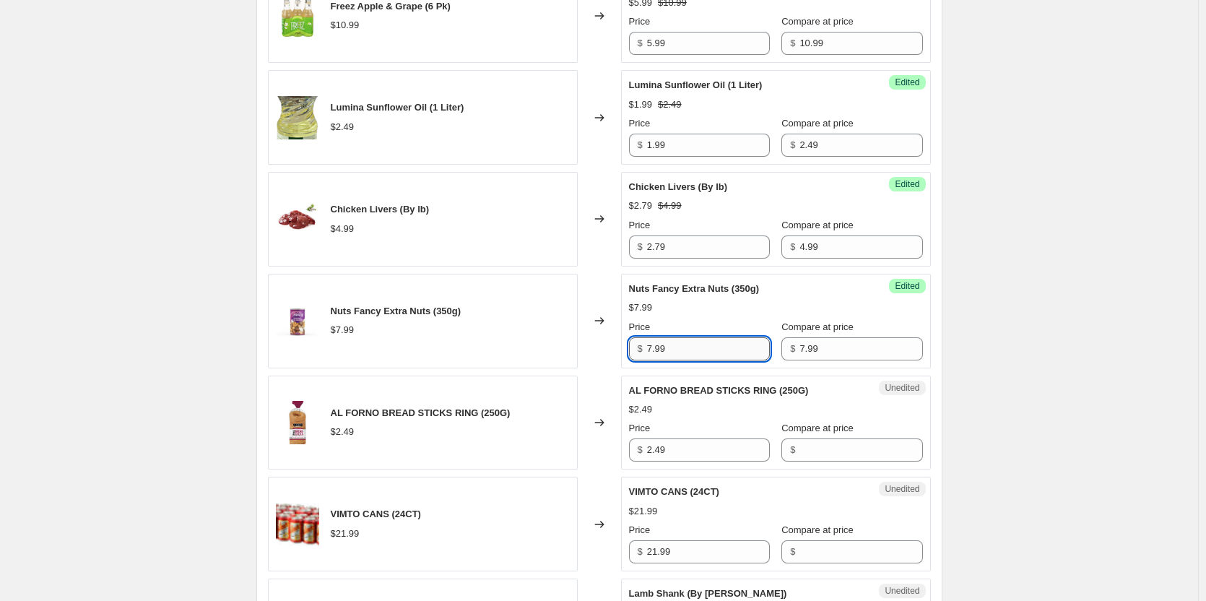
click at [735, 346] on input "7.99" at bounding box center [708, 348] width 123 height 23
type input "6.99"
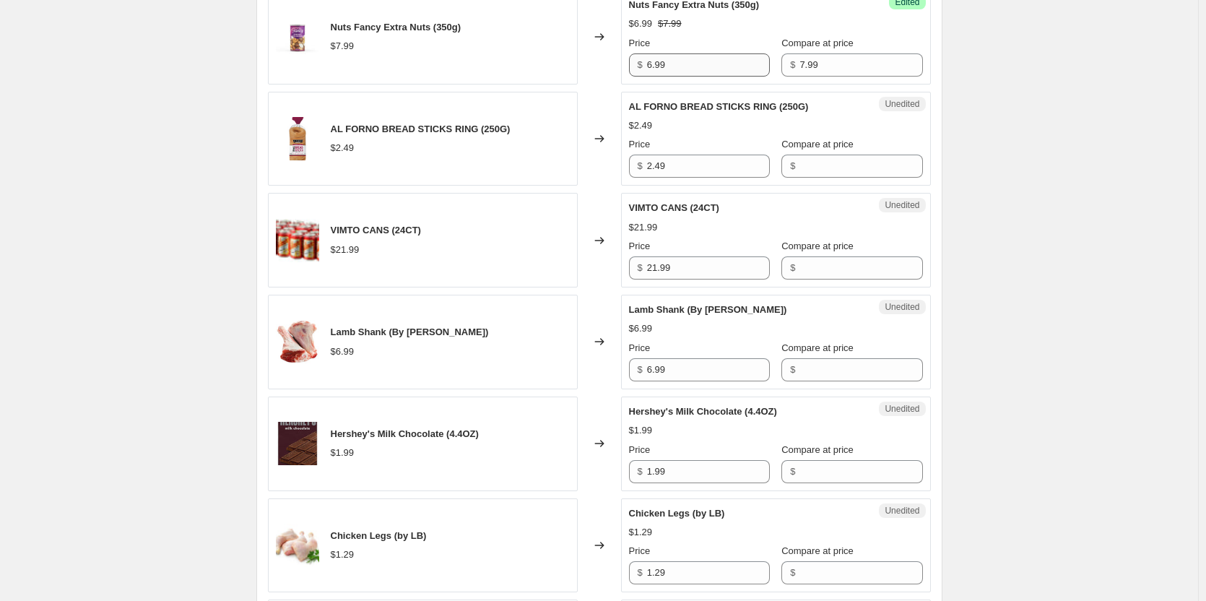
scroll to position [969, 0]
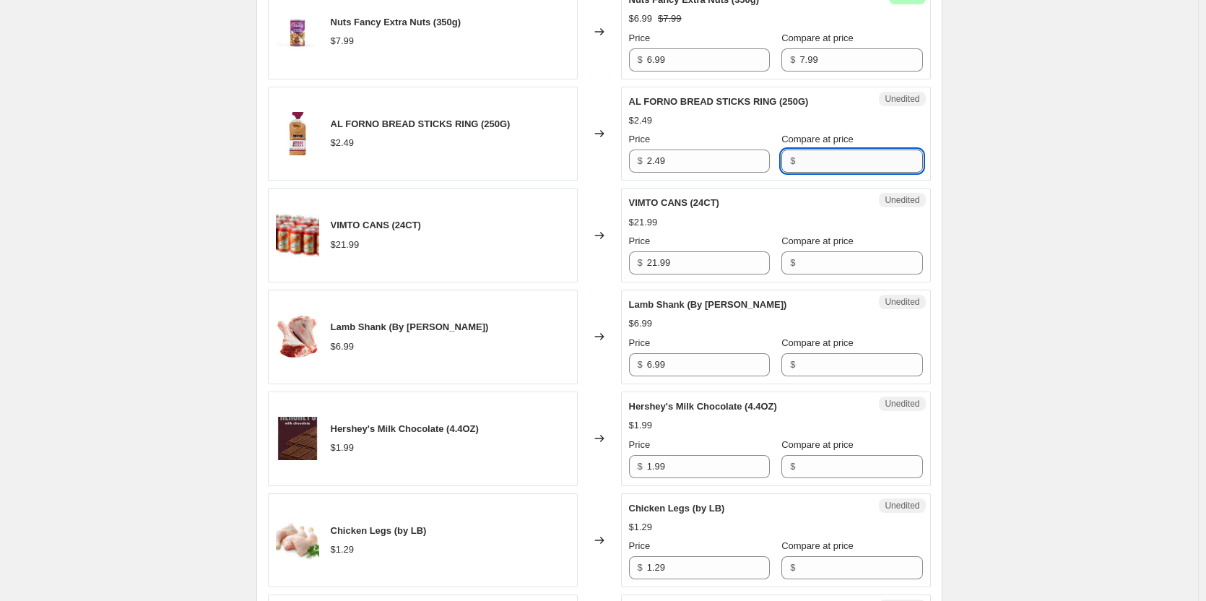
click at [849, 156] on input "Compare at price" at bounding box center [860, 160] width 123 height 23
type input "2.49"
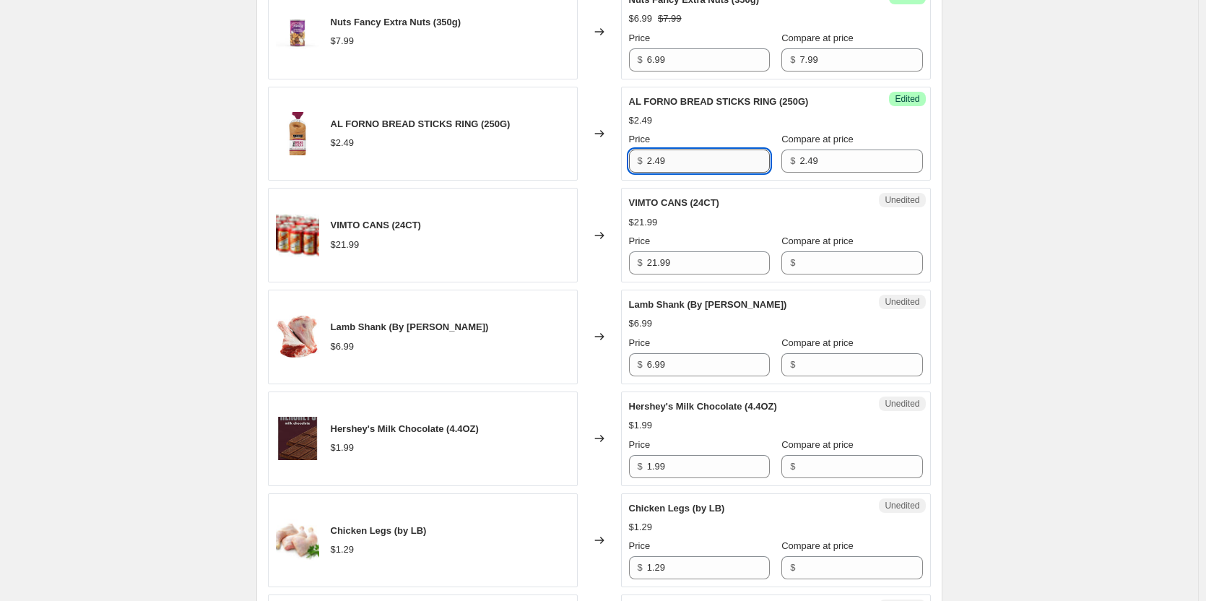
click at [712, 159] on input "2.49" at bounding box center [708, 160] width 123 height 23
type input "1.49"
click at [1006, 188] on div "Create new price [MEDICAL_DATA]. This page is ready Create new price [MEDICAL_D…" at bounding box center [599, 501] width 1198 height 2941
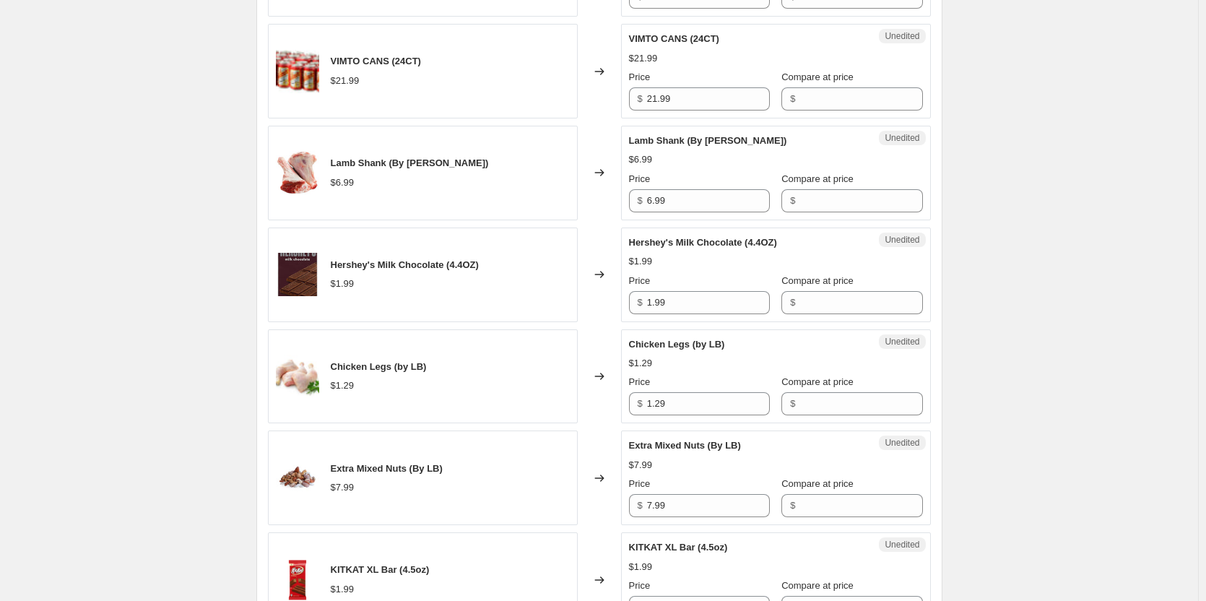
scroll to position [1185, 0]
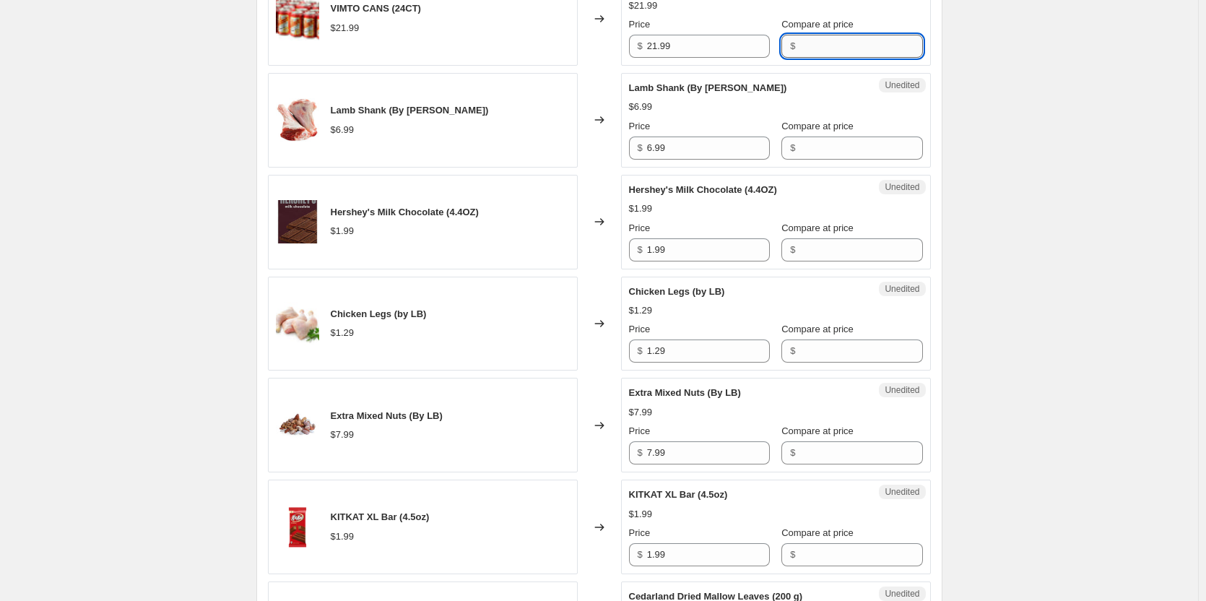
click at [820, 51] on input "Compare at price" at bounding box center [860, 46] width 123 height 23
type input "21.99"
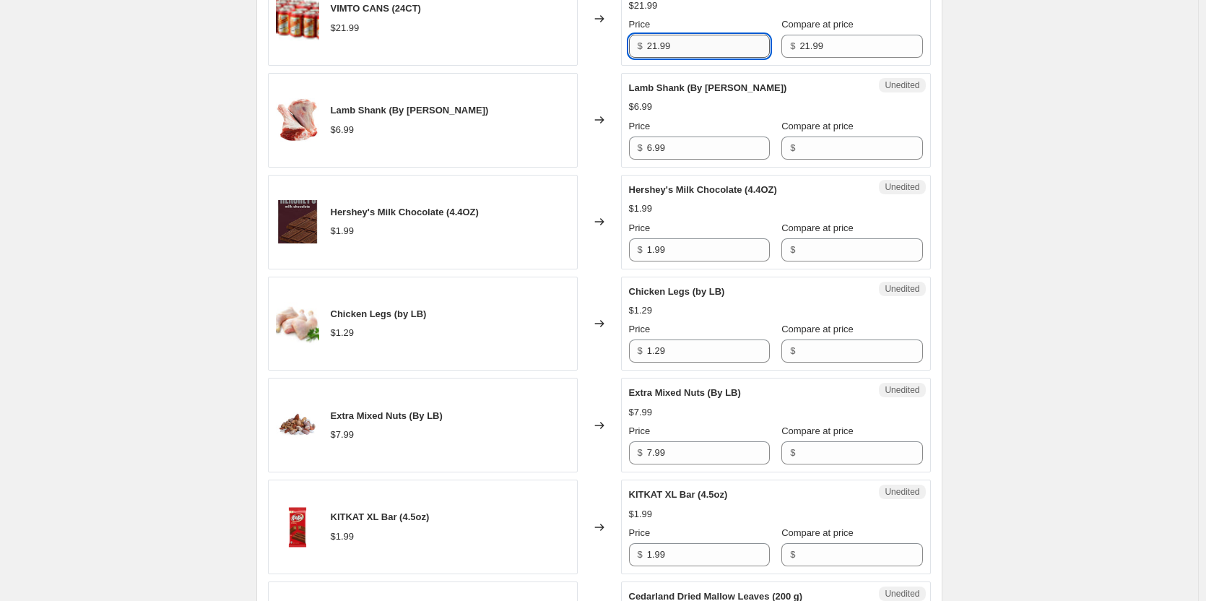
click at [701, 47] on input "21.99" at bounding box center [708, 46] width 123 height 23
type input "13.99"
click at [1072, 171] on div "Create new price [MEDICAL_DATA]. This page is ready Create new price [MEDICAL_D…" at bounding box center [599, 285] width 1198 height 2941
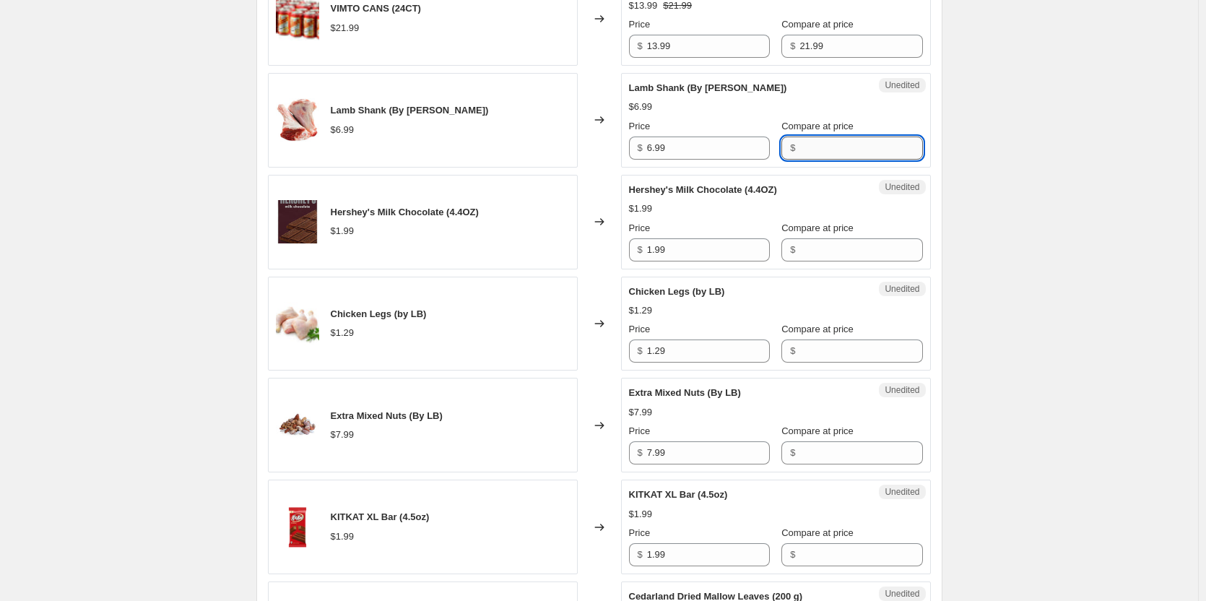
click at [805, 154] on input "Compare at price" at bounding box center [860, 147] width 123 height 23
type input "6.99"
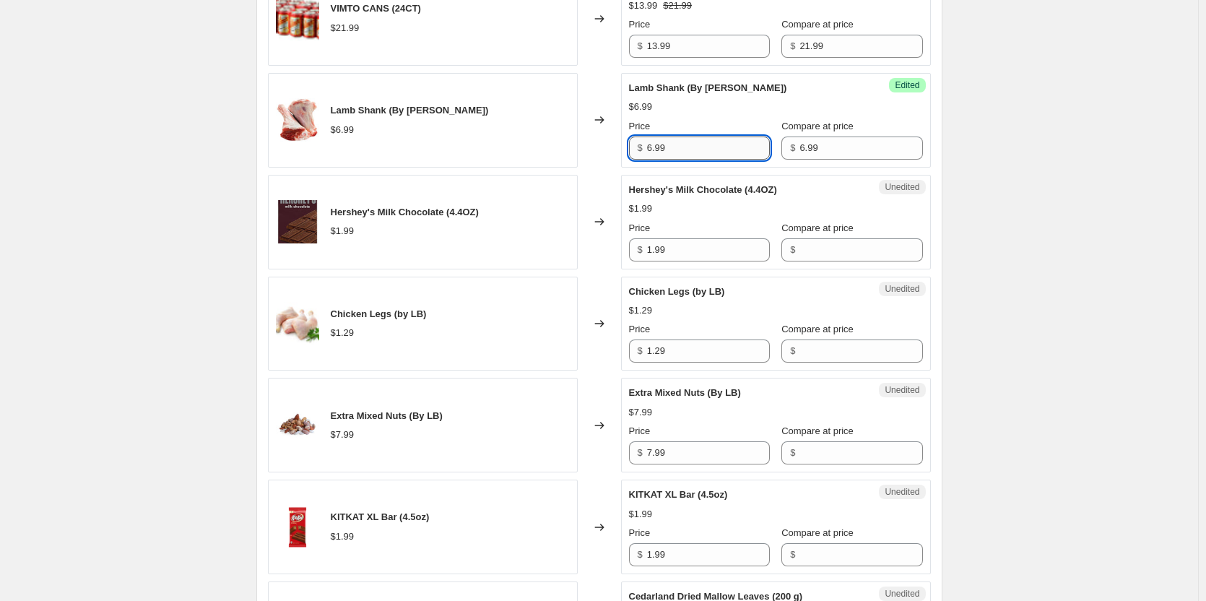
click at [707, 147] on input "6.99" at bounding box center [708, 147] width 123 height 23
click at [713, 147] on input "6.99" at bounding box center [708, 147] width 123 height 23
type input "4.99"
click at [1061, 199] on div "Create new price [MEDICAL_DATA]. This page is ready Create new price [MEDICAL_D…" at bounding box center [599, 285] width 1198 height 2941
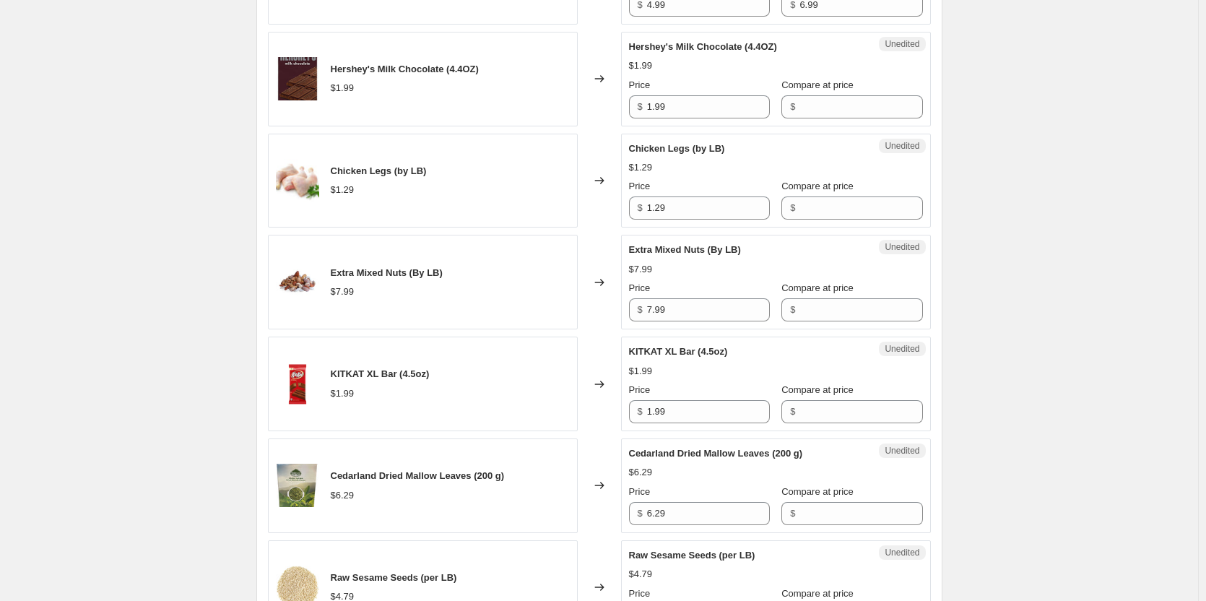
scroll to position [1330, 0]
click at [808, 103] on input "Compare at price" at bounding box center [860, 105] width 123 height 23
type input "1.99"
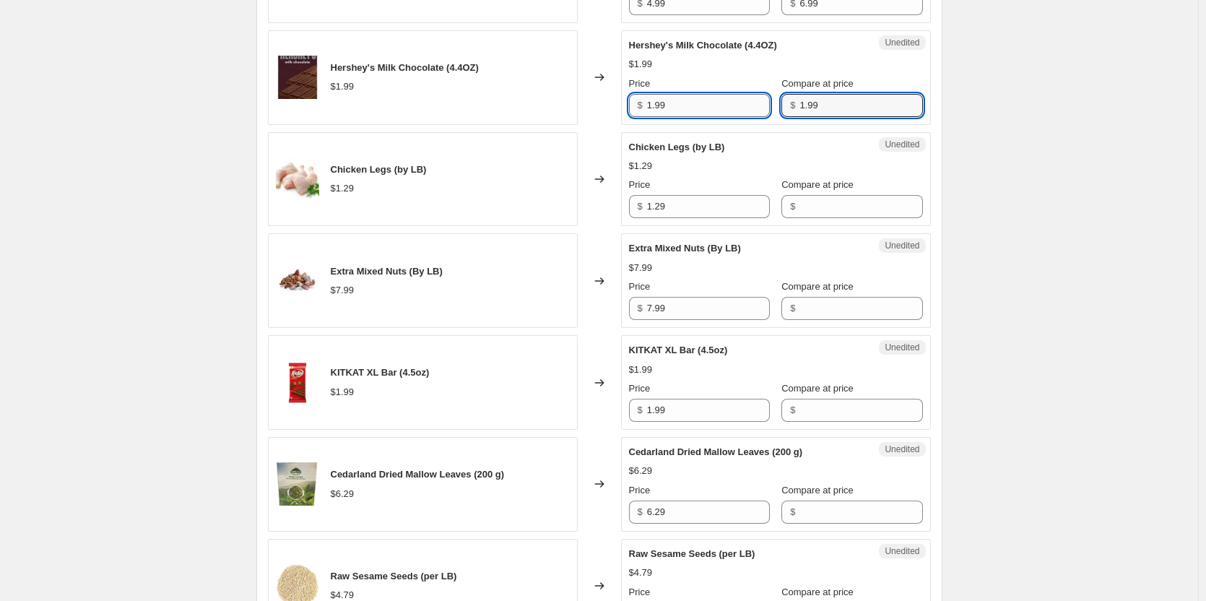
click at [688, 105] on input "1.99" at bounding box center [708, 105] width 123 height 23
type input "1.00"
click at [1014, 196] on div "Create new price [MEDICAL_DATA]. This page is ready Create new price [MEDICAL_D…" at bounding box center [599, 140] width 1198 height 2941
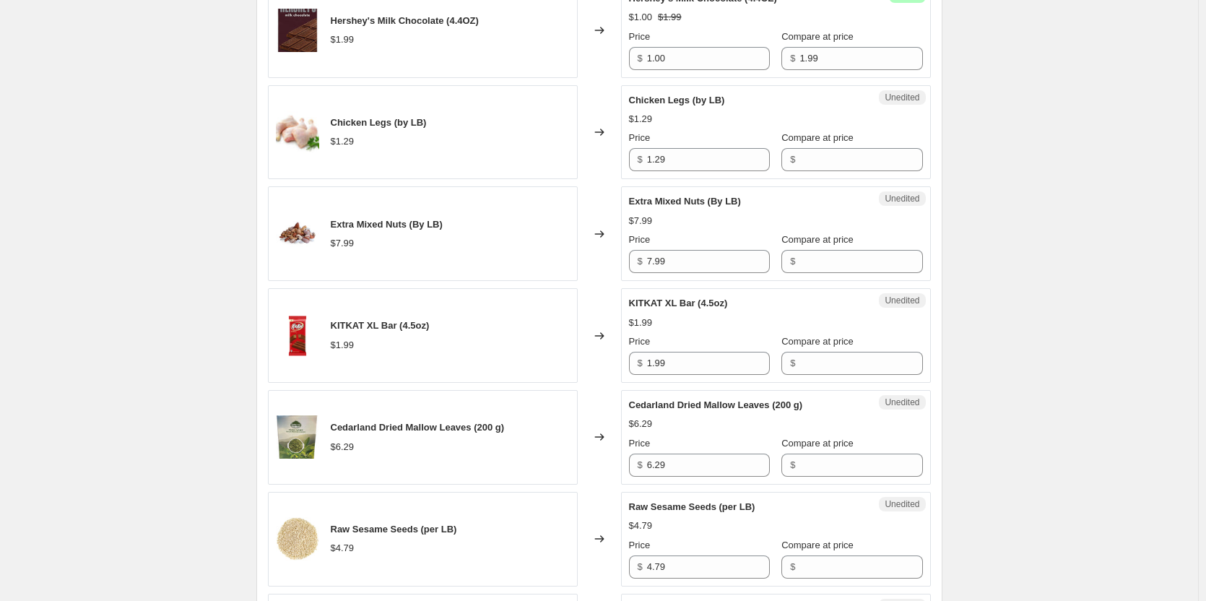
scroll to position [1402, 0]
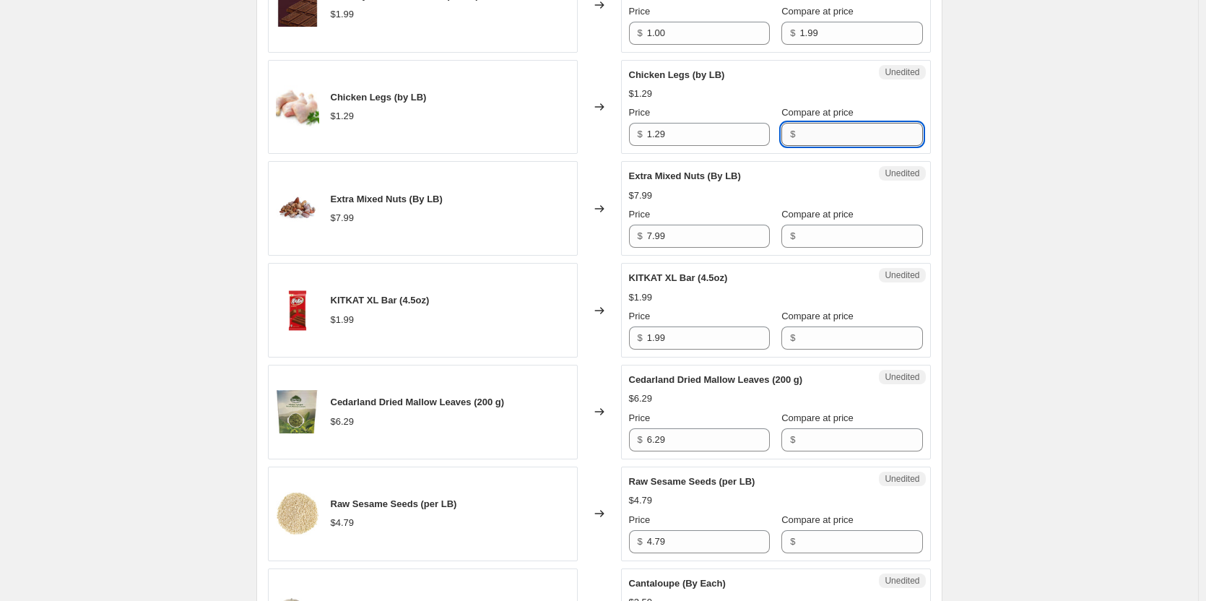
click at [801, 123] on input "Compare at price" at bounding box center [860, 134] width 123 height 23
type input "1.29"
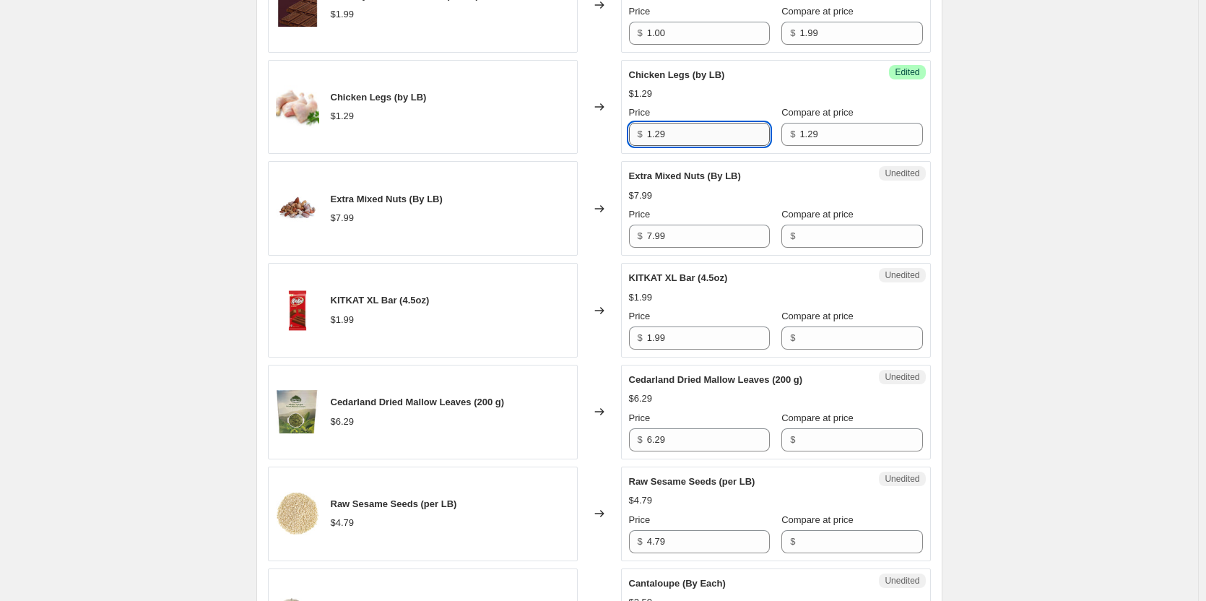
click at [710, 126] on input "1.29" at bounding box center [708, 134] width 123 height 23
type input "0.99"
click at [1014, 178] on div "Create new price [MEDICAL_DATA]. This page is ready Create new price [MEDICAL_D…" at bounding box center [599, 68] width 1198 height 2941
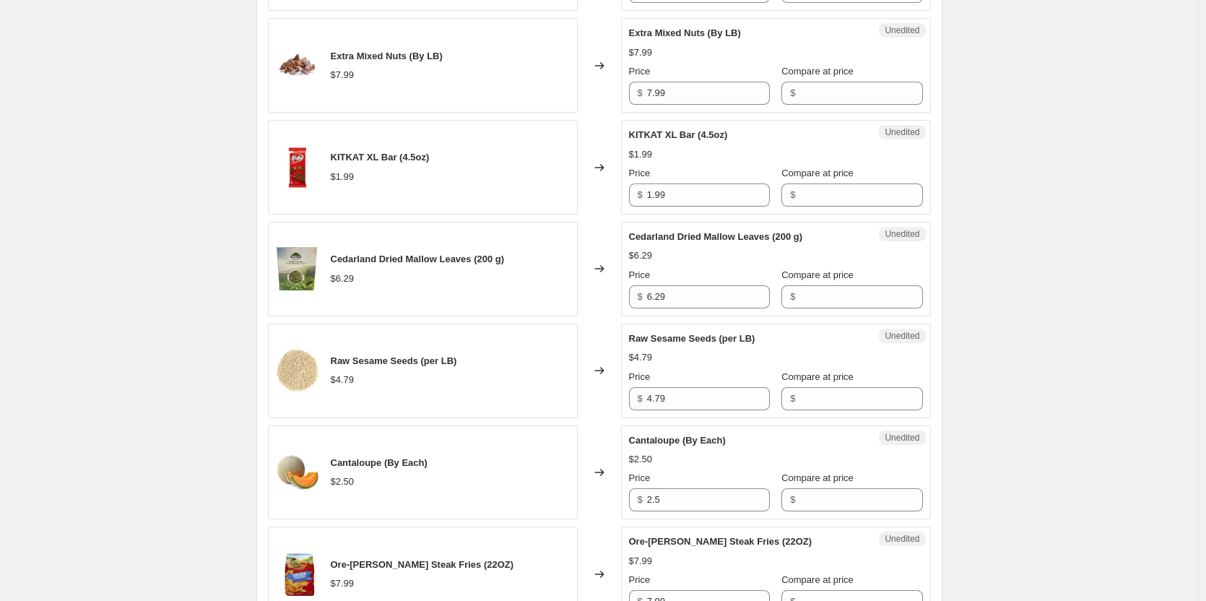
scroll to position [1546, 0]
click at [816, 95] on input "Compare at price" at bounding box center [860, 91] width 123 height 23
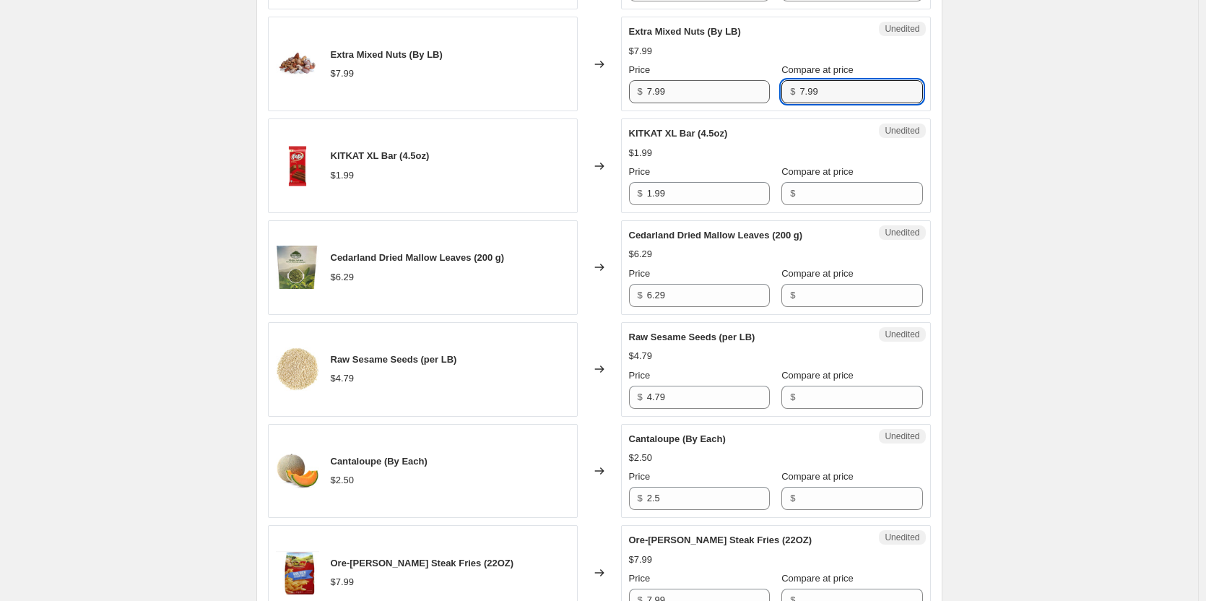
type input "7.99"
click at [720, 88] on input "7.99" at bounding box center [708, 91] width 123 height 23
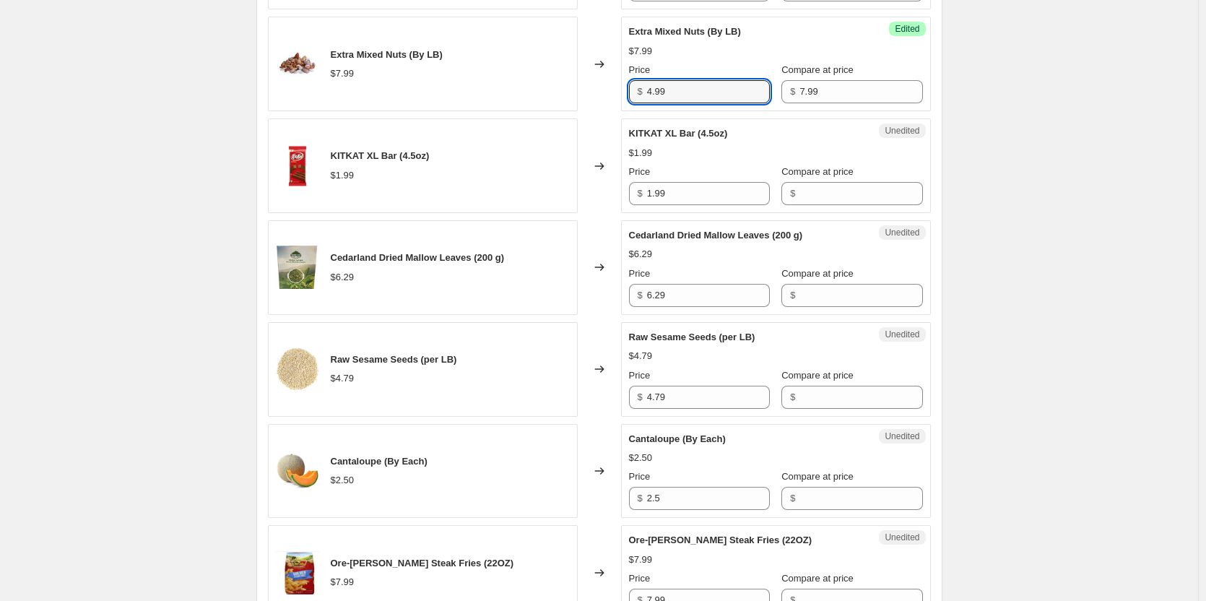
type input "4.99"
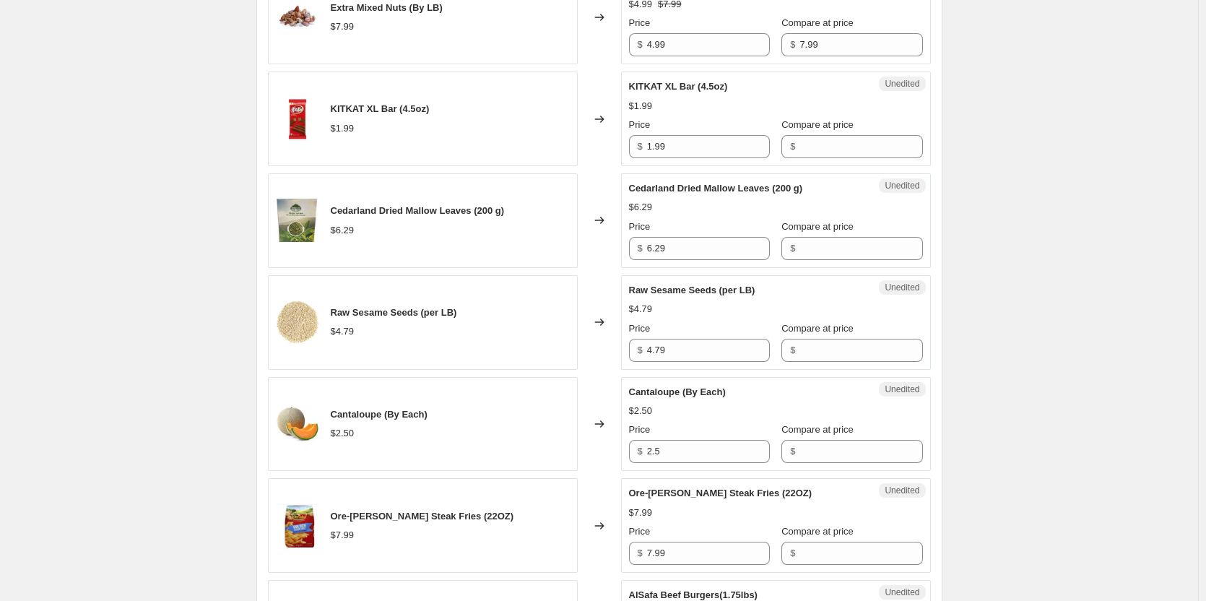
scroll to position [1618, 0]
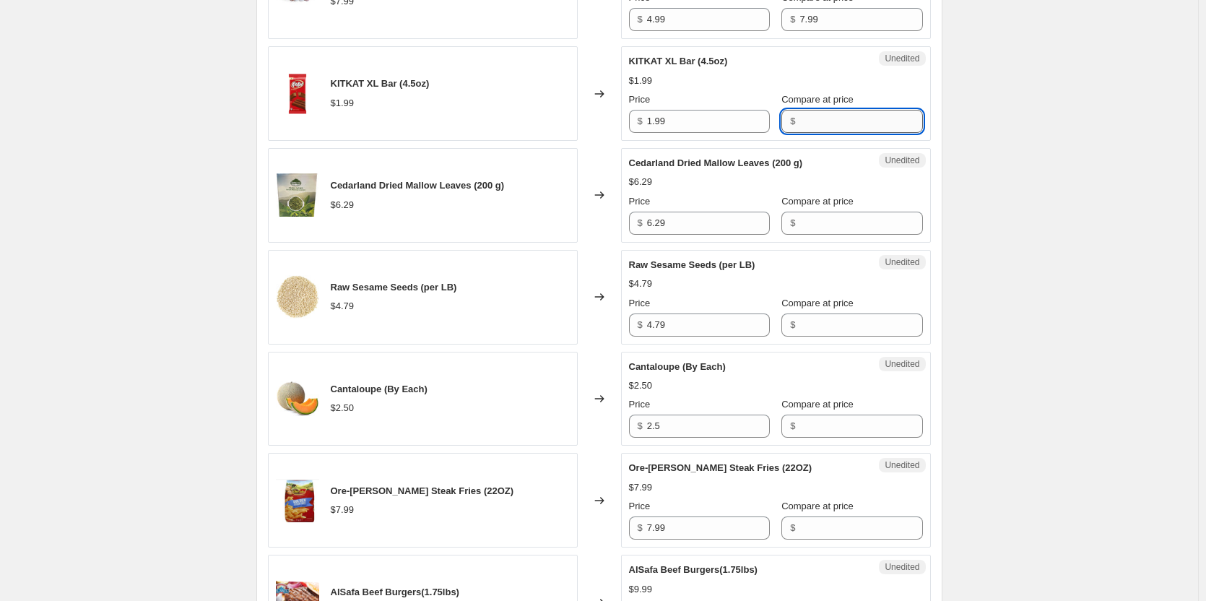
click at [801, 121] on input "Compare at price" at bounding box center [860, 121] width 123 height 23
type input "1.99"
click at [687, 116] on input "1.99" at bounding box center [708, 121] width 123 height 23
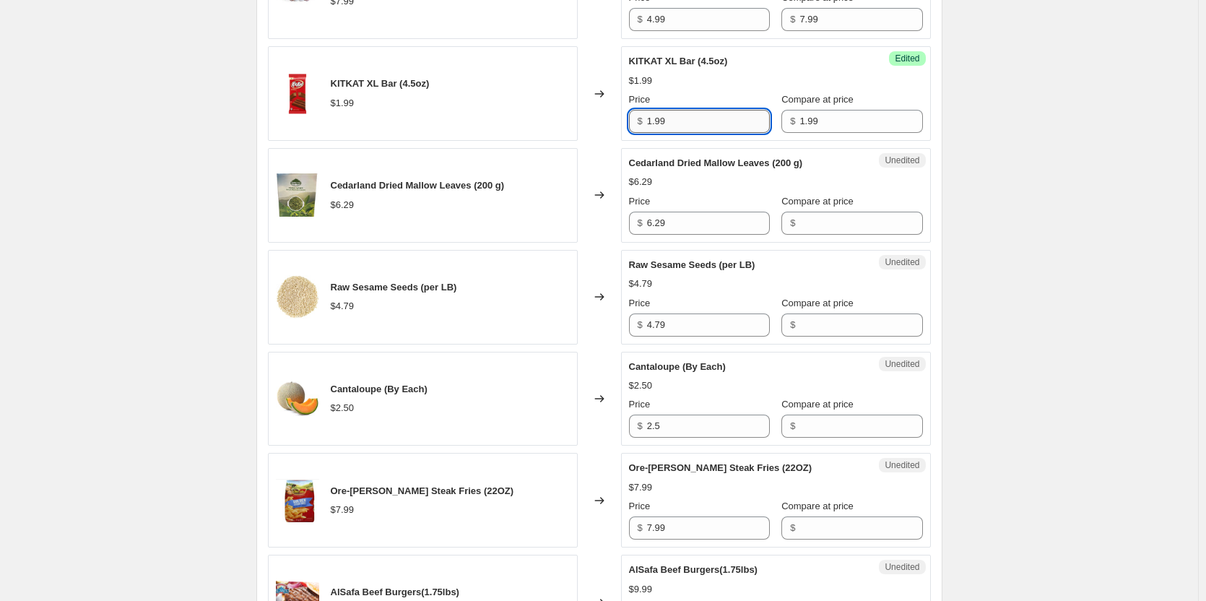
click at [687, 116] on input "1.99" at bounding box center [708, 121] width 123 height 23
type input "1.00"
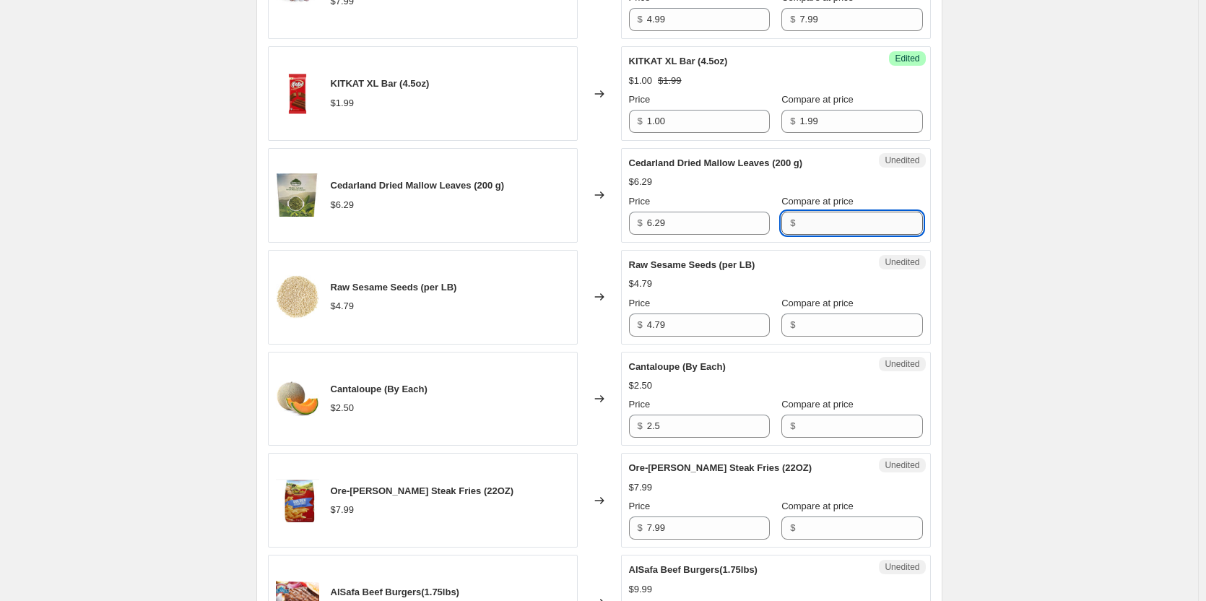
click at [828, 225] on input "Compare at price" at bounding box center [860, 223] width 123 height 23
type input "6.29"
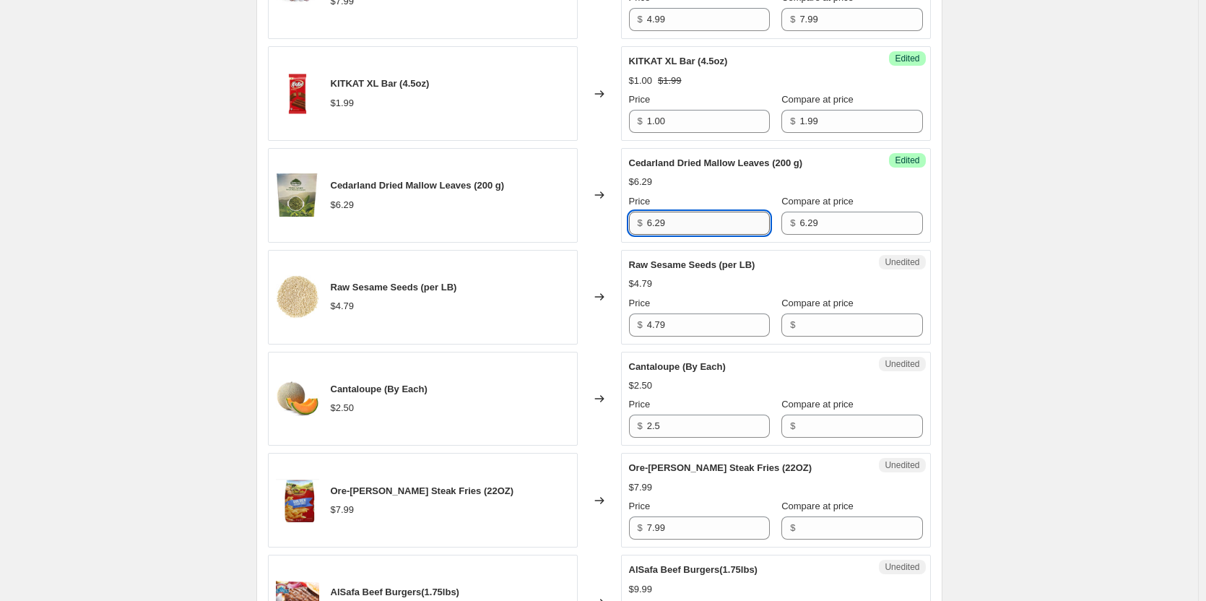
click at [726, 223] on input "6.29" at bounding box center [708, 223] width 123 height 23
type input "1.99"
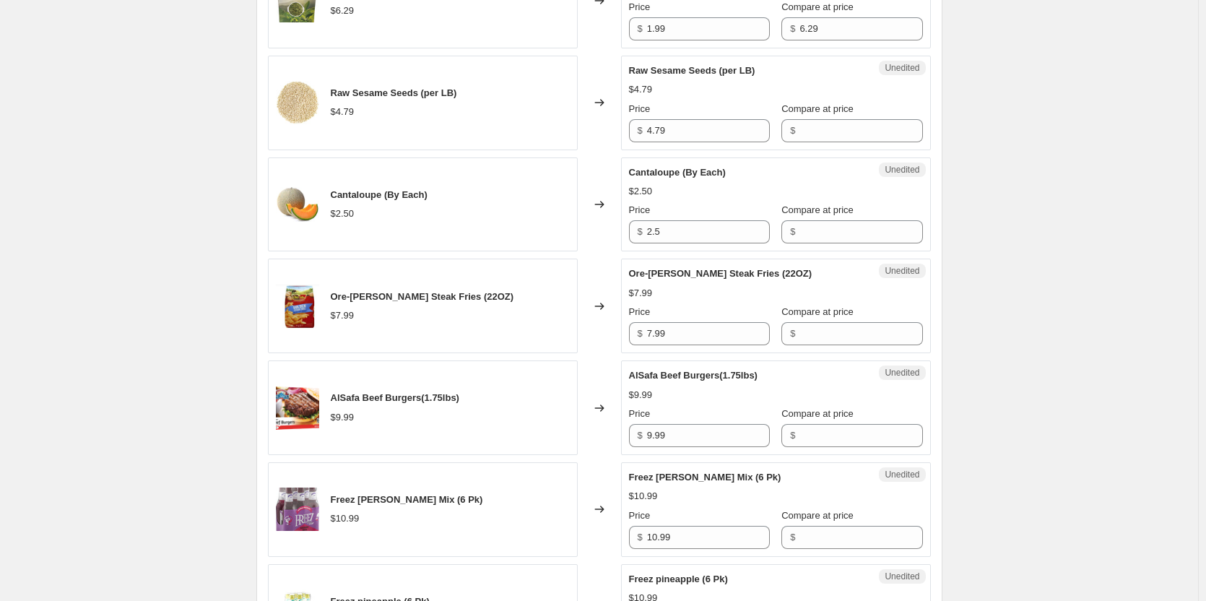
scroll to position [1835, 0]
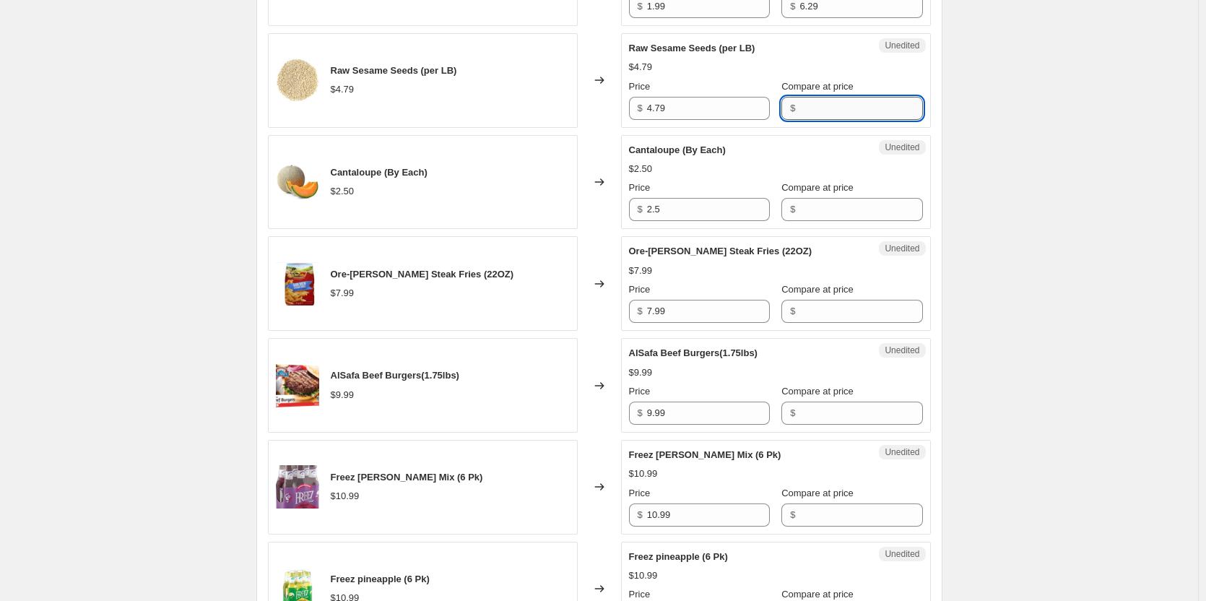
click at [846, 108] on input "Compare at price" at bounding box center [860, 108] width 123 height 23
type input "4.79"
click at [683, 107] on input "4.79" at bounding box center [708, 108] width 123 height 23
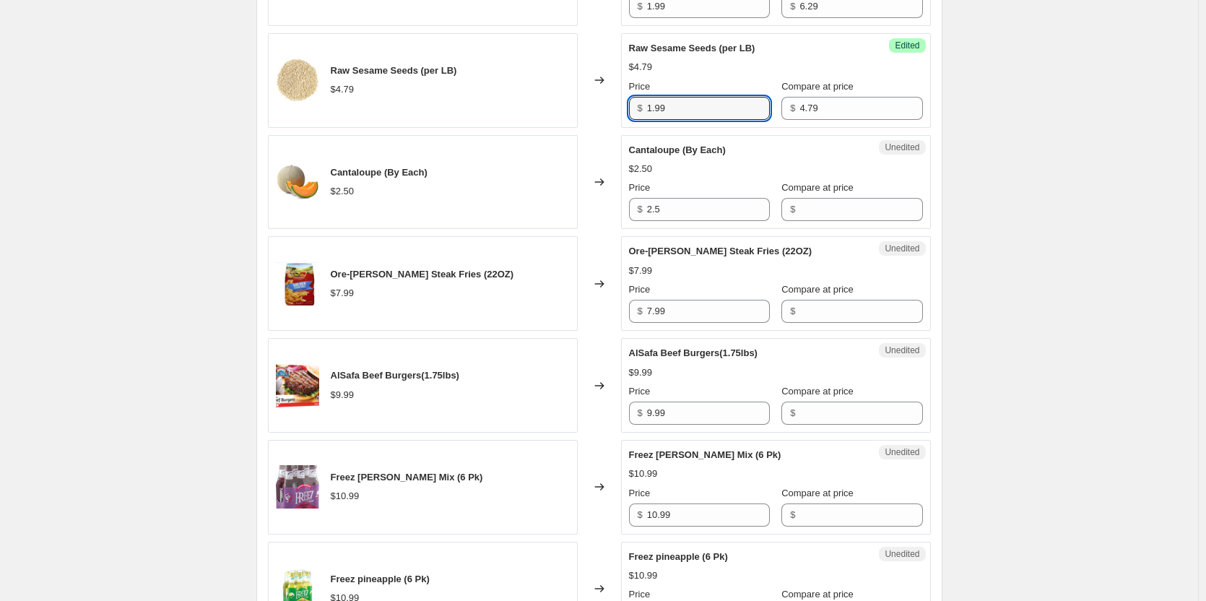
type input "1.99"
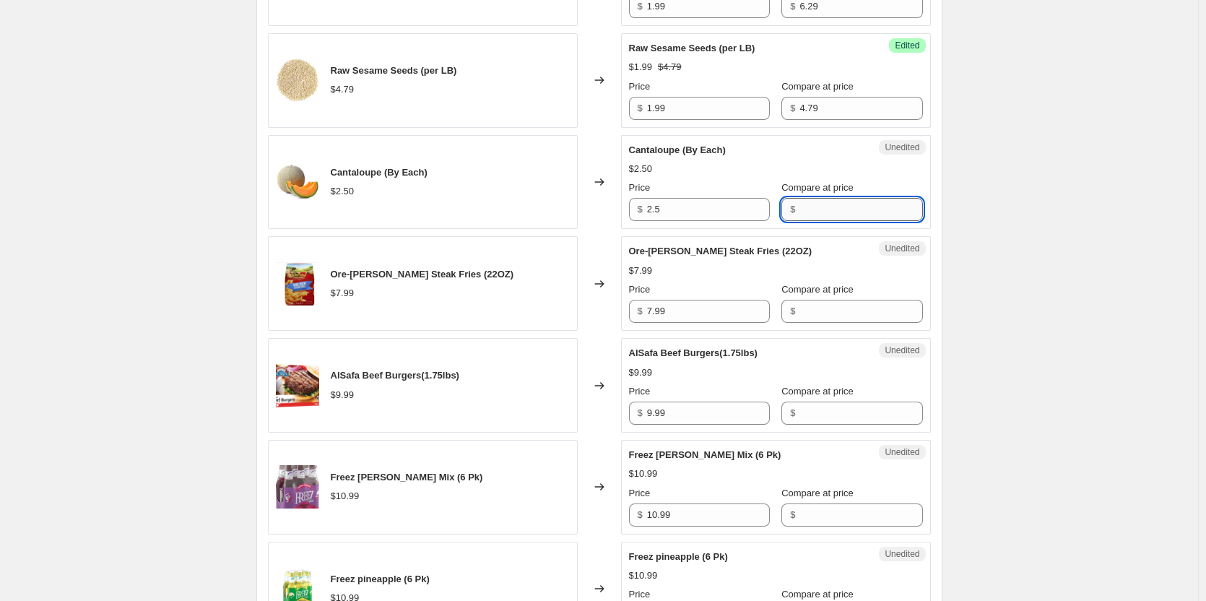
click at [811, 212] on input "Compare at price" at bounding box center [860, 209] width 123 height 23
type input "2.50"
click at [725, 202] on input "2.5" at bounding box center [708, 209] width 123 height 23
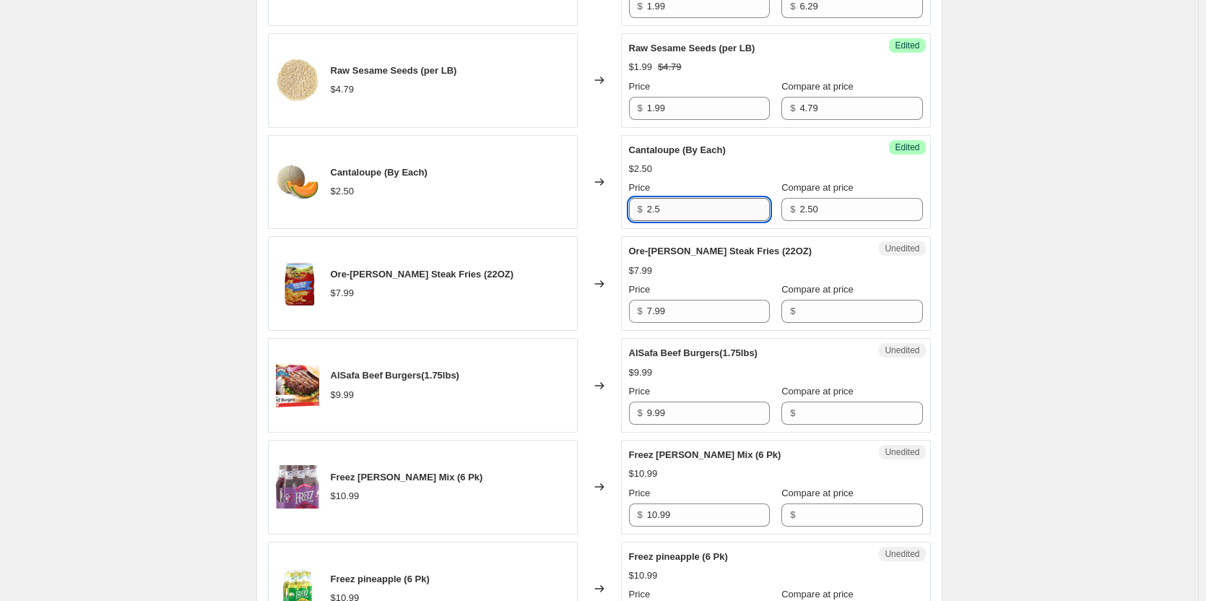
click at [725, 202] on input "2.5" at bounding box center [708, 209] width 123 height 23
type input "1.66"
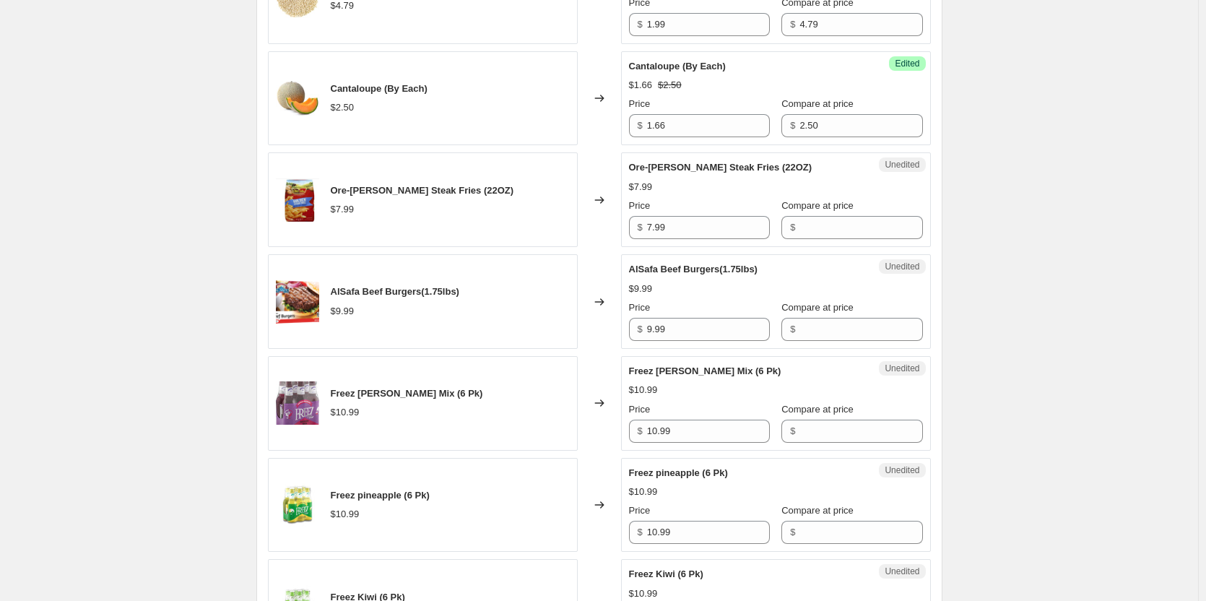
scroll to position [1979, 0]
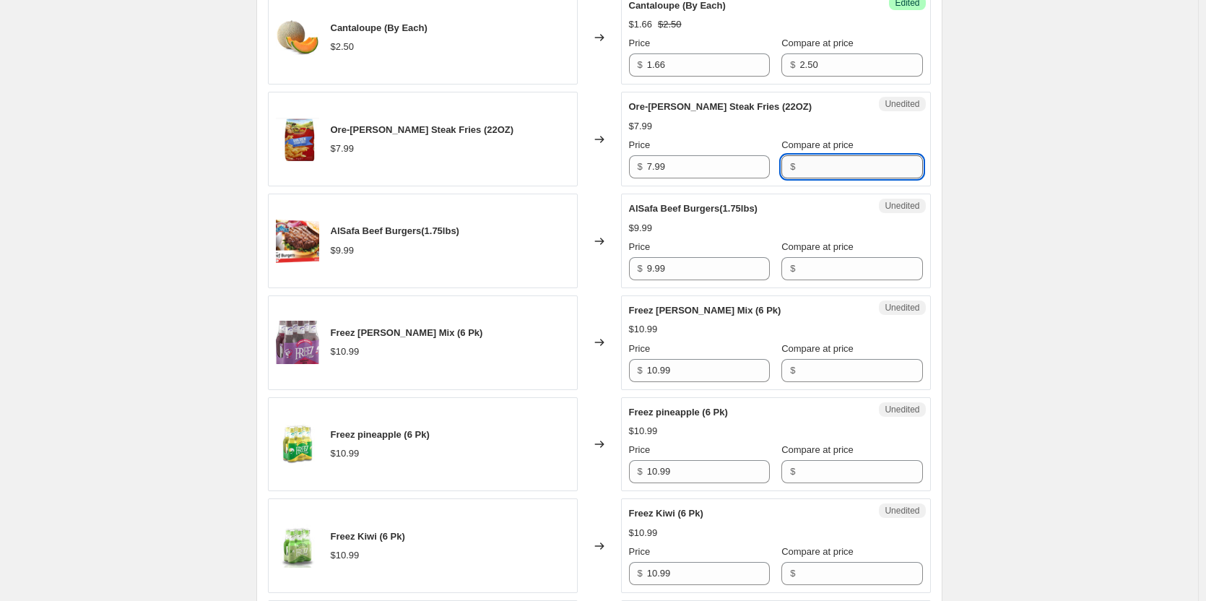
click at [821, 175] on input "Compare at price" at bounding box center [860, 166] width 123 height 23
type input "7.99"
click at [722, 164] on input "7.99" at bounding box center [708, 166] width 123 height 23
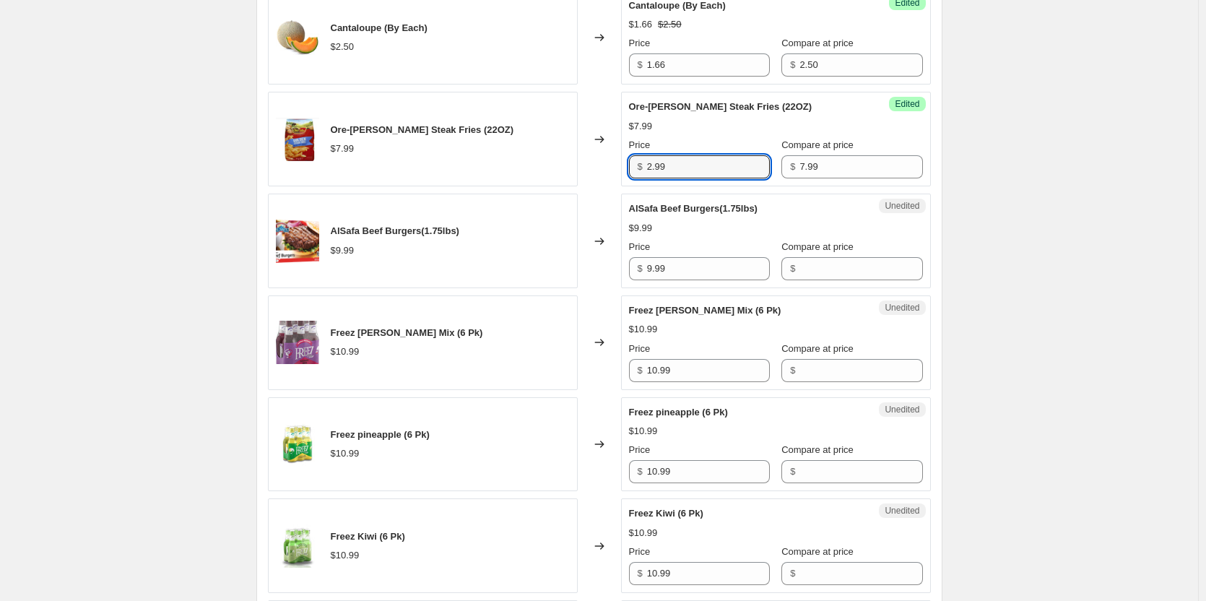
type input "2.99"
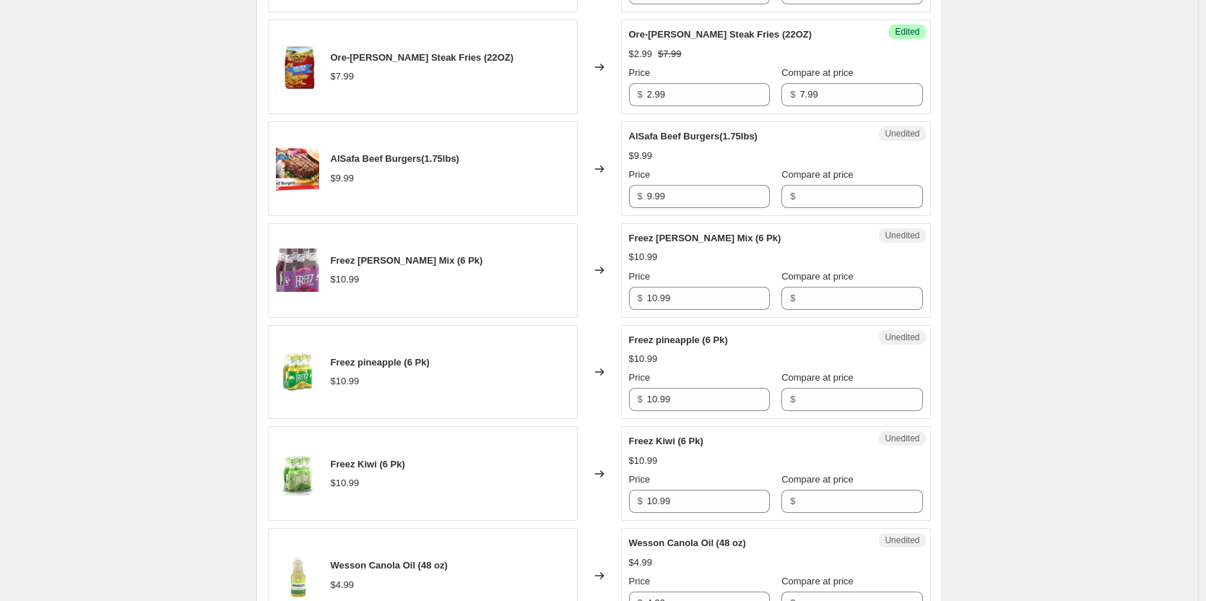
scroll to position [2124, 0]
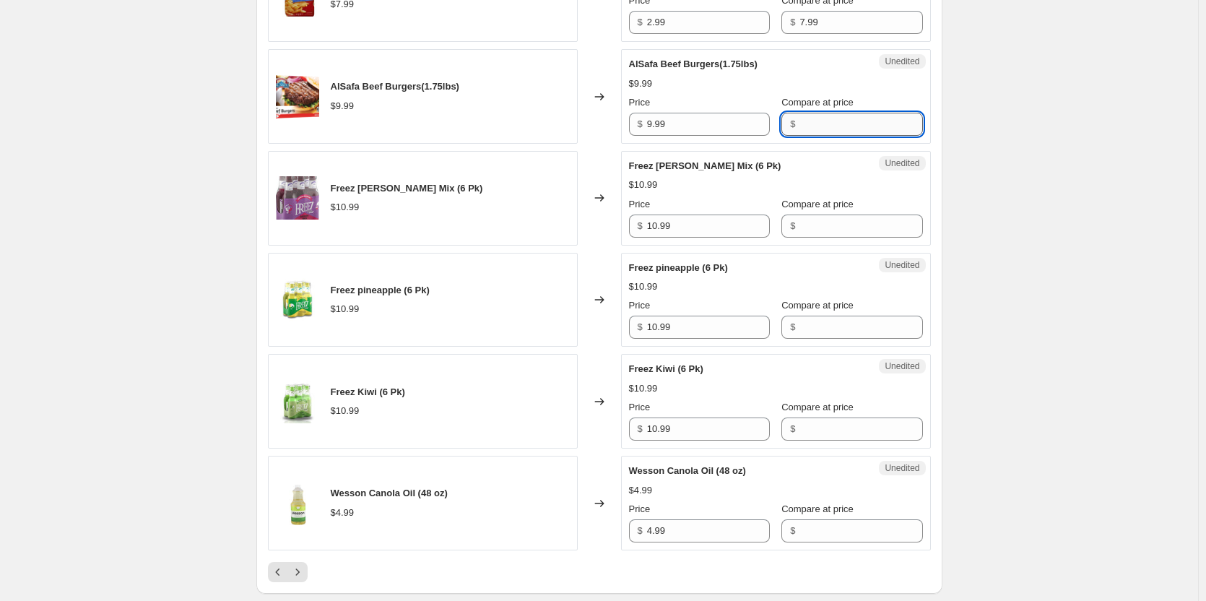
click at [820, 128] on input "Compare at price" at bounding box center [860, 124] width 123 height 23
type input "12.99"
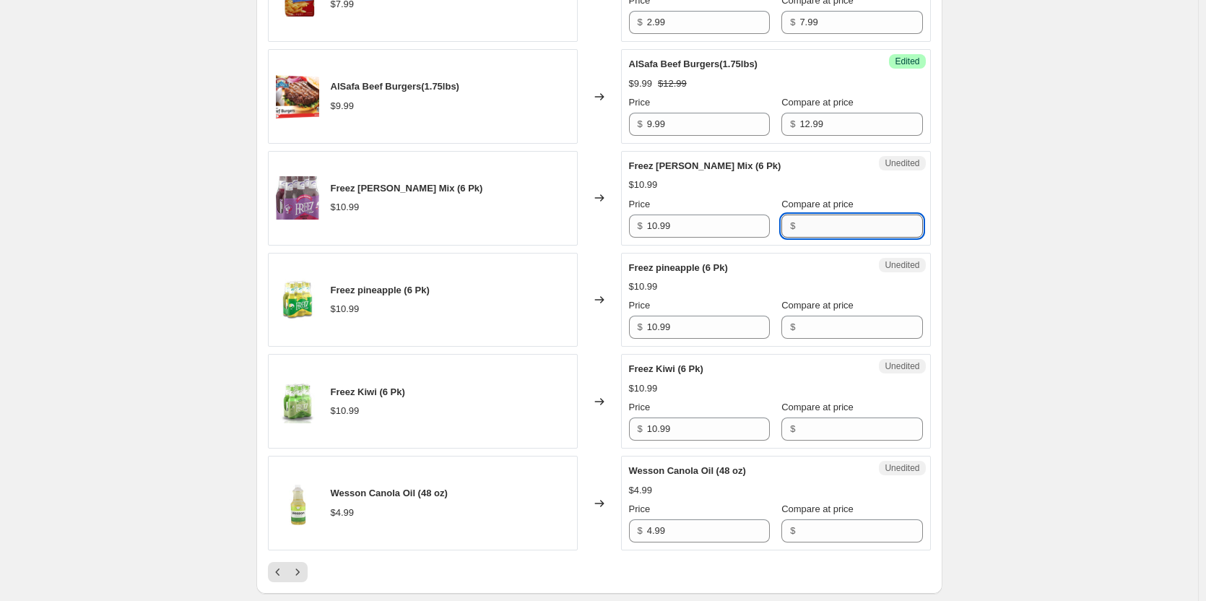
click at [826, 225] on input "Compare at price" at bounding box center [860, 225] width 123 height 23
type input "10.99"
click at [725, 227] on input "10.99" at bounding box center [708, 225] width 123 height 23
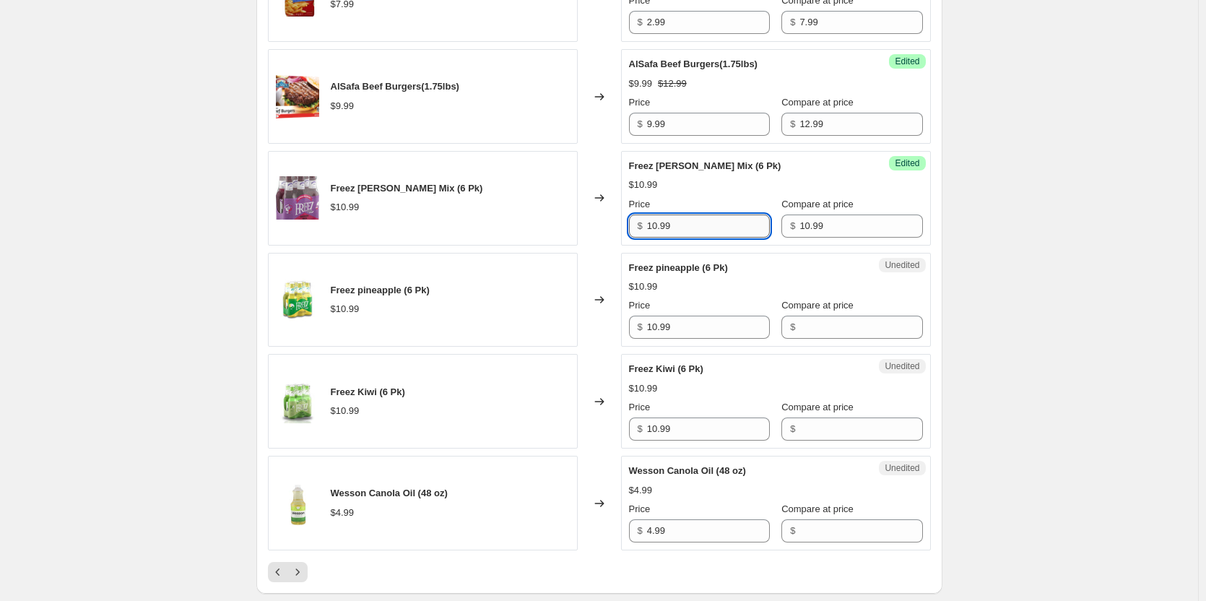
click at [725, 227] on input "10.99" at bounding box center [708, 225] width 123 height 23
type input "5.99"
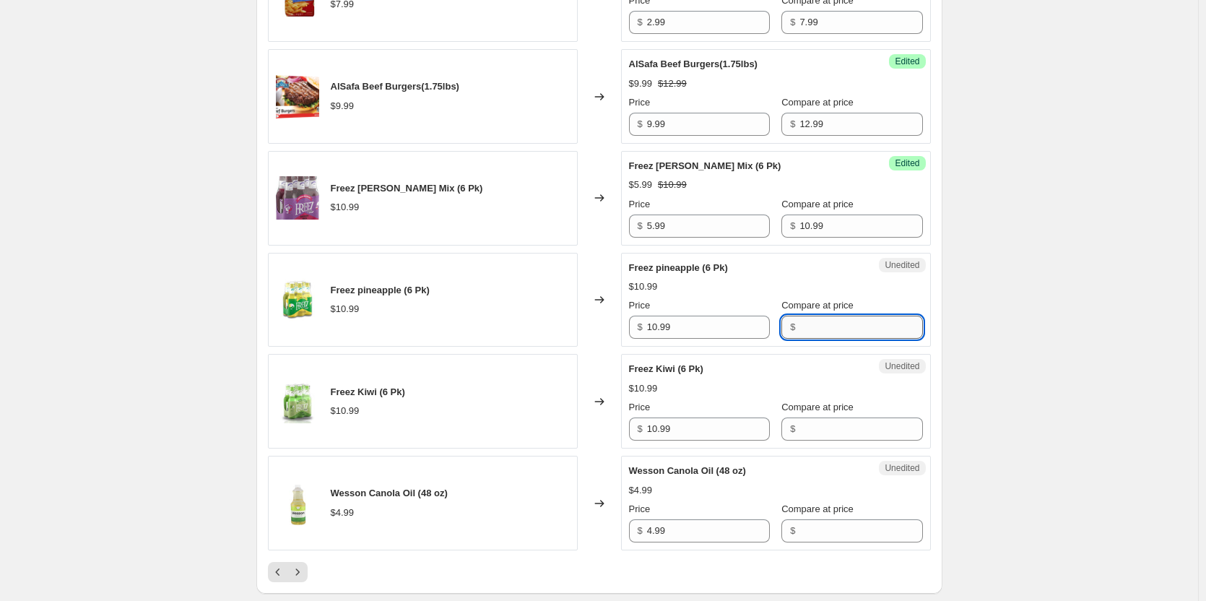
click at [799, 325] on input "Compare at price" at bounding box center [860, 326] width 123 height 23
type input "10.99"
click at [708, 328] on input "10.99" at bounding box center [708, 326] width 123 height 23
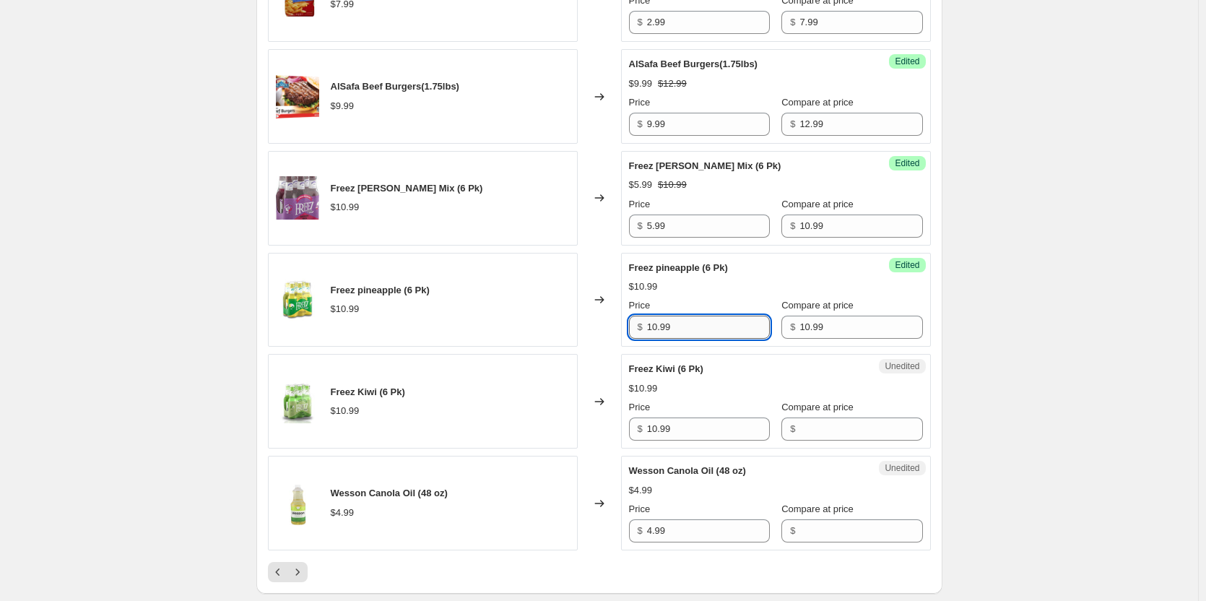
click at [708, 328] on input "10.99" at bounding box center [708, 326] width 123 height 23
type input "5.99"
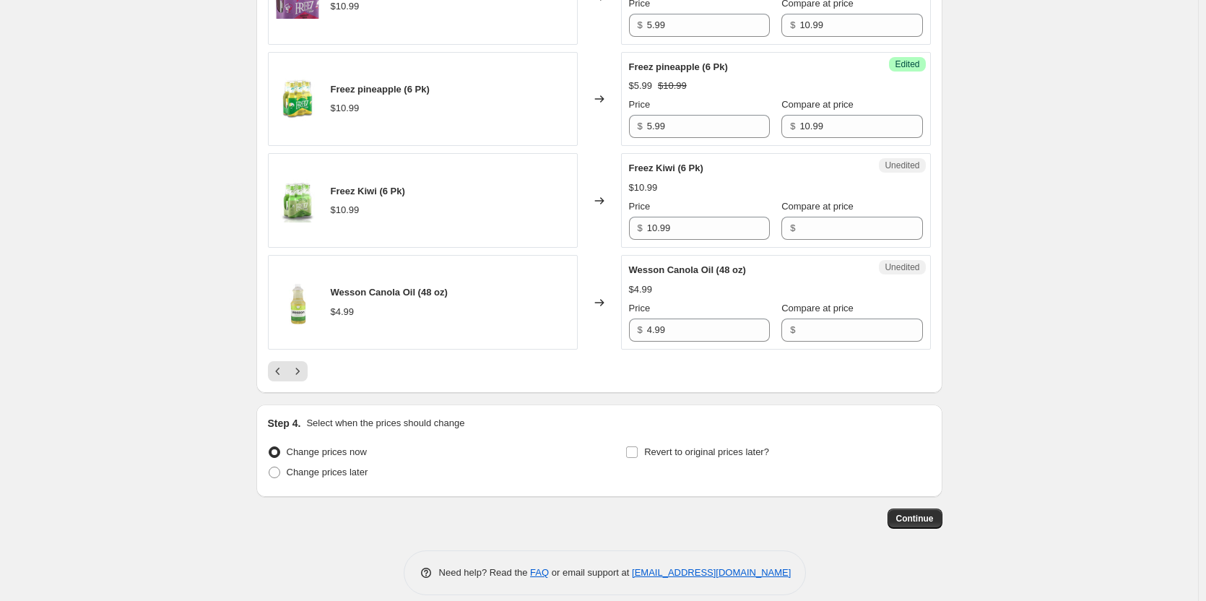
scroll to position [2340, 0]
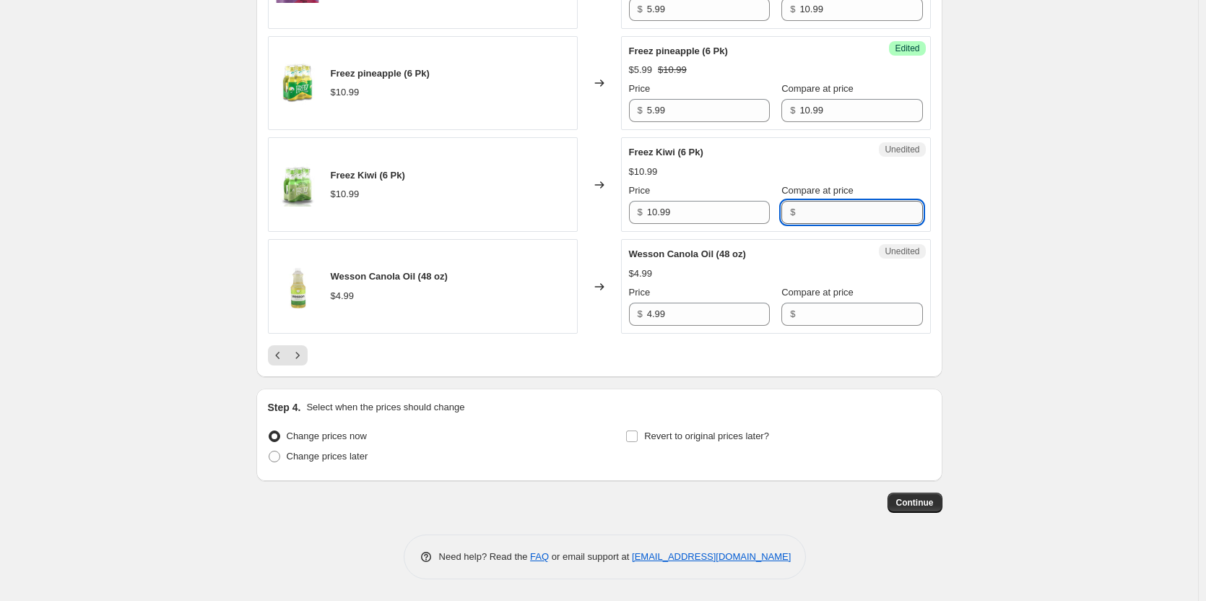
click at [814, 214] on input "Compare at price" at bounding box center [860, 212] width 123 height 23
type input "10.99"
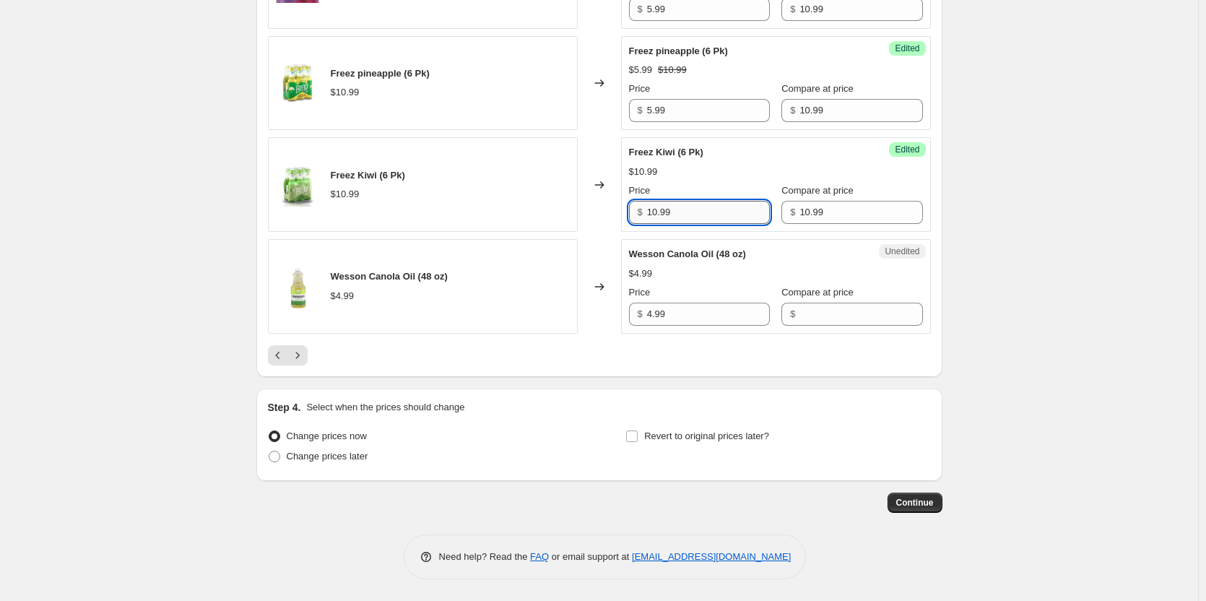
click at [718, 209] on input "10.99" at bounding box center [708, 212] width 123 height 23
type input "5.99"
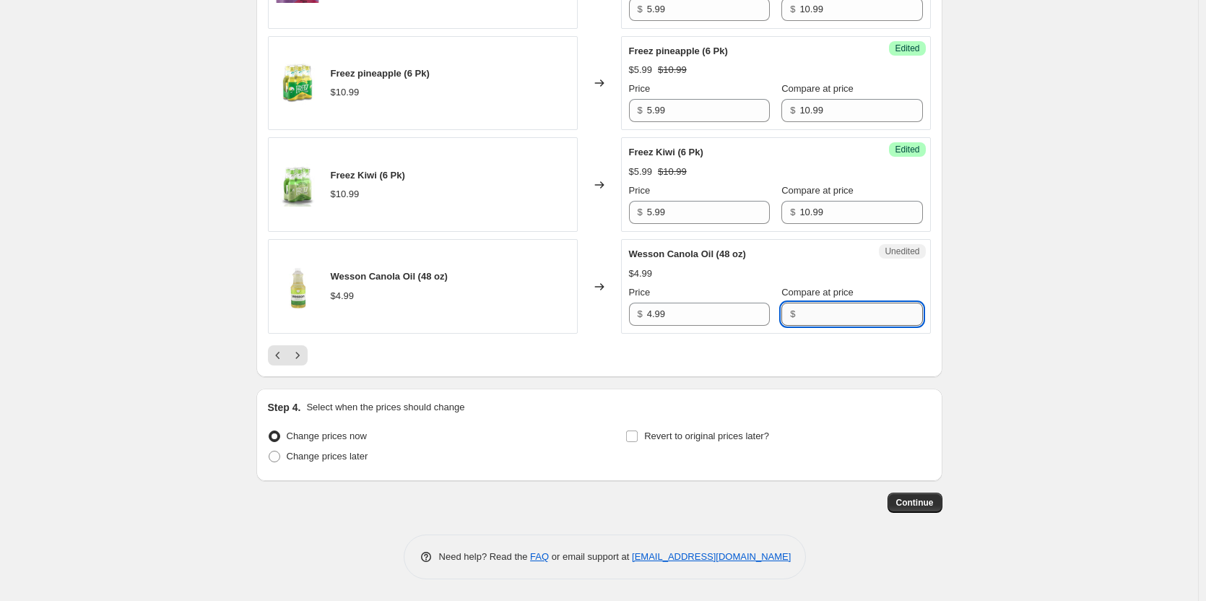
click at [835, 317] on input "Compare at price" at bounding box center [860, 313] width 123 height 23
type input "4.99"
click at [720, 322] on input "4.99" at bounding box center [708, 313] width 123 height 23
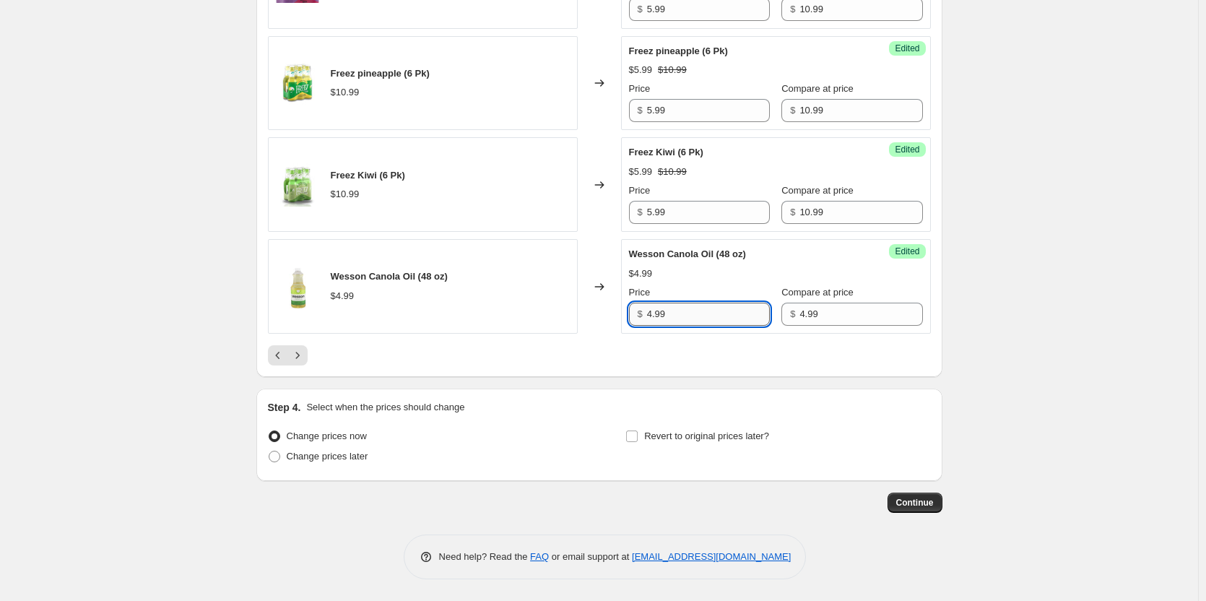
click at [720, 322] on input "4.99" at bounding box center [708, 313] width 123 height 23
type input "2.99"
click at [303, 356] on icon "Next" at bounding box center [297, 355] width 14 height 14
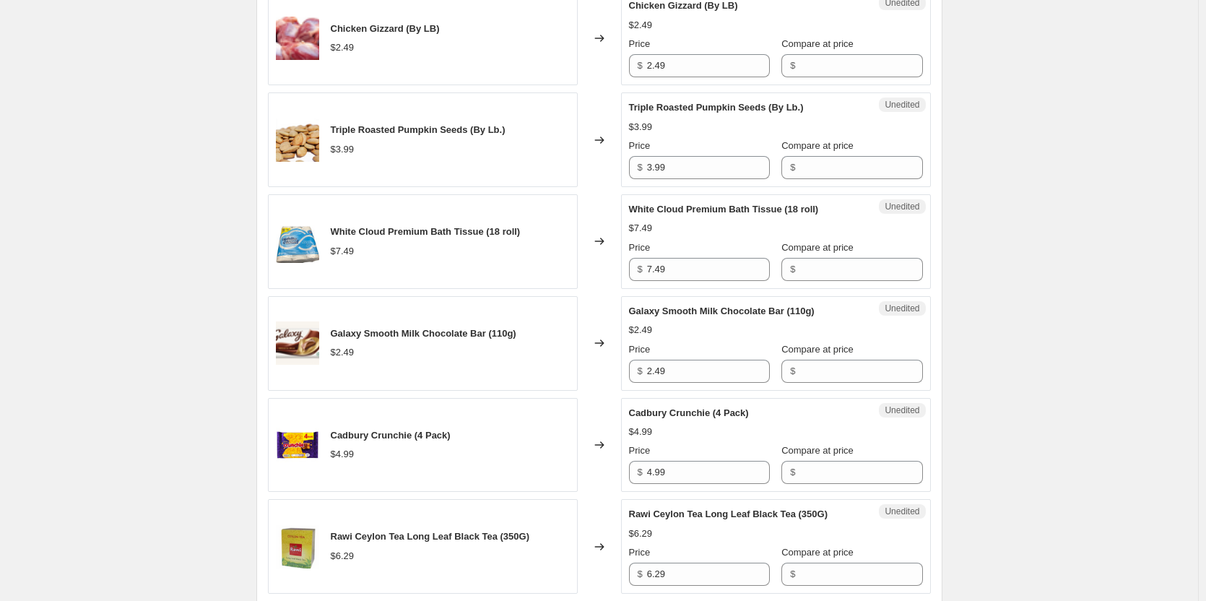
scroll to position [633, 0]
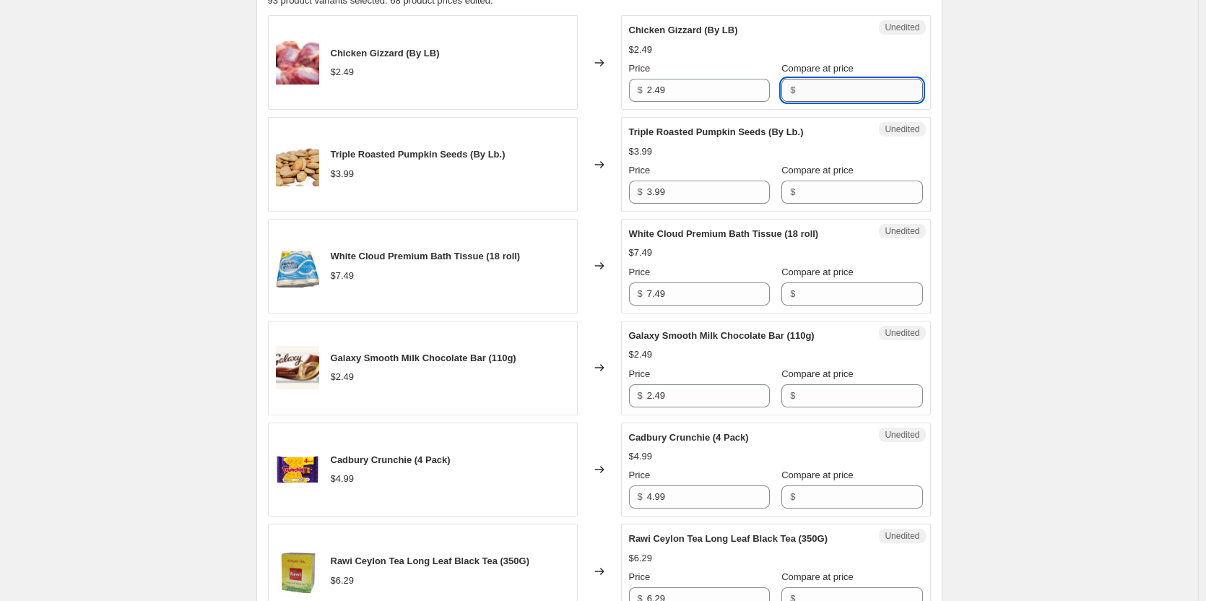
click at [832, 84] on input "Compare at price" at bounding box center [860, 90] width 123 height 23
type input "2.49"
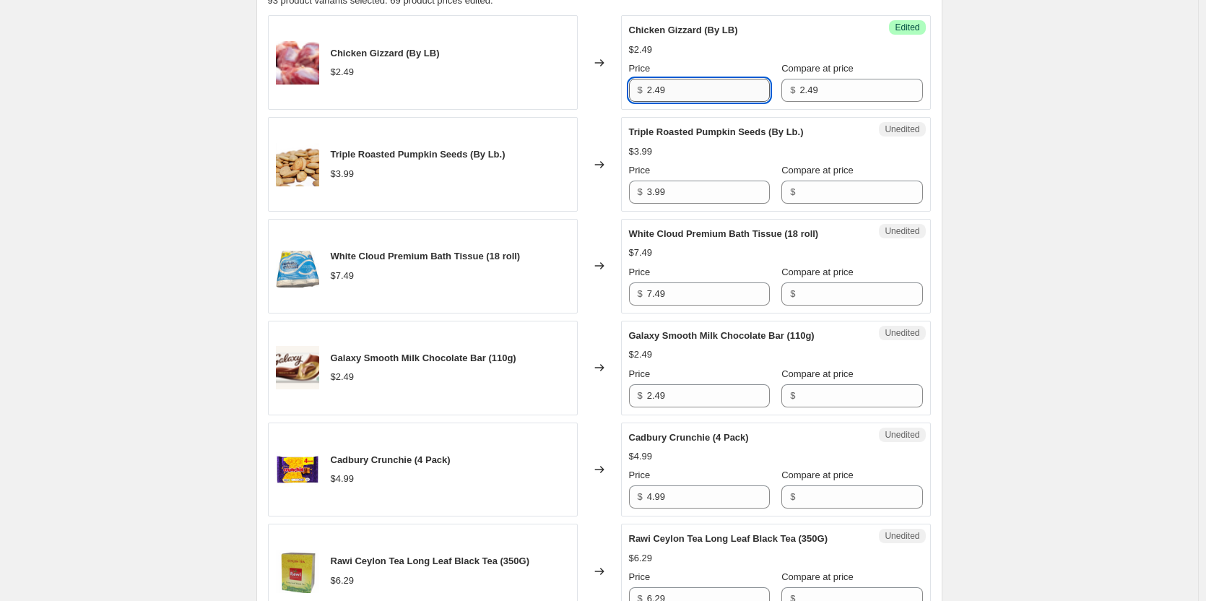
click at [685, 86] on input "2.49" at bounding box center [708, 90] width 123 height 23
type input "1.79"
click at [1026, 137] on div "Create new price [MEDICAL_DATA]. This page is ready Create new price [MEDICAL_D…" at bounding box center [599, 489] width 1198 height 2244
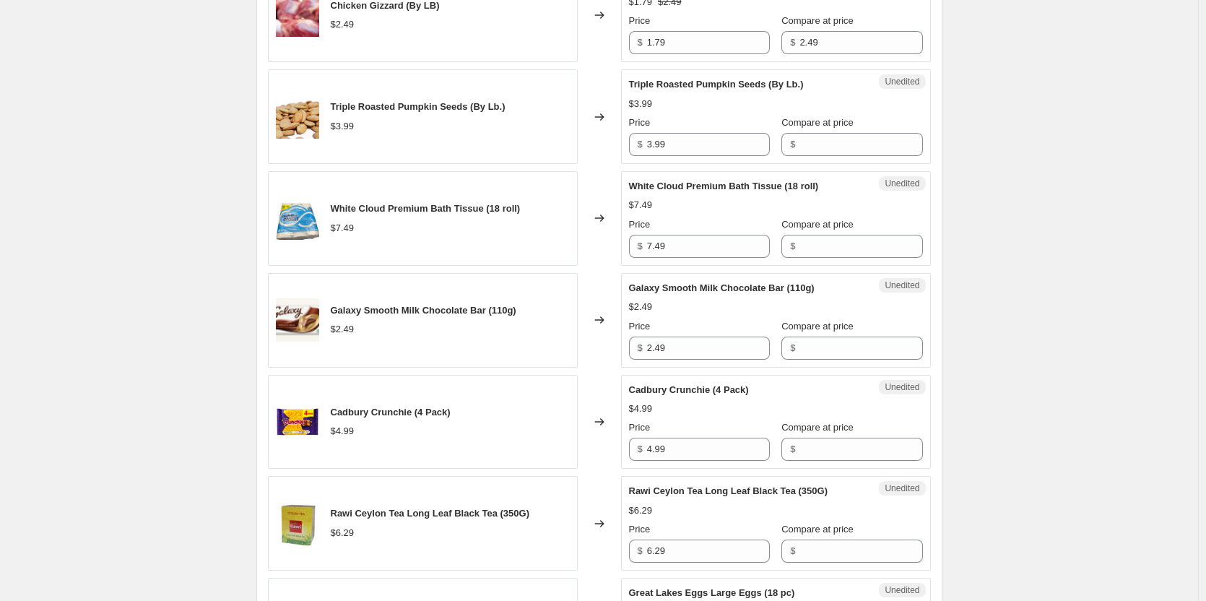
scroll to position [705, 0]
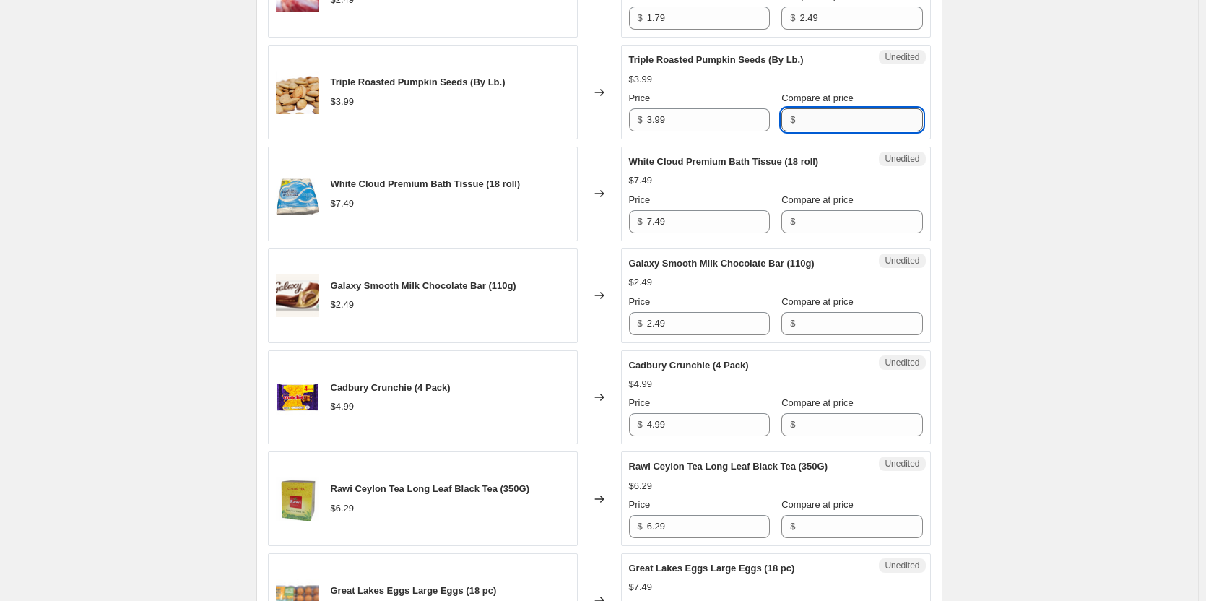
click at [840, 118] on input "Compare at price" at bounding box center [860, 119] width 123 height 23
type input "4.99"
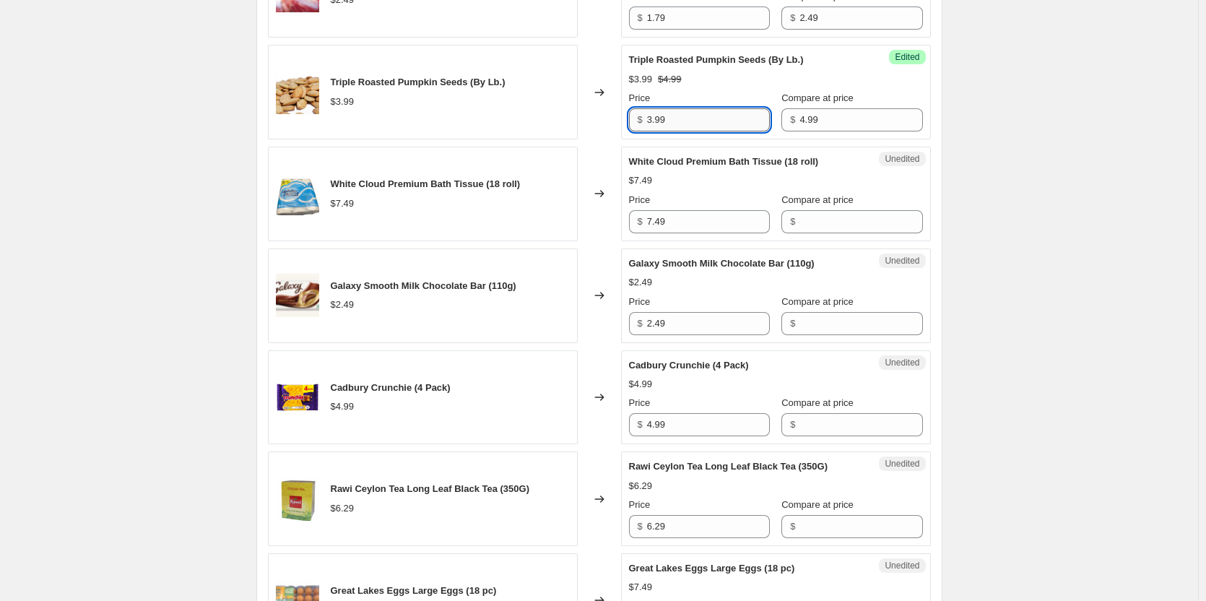
click at [733, 114] on input "3.99" at bounding box center [708, 119] width 123 height 23
type input "4.49"
click at [1015, 169] on div "Create new price [MEDICAL_DATA]. This page is ready Create new price [MEDICAL_D…" at bounding box center [599, 417] width 1198 height 2244
click at [859, 221] on input "Compare at price" at bounding box center [860, 221] width 123 height 23
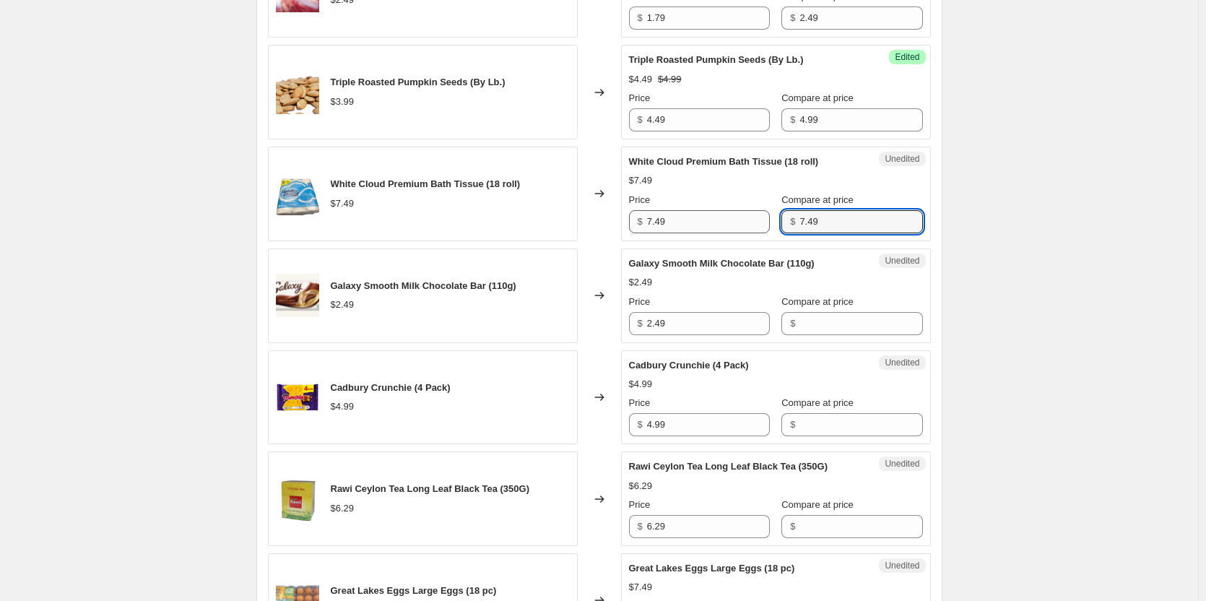
type input "7.49"
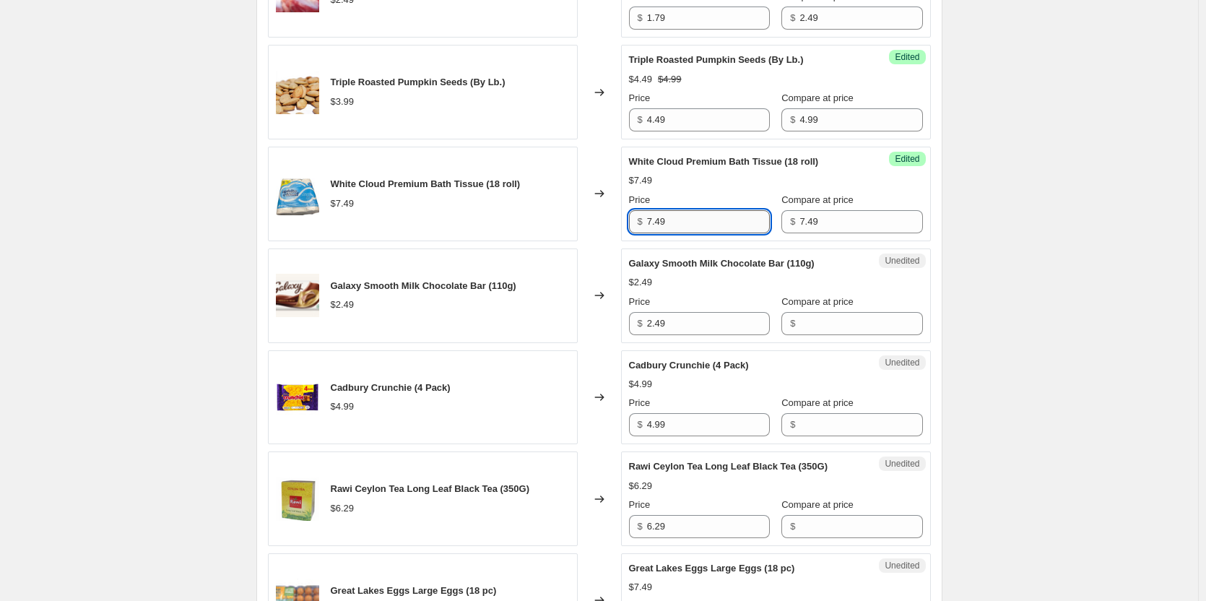
click at [734, 224] on input "7.49" at bounding box center [708, 221] width 123 height 23
type input "4.99"
click at [984, 249] on div "Create new price [MEDICAL_DATA]. This page is ready Create new price [MEDICAL_D…" at bounding box center [599, 417] width 1198 height 2244
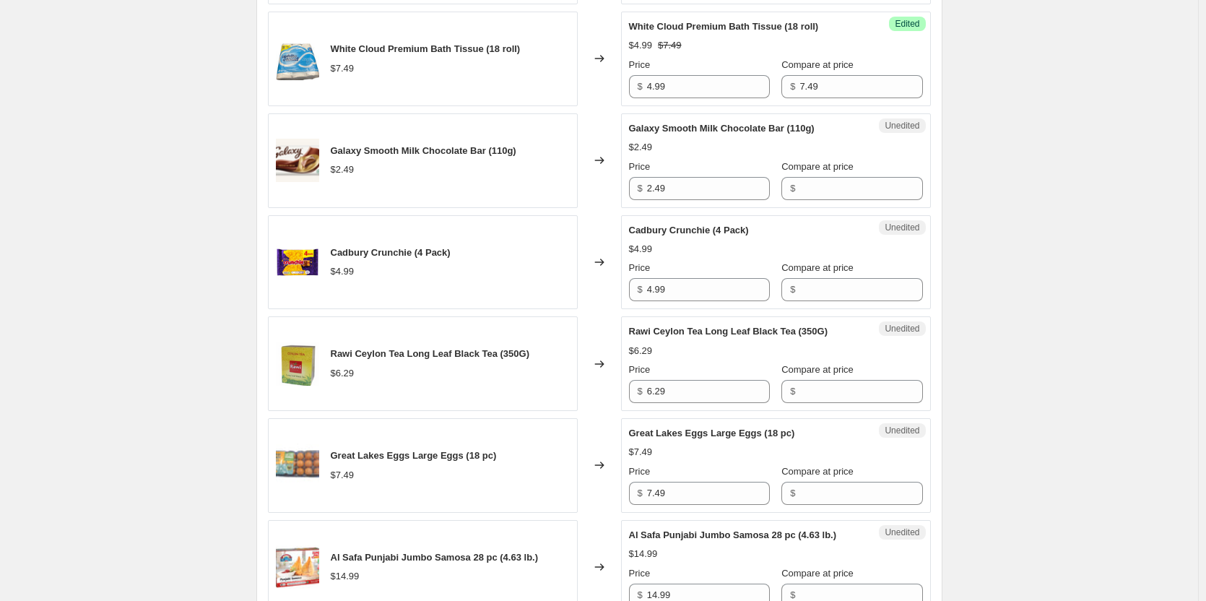
scroll to position [850, 0]
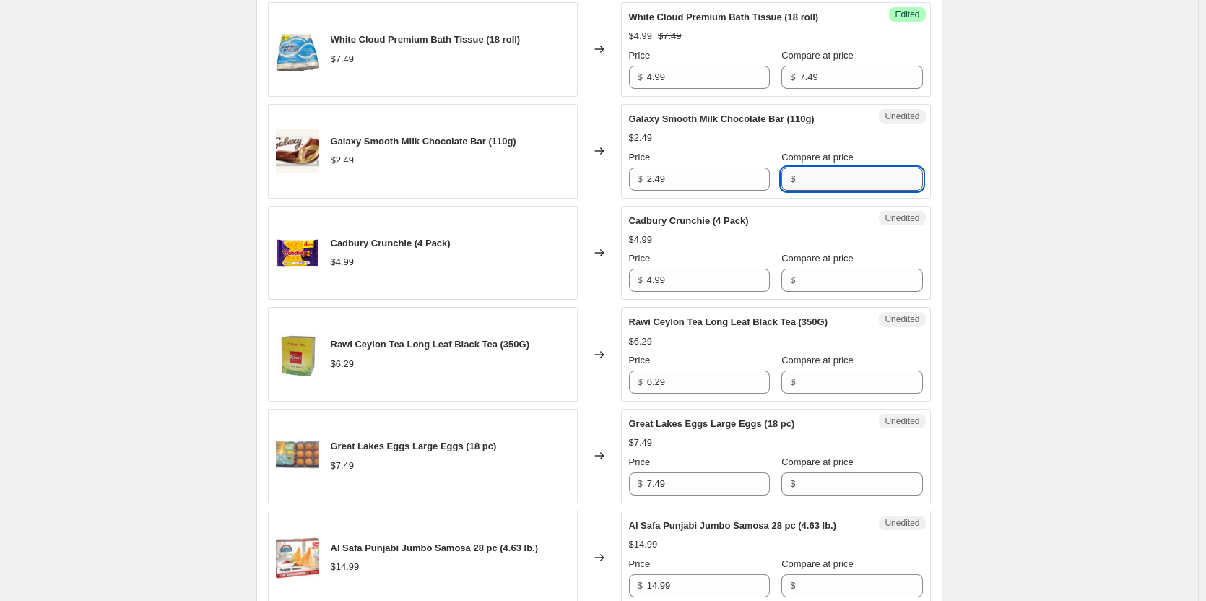
click at [814, 179] on input "Compare at price" at bounding box center [860, 178] width 123 height 23
type input "2.49"
click at [688, 182] on input "2.49" at bounding box center [708, 178] width 123 height 23
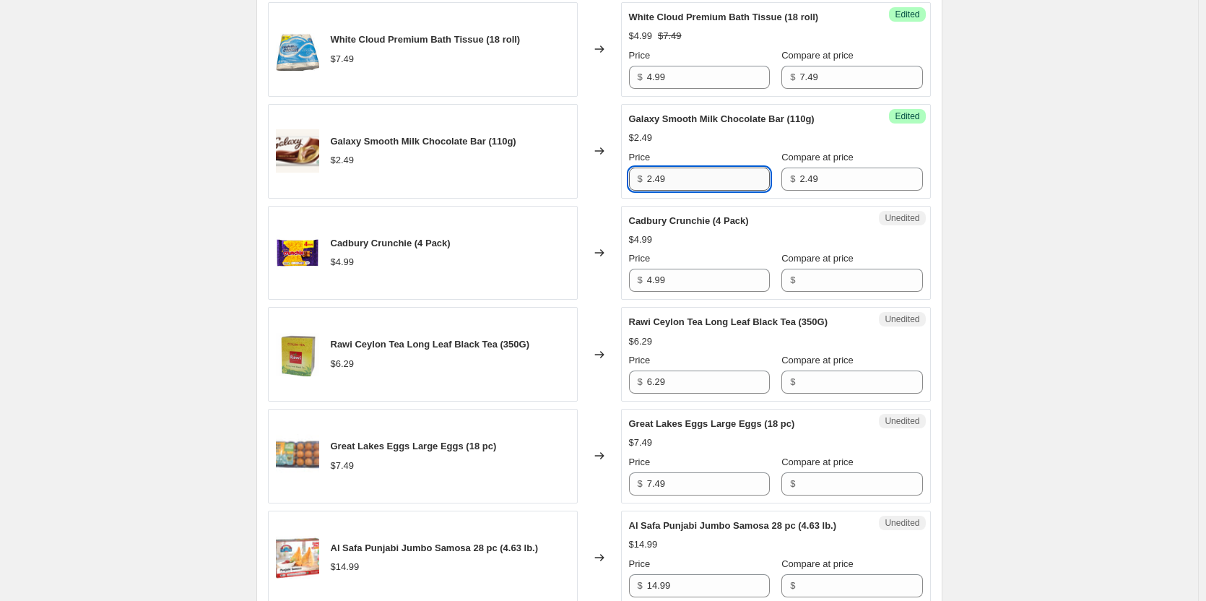
click at [688, 182] on input "2.49" at bounding box center [708, 178] width 123 height 23
type input "1.99"
click at [1093, 227] on div "Create new price [MEDICAL_DATA]. This page is ready Create new price [MEDICAL_D…" at bounding box center [599, 272] width 1198 height 2244
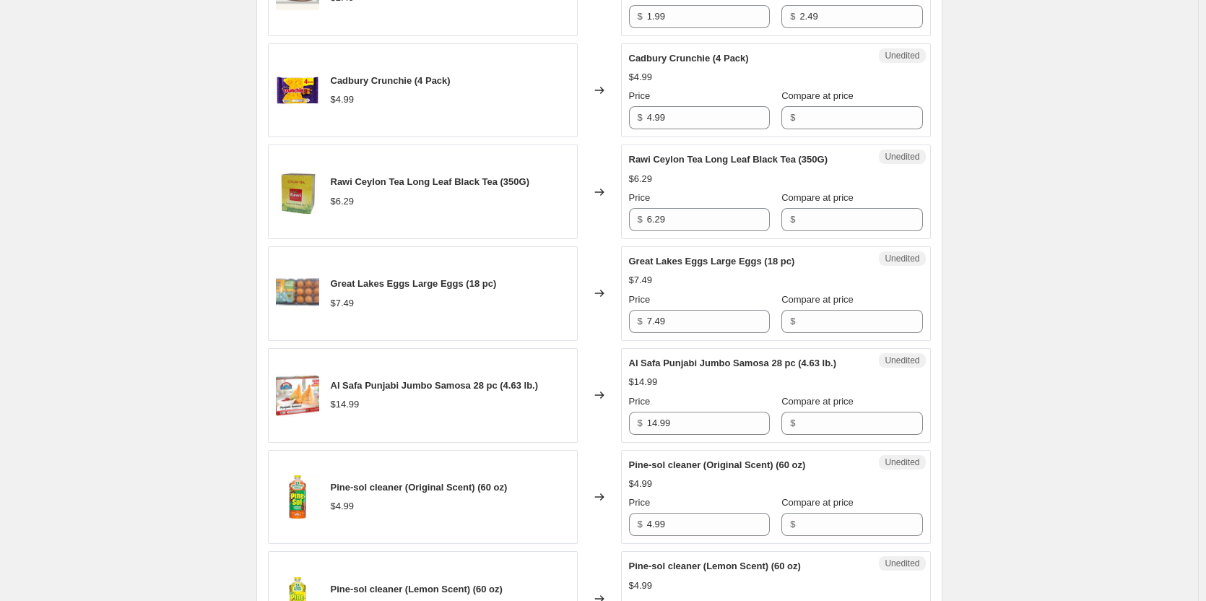
scroll to position [1066, 0]
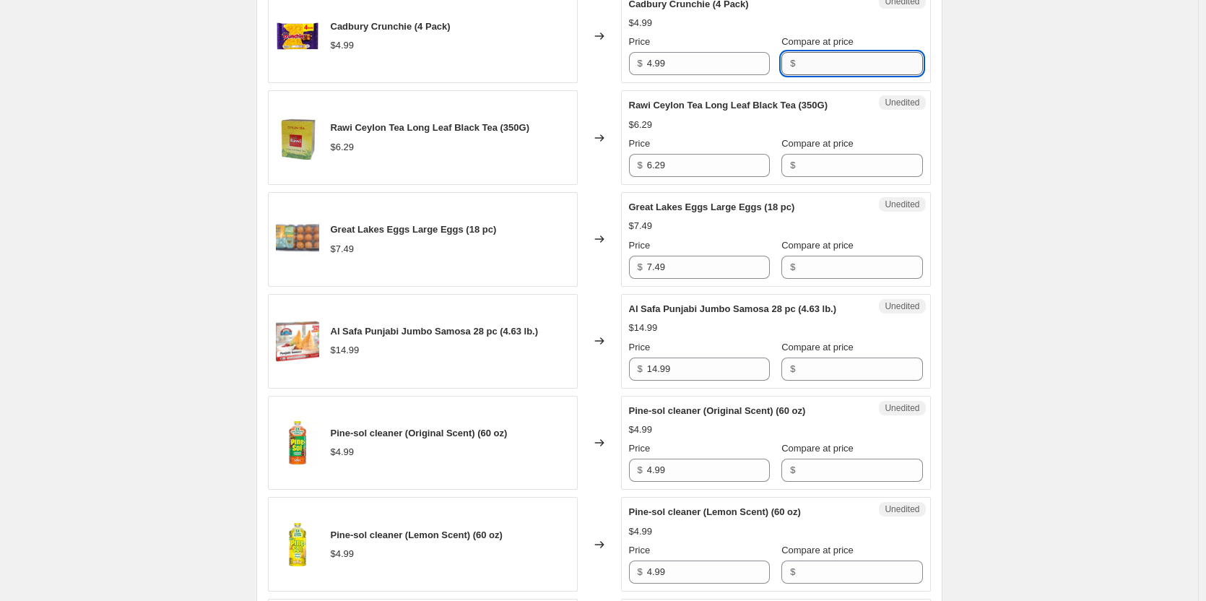
click at [811, 66] on input "Compare at price" at bounding box center [860, 63] width 123 height 23
type input "4.99"
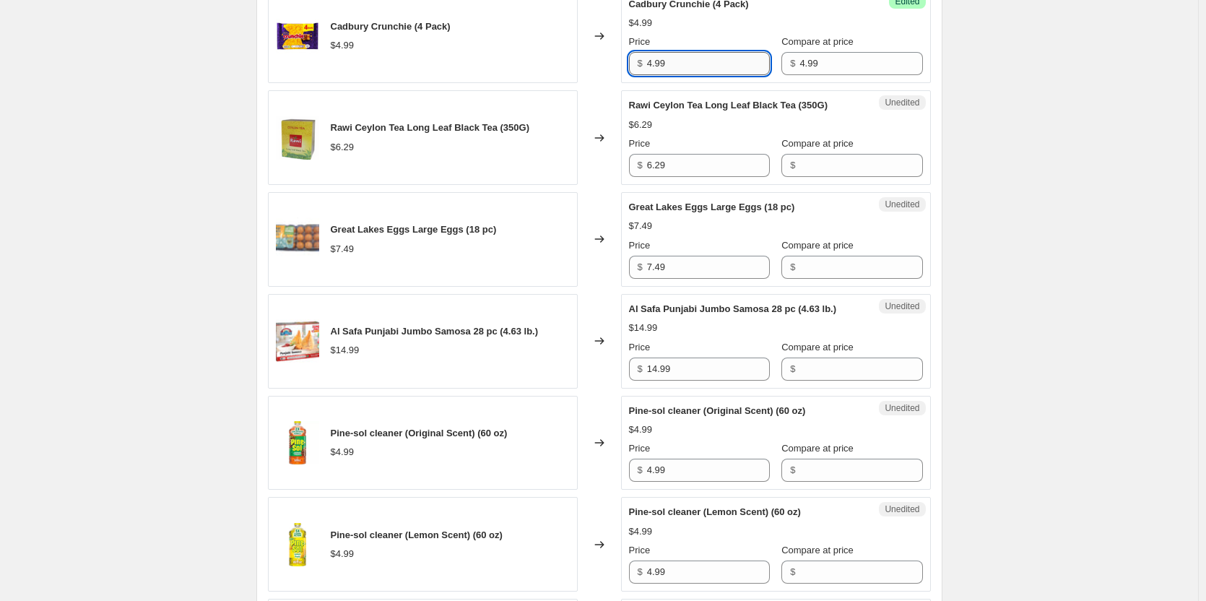
click at [718, 66] on input "4.99" at bounding box center [708, 63] width 123 height 23
type input "2.50"
click at [1021, 138] on div "Create new price [MEDICAL_DATA]. This page is ready Create new price [MEDICAL_D…" at bounding box center [599, 56] width 1198 height 2244
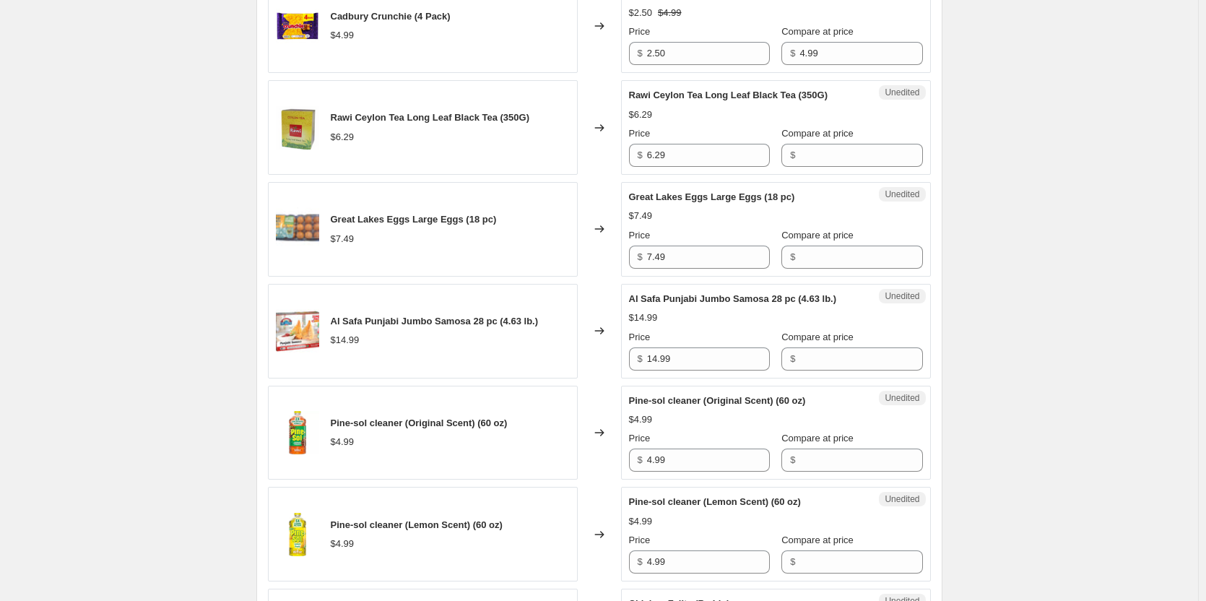
scroll to position [1138, 0]
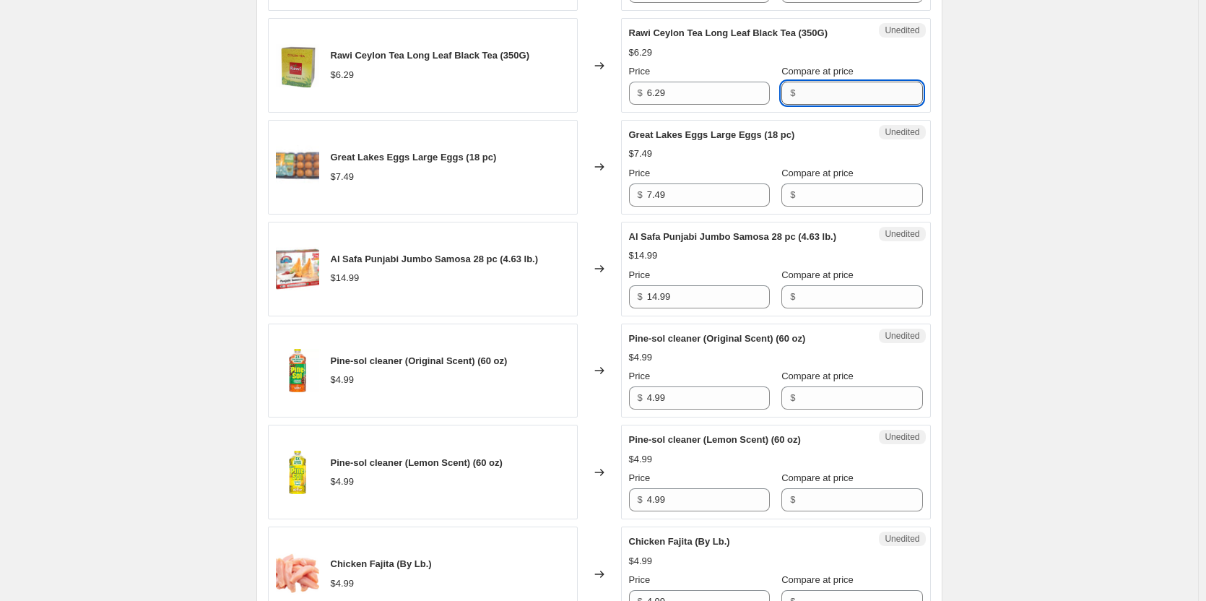
click at [815, 96] on input "Compare at price" at bounding box center [860, 93] width 123 height 23
type input "6.29"
click at [687, 92] on input "6.29" at bounding box center [708, 93] width 123 height 23
type input "3.49"
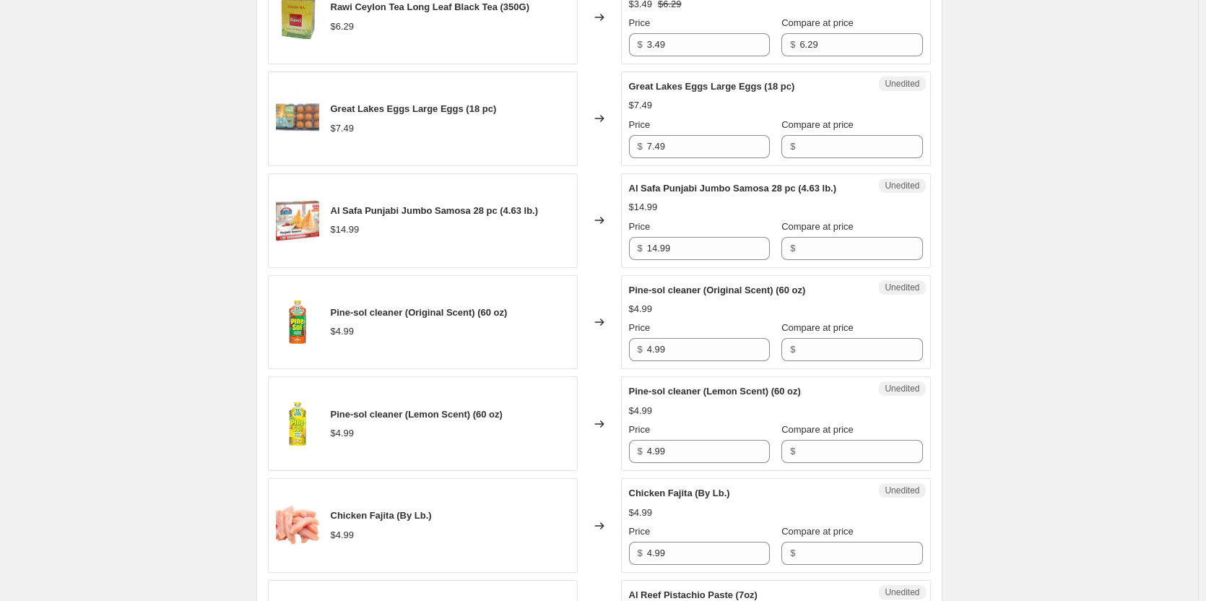
scroll to position [1211, 0]
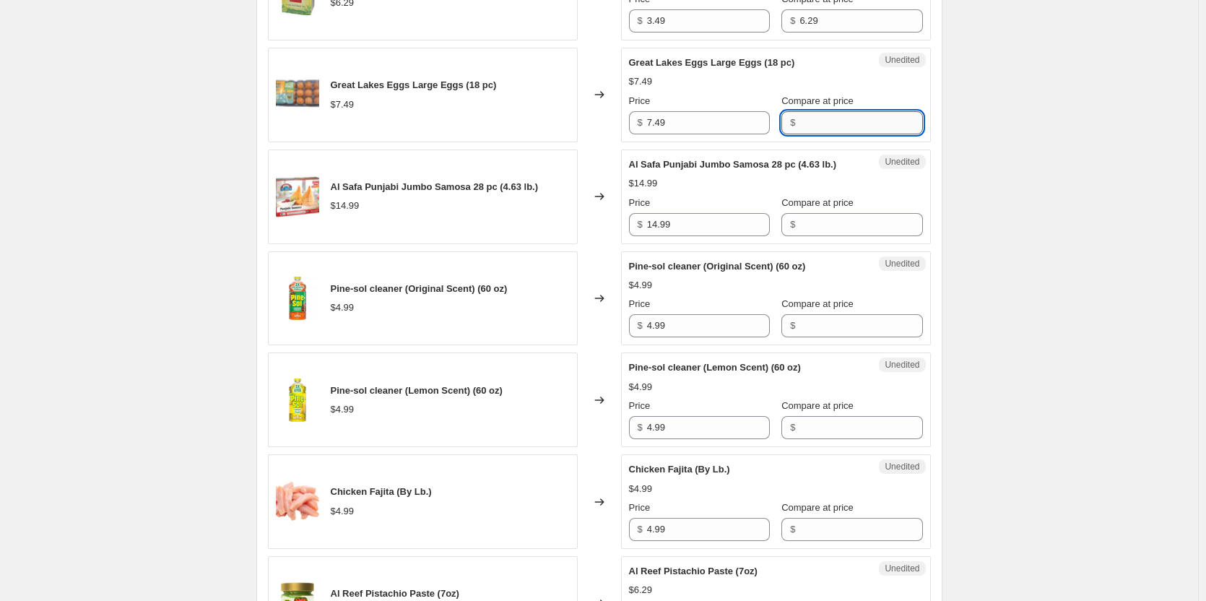
click at [812, 130] on input "Compare at price" at bounding box center [860, 122] width 123 height 23
type input "7.49"
click at [718, 114] on input "7.49" at bounding box center [708, 122] width 123 height 23
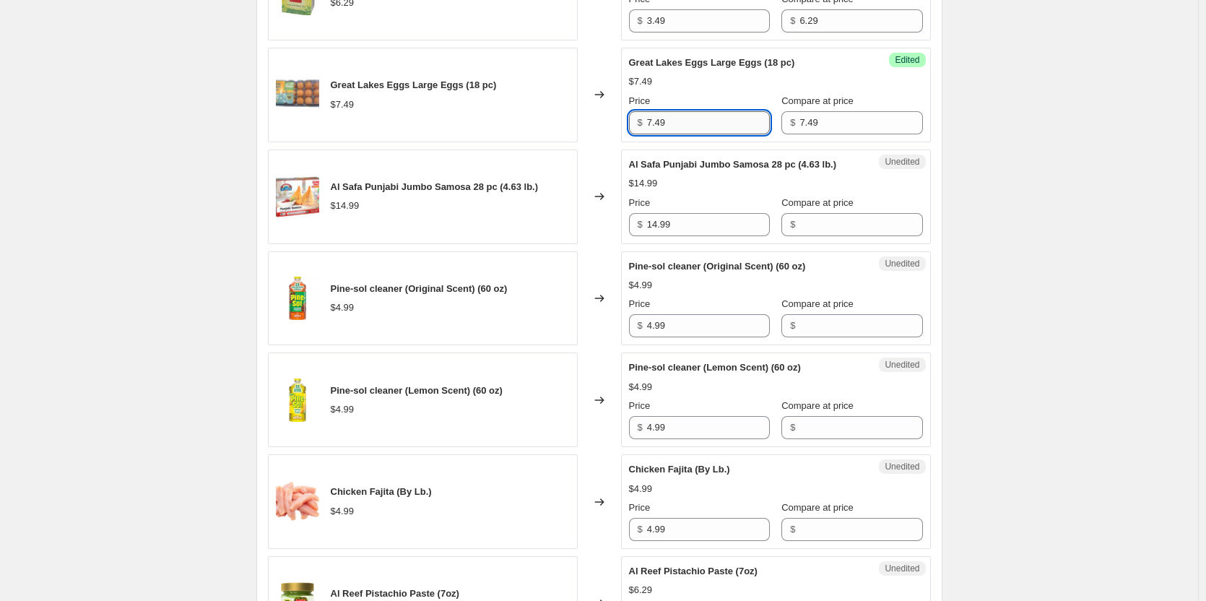
click at [718, 114] on input "7.49" at bounding box center [708, 122] width 123 height 23
type input "2.99"
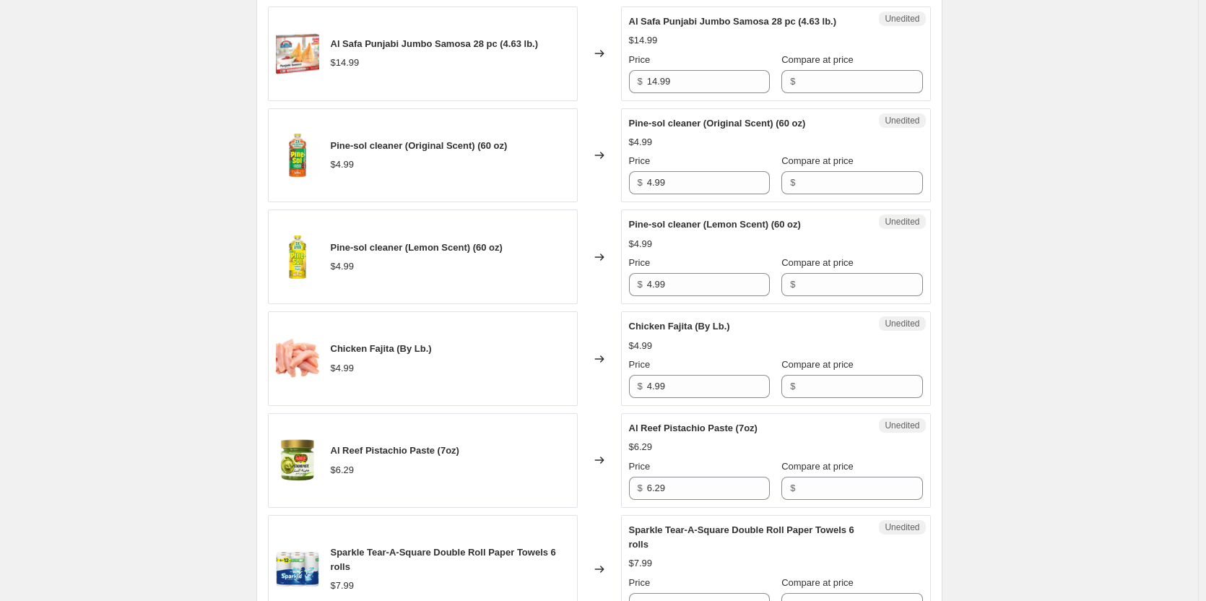
scroll to position [1355, 0]
click at [811, 75] on input "Compare at price" at bounding box center [860, 80] width 123 height 23
type input "14.99"
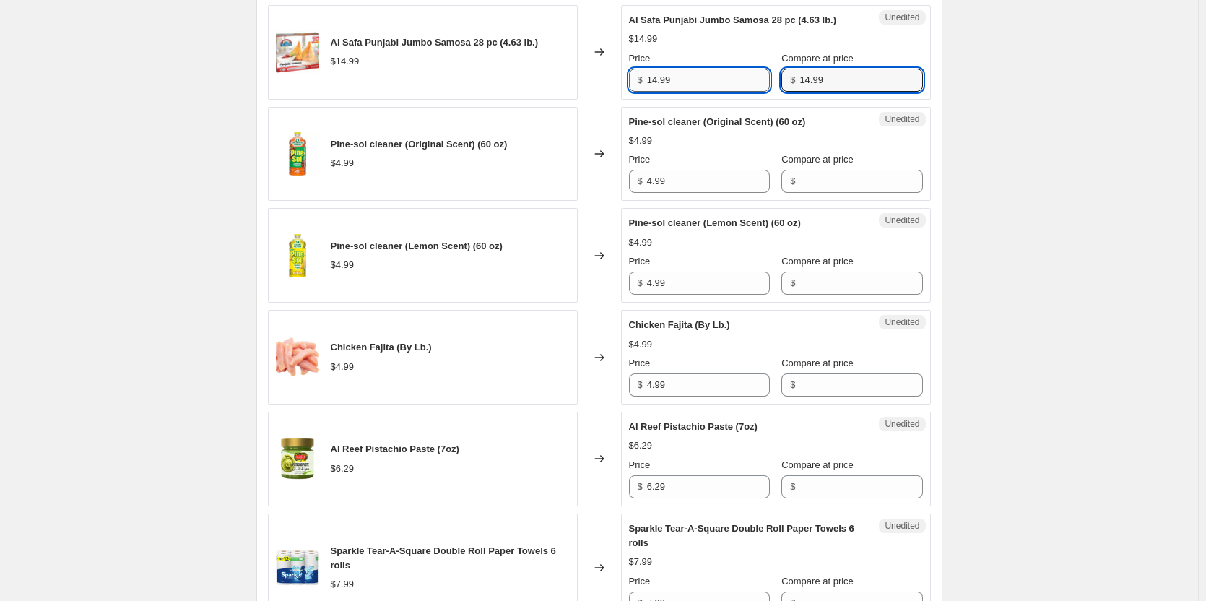
click at [712, 81] on input "14.99" at bounding box center [708, 80] width 123 height 23
type input "9.99"
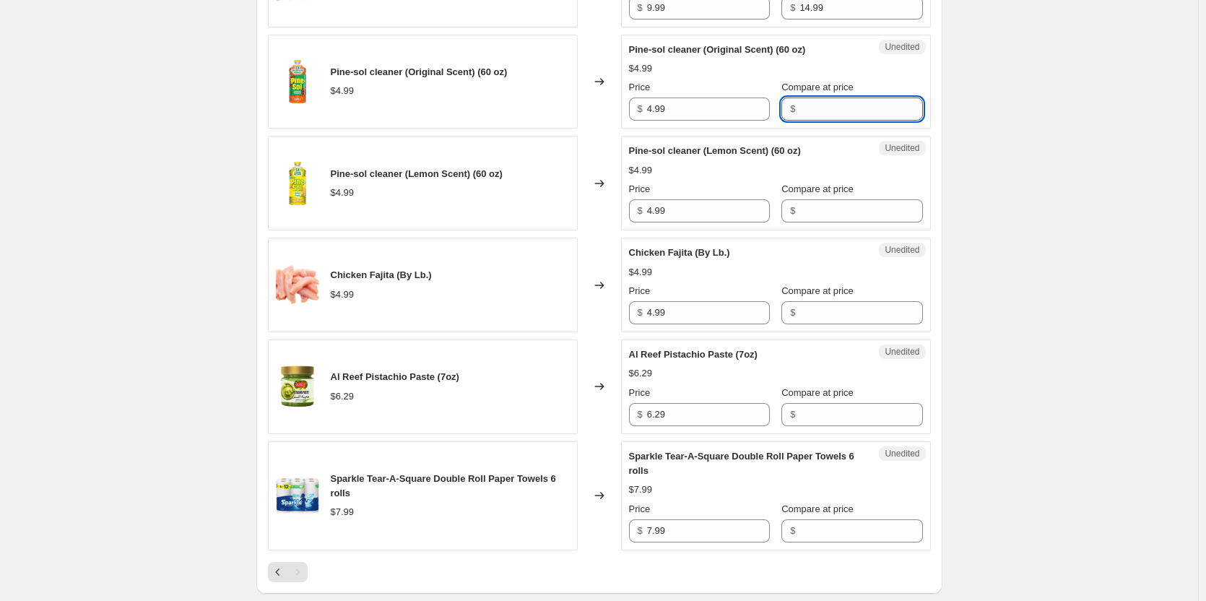
click at [799, 111] on input "Compare at price" at bounding box center [860, 108] width 123 height 23
type input "4.99"
click at [748, 109] on input "4.99" at bounding box center [708, 108] width 123 height 23
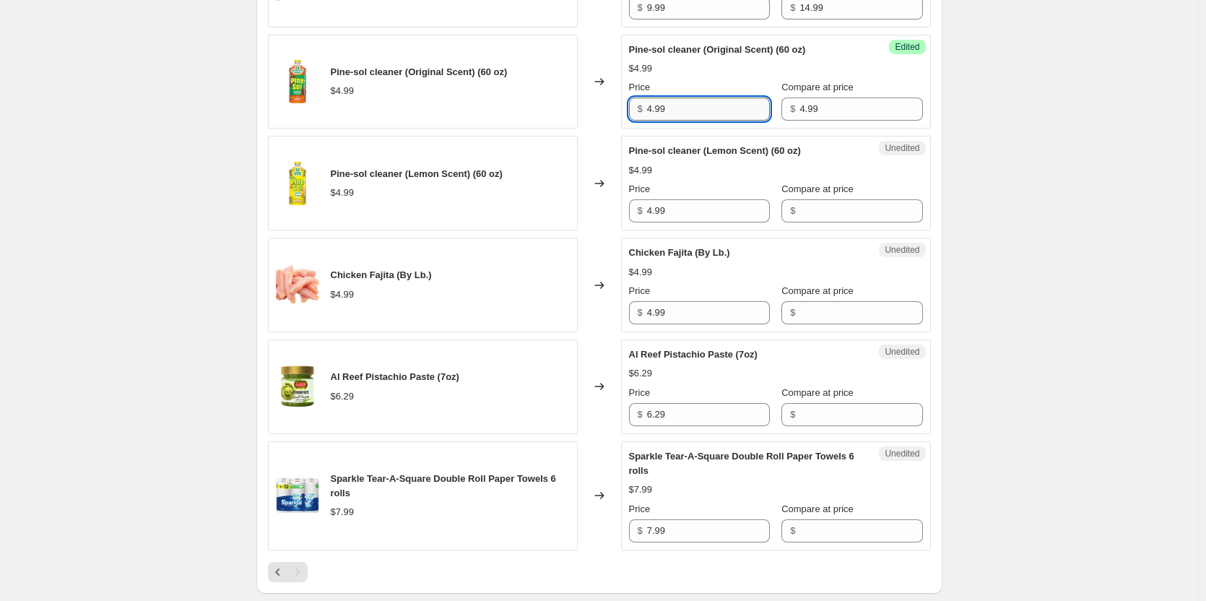
click at [748, 109] on input "4.99" at bounding box center [708, 108] width 123 height 23
type input "3.99"
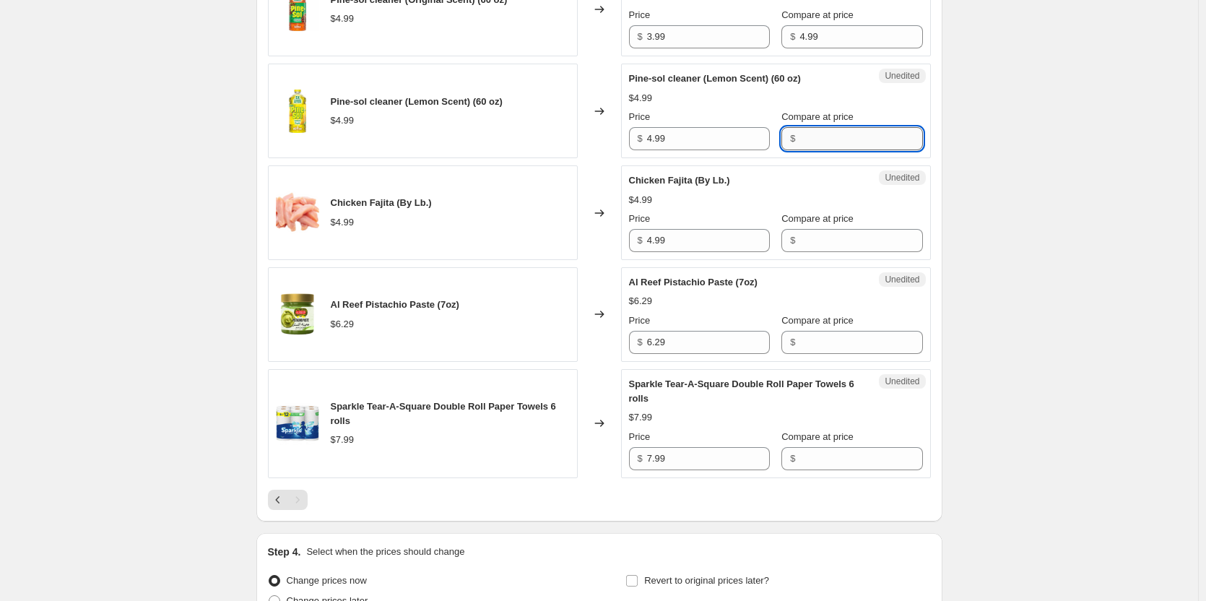
click at [825, 146] on input "Compare at price" at bounding box center [860, 138] width 123 height 23
type input "4.99"
click at [744, 126] on div "Price $ 4.99" at bounding box center [699, 130] width 141 height 40
click at [742, 126] on div "Price $ 4.99" at bounding box center [699, 130] width 141 height 40
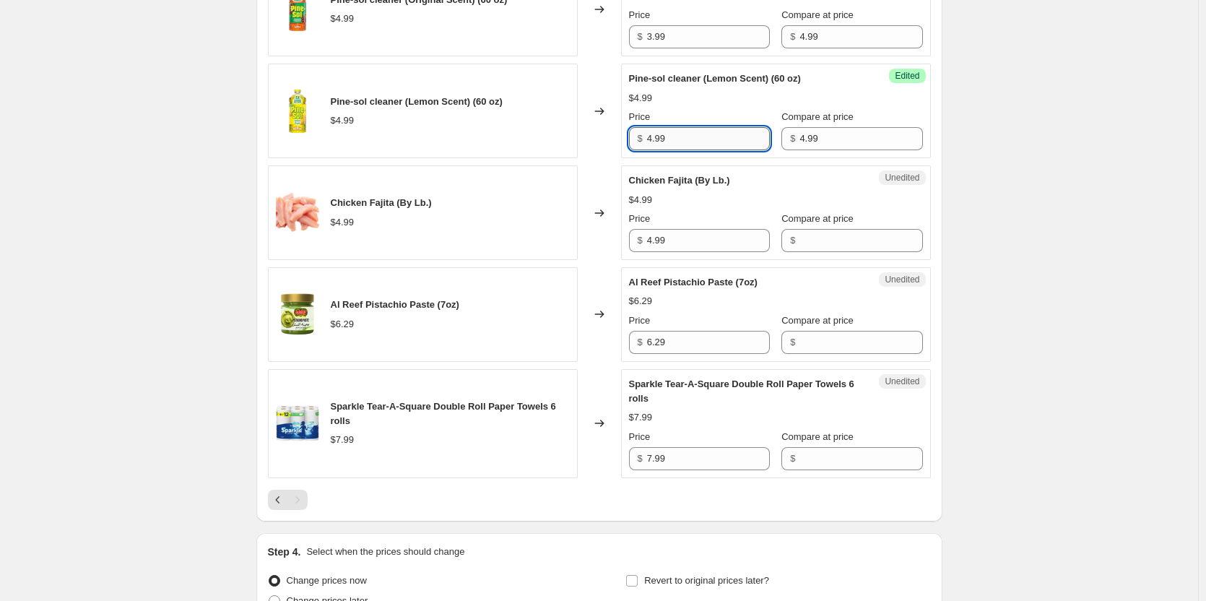
click at [709, 136] on input "4.99" at bounding box center [708, 138] width 123 height 23
type input "3.99"
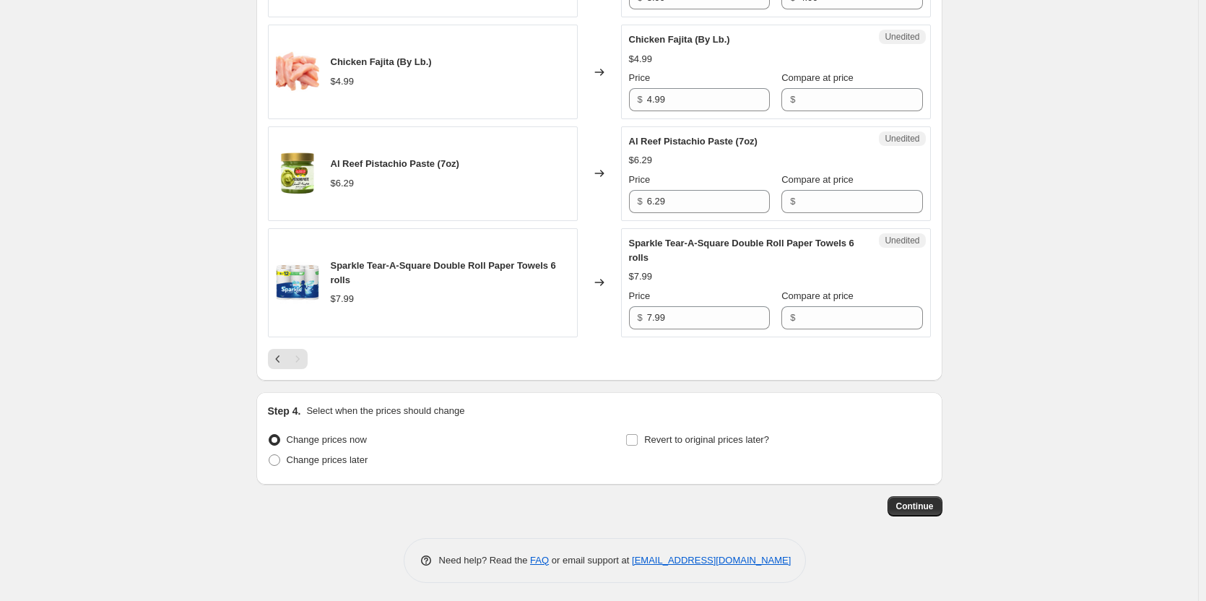
scroll to position [1644, 0]
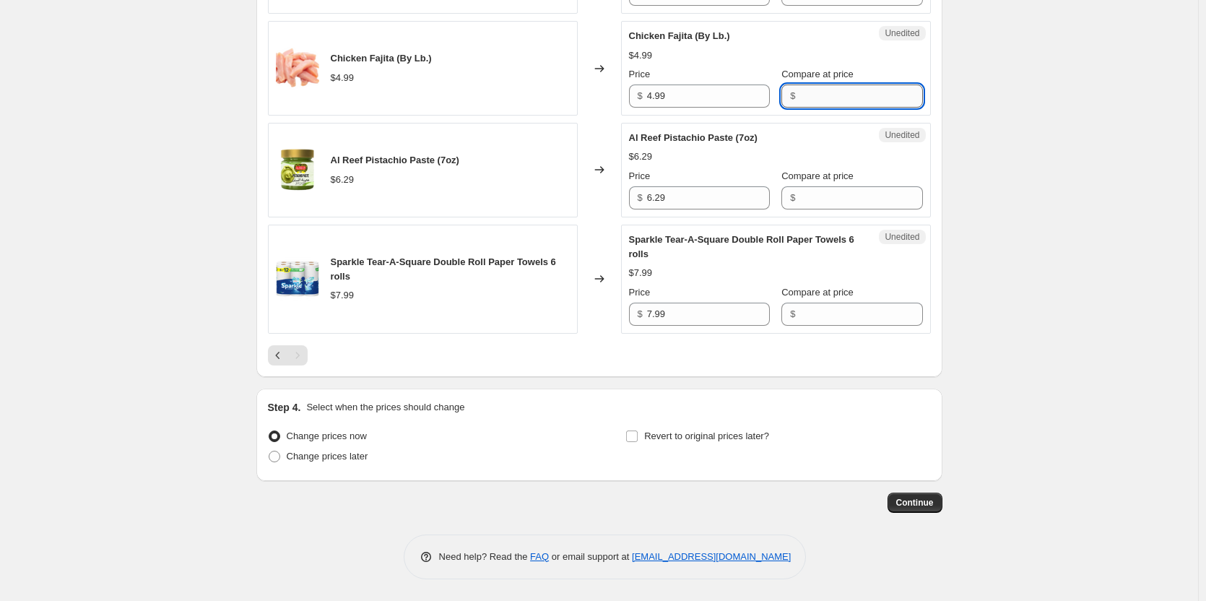
click at [821, 100] on input "Compare at price" at bounding box center [860, 95] width 123 height 23
type input "4.99"
click at [653, 100] on input "4.99" at bounding box center [708, 95] width 123 height 23
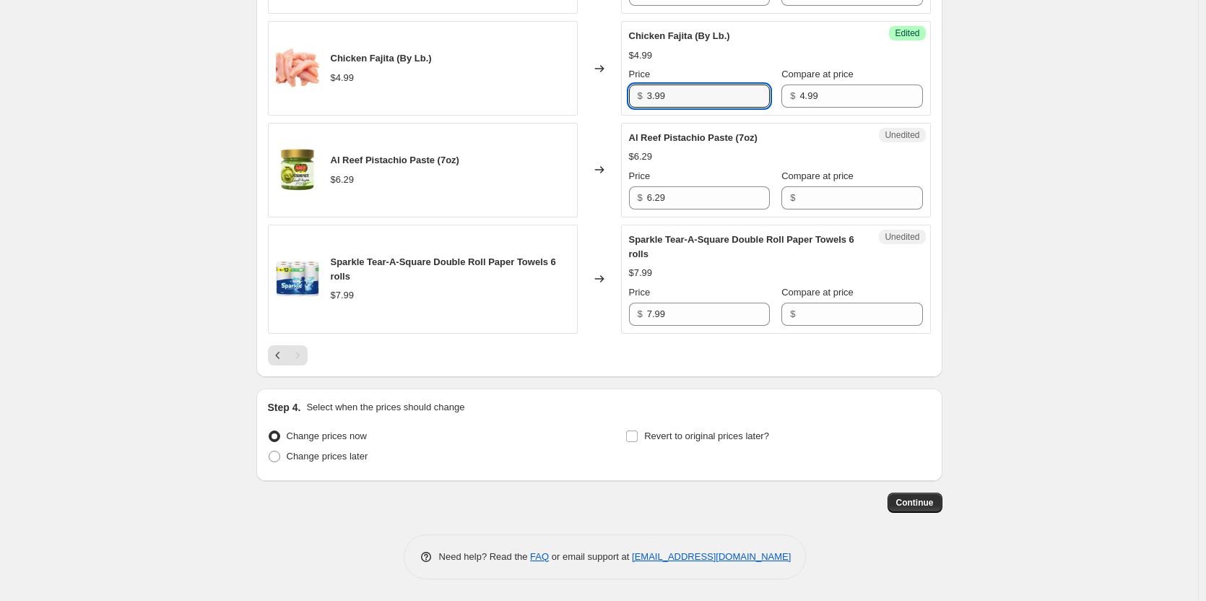
type input "3.99"
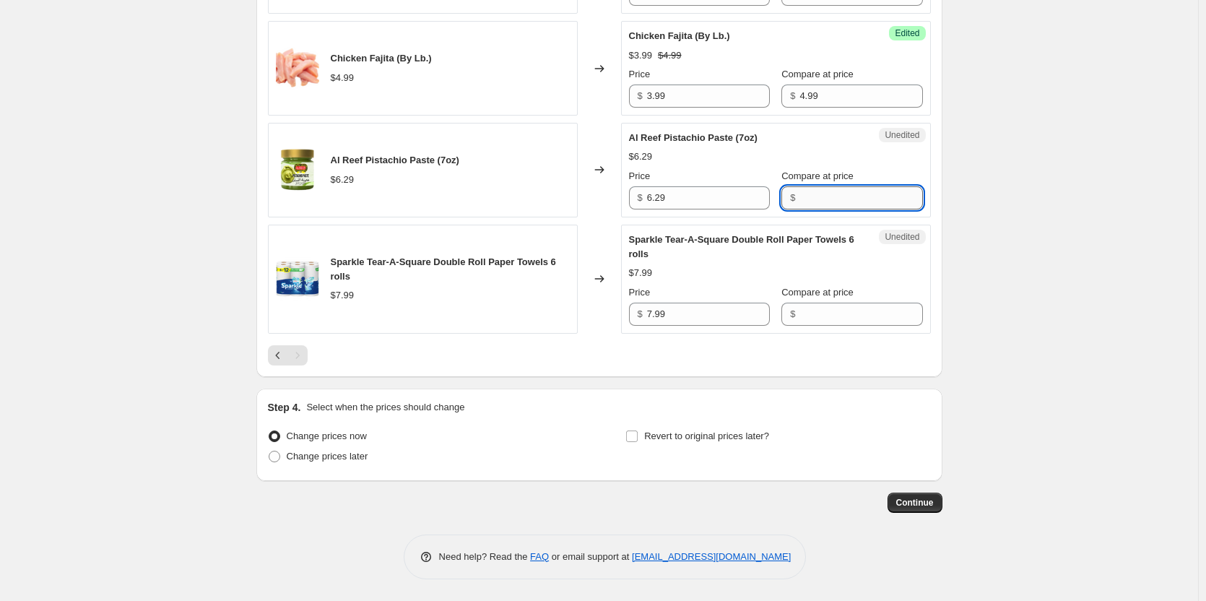
click at [829, 201] on input "Compare at price" at bounding box center [860, 197] width 123 height 23
type input "6.29"
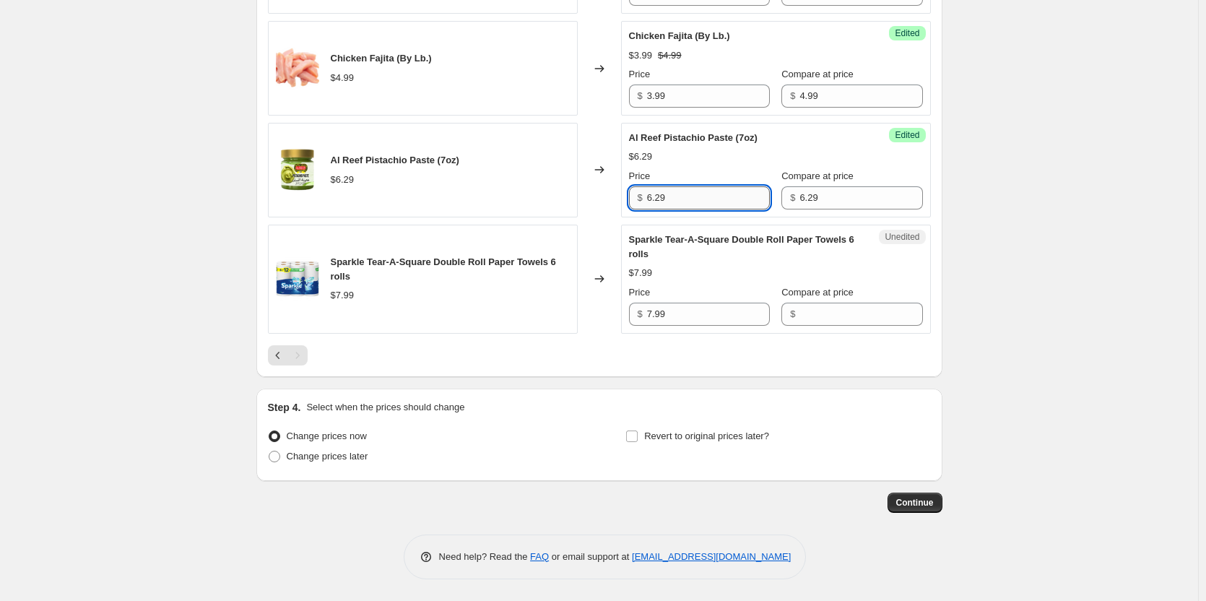
click at [679, 205] on input "6.29" at bounding box center [708, 197] width 123 height 23
type input "3.49"
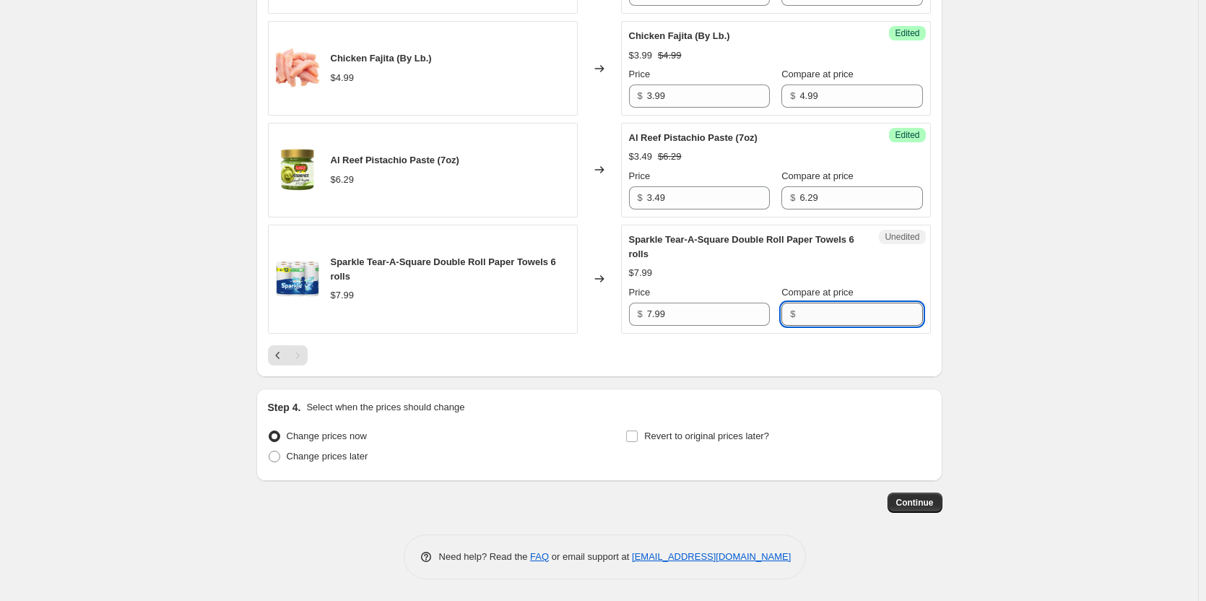
click at [802, 314] on input "Compare at price" at bounding box center [860, 313] width 123 height 23
type input "7.99"
click at [705, 319] on input "7.99" at bounding box center [708, 313] width 123 height 23
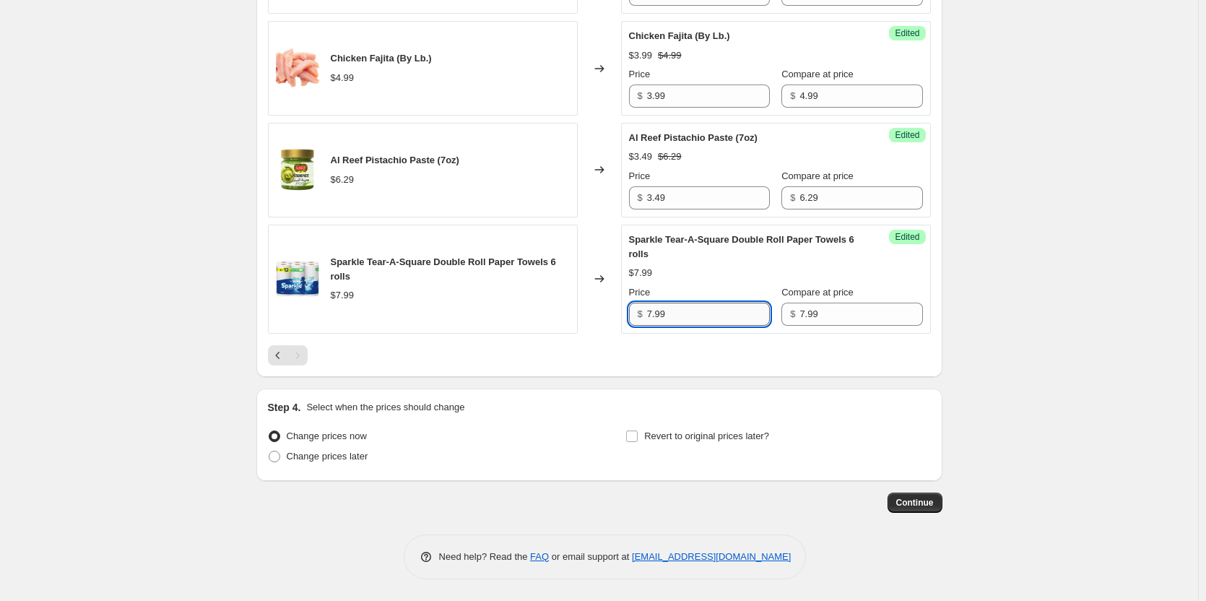
click at [705, 319] on input "7.99" at bounding box center [708, 313] width 123 height 23
type input "5.99"
click at [339, 457] on span "Change prices later" at bounding box center [328, 455] width 82 height 11
click at [269, 451] on input "Change prices later" at bounding box center [269, 450] width 1 height 1
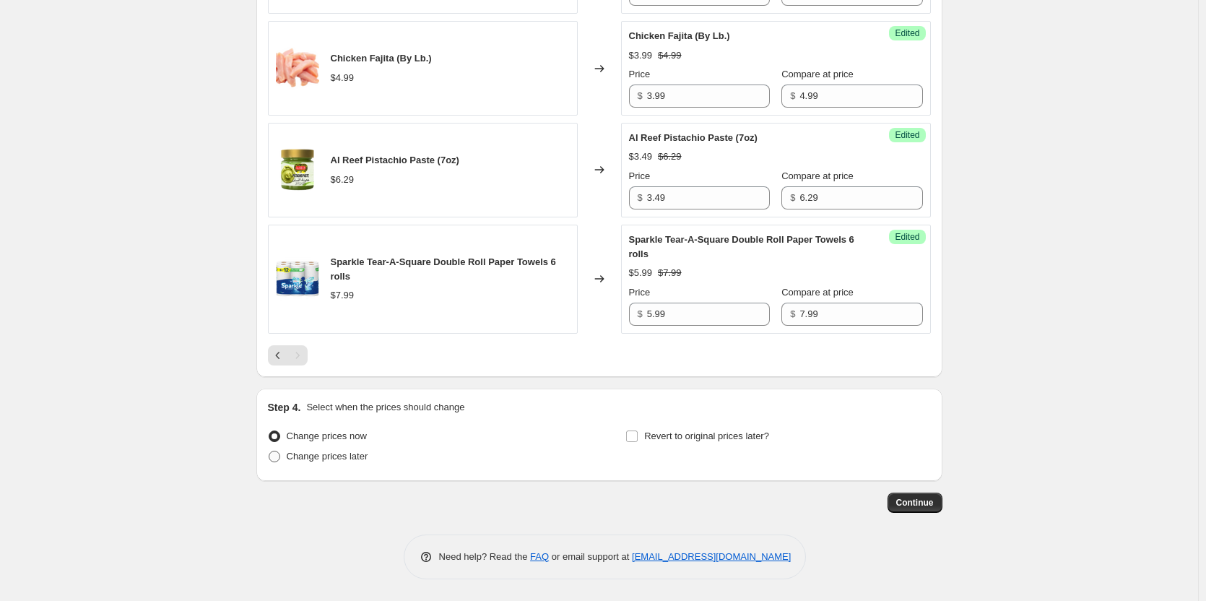
radio input "true"
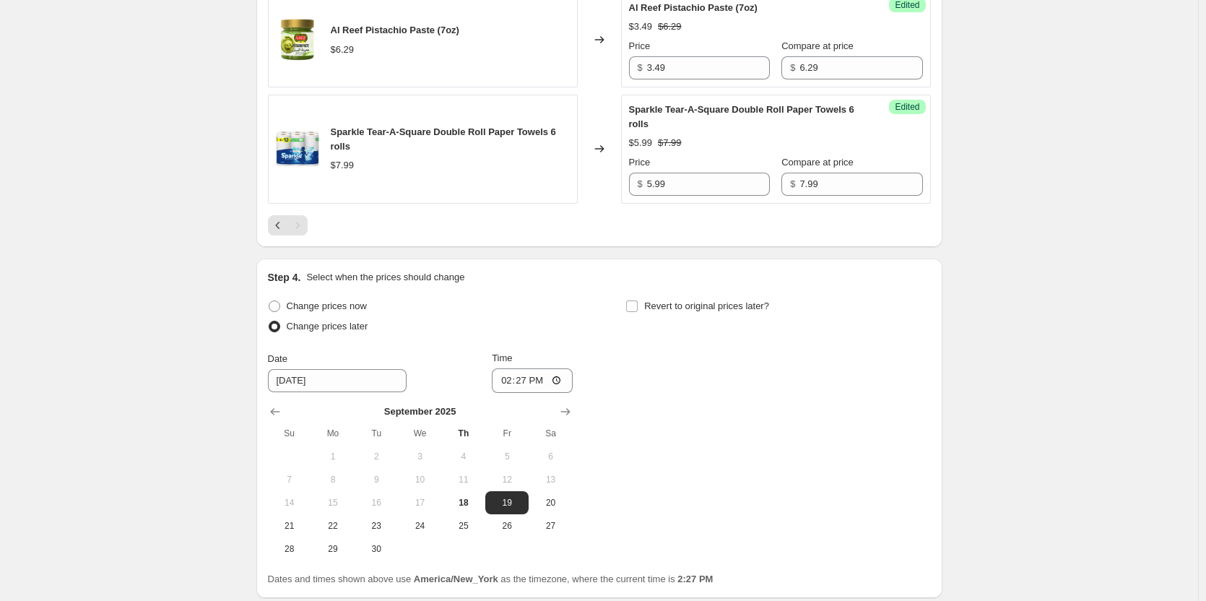
scroll to position [1860, 0]
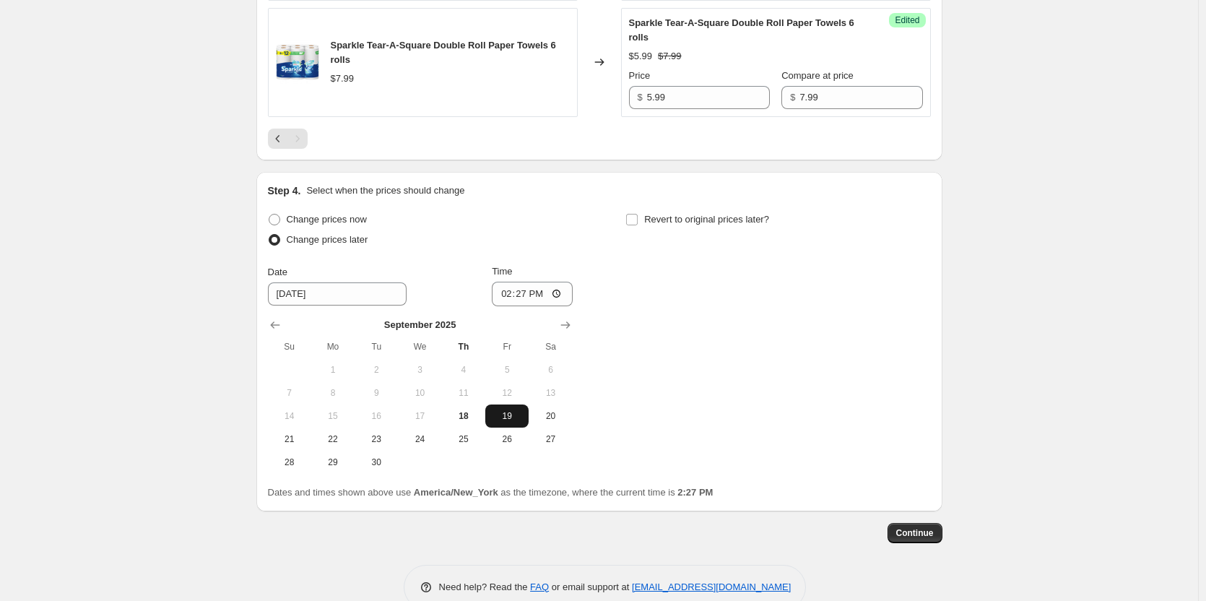
click at [513, 419] on span "19" at bounding box center [507, 416] width 32 height 12
click at [557, 292] on input "14:27" at bounding box center [532, 294] width 81 height 25
type input "07:00"
click at [718, 365] on div "Change prices now Change prices later Date [DATE] Time 07:00 [DATE] Su Mo Tu We…" at bounding box center [599, 341] width 663 height 264
click at [637, 222] on input "Revert to original prices later?" at bounding box center [632, 220] width 12 height 12
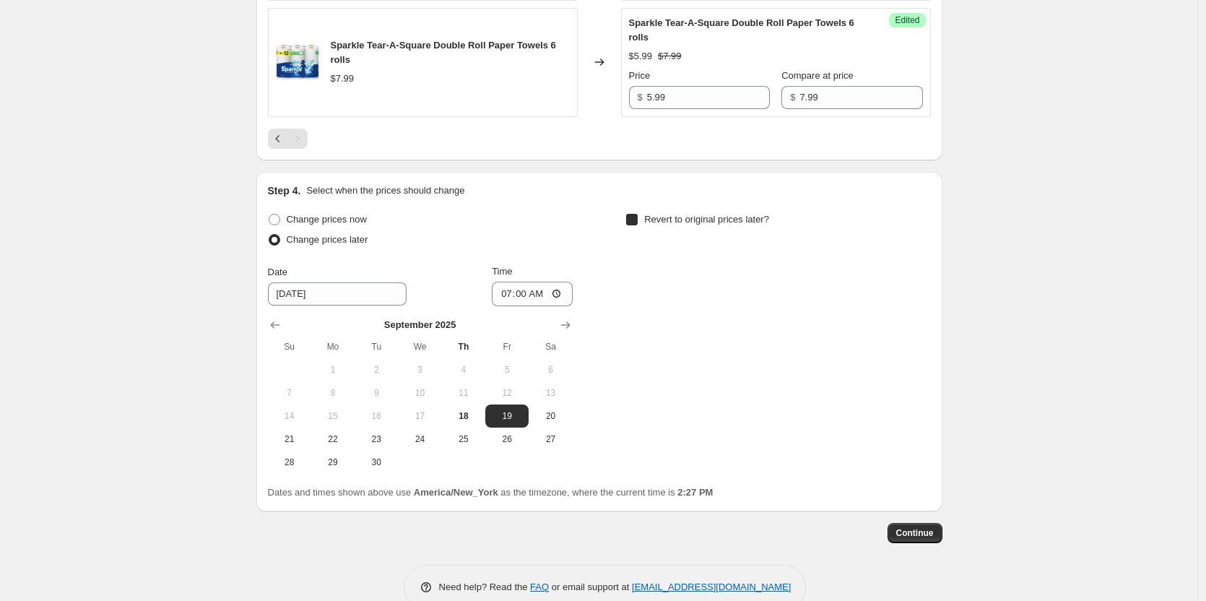
checkbox input "true"
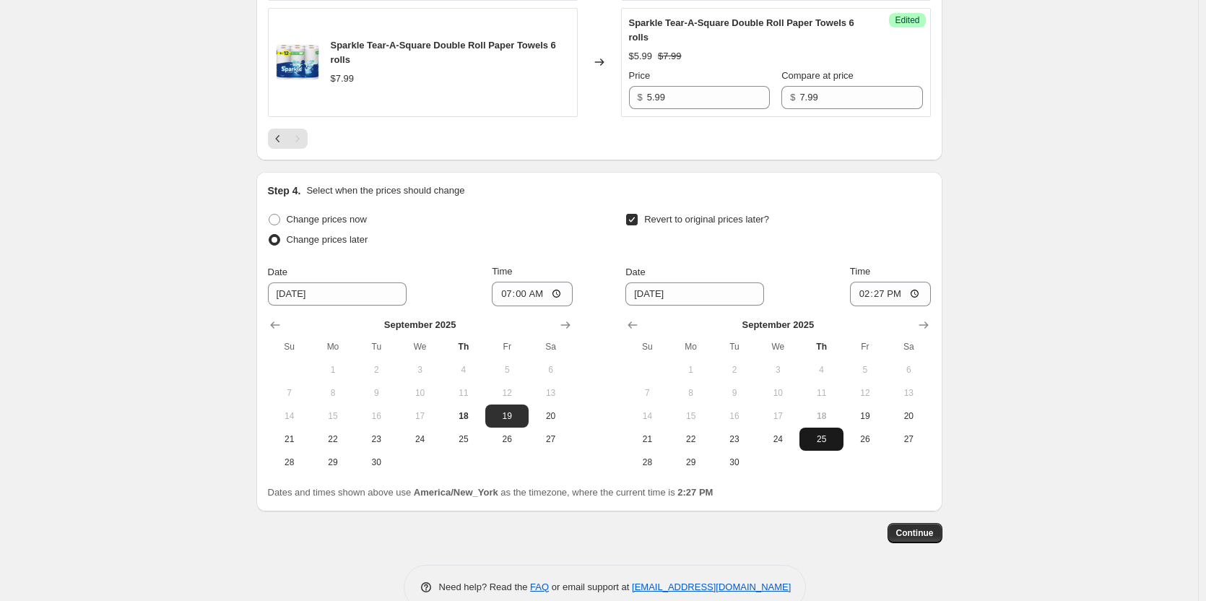
click at [819, 437] on span "25" at bounding box center [821, 439] width 32 height 12
click at [916, 289] on input "14:27" at bounding box center [890, 294] width 81 height 25
type input "07:00"
click at [914, 526] on button "Continue" at bounding box center [914, 533] width 55 height 20
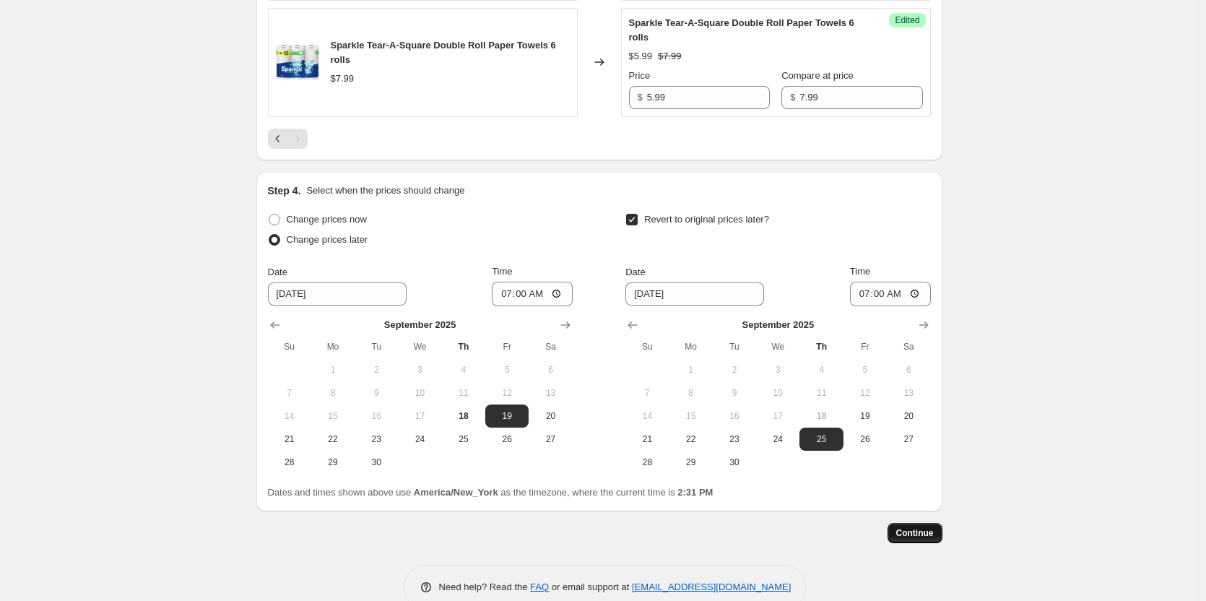
scroll to position [0, 0]
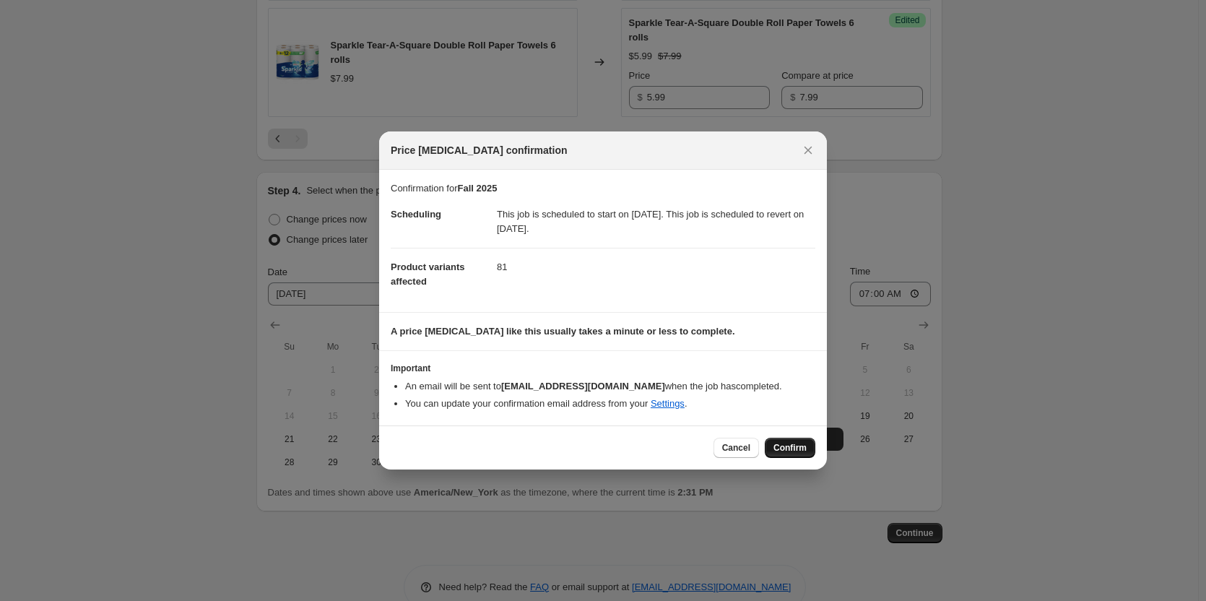
click at [789, 447] on span "Confirm" at bounding box center [789, 448] width 33 height 12
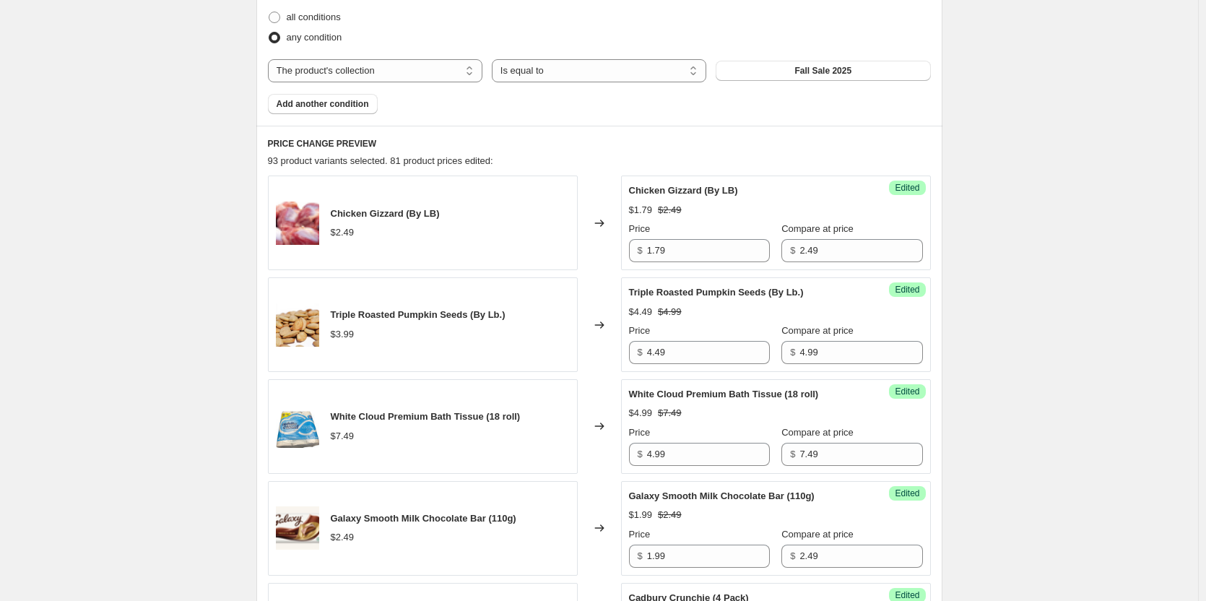
scroll to position [272, 0]
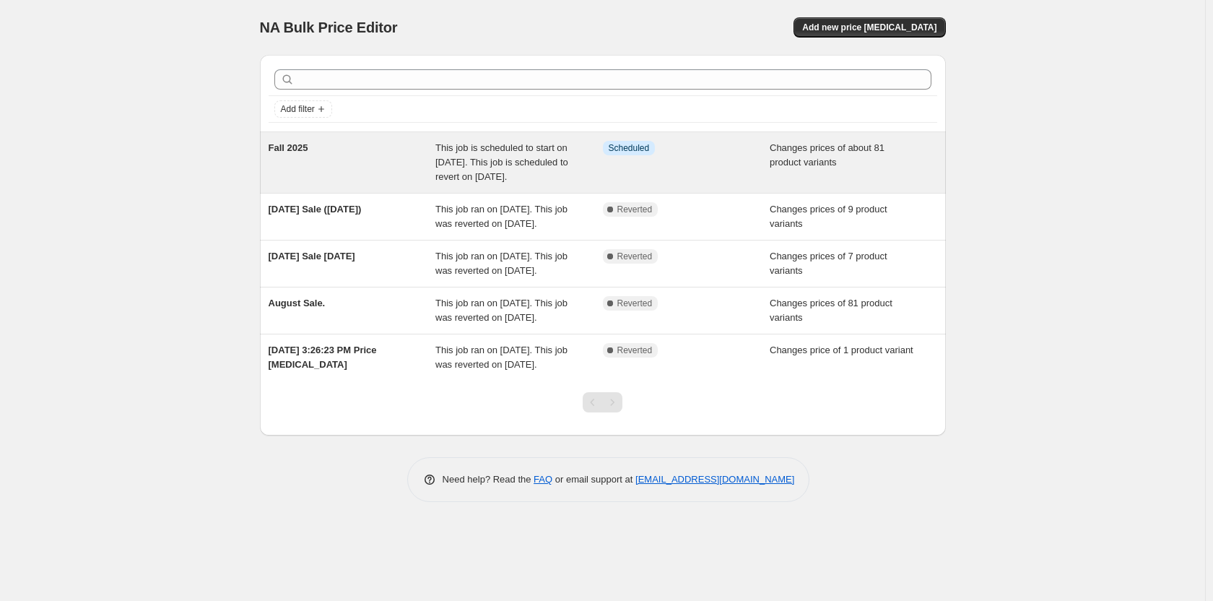
click at [619, 184] on div "Info Scheduled" at bounding box center [686, 162] width 167 height 43
select select "collection"
click at [686, 163] on div "Info Scheduled" at bounding box center [686, 162] width 167 height 43
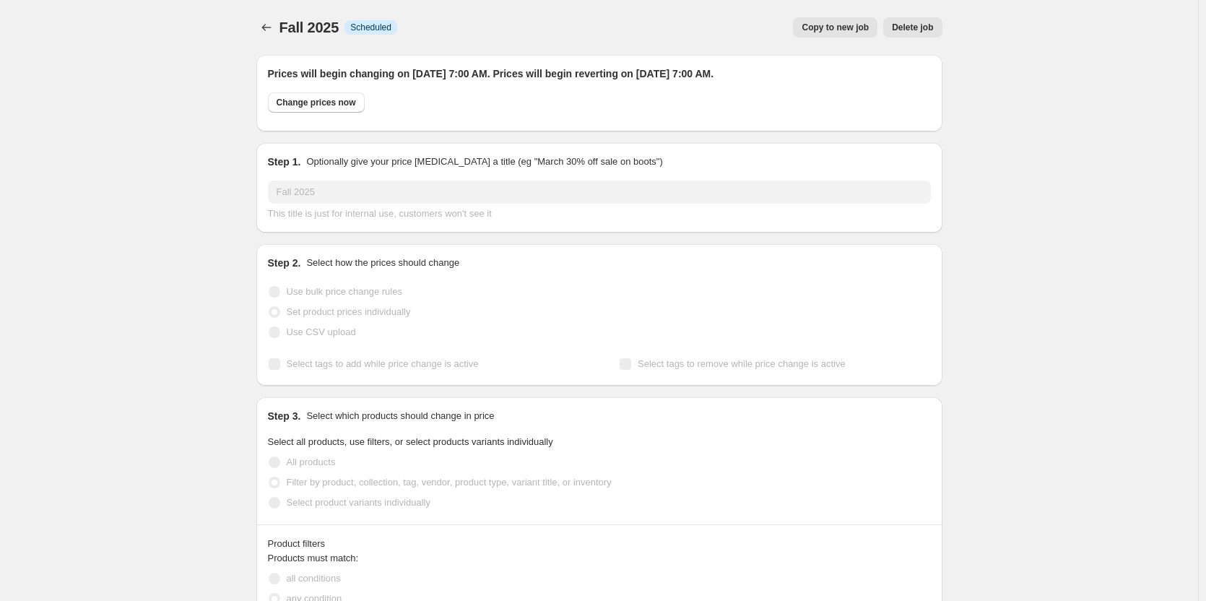
select select "collection"
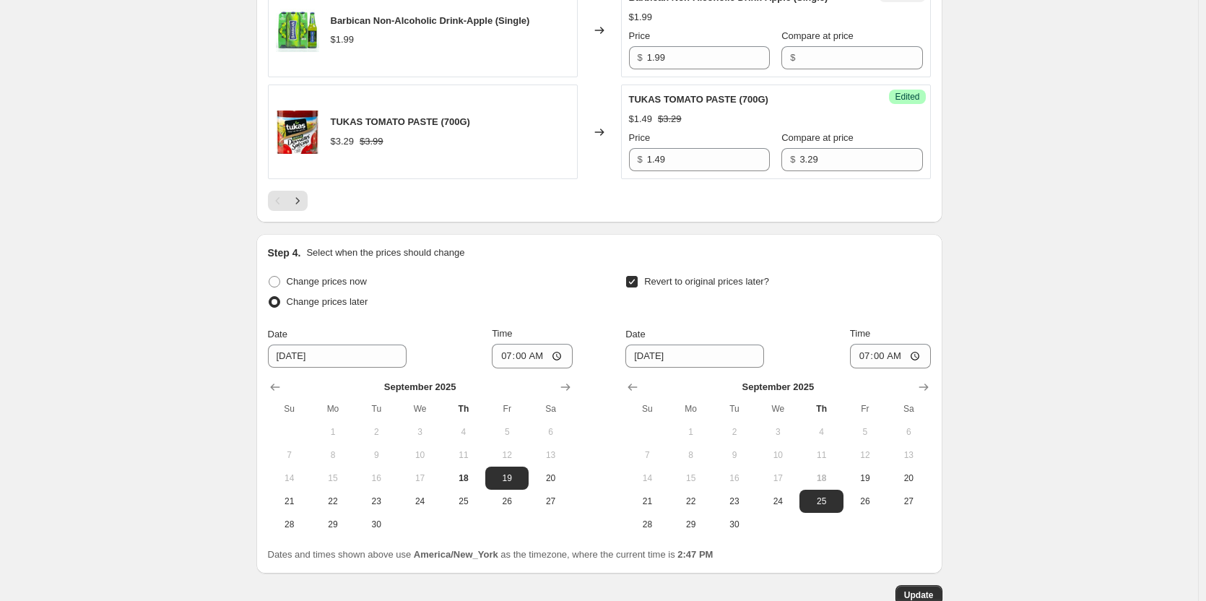
scroll to position [2599, 0]
click at [305, 206] on icon "Next" at bounding box center [297, 199] width 14 height 14
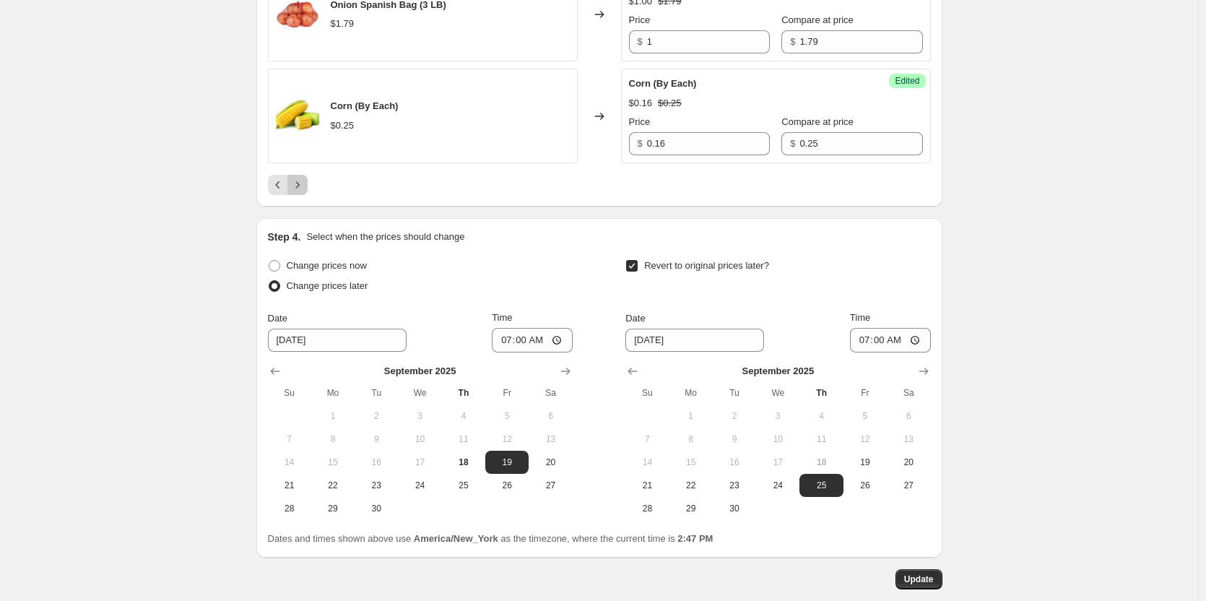
click at [300, 186] on icon "Next" at bounding box center [297, 185] width 14 height 14
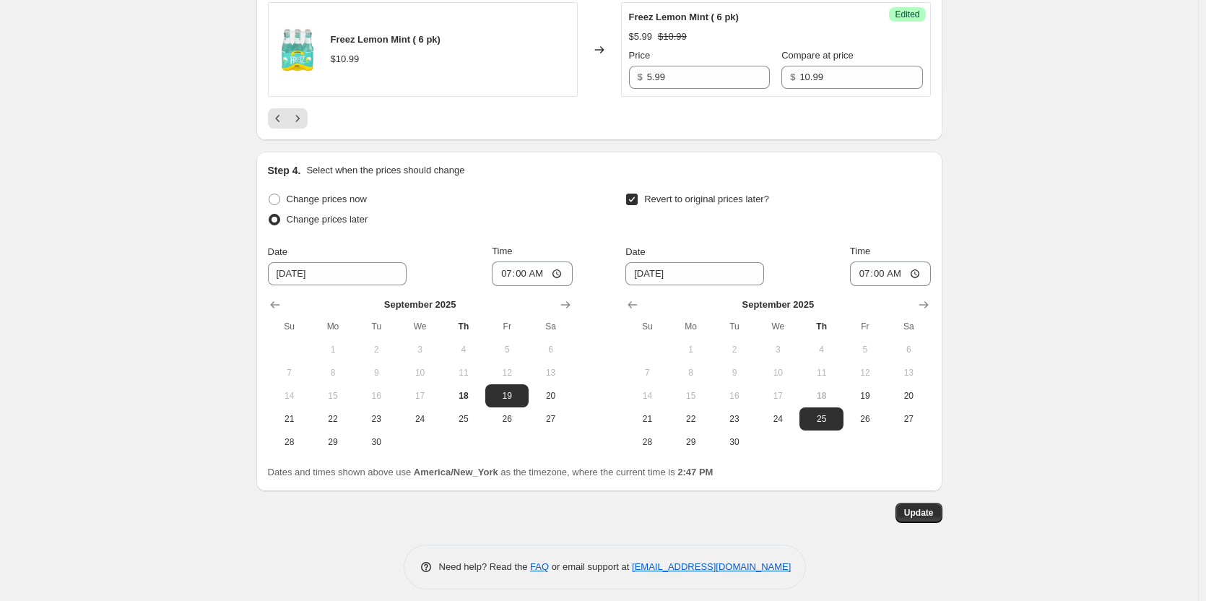
scroll to position [2704, 0]
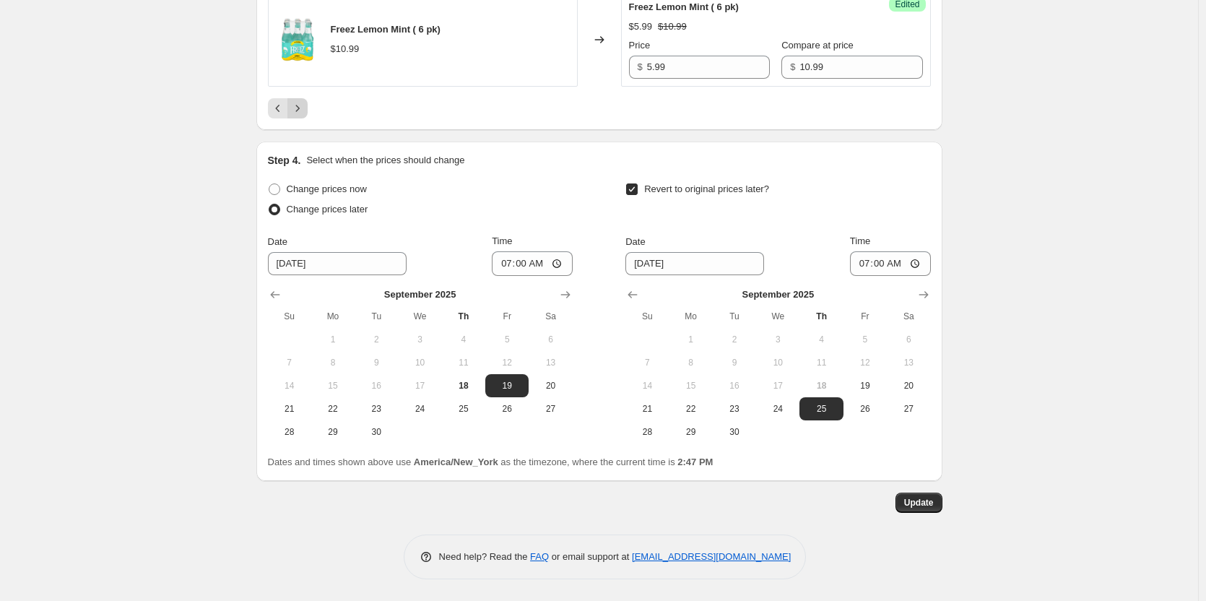
click at [303, 108] on icon "Next" at bounding box center [297, 108] width 14 height 14
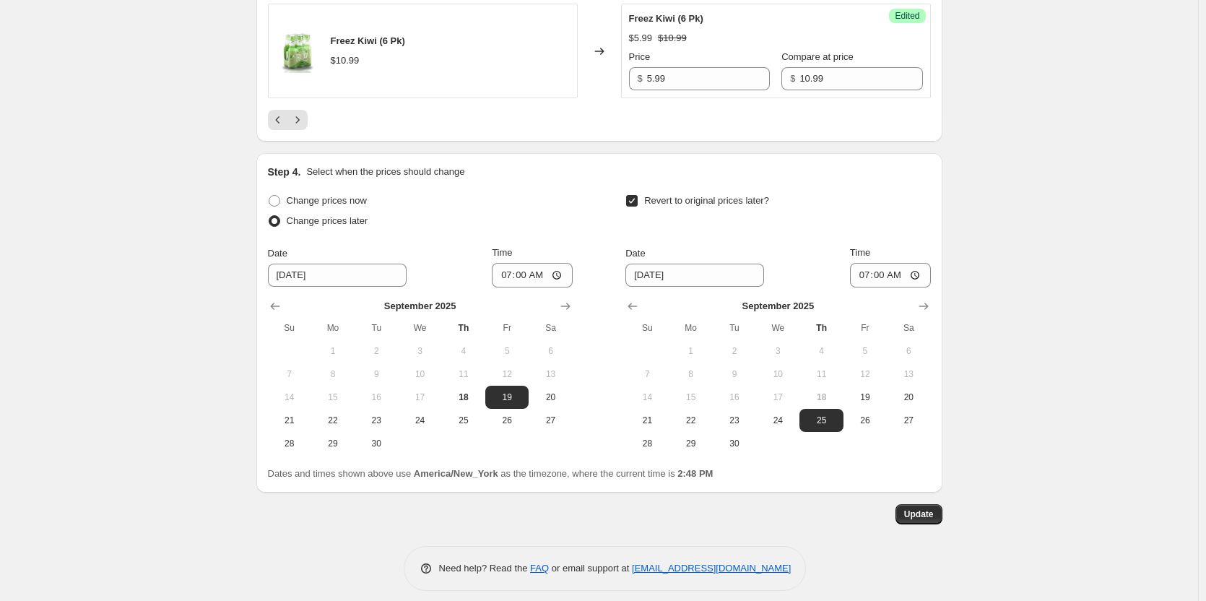
scroll to position [2675, 0]
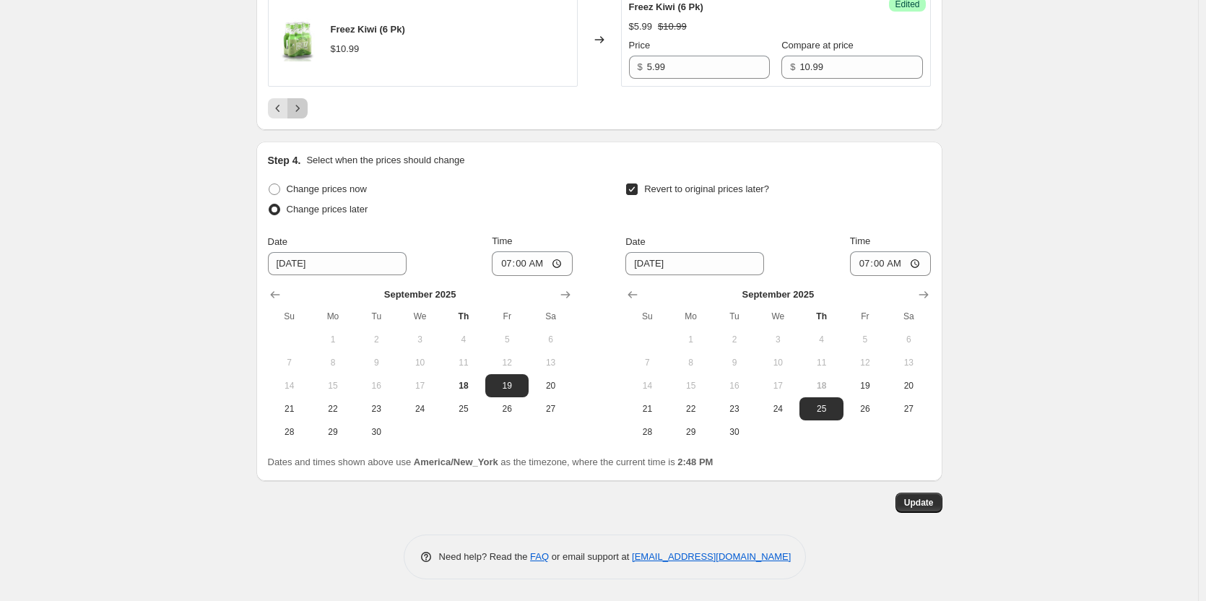
click at [302, 110] on icon "Next" at bounding box center [297, 108] width 14 height 14
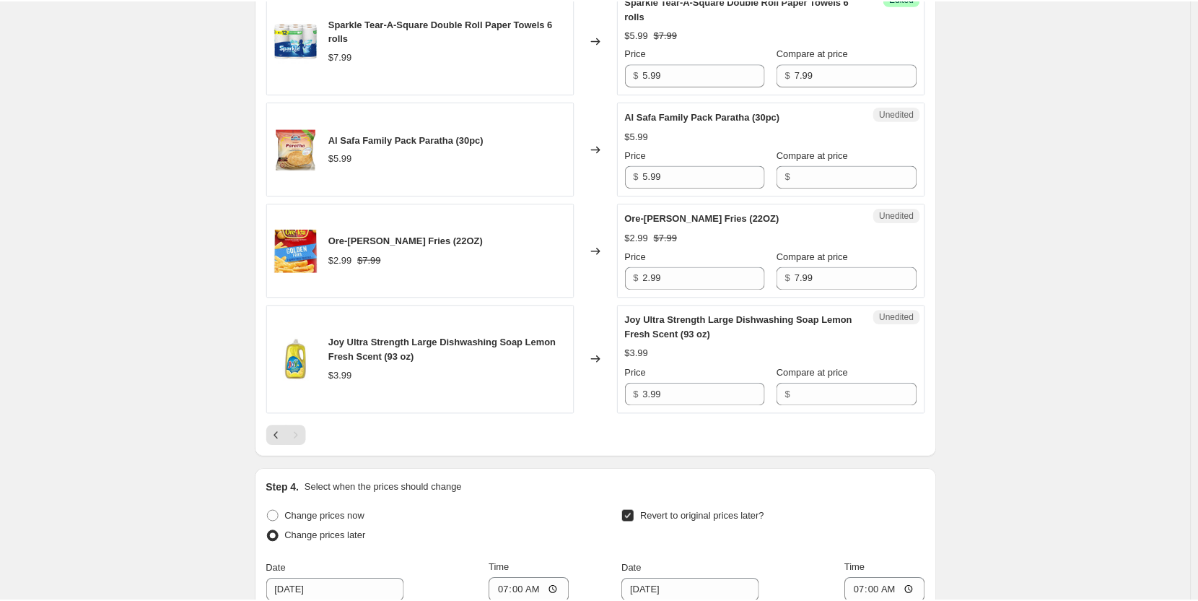
scroll to position [2039, 0]
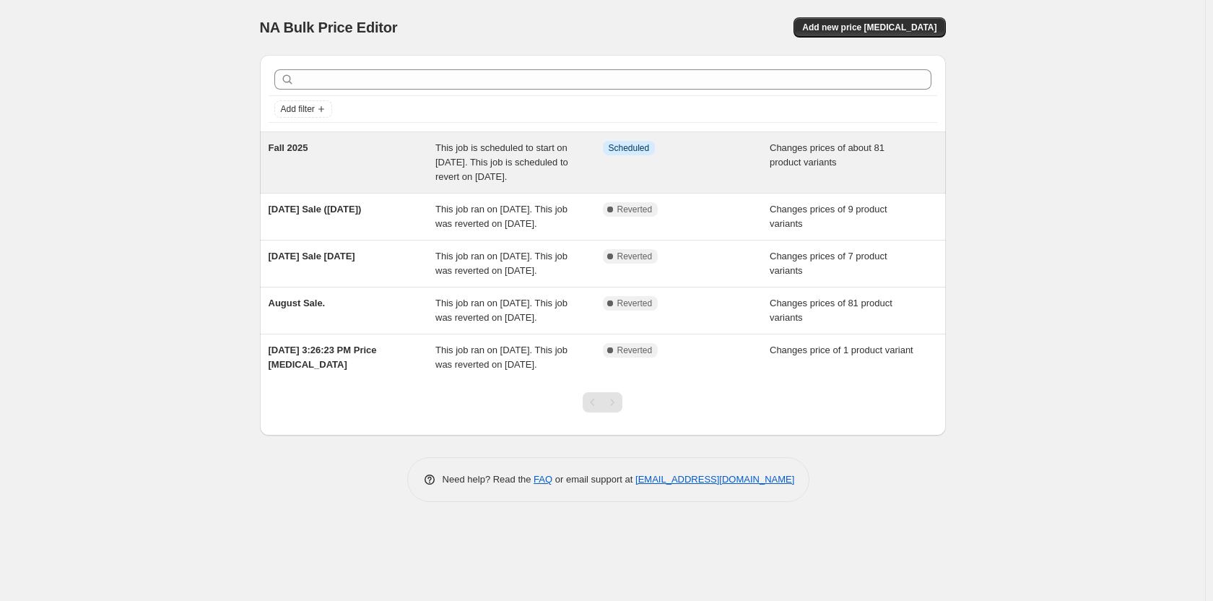
click at [574, 161] on div "This job is scheduled to start on September 19, 2025. This job is scheduled to …" at bounding box center [518, 162] width 167 height 43
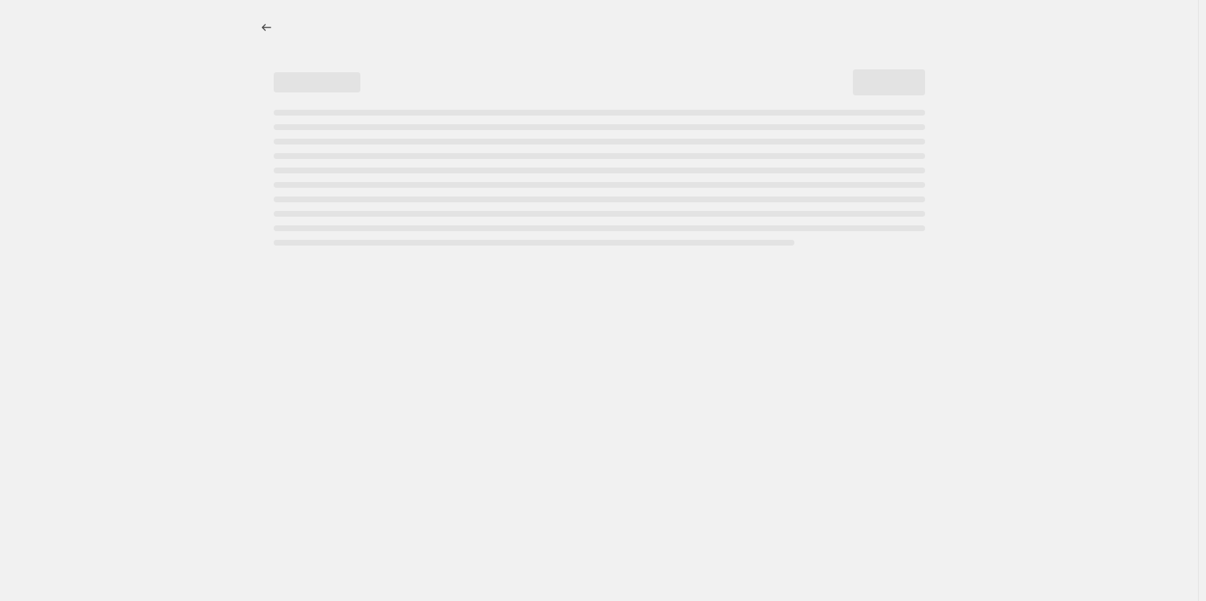
select select "collection"
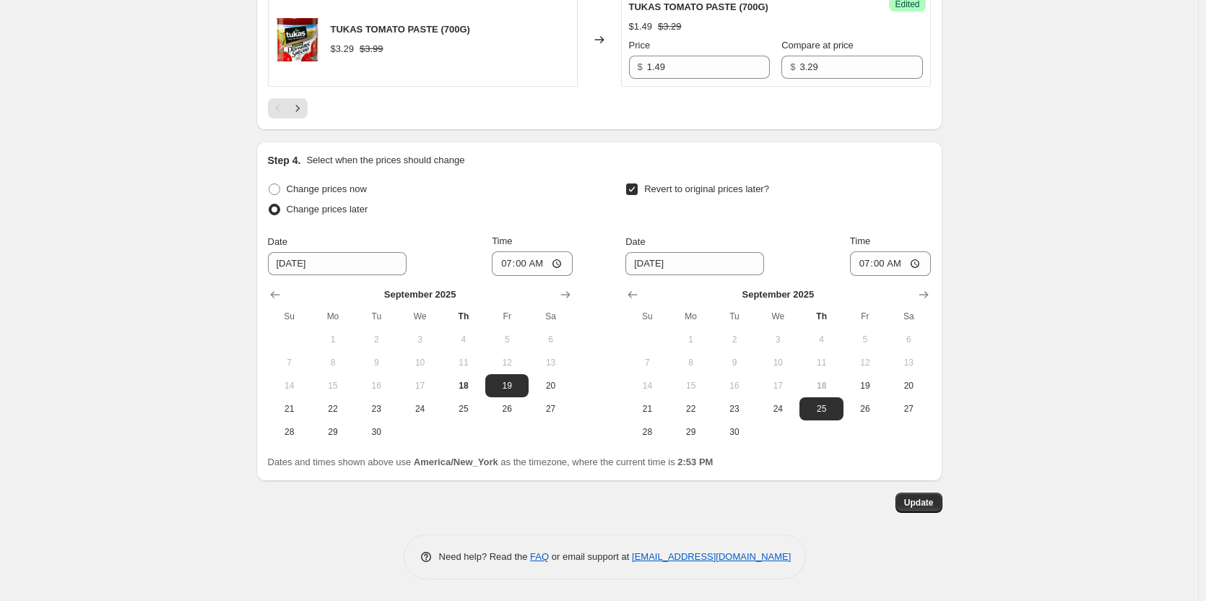
scroll to position [2815, 0]
click at [301, 115] on icon "Next" at bounding box center [297, 108] width 14 height 14
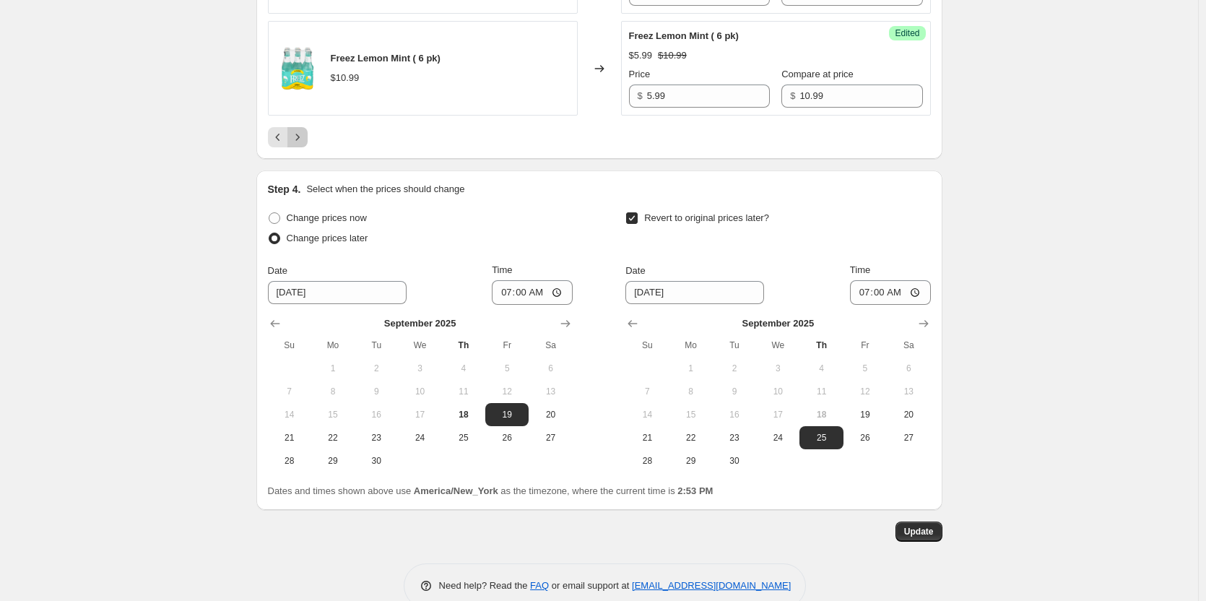
click at [305, 139] on icon "Next" at bounding box center [297, 137] width 14 height 14
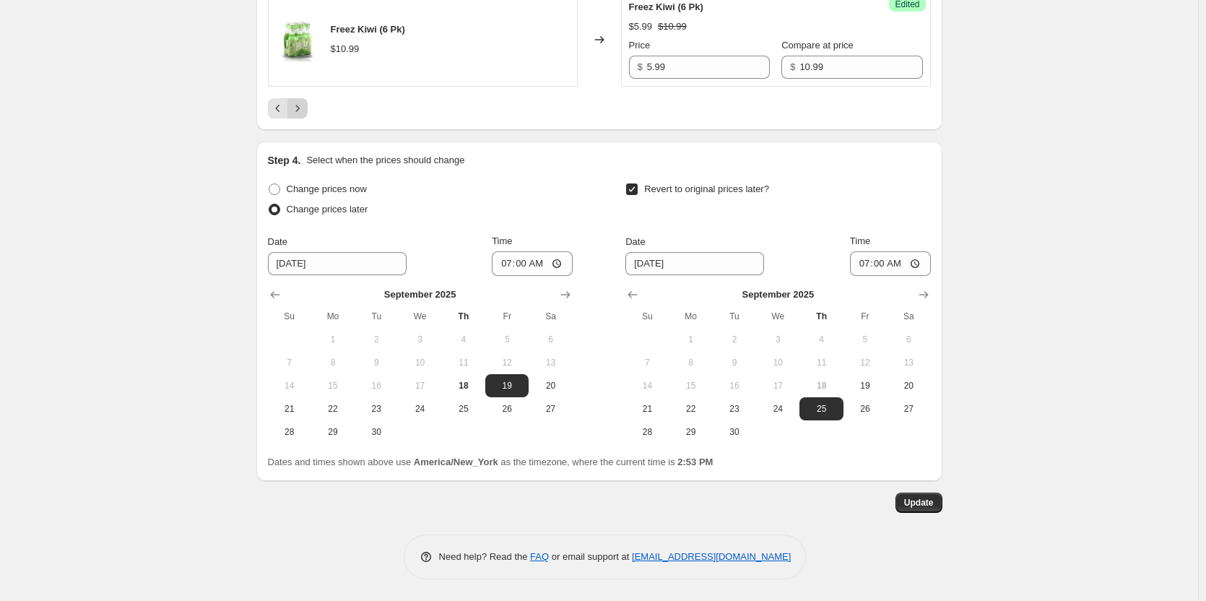
click at [302, 100] on button "Next" at bounding box center [297, 108] width 20 height 20
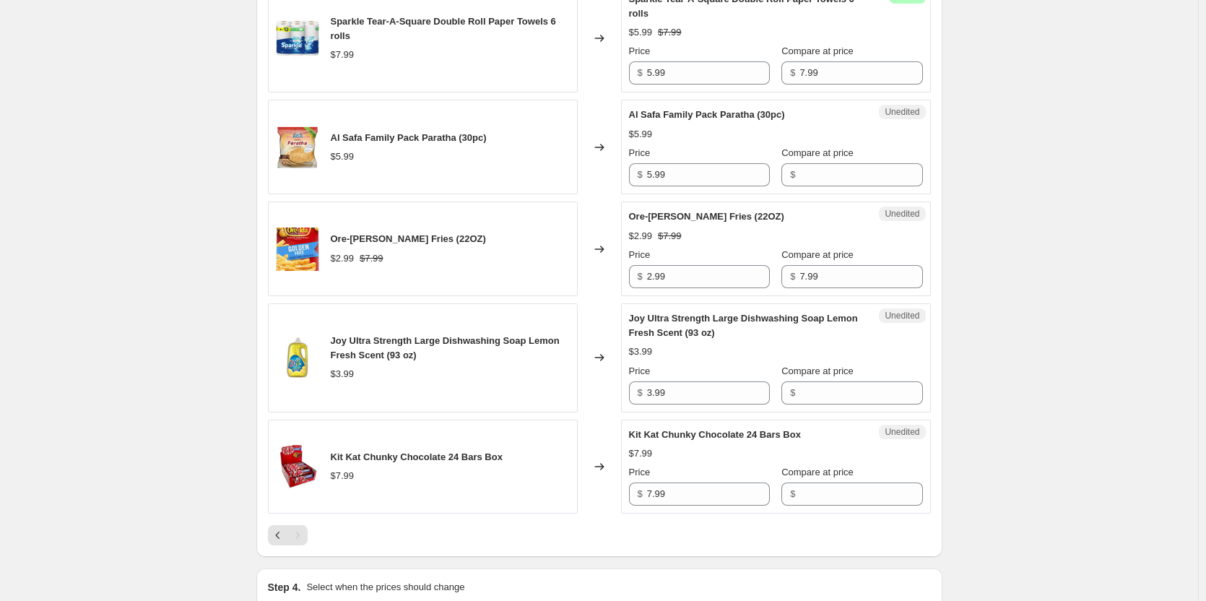
scroll to position [2067, 0]
